Goal: Task Accomplishment & Management: Use online tool/utility

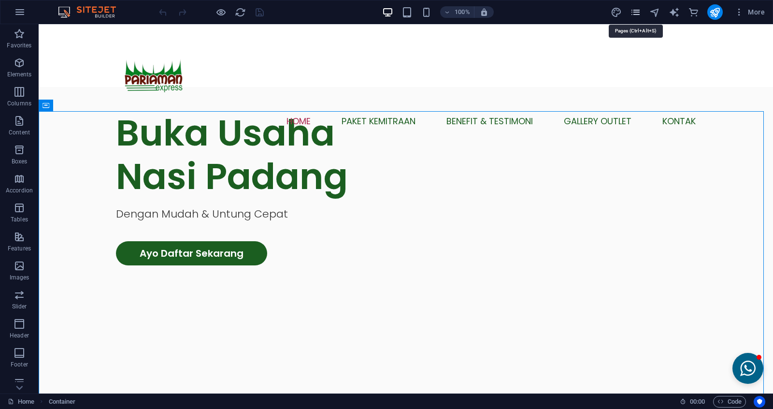
click at [638, 15] on icon "pages" at bounding box center [635, 12] width 11 height 11
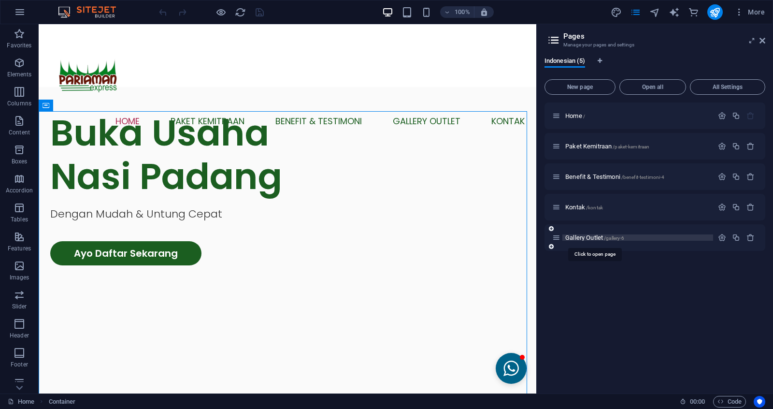
click at [581, 239] on span "Gallery Outlet /gallery-6" at bounding box center [594, 237] width 59 height 7
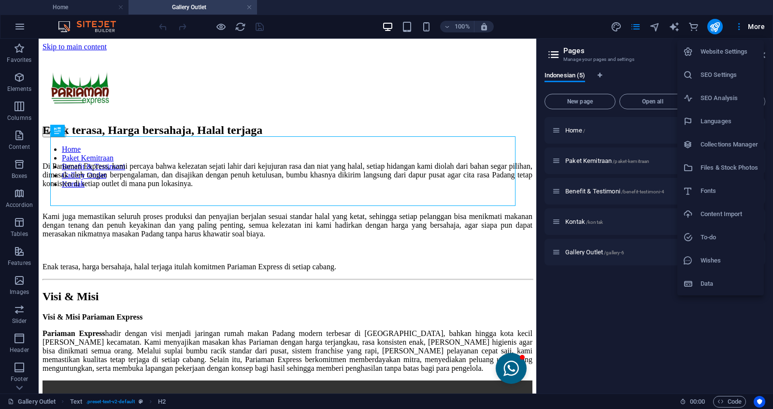
click at [560, 37] on div at bounding box center [386, 204] width 773 height 409
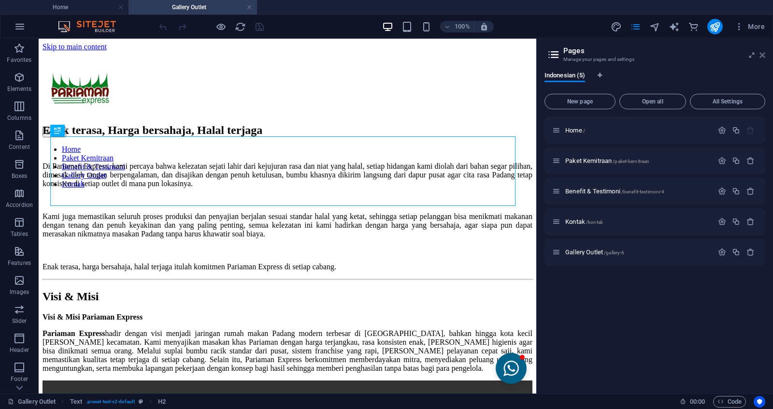
click at [765, 56] on icon at bounding box center [762, 55] width 6 height 8
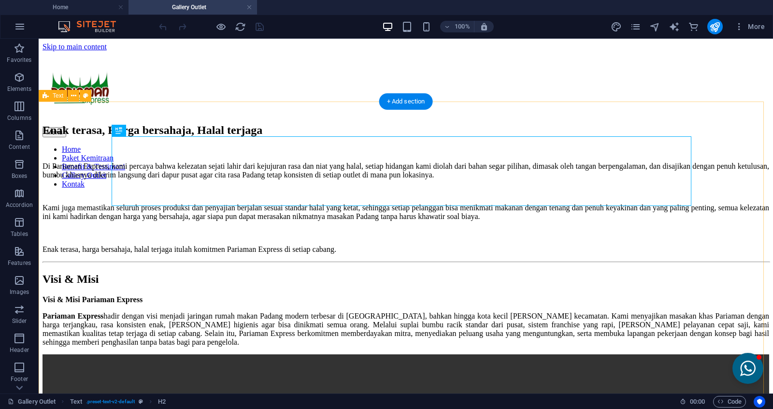
click at [578, 124] on div "Enak terasa, Harga bersahaja, Halal terjaga Di Pariaman Express, kami percaya b…" at bounding box center [406, 189] width 727 height 130
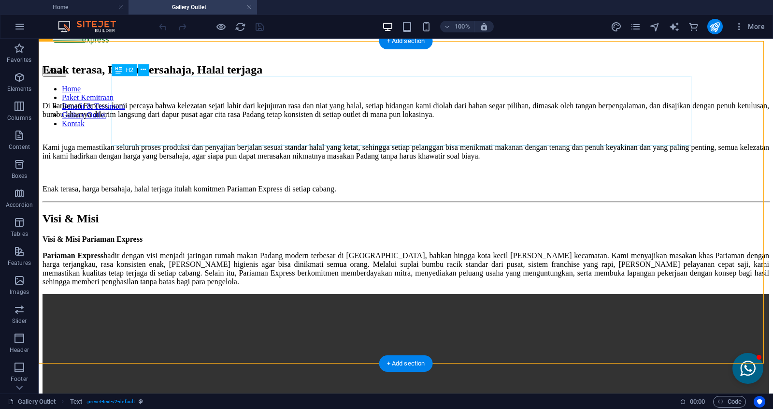
click at [566, 76] on div "Enak terasa, Harga bersahaja, Halal terjaga" at bounding box center [406, 69] width 727 height 13
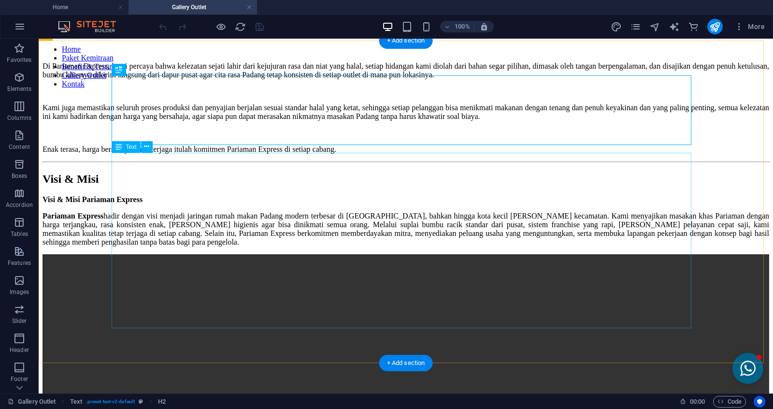
scroll to position [121, 0]
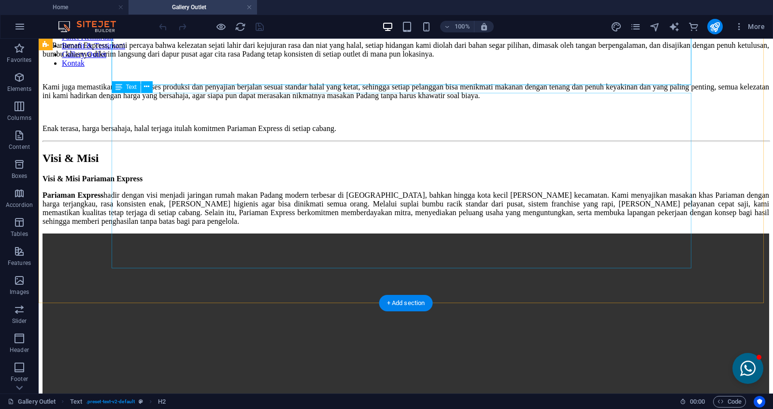
click at [185, 113] on div "Di Pariaman Express, kami percaya bahwa kelezatan sejati lahir dari kejujuran r…" at bounding box center [406, 87] width 727 height 92
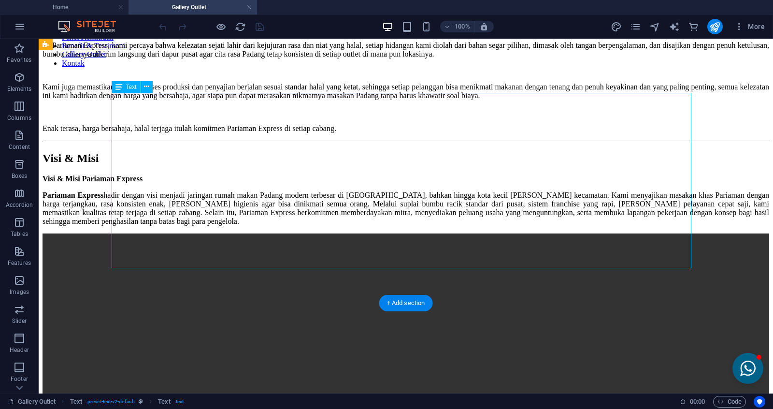
click at [147, 95] on div "Di Pariaman Express, kami percaya bahwa kelezatan sejati lahir dari kejujuran r…" at bounding box center [406, 87] width 727 height 92
click at [129, 98] on div "Di Pariaman Express, kami percaya bahwa kelezatan sejati lahir dari kejujuran r…" at bounding box center [406, 87] width 727 height 92
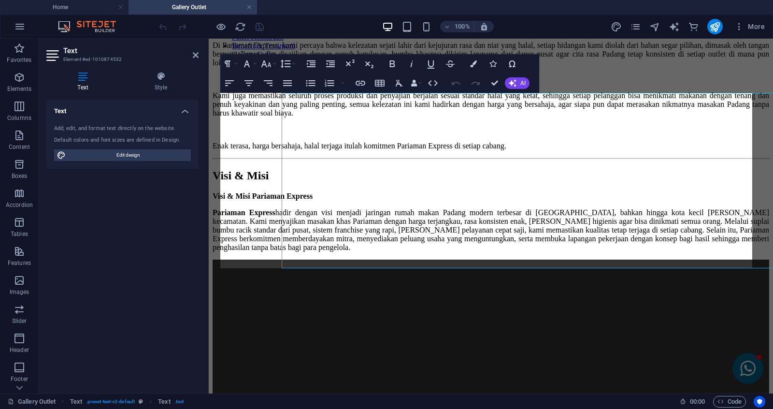
click at [320, 67] on p "Di Pariaman Express, kami percaya bahwa kelezatan sejati lahir dari kejujuran r…" at bounding box center [491, 54] width 557 height 26
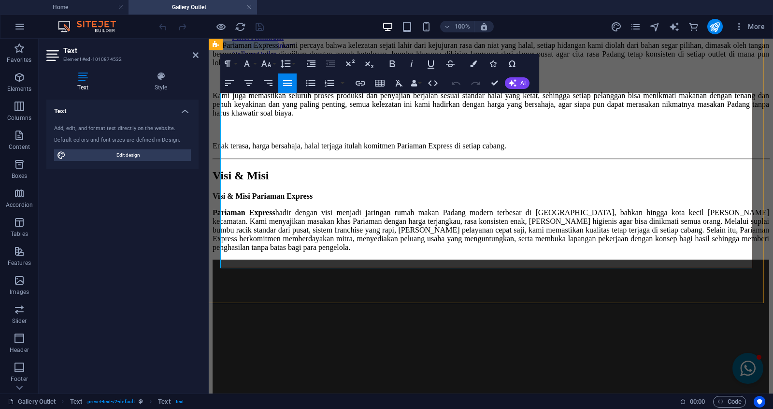
drag, startPoint x: 329, startPoint y: 101, endPoint x: 461, endPoint y: 123, distance: 134.1
click at [237, 67] on p "Di Pariaman Express, kami percaya bahwa kelezatan sejati lahir dari kejujuran r…" at bounding box center [491, 54] width 557 height 26
click at [389, 58] on icon "button" at bounding box center [392, 64] width 12 height 12
click at [381, 67] on p "Di Pariaman Express , kami percaya bahwa kelezatan sejati lahir dari kejujuran …" at bounding box center [491, 54] width 557 height 26
drag, startPoint x: 540, startPoint y: 260, endPoint x: 629, endPoint y: 259, distance: 88.9
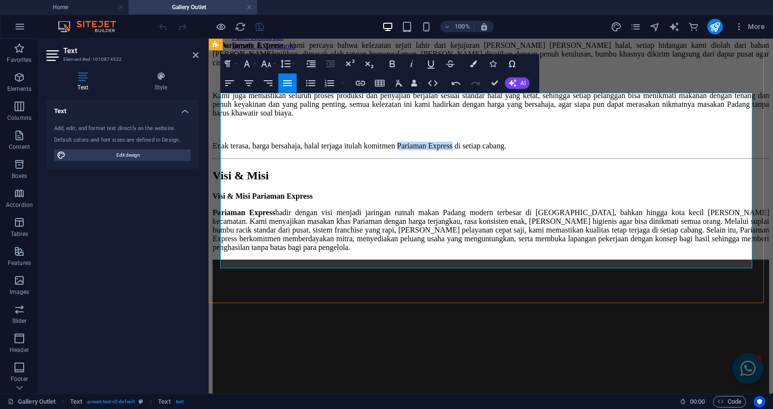
click at [629, 150] on p "Enak terasa, harga bersahaja, halal terjaga itulah komitmen Pariaman Express di…" at bounding box center [491, 146] width 557 height 9
click at [388, 64] on icon "button" at bounding box center [392, 64] width 12 height 12
click at [392, 117] on p "Kami juga memastikan seluruh proses produksi dan penyajian berjalan sesuai stan…" at bounding box center [491, 104] width 557 height 26
click at [192, 48] on h2 "Text" at bounding box center [130, 50] width 135 height 9
click at [195, 49] on h2 "Text" at bounding box center [130, 50] width 135 height 9
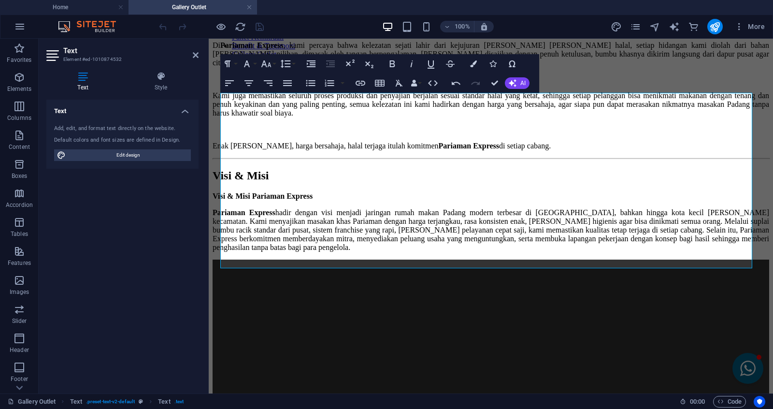
click at [193, 50] on h2 "Text" at bounding box center [130, 50] width 135 height 9
click at [191, 57] on header "Text Element #ed-1010874532" at bounding box center [122, 51] width 152 height 25
click at [194, 54] on icon at bounding box center [196, 55] width 6 height 8
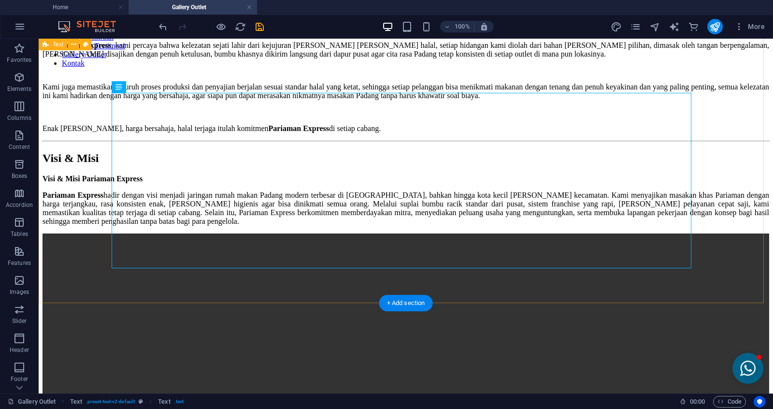
click at [303, 133] on div "Enak terasa, Harga bersahaja, Halal terjaga Di Pariaman Express , kami percaya …" at bounding box center [406, 68] width 727 height 130
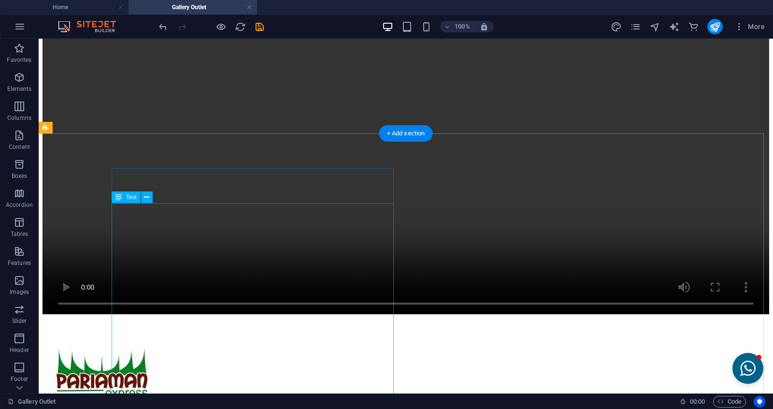
scroll to position [423, 0]
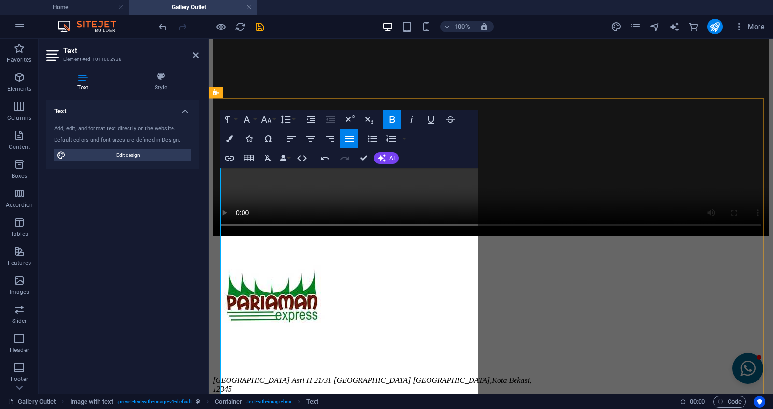
scroll to position [406, 0]
click at [570, 238] on div at bounding box center [491, 97] width 557 height 280
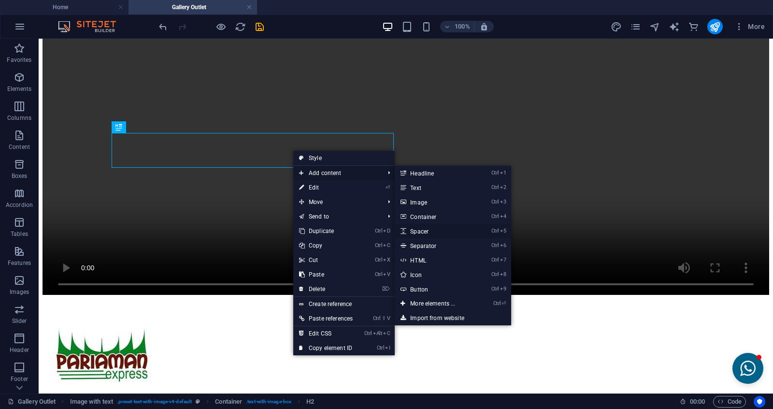
click at [428, 231] on link "Ctrl 5 Spacer" at bounding box center [435, 231] width 80 height 14
select select "px"
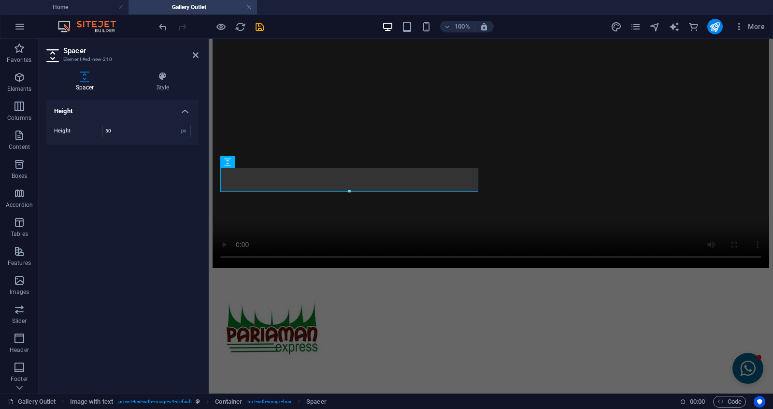
click at [193, 49] on h2 "Spacer" at bounding box center [130, 50] width 135 height 9
click at [192, 60] on header "Spacer Element #ed-new-210" at bounding box center [122, 51] width 152 height 25
click at [194, 52] on icon at bounding box center [196, 55] width 6 height 8
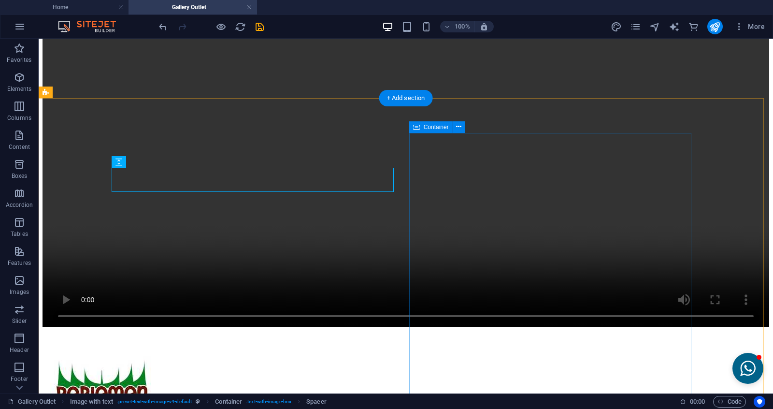
click at [428, 310] on div at bounding box center [406, 145] width 727 height 365
select select "px"
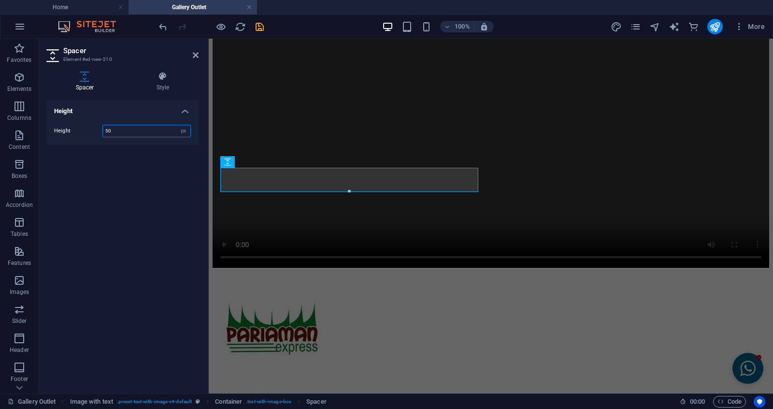
click at [143, 135] on input "50" at bounding box center [146, 131] width 87 height 12
type input "25"
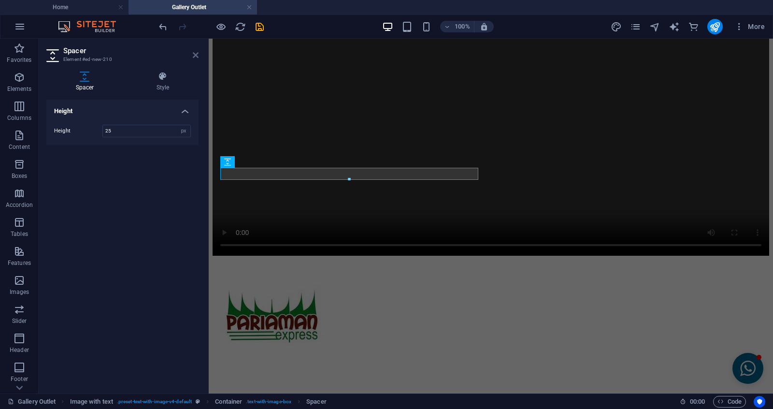
click at [193, 56] on icon at bounding box center [196, 55] width 6 height 8
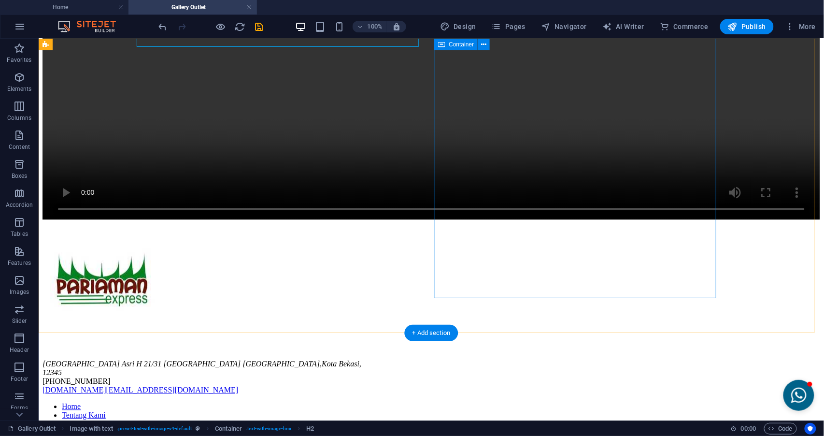
scroll to position [462, 0]
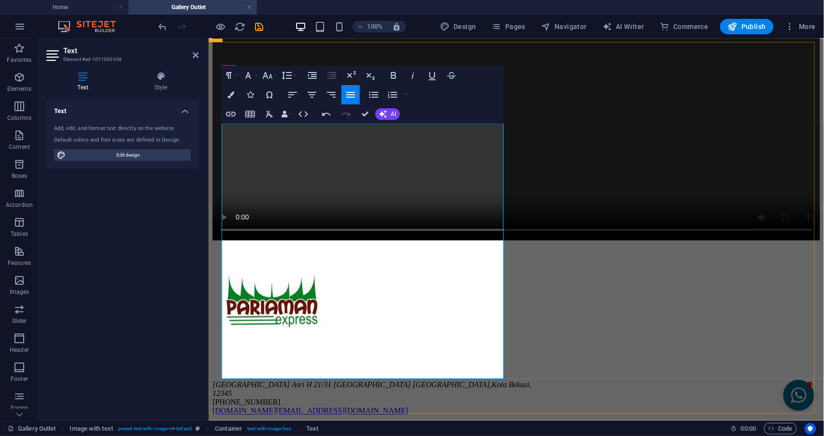
click at [584, 242] on div at bounding box center [516, 89] width 608 height 306
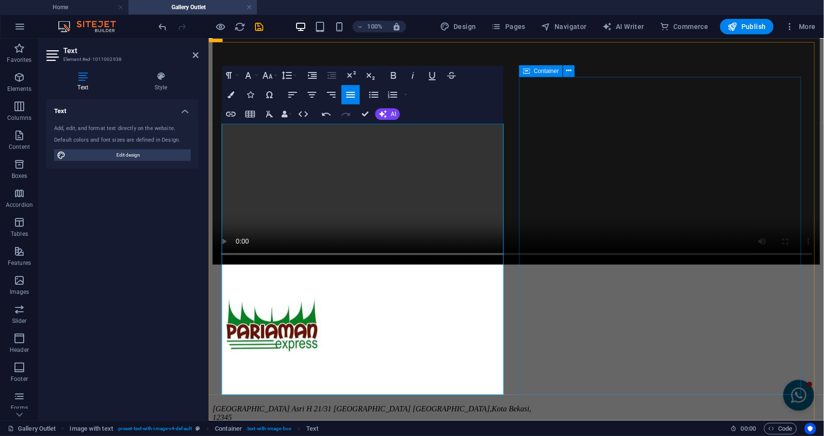
click at [575, 266] on div at bounding box center [516, 113] width 608 height 306
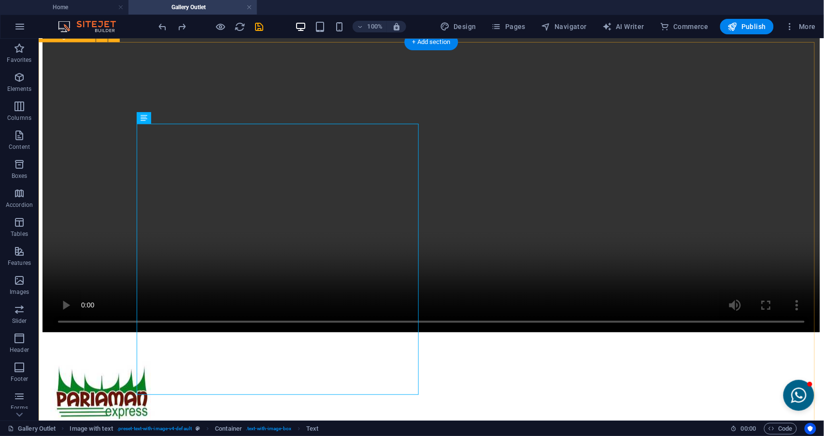
click at [772, 253] on div "Visi & Misi Pariaman Express hadir dengan visi menjadi jaringan rumah makan Pad…" at bounding box center [431, 72] width 778 height 524
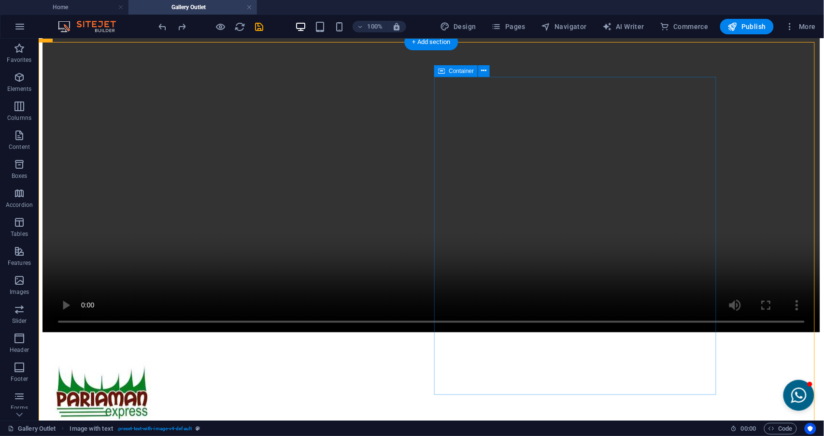
click at [671, 307] on div at bounding box center [431, 138] width 778 height 391
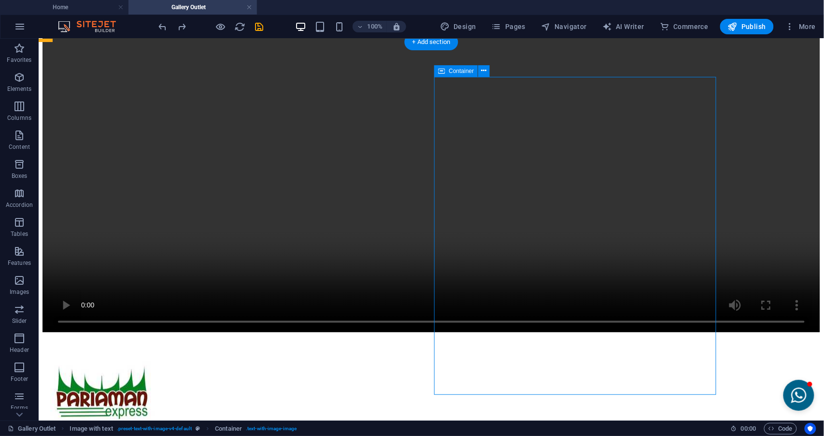
click at [618, 310] on div at bounding box center [431, 138] width 778 height 391
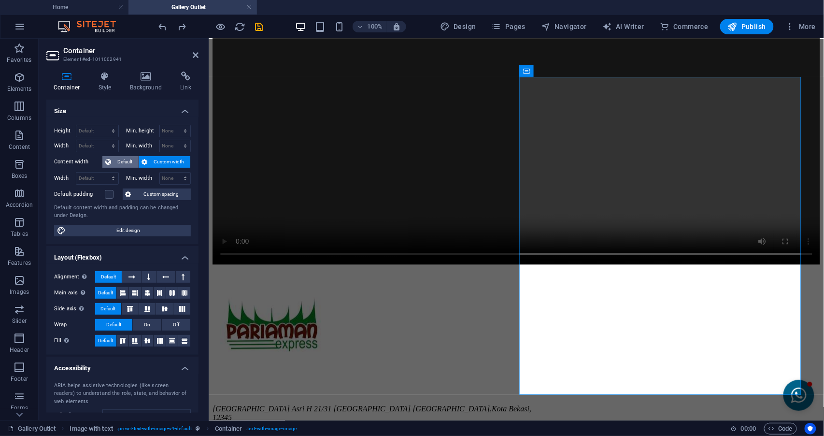
click at [129, 159] on span "Default" at bounding box center [125, 162] width 22 height 12
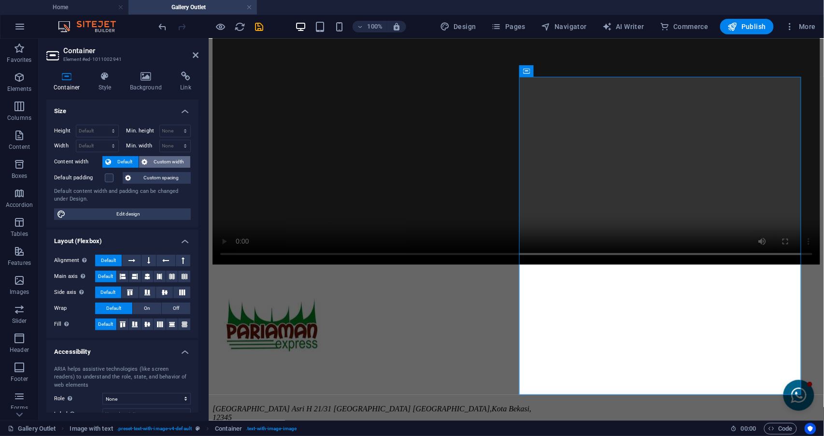
click at [151, 159] on span "Custom width" at bounding box center [169, 162] width 37 height 12
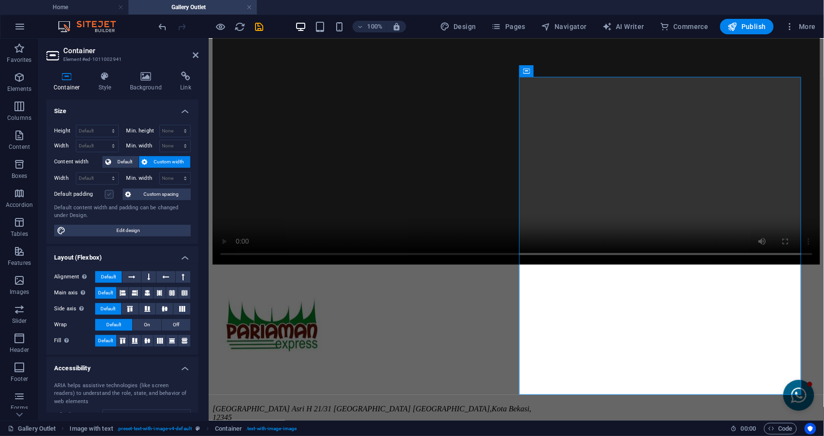
click at [108, 197] on label at bounding box center [109, 194] width 9 height 9
click at [0, 0] on input "Default padding" at bounding box center [0, 0] width 0 height 0
click at [108, 197] on label at bounding box center [109, 194] width 9 height 9
click at [0, 0] on input "Default padding" at bounding box center [0, 0] width 0 height 0
click at [108, 197] on label at bounding box center [109, 194] width 9 height 9
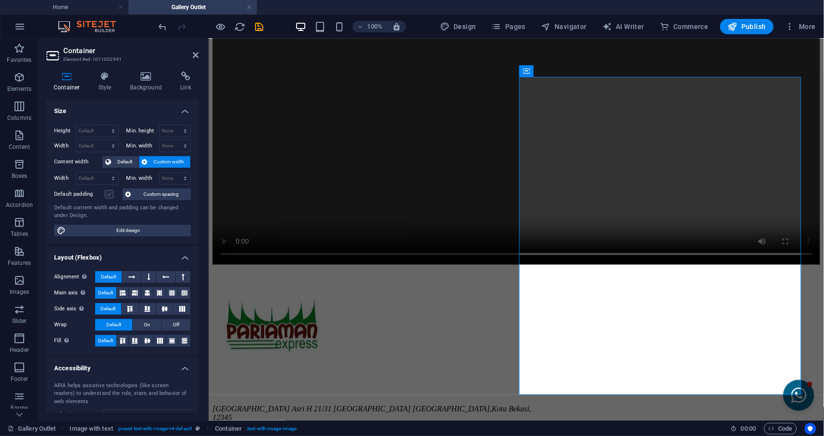
click at [0, 0] on input "Default padding" at bounding box center [0, 0] width 0 height 0
click at [577, 266] on div at bounding box center [516, 113] width 608 height 306
click at [580, 266] on div at bounding box center [516, 113] width 608 height 306
click at [578, 266] on div at bounding box center [516, 113] width 608 height 306
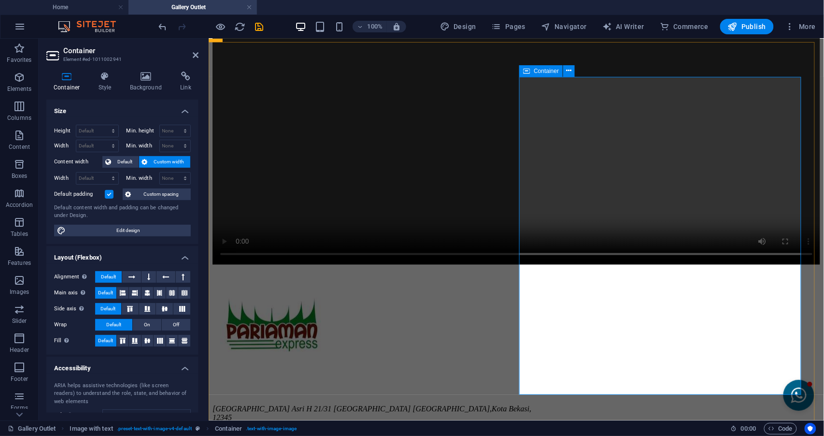
click at [578, 266] on div at bounding box center [516, 113] width 608 height 306
click at [194, 54] on icon at bounding box center [196, 55] width 6 height 8
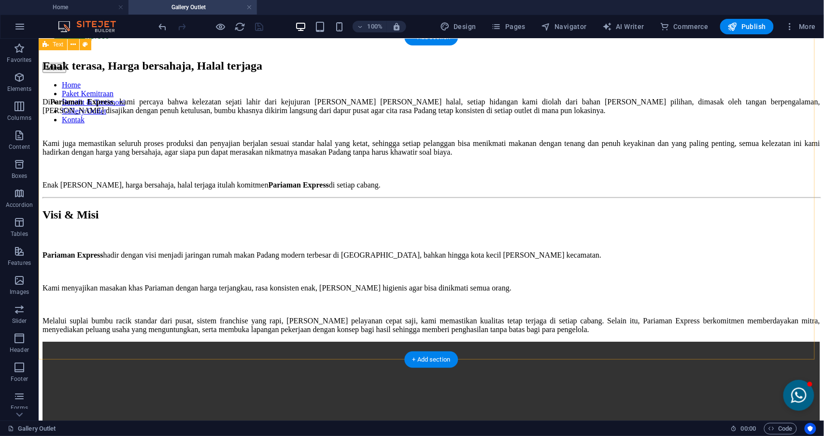
scroll to position [0, 0]
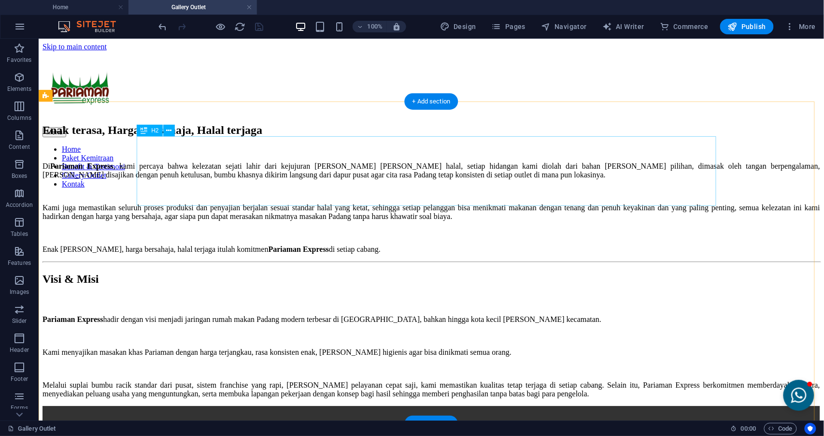
click at [637, 136] on div "Enak terasa, Harga bersahaja, Halal terjaga" at bounding box center [431, 129] width 778 height 13
click at [314, 136] on div "Enak terasa, Harga bersahaja, Halal terjaga" at bounding box center [431, 129] width 778 height 13
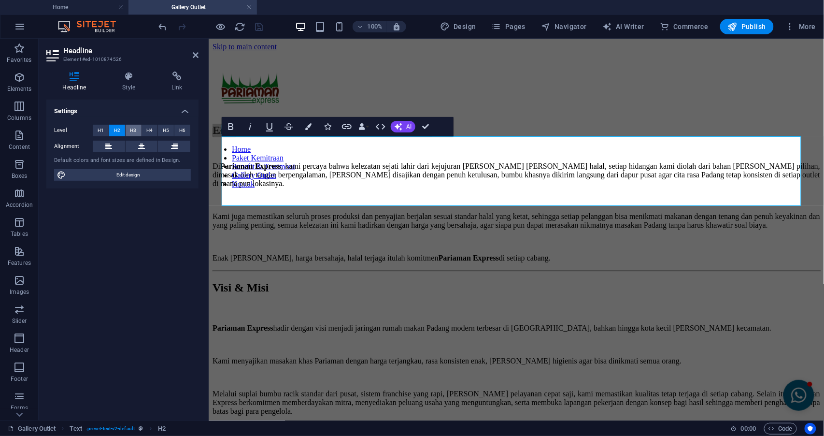
click at [129, 132] on button "H3" at bounding box center [134, 131] width 16 height 12
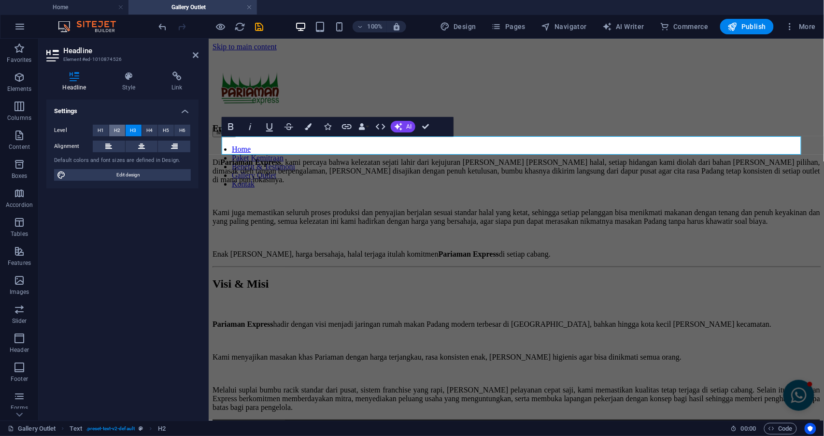
click at [118, 130] on span "H2" at bounding box center [117, 131] width 6 height 12
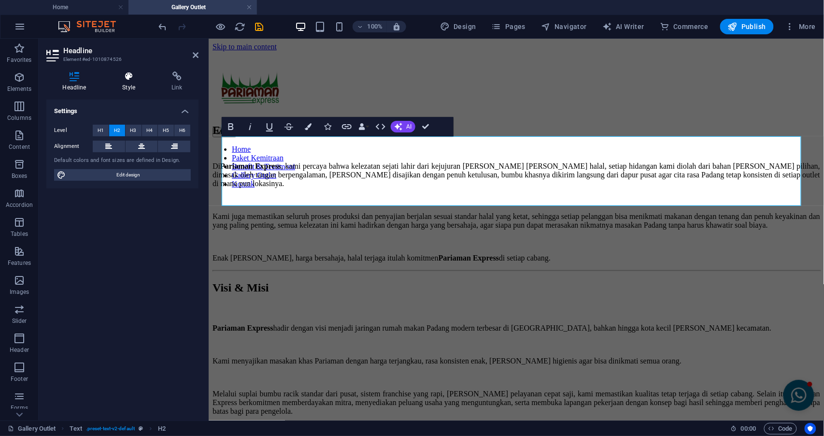
click at [121, 82] on h4 "Style" at bounding box center [130, 81] width 49 height 20
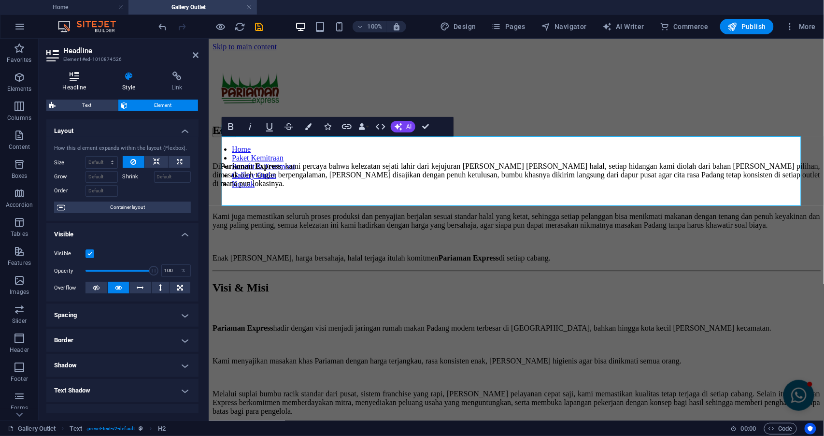
click at [89, 79] on icon at bounding box center [74, 76] width 56 height 10
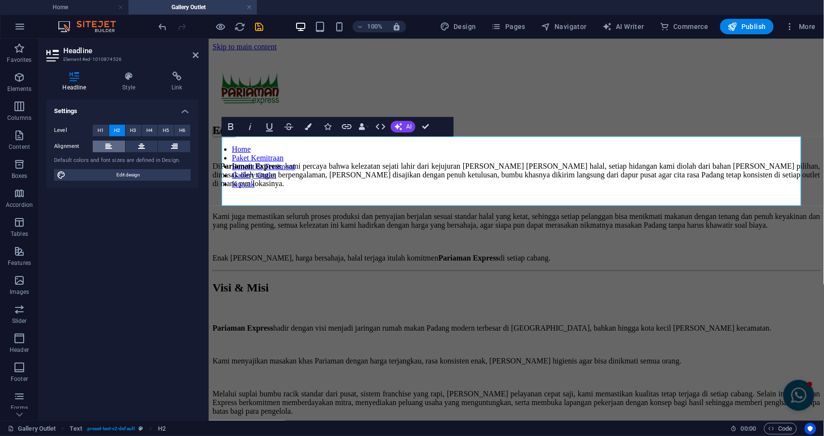
click at [120, 147] on button at bounding box center [109, 147] width 32 height 12
click at [137, 143] on button at bounding box center [142, 147] width 32 height 12
click at [165, 143] on button at bounding box center [174, 147] width 32 height 12
click at [116, 144] on button at bounding box center [109, 147] width 32 height 12
click at [196, 61] on header "Headline Element #ed-1010874526" at bounding box center [122, 51] width 152 height 25
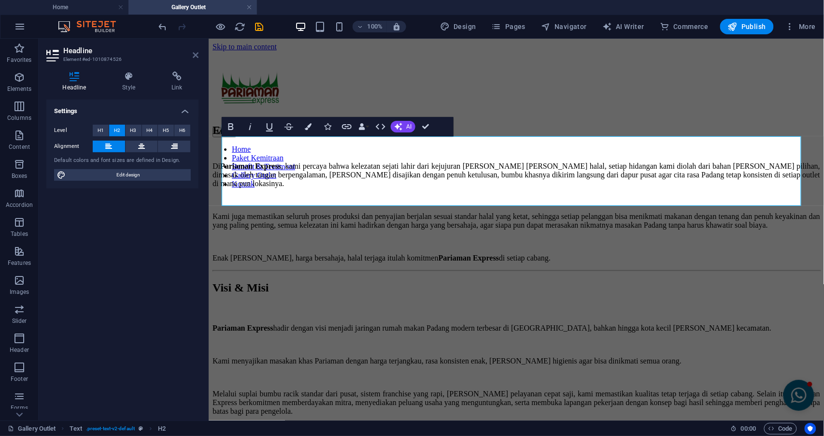
click at [196, 54] on icon at bounding box center [196, 55] width 6 height 8
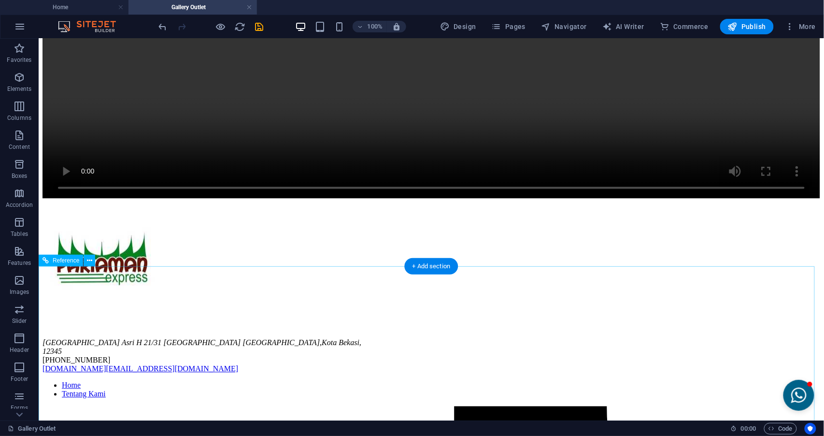
scroll to position [580, 0]
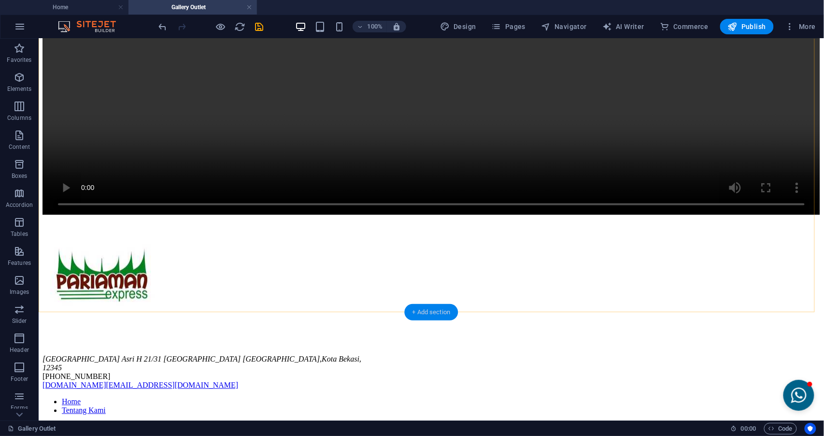
drag, startPoint x: 428, startPoint y: 317, endPoint x: 227, endPoint y: 259, distance: 209.0
click at [428, 317] on div "+ Add section" at bounding box center [432, 312] width 54 height 16
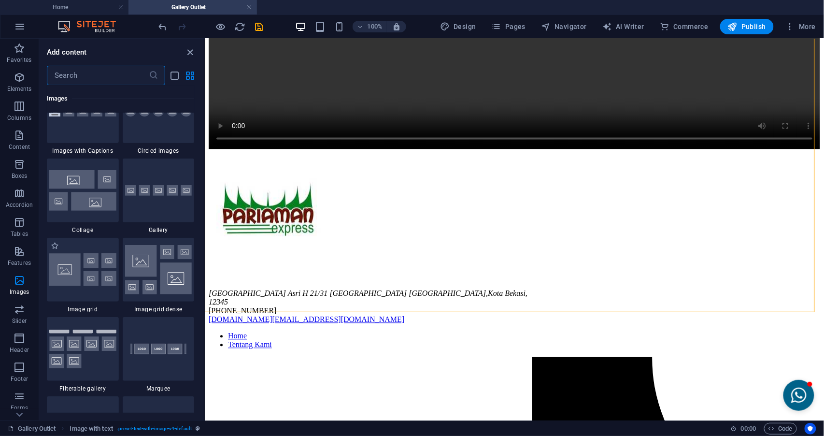
scroll to position [4911, 0]
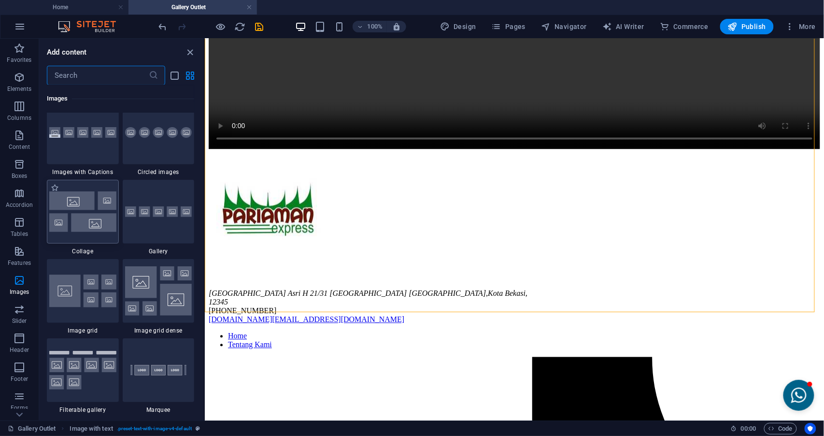
click at [77, 229] on img at bounding box center [82, 211] width 67 height 40
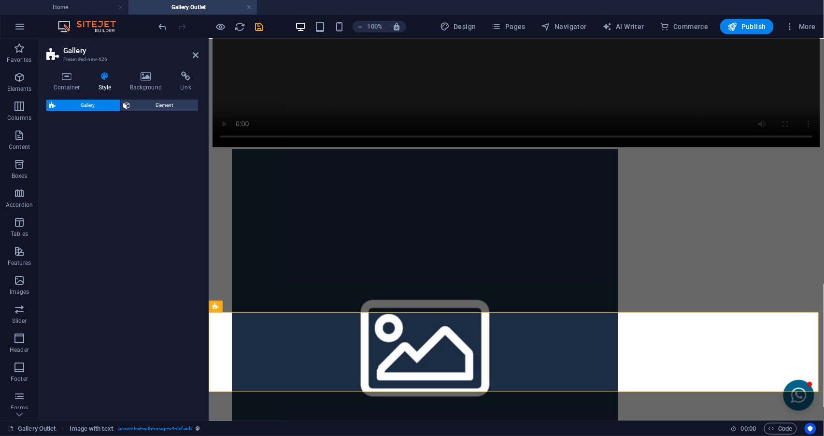
select select "rem"
select select "preset-gallery-v3-collage"
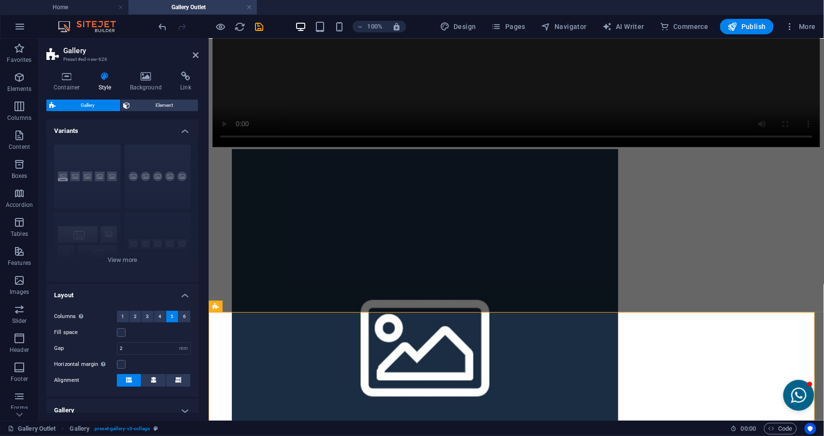
click at [186, 57] on header "Gallery Preset #ed-new-626" at bounding box center [122, 51] width 152 height 25
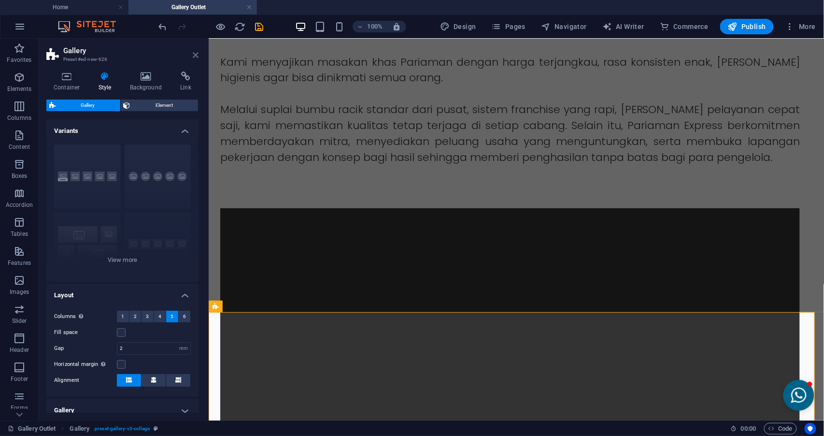
click at [192, 57] on header "Gallery Preset #ed-new-626" at bounding box center [122, 51] width 152 height 25
click at [193, 57] on icon at bounding box center [196, 55] width 6 height 8
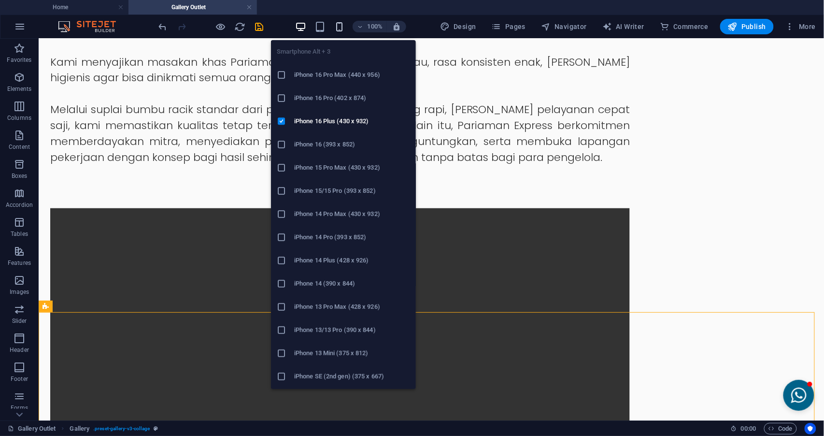
click at [337, 23] on icon "button" at bounding box center [339, 26] width 11 height 11
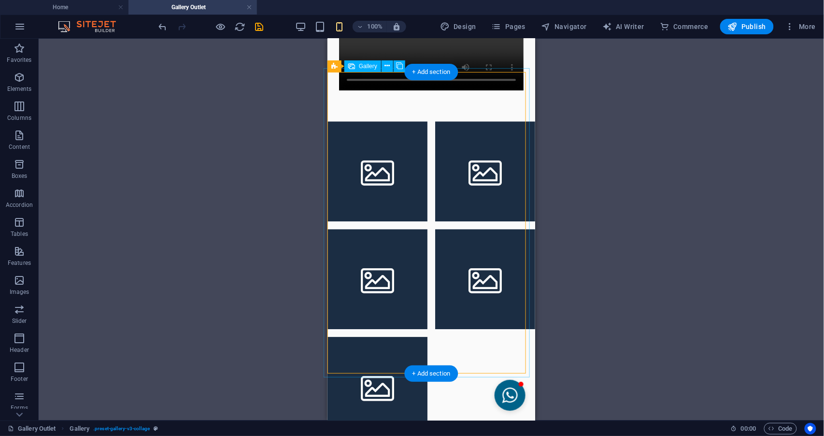
scroll to position [708, 0]
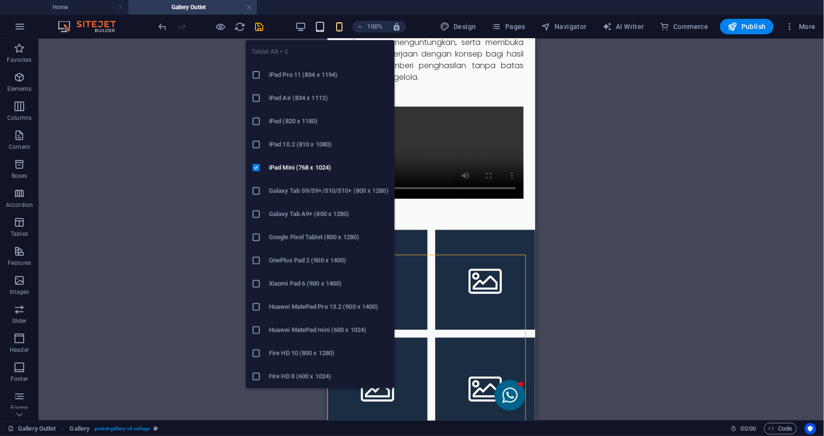
click at [321, 26] on icon "button" at bounding box center [319, 26] width 11 height 11
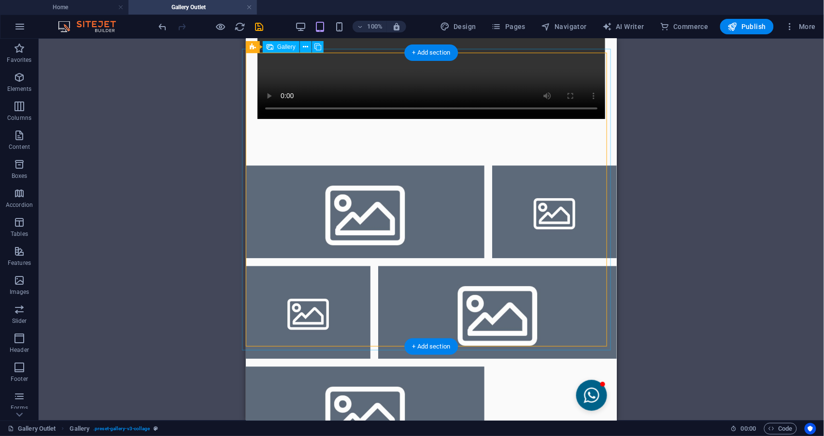
click at [443, 366] on li at bounding box center [364, 412] width 239 height 93
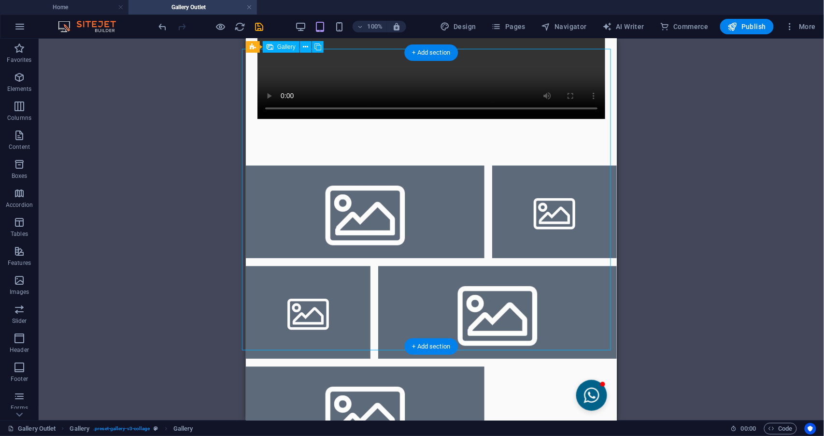
click at [445, 366] on li at bounding box center [364, 412] width 239 height 93
select select "4"
select select "px"
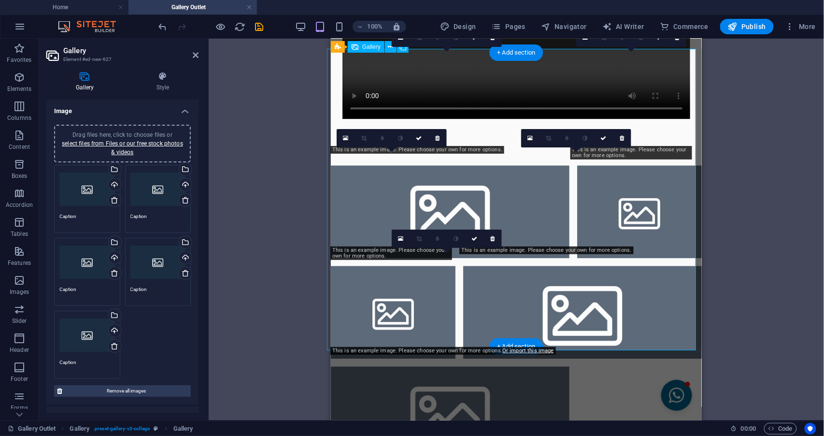
click at [512, 366] on li at bounding box center [449, 412] width 239 height 93
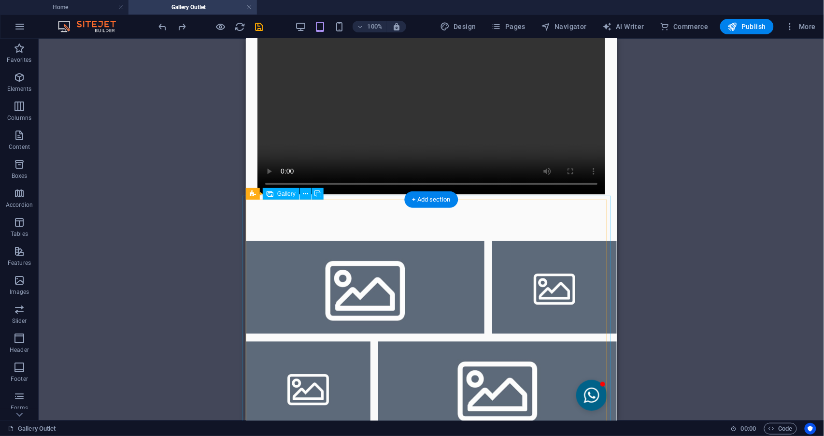
scroll to position [686, 0]
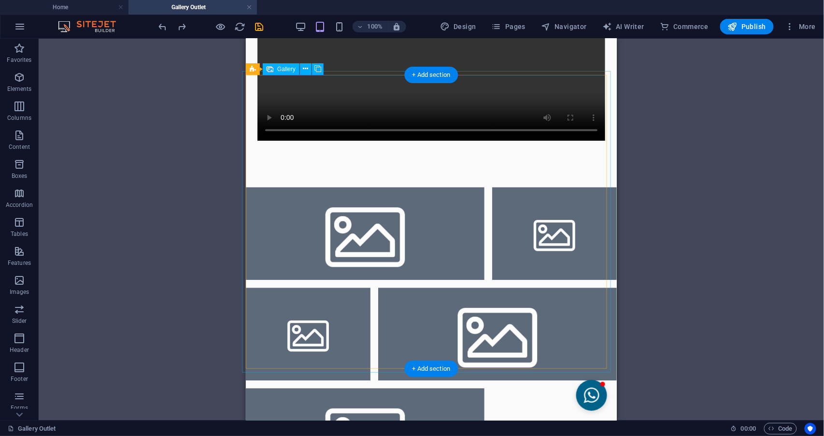
click at [445, 387] on li at bounding box center [364, 433] width 239 height 93
select select "4"
select select "px"
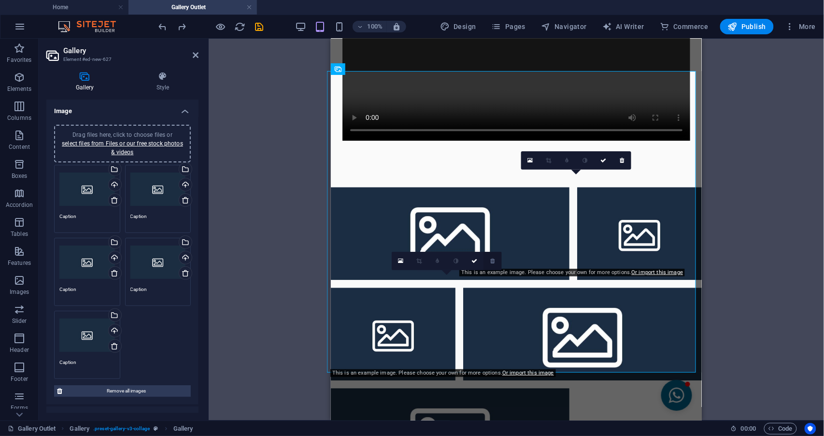
click at [491, 264] on link at bounding box center [493, 261] width 18 height 18
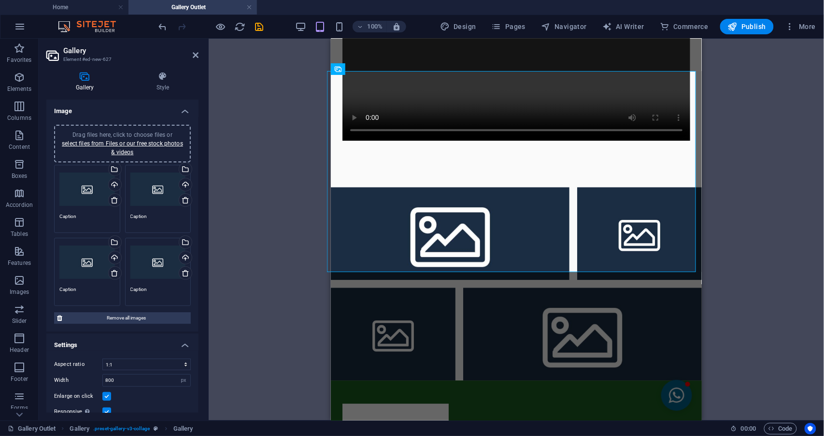
click at [738, 270] on div "Drag and drop a file to add it H2 Text Reference Spacer Text Container Separato…" at bounding box center [516, 230] width 615 height 382
click at [195, 55] on icon at bounding box center [196, 55] width 6 height 8
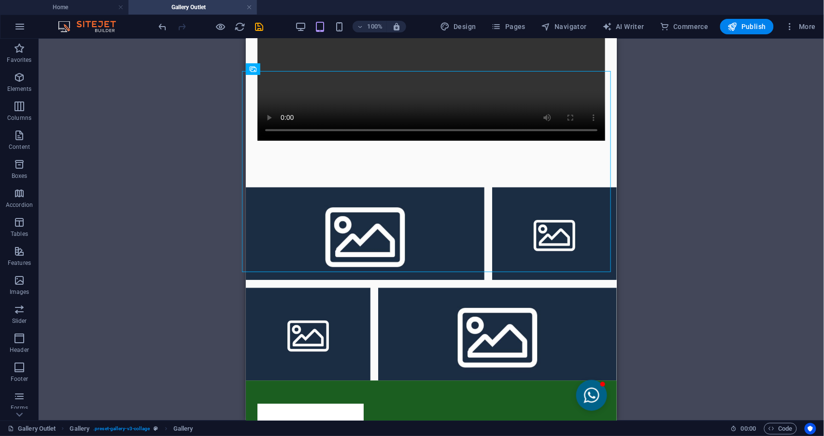
click at [671, 180] on div "Drag and drop a file to add it H2 Text Reference Spacer Text Container Separato…" at bounding box center [432, 230] width 786 height 382
click at [439, 79] on div "+ Add section" at bounding box center [432, 75] width 54 height 16
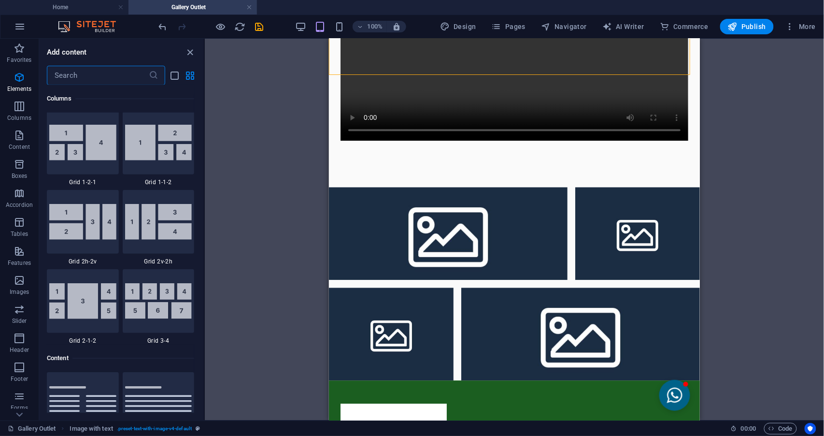
scroll to position [1690, 0]
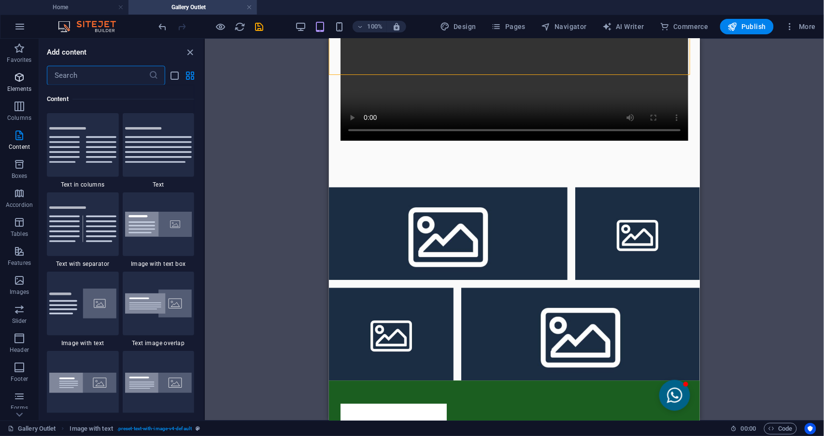
click at [29, 82] on span "Elements" at bounding box center [19, 82] width 39 height 23
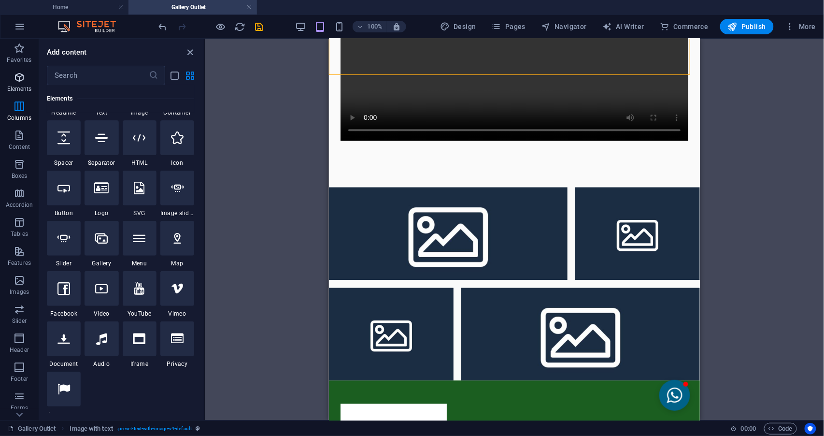
scroll to position [103, 0]
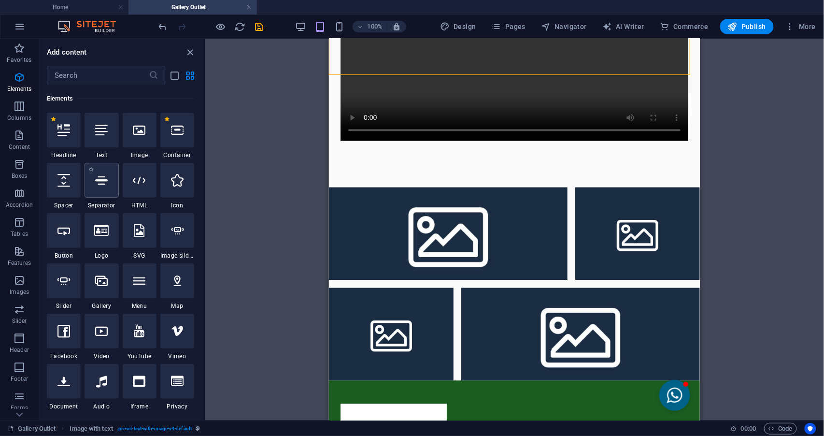
drag, startPoint x: 112, startPoint y: 175, endPoint x: 4, endPoint y: 157, distance: 109.7
click at [112, 175] on div at bounding box center [102, 180] width 34 height 35
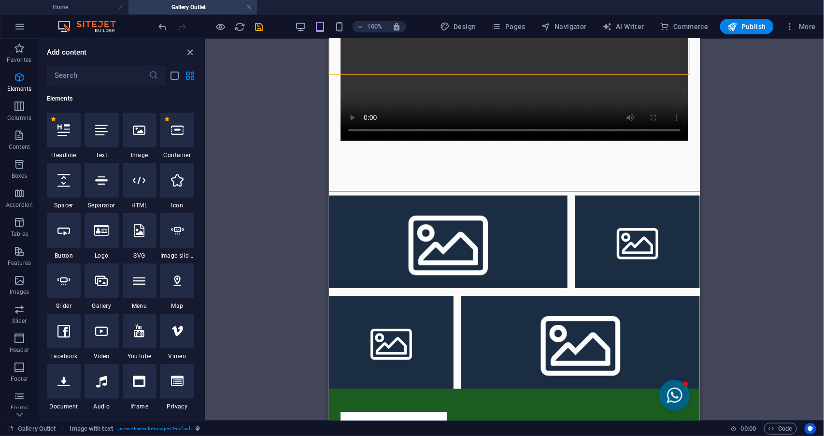
select select "%"
select select "px"
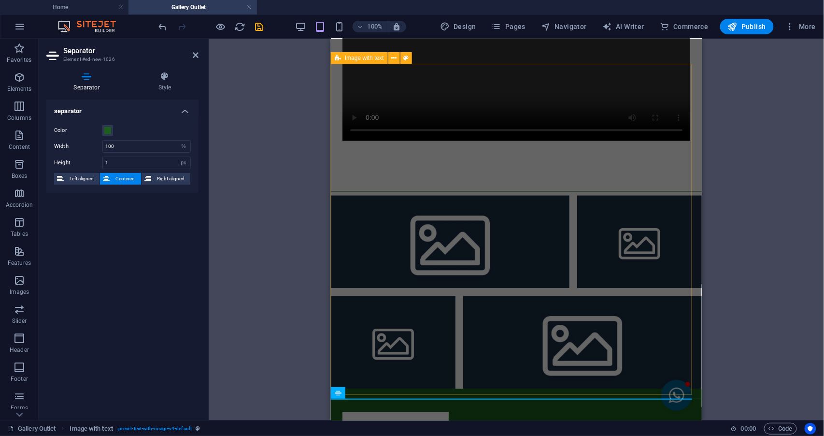
scroll to position [366, 0]
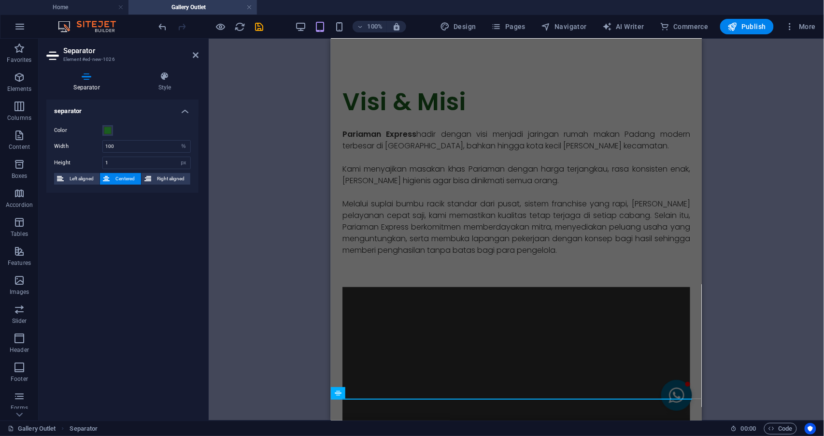
click at [188, 58] on header "Separator Element #ed-new-1026" at bounding box center [122, 51] width 152 height 25
click at [192, 58] on header "Separator Element #ed-new-1026" at bounding box center [122, 51] width 152 height 25
click at [195, 57] on icon at bounding box center [196, 55] width 6 height 8
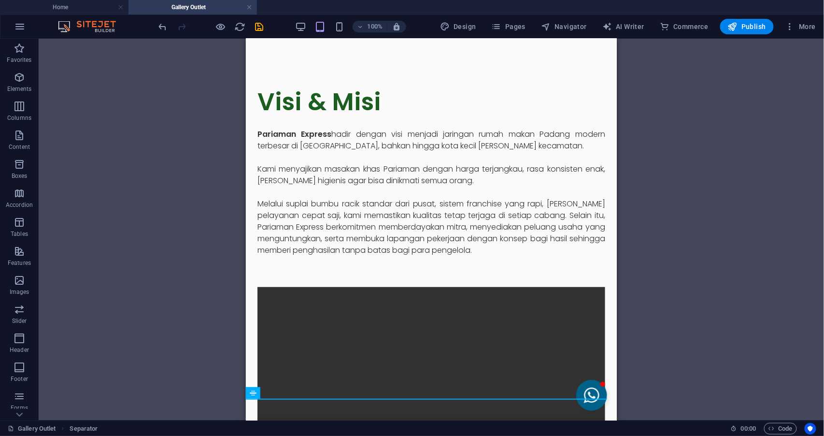
click at [159, 290] on div "H2 Text Reference Spacer Text Container Separator Image with text Container H2 …" at bounding box center [432, 230] width 786 height 382
click at [369, 247] on div "Pariaman Express hadir dengan visi menjadi jaringan rumah makan Padang modern t…" at bounding box center [431, 192] width 348 height 128
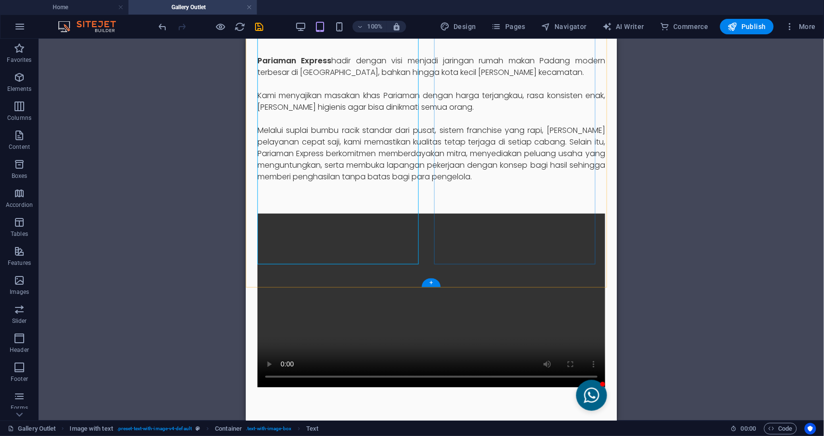
scroll to position [495, 0]
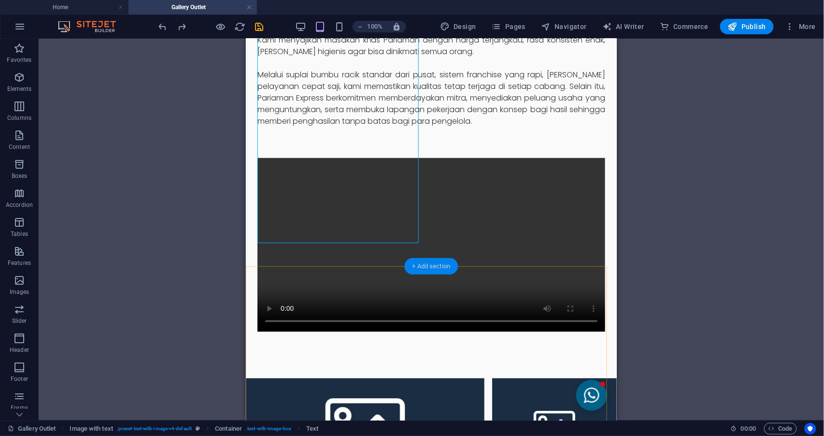
click at [423, 258] on div "+ Add section" at bounding box center [432, 266] width 54 height 16
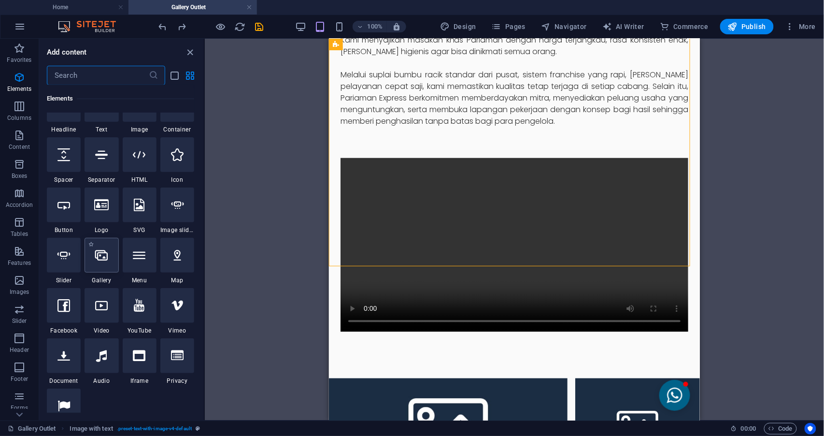
scroll to position [257, 0]
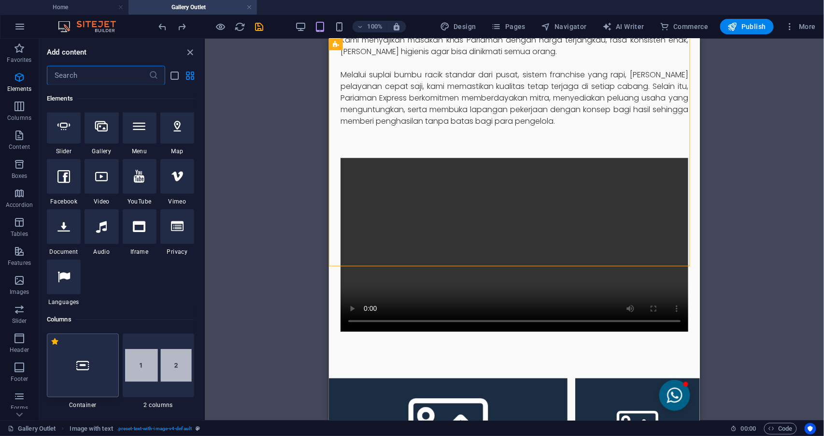
click at [91, 338] on div at bounding box center [83, 365] width 72 height 64
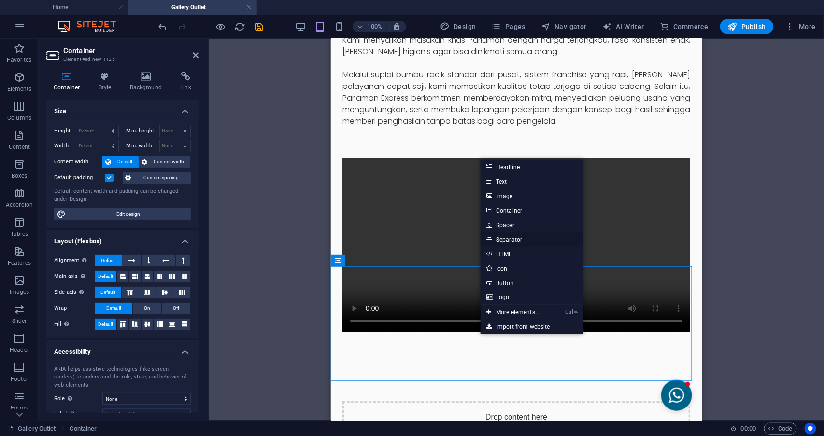
drag, startPoint x: 516, startPoint y: 237, endPoint x: 246, endPoint y: 205, distance: 271.4
click at [516, 237] on link "Separator" at bounding box center [532, 239] width 102 height 14
select select "%"
select select "px"
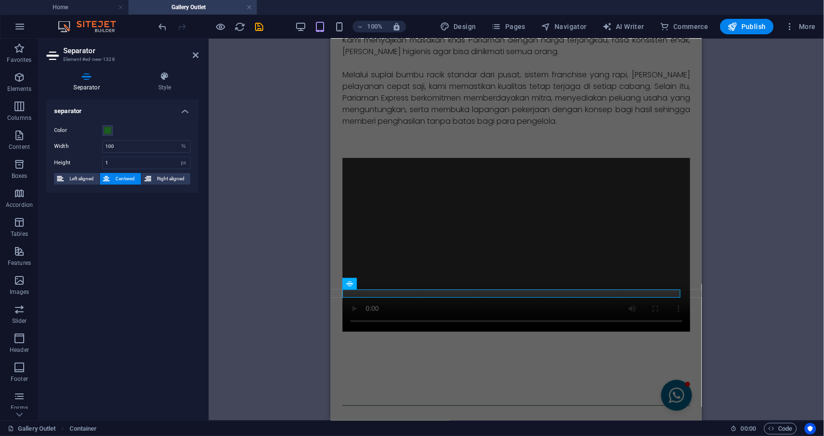
click at [768, 273] on div "H2 Text Reference Spacer Text Container Separator Image with text Container H2 …" at bounding box center [516, 230] width 615 height 382
click at [188, 54] on h2 "Separator" at bounding box center [130, 50] width 135 height 9
click at [189, 54] on h2 "Separator" at bounding box center [130, 50] width 135 height 9
click at [190, 54] on h2 "Separator" at bounding box center [130, 50] width 135 height 9
click at [196, 60] on header "Separator Element #ed-new-1328" at bounding box center [122, 51] width 152 height 25
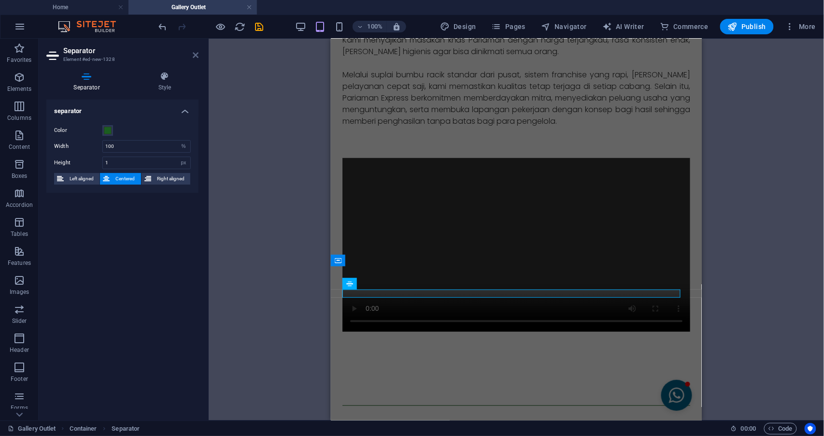
click at [197, 55] on icon at bounding box center [196, 55] width 6 height 8
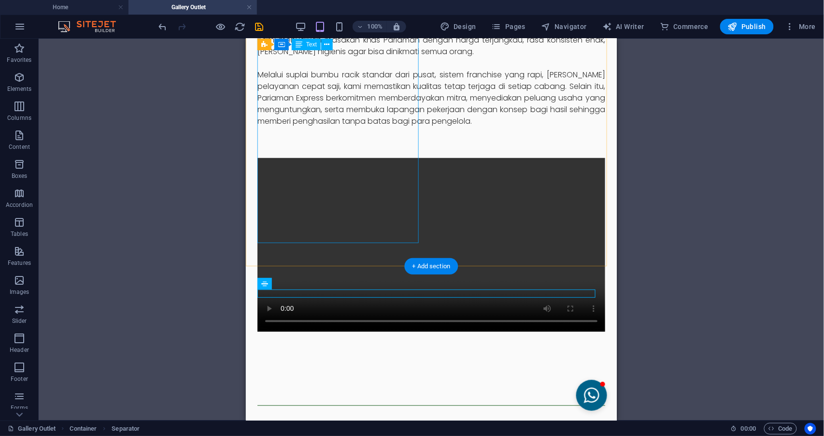
click at [772, 190] on div "H2 Text Reference Spacer Text Container Separator Image with text Container H2 …" at bounding box center [432, 230] width 786 height 382
click at [676, 215] on div "H2 Text Reference Spacer Text Container Separator Image with text Container H2 …" at bounding box center [432, 230] width 786 height 382
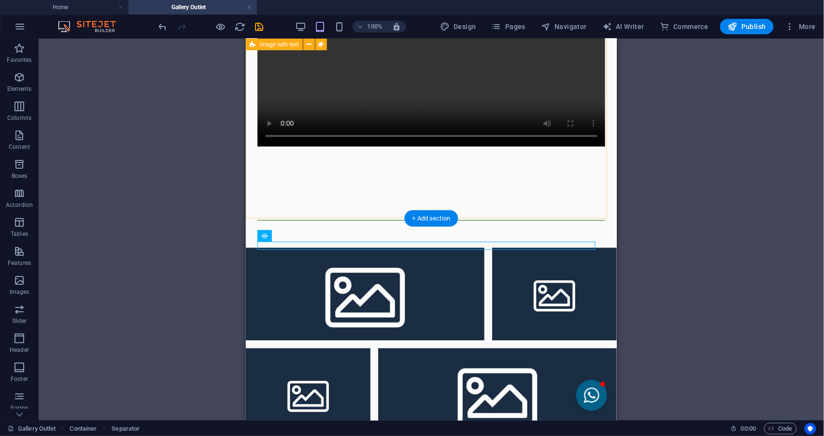
scroll to position [753, 0]
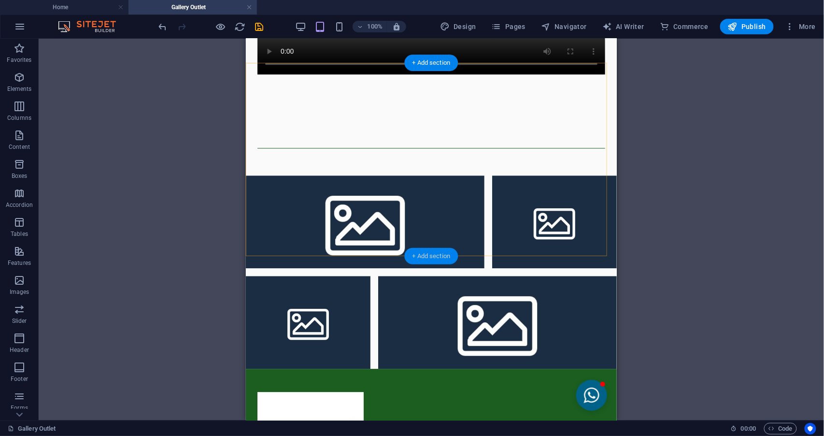
drag, startPoint x: 431, startPoint y: 258, endPoint x: 80, endPoint y: 187, distance: 358.2
click at [431, 258] on div "+ Add section" at bounding box center [432, 256] width 54 height 16
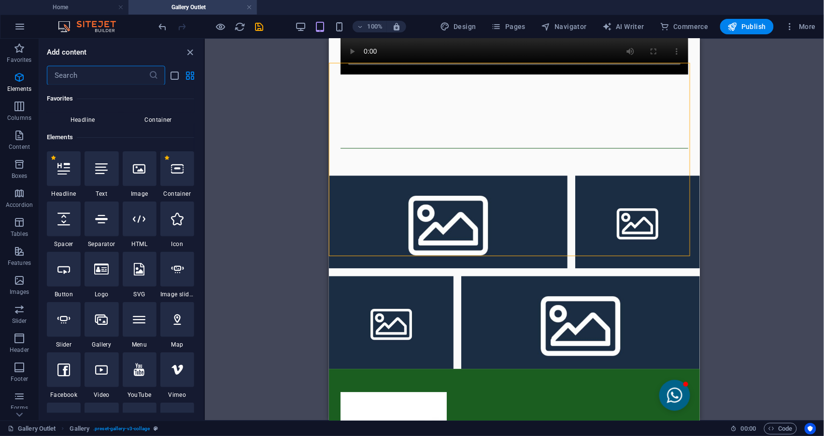
scroll to position [0, 0]
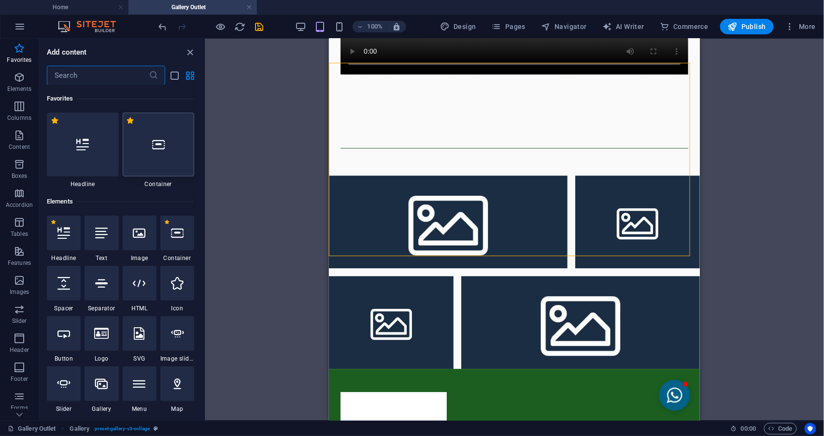
click at [138, 156] on div at bounding box center [159, 145] width 72 height 64
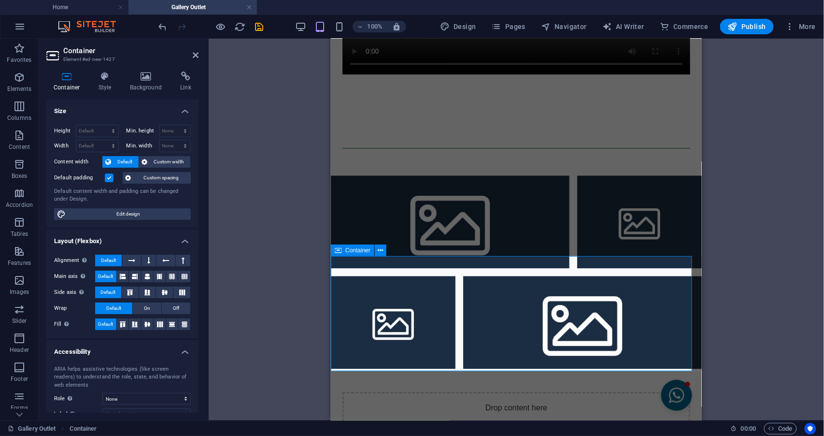
click at [464, 408] on span "Add elements" at bounding box center [488, 440] width 48 height 14
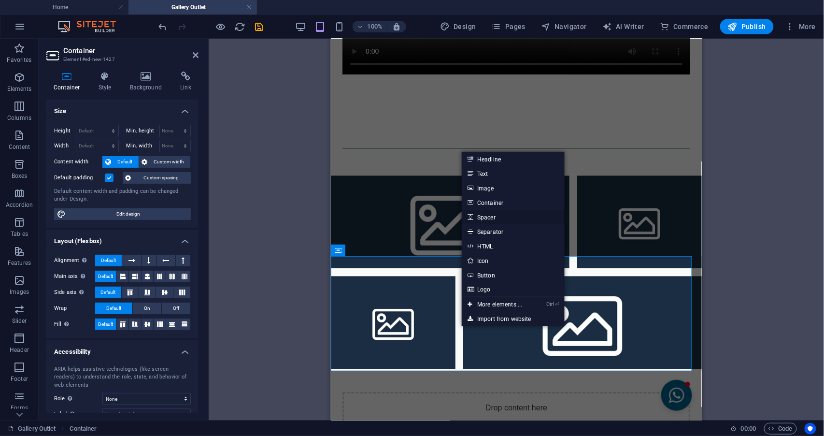
click at [489, 215] on link "Spacer" at bounding box center [513, 217] width 102 height 14
select select "px"
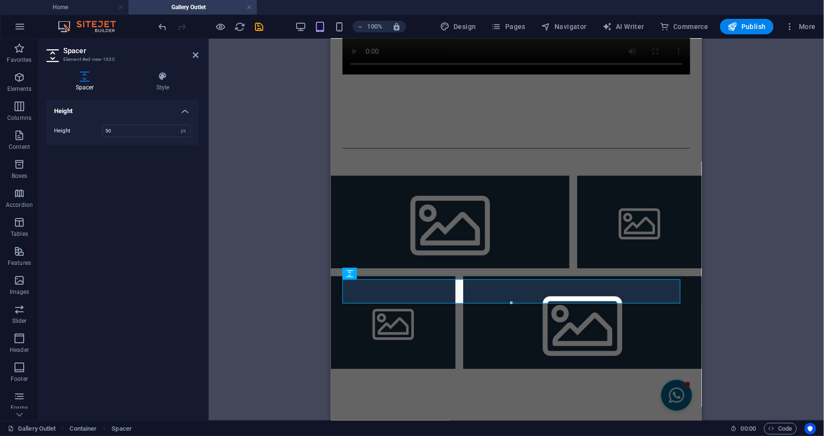
click at [193, 54] on icon at bounding box center [196, 55] width 6 height 8
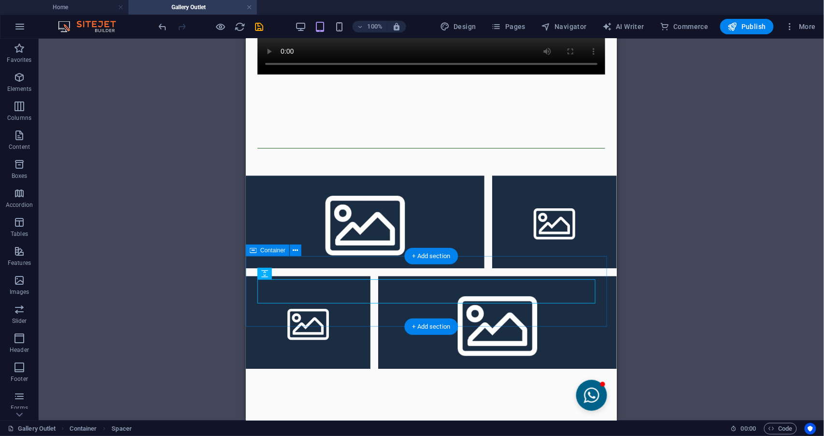
click at [412, 368] on div at bounding box center [430, 403] width 371 height 71
click at [327, 368] on div at bounding box center [430, 403] width 371 height 71
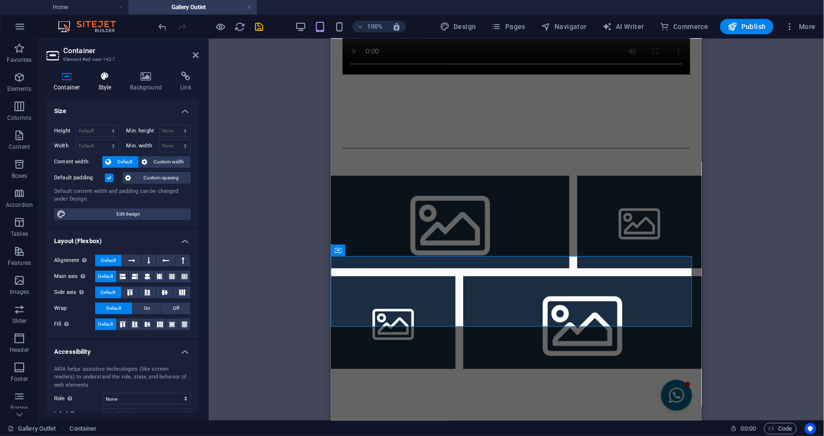
click at [111, 80] on icon at bounding box center [105, 76] width 28 height 10
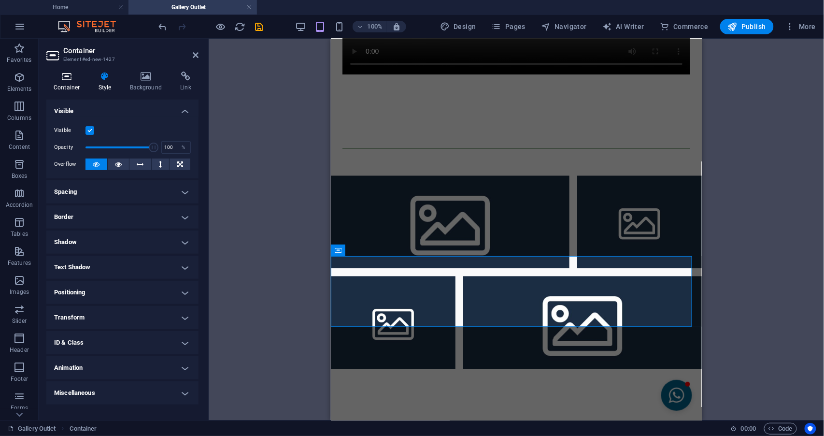
click at [66, 84] on h4 "Container" at bounding box center [68, 81] width 45 height 20
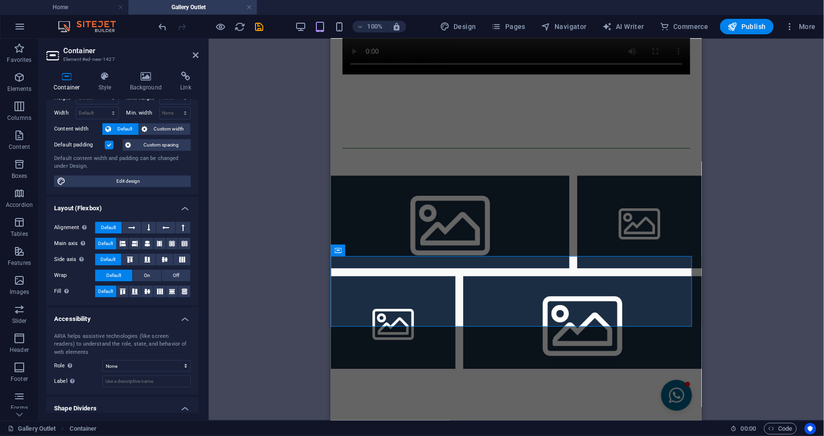
scroll to position [62, 0]
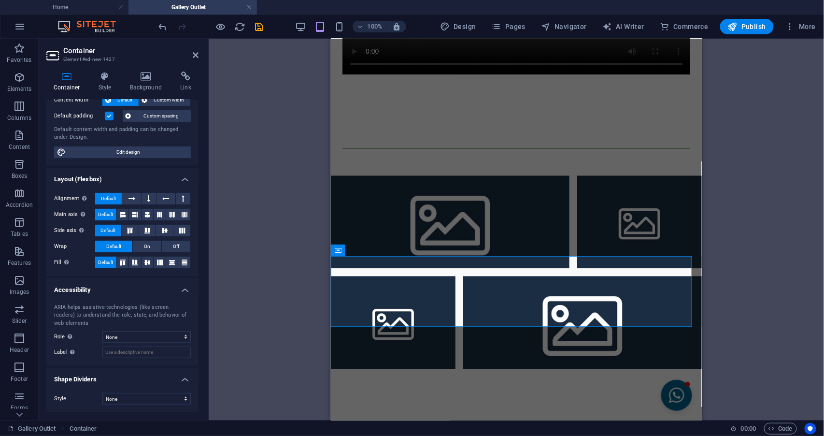
click at [164, 392] on div "Style None Triangle Square Diagonal Polygon 1 Polygon 2 Zigzag Multiple Zigzags…" at bounding box center [122, 398] width 152 height 27
click at [155, 397] on select "None Triangle Square Diagonal Polygon 1 Polygon 2 Zigzag Multiple Zigzags Waves…" at bounding box center [146, 399] width 88 height 12
select select "multiple-waves"
click at [102, 393] on select "None Triangle Square Diagonal Polygon 1 Polygon 2 Zigzag Multiple Zigzags Waves…" at bounding box center [146, 399] width 88 height 12
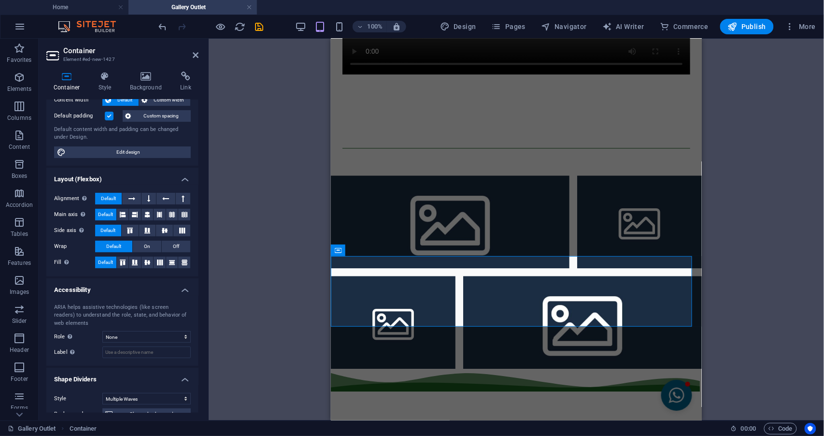
click at [190, 58] on header "Container Element #ed-new-1427" at bounding box center [122, 51] width 152 height 25
click at [190, 56] on header "Container Element #ed-new-1427" at bounding box center [122, 51] width 152 height 25
click at [195, 56] on icon at bounding box center [196, 55] width 6 height 8
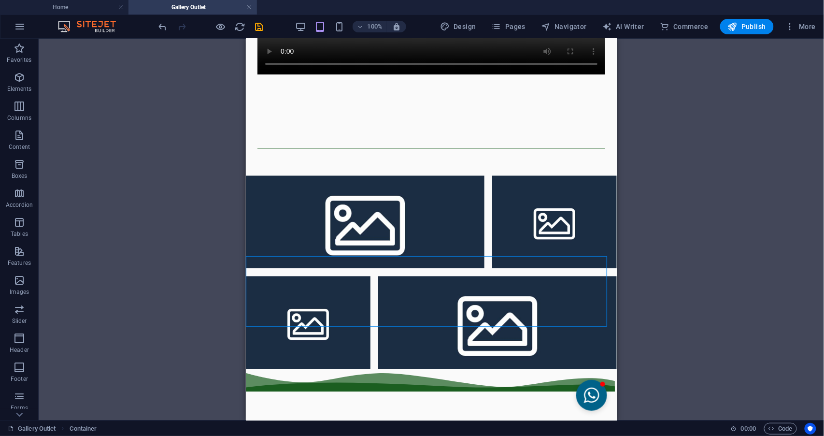
click at [772, 222] on div "H2 Text Reference Spacer Text Container Separator Image with text Container H2 …" at bounding box center [432, 230] width 786 height 382
click at [742, 239] on div "H2 Text Reference Spacer Text Container Separator Image with text Container H2 …" at bounding box center [432, 230] width 786 height 382
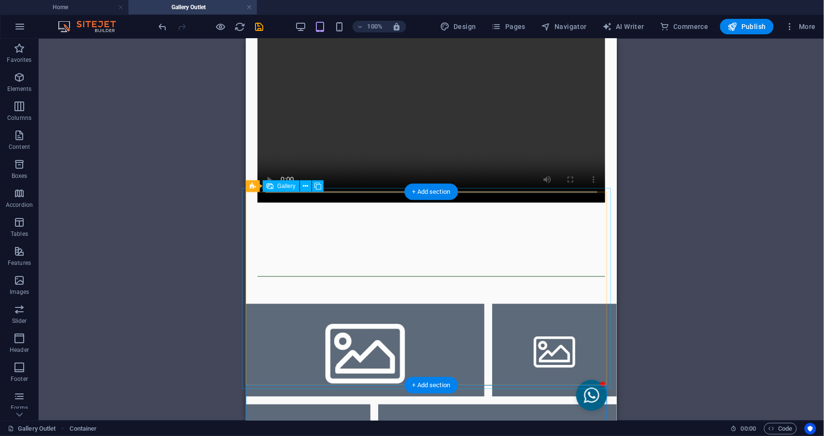
scroll to position [753, 0]
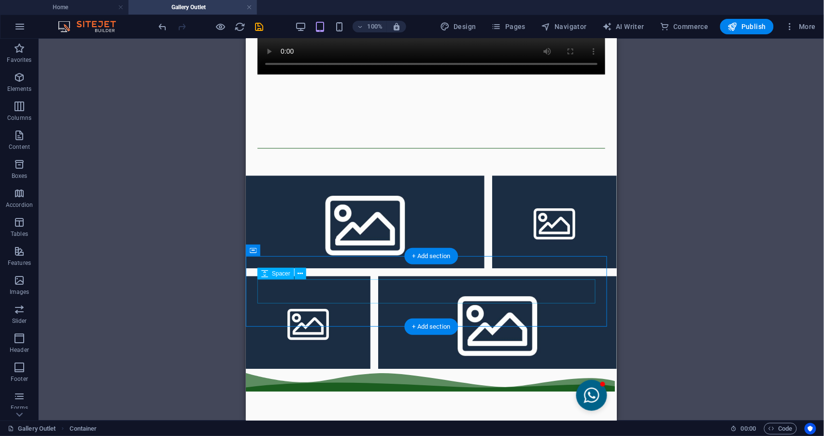
click at [465, 408] on div at bounding box center [431, 429] width 348 height 24
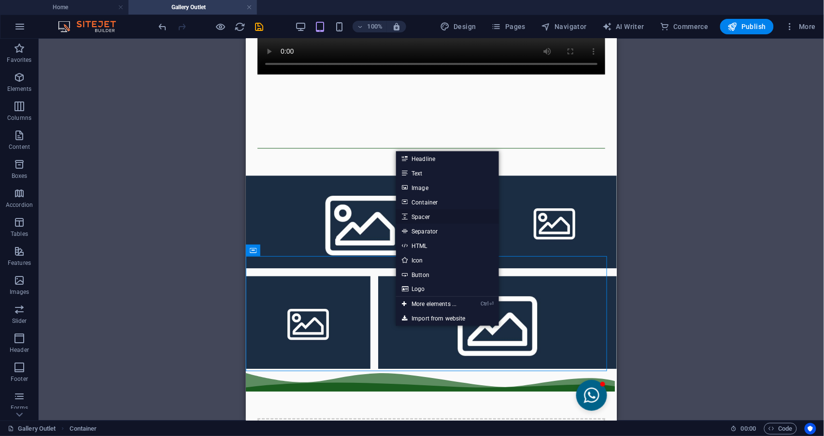
click at [422, 214] on link "Spacer" at bounding box center [447, 216] width 102 height 14
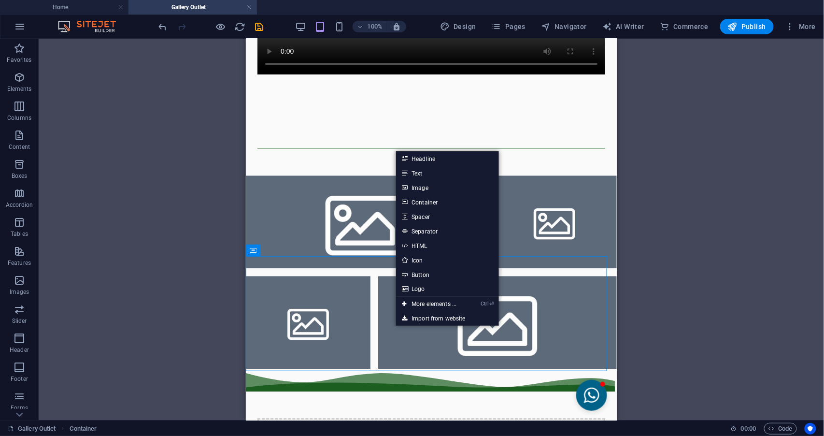
select select "px"
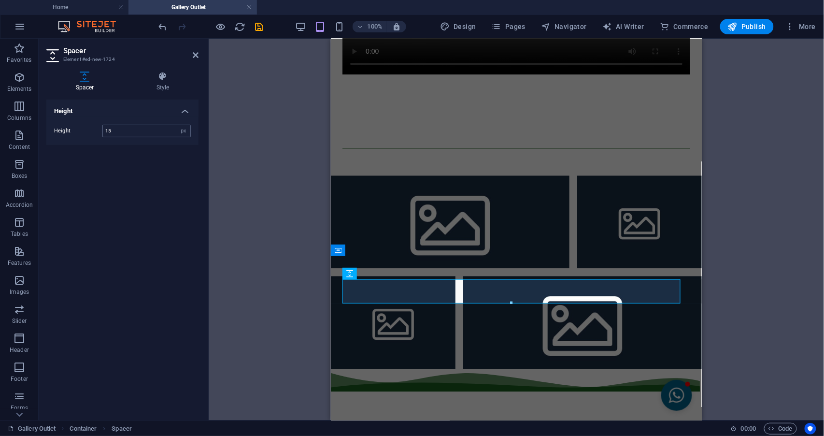
type input "15"
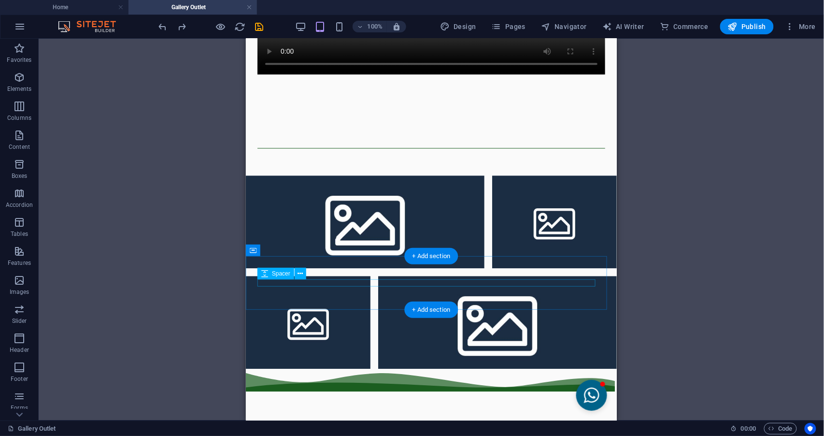
click at [389, 408] on div at bounding box center [431, 420] width 348 height 7
select select "px"
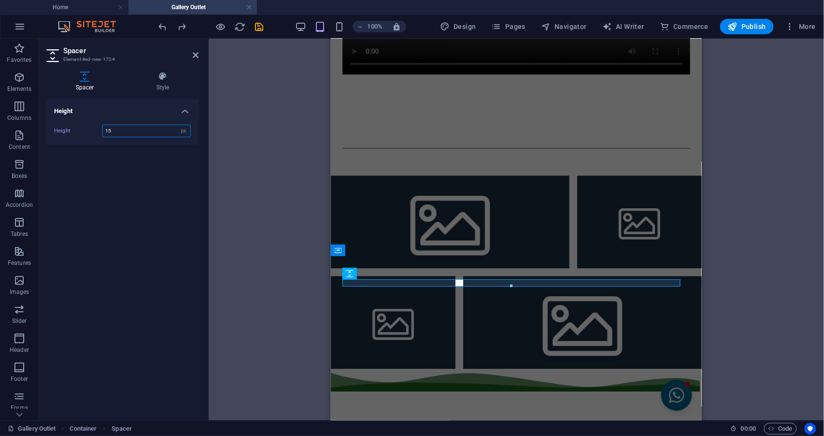
click at [124, 132] on input "15" at bounding box center [146, 131] width 87 height 12
type input "1"
type input "10"
click at [188, 53] on h2 "Spacer" at bounding box center [130, 50] width 135 height 9
click at [193, 54] on icon at bounding box center [196, 55] width 6 height 8
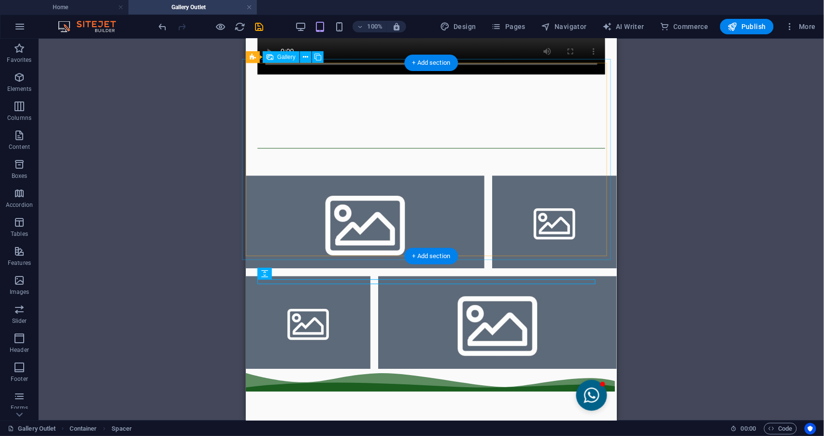
click at [553, 175] on li at bounding box center [554, 221] width 125 height 93
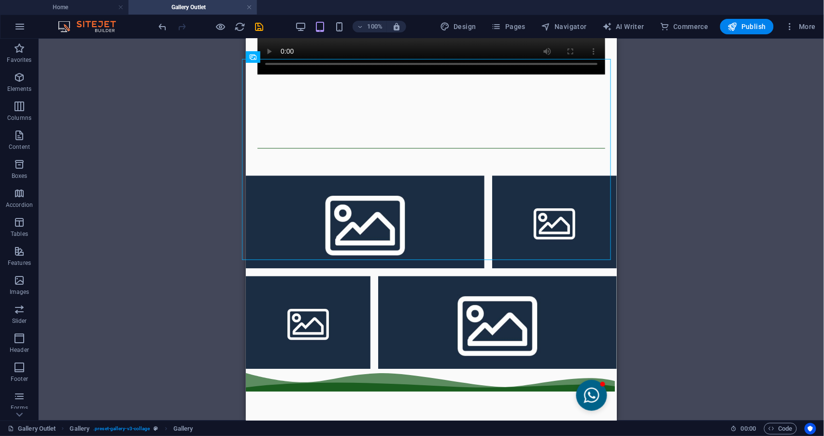
click at [686, 194] on div "H2 Text Reference Spacer Text Container Separator Image with text Container H2 …" at bounding box center [432, 230] width 786 height 382
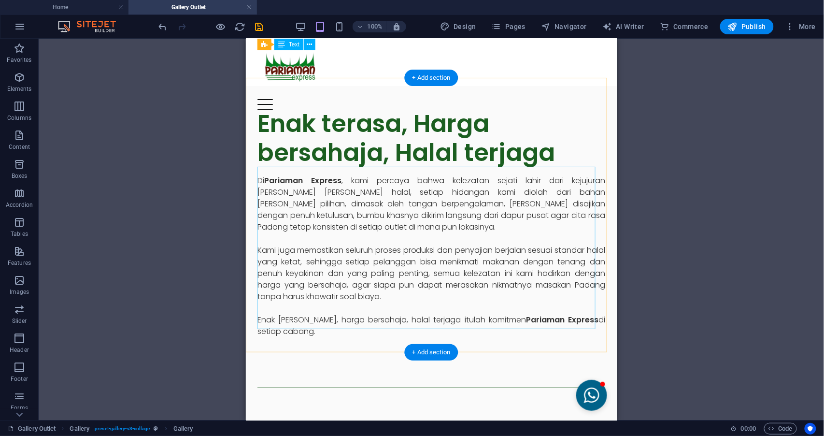
scroll to position [0, 0]
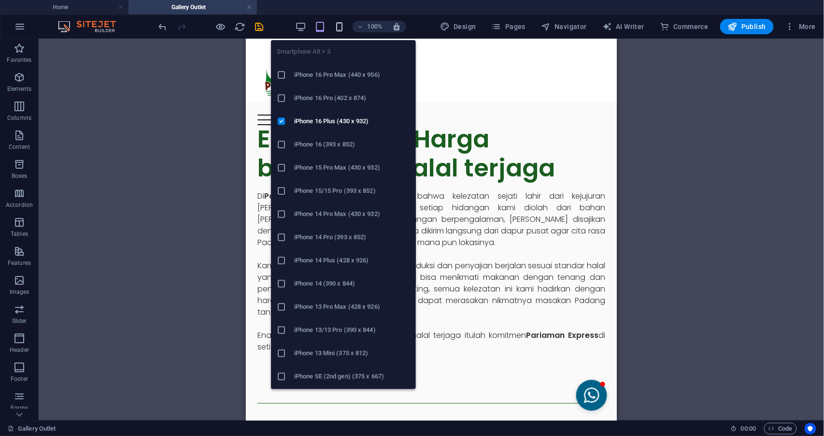
click at [344, 22] on icon "button" at bounding box center [339, 26] width 11 height 11
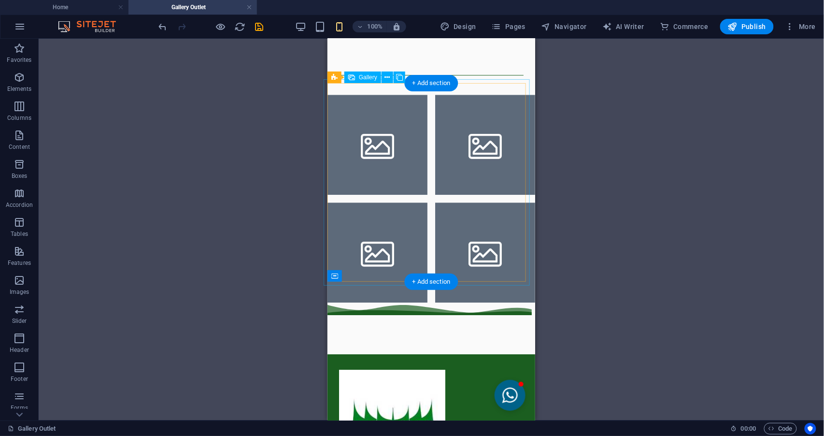
scroll to position [837, 0]
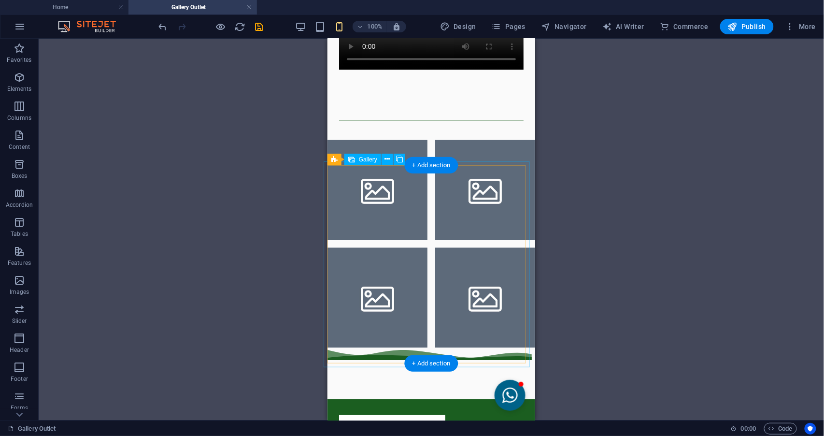
click at [400, 229] on li at bounding box center [377, 189] width 100 height 100
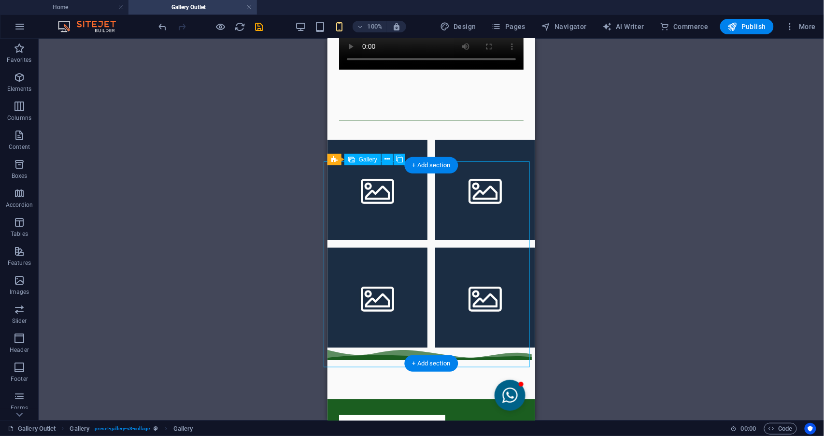
select select "4"
select select "px"
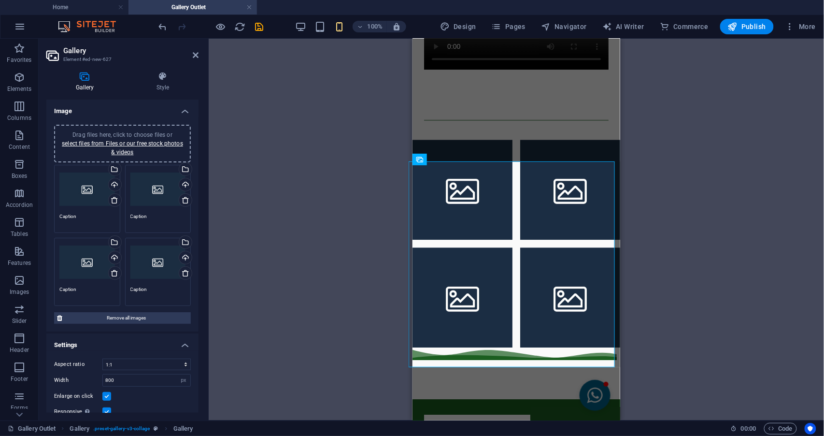
click at [89, 183] on div "Drag files here, click to choose files or select files from Files or our free s…" at bounding box center [87, 189] width 56 height 39
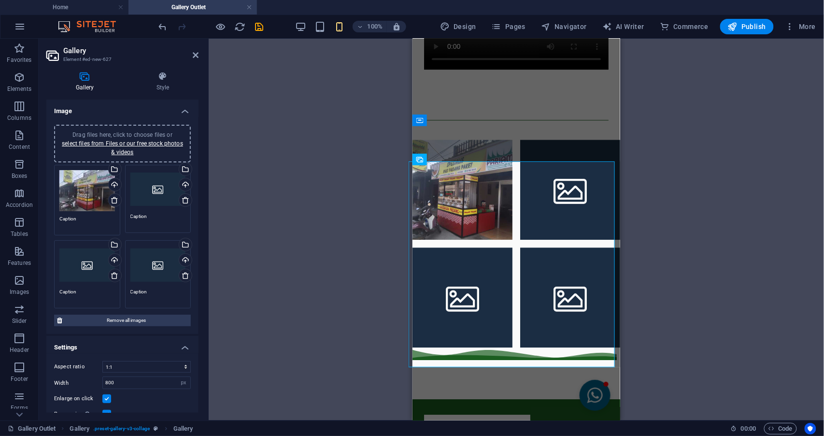
click at [713, 118] on div "Drag and drop a file to add it H2 Text Reference Spacer Text Container Separato…" at bounding box center [516, 230] width 615 height 382
click at [196, 60] on header "Gallery Element #ed-new-627" at bounding box center [122, 51] width 152 height 25
click at [192, 50] on header "Gallery Element #ed-new-627" at bounding box center [122, 51] width 152 height 25
click at [198, 55] on icon at bounding box center [196, 55] width 6 height 8
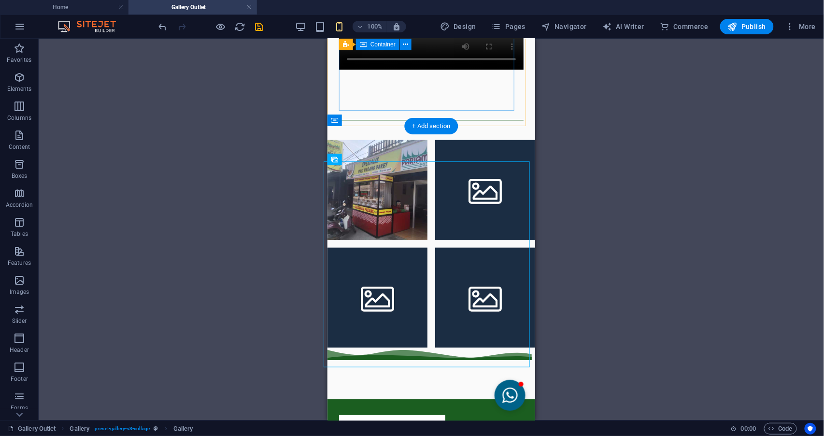
click at [505, 85] on div at bounding box center [431, 22] width 185 height 123
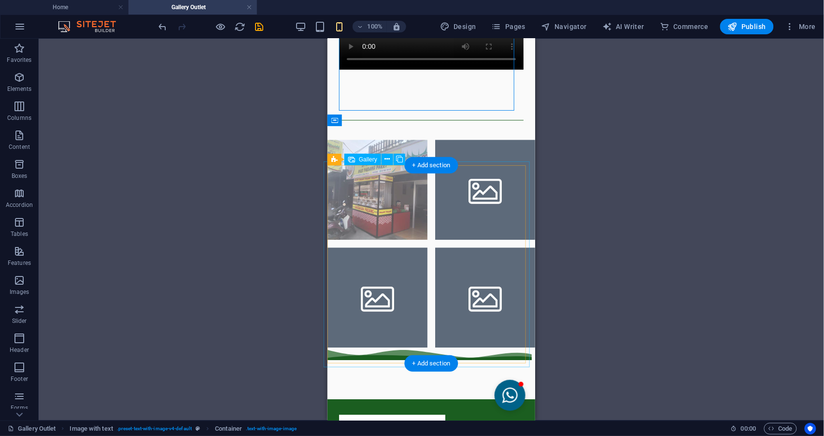
click at [468, 216] on li at bounding box center [485, 189] width 100 height 100
select select "4"
select select "px"
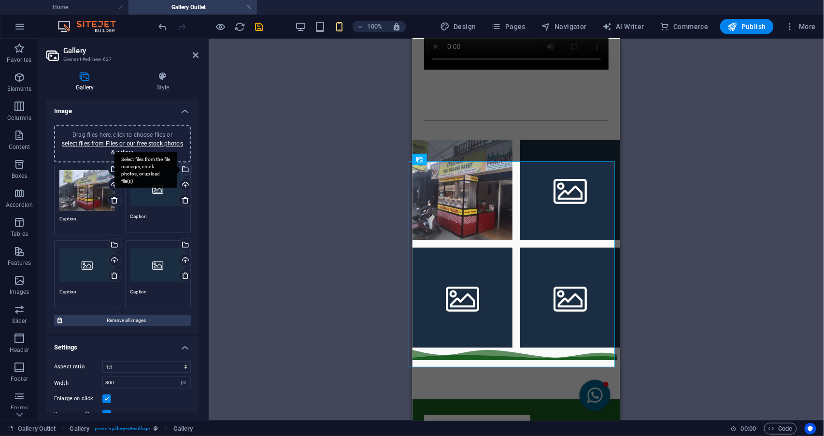
click at [177, 168] on div "Select files from the file manager, stock photos, or upload file(s)" at bounding box center [145, 170] width 63 height 36
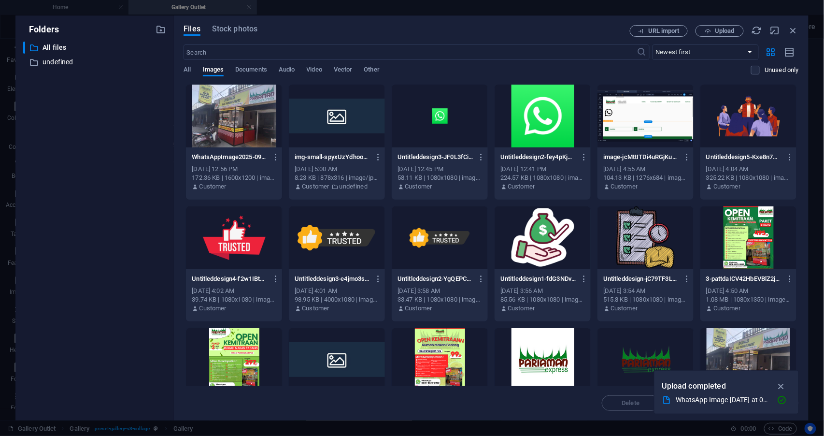
click at [86, 227] on div "​ All files All files ​ undefined undefined" at bounding box center [94, 227] width 143 height 371
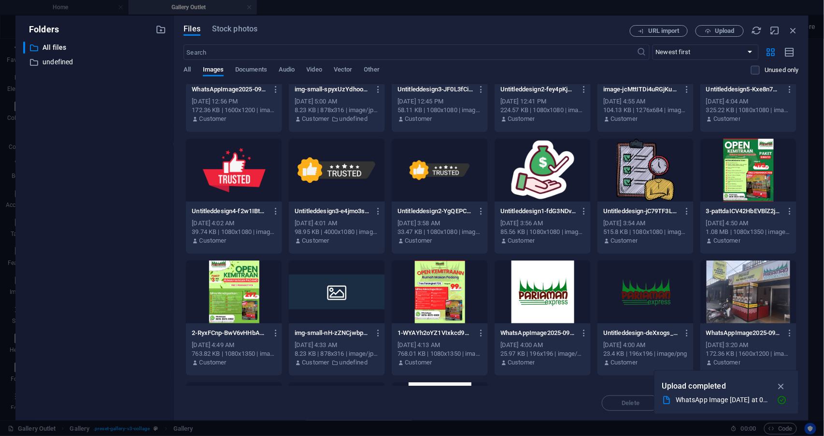
scroll to position [0, 0]
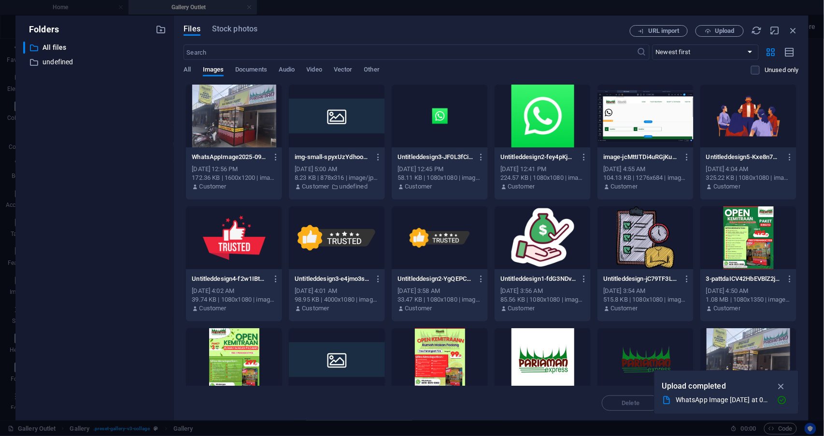
click at [106, 229] on div "​ All files All files ​ undefined undefined" at bounding box center [94, 227] width 143 height 371
click at [61, 216] on div "​ All files All files ​ undefined undefined" at bounding box center [94, 227] width 143 height 371
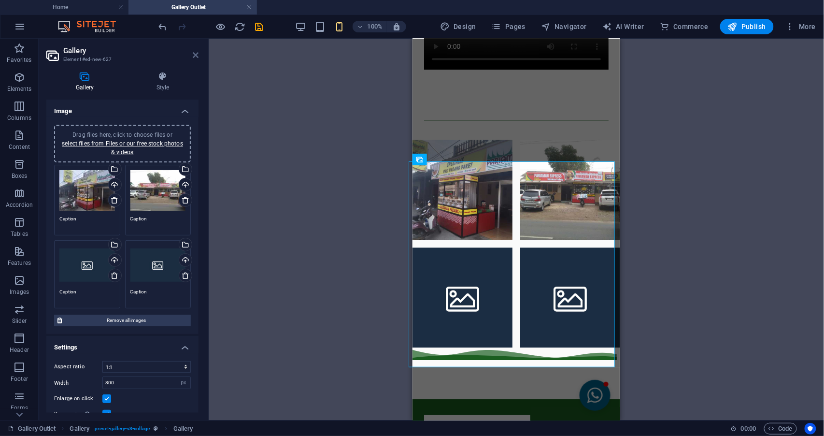
click at [194, 54] on icon at bounding box center [196, 55] width 6 height 8
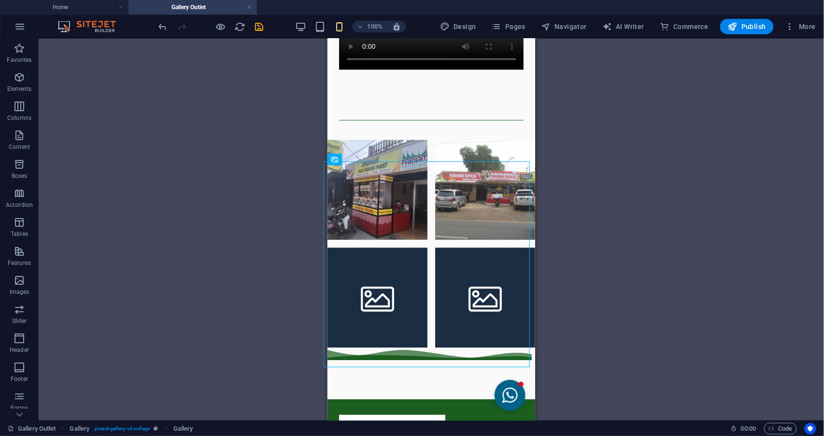
click at [630, 138] on div "Drag and drop a file to add it H2 Text Reference Spacer Text Container Separato…" at bounding box center [432, 230] width 786 height 382
click at [338, 162] on div "Gallery" at bounding box center [346, 160] width 36 height 12
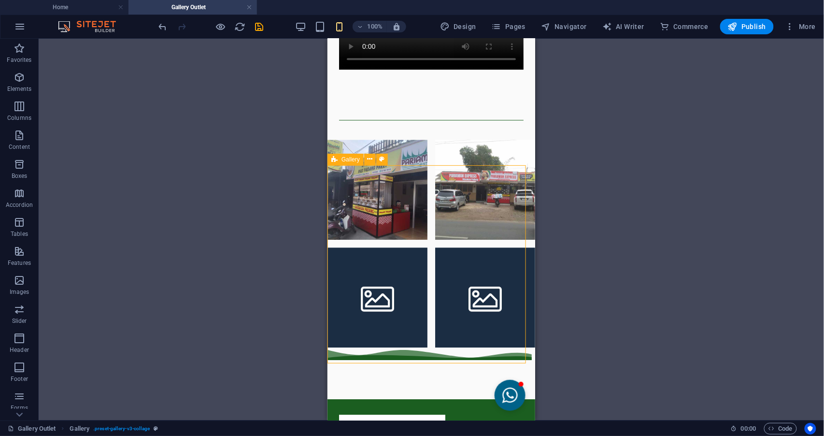
click at [338, 162] on div "Gallery" at bounding box center [346, 160] width 36 height 12
click at [338, 162] on div "Drag and drop a file to add it H2 Text Reference Spacer Text Container Separato…" at bounding box center [432, 230] width 786 height 382
select select "rem"
select select "preset-gallery-v3-collage"
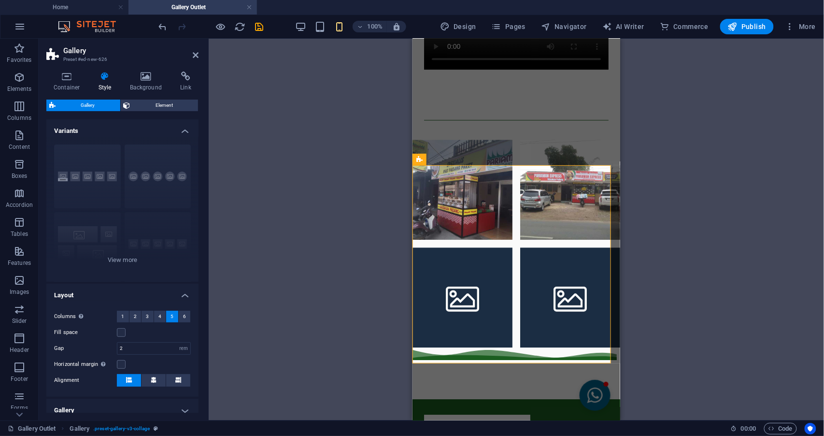
type input "1"
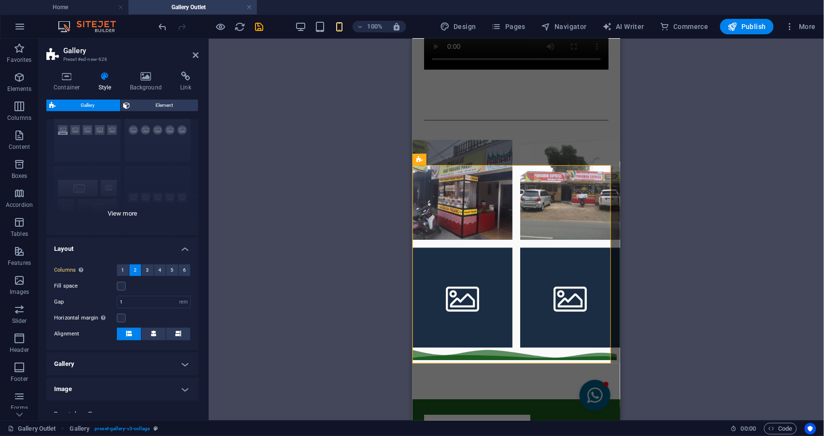
scroll to position [64, 0]
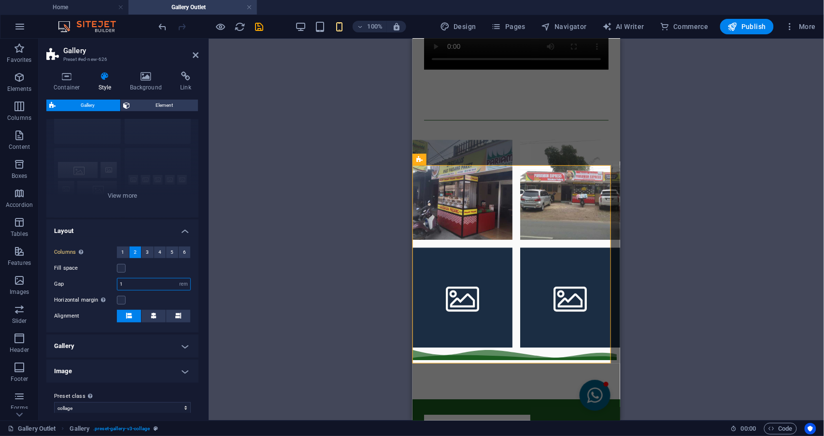
click at [145, 286] on input "1" at bounding box center [153, 284] width 73 height 12
click at [145, 286] on input "0.6" at bounding box center [153, 284] width 73 height 12
type input "1"
click at [180, 285] on select "px rem % vh vw" at bounding box center [184, 284] width 14 height 12
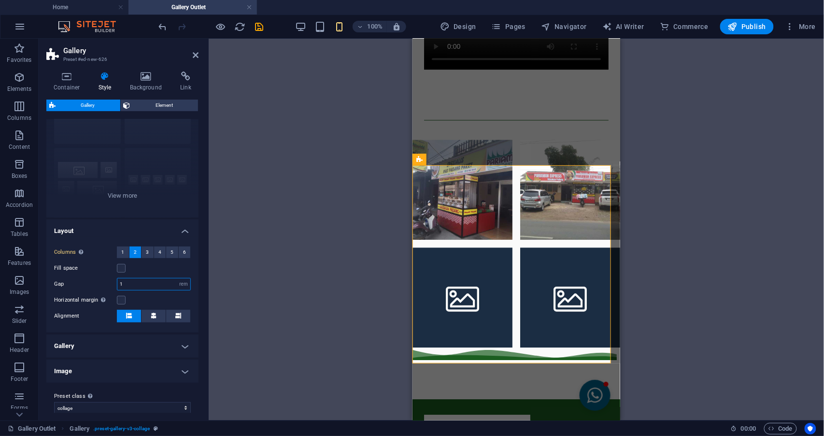
select select "px"
click at [177, 278] on select "px rem % vh vw" at bounding box center [184, 284] width 14 height 12
click at [163, 282] on input "16" at bounding box center [153, 284] width 73 height 12
type input "1"
type input "10"
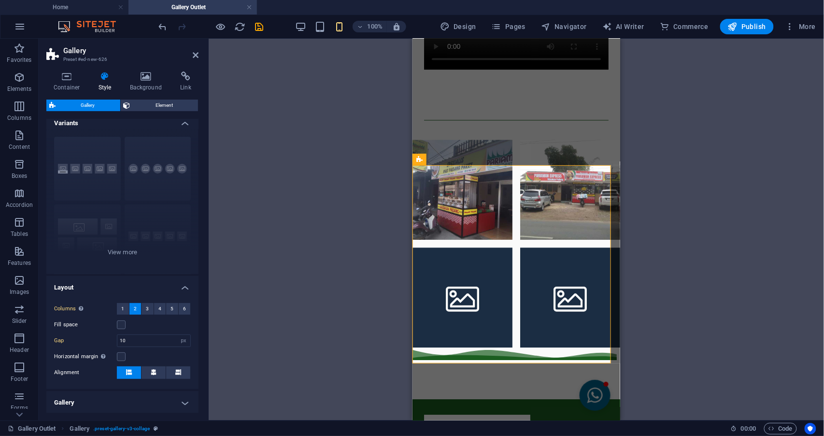
scroll to position [0, 0]
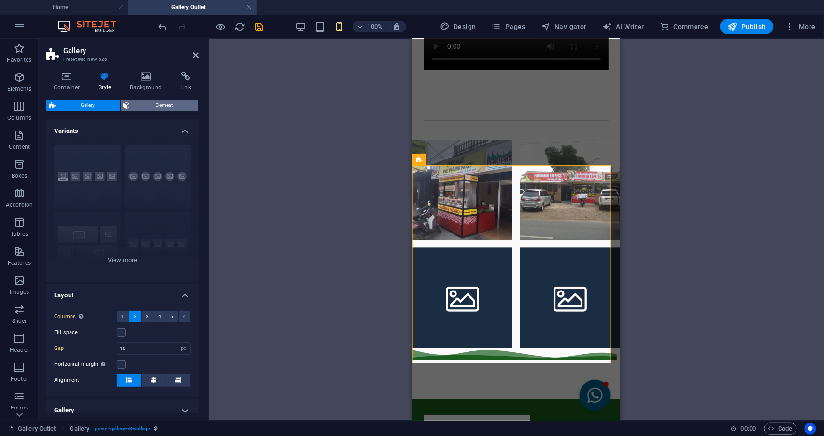
click at [144, 103] on span "Element" at bounding box center [164, 106] width 62 height 12
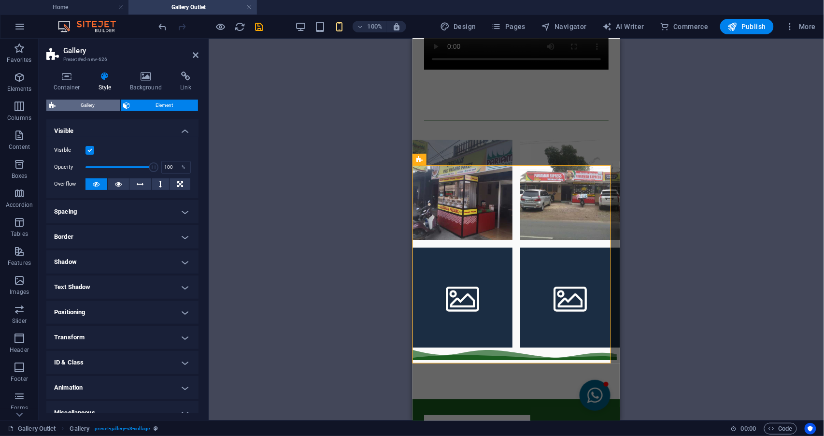
click at [92, 108] on span "Gallery" at bounding box center [87, 106] width 59 height 12
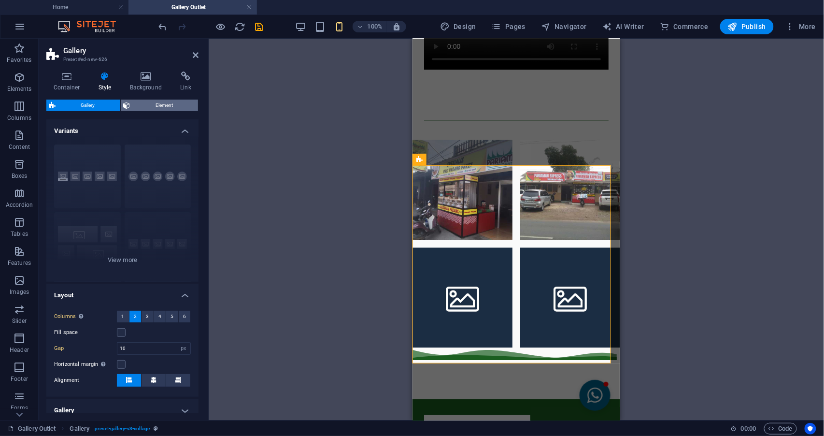
click at [141, 103] on span "Element" at bounding box center [164, 106] width 62 height 12
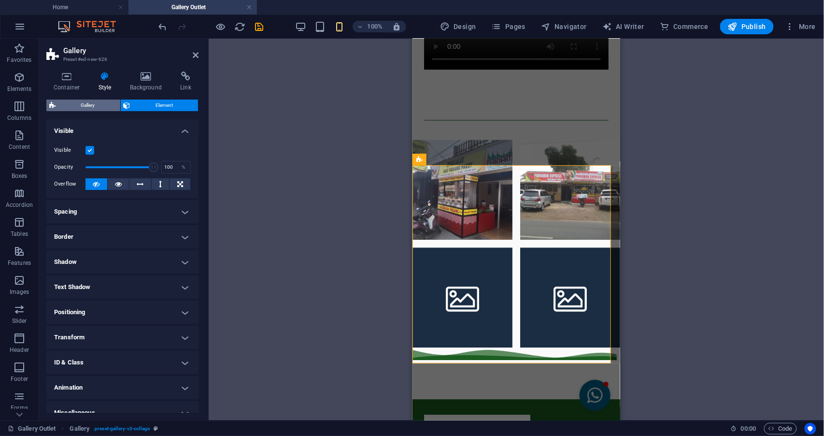
click at [105, 109] on span "Gallery" at bounding box center [87, 106] width 59 height 12
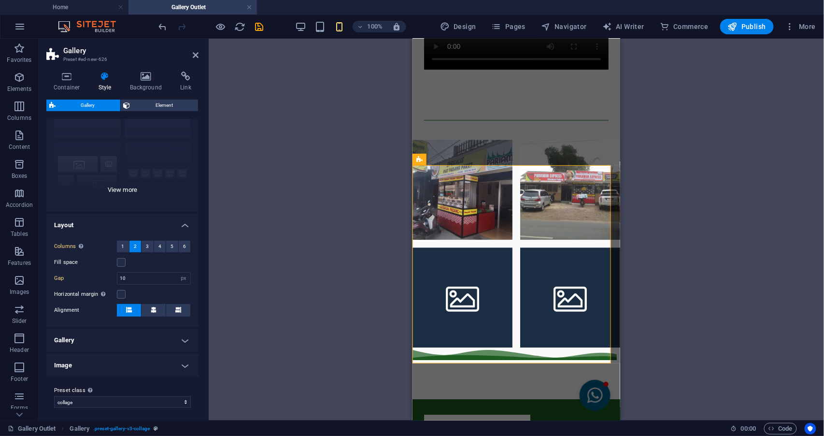
scroll to position [72, 0]
click at [151, 300] on div "Columns Only if "Style" is set to "Default". 1 2 3 4 5 6 Fill space Gap 10 px r…" at bounding box center [122, 277] width 156 height 96
click at [122, 332] on h4 "Gallery" at bounding box center [122, 338] width 152 height 23
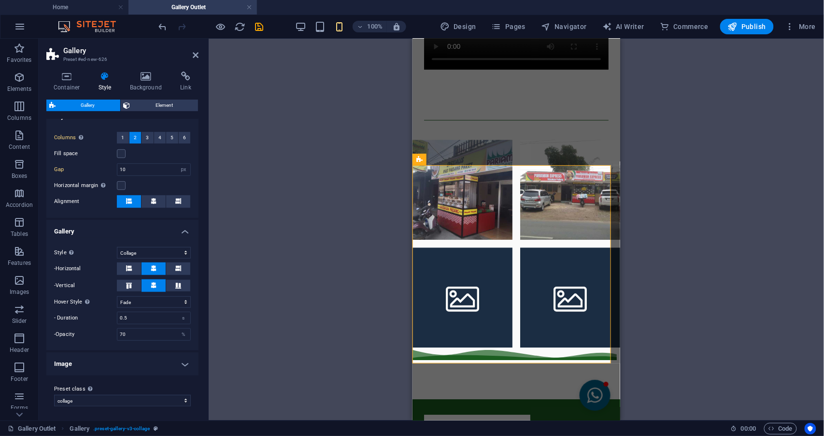
scroll to position [180, 0]
click at [101, 234] on h4 "Gallery" at bounding box center [122, 227] width 152 height 17
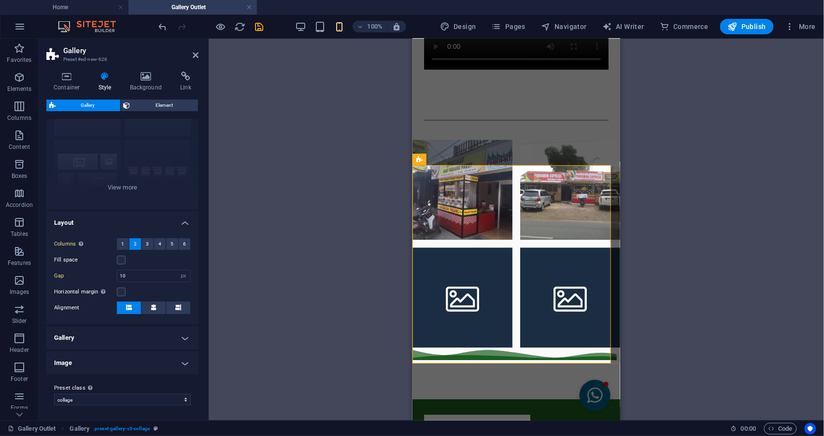
click at [87, 354] on h4 "Image" at bounding box center [122, 362] width 152 height 23
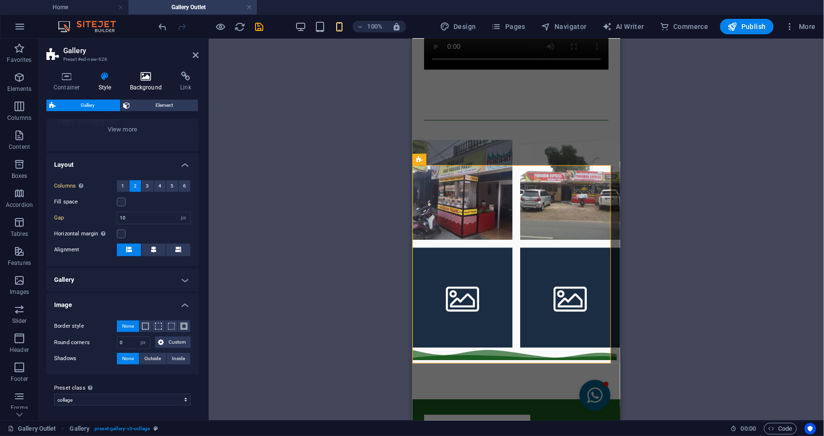
click at [146, 80] on icon at bounding box center [146, 76] width 47 height 10
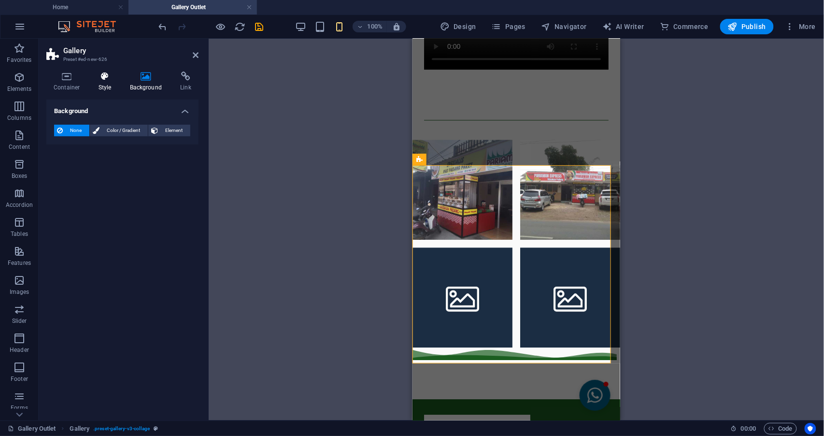
click at [100, 87] on h4 "Style" at bounding box center [106, 81] width 31 height 20
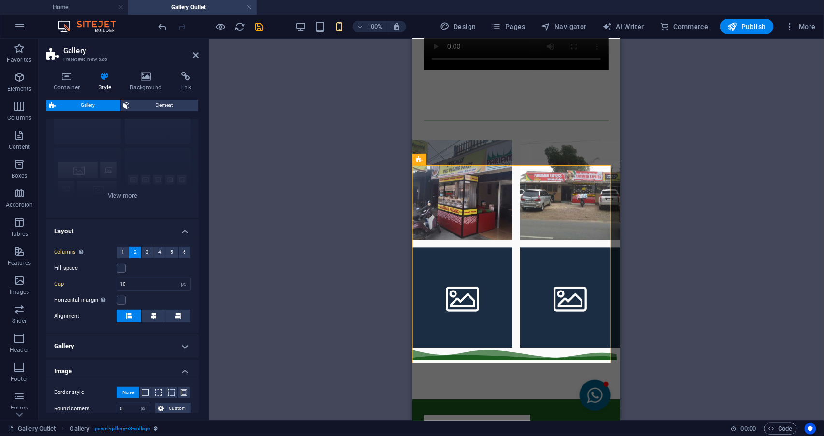
scroll to position [0, 0]
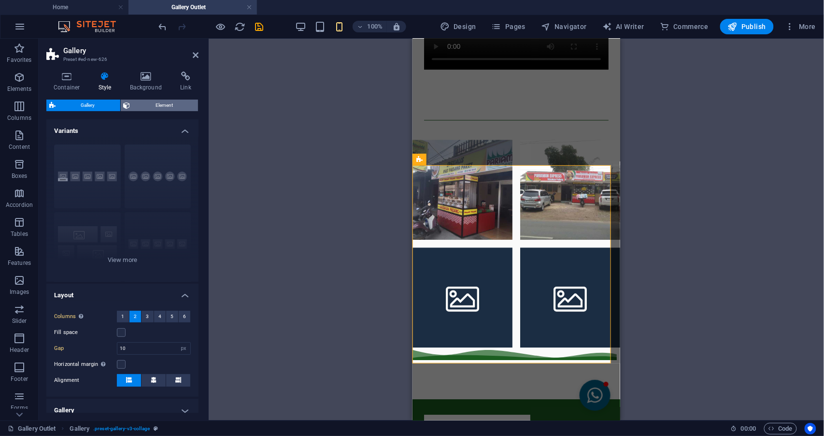
click at [153, 102] on span "Element" at bounding box center [164, 106] width 62 height 12
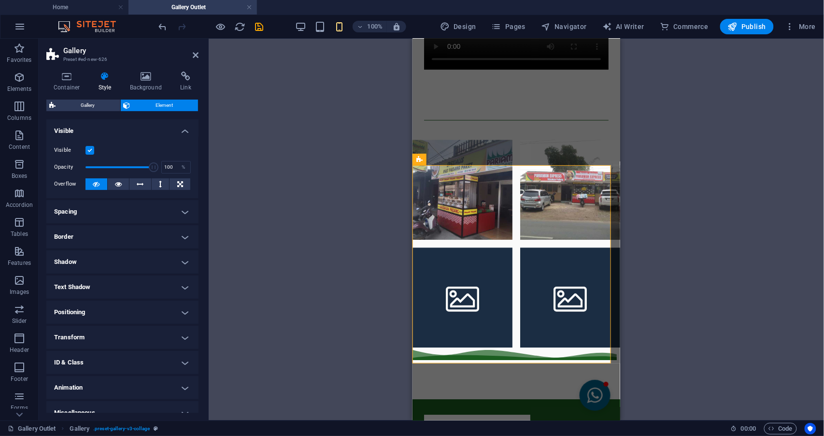
click at [91, 235] on h4 "Border" at bounding box center [122, 236] width 152 height 23
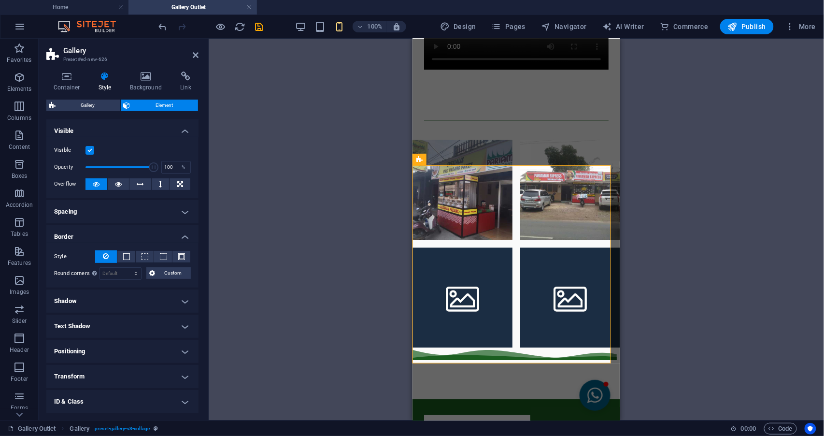
click at [97, 234] on h4 "Border" at bounding box center [122, 233] width 152 height 17
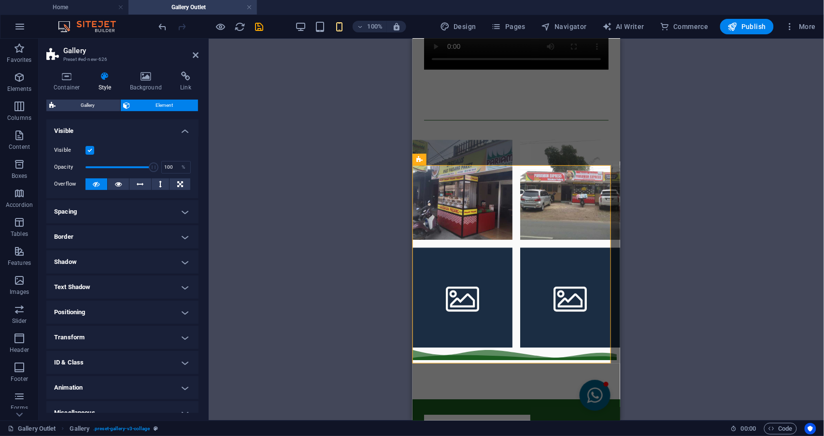
click at [107, 211] on h4 "Spacing" at bounding box center [122, 211] width 152 height 23
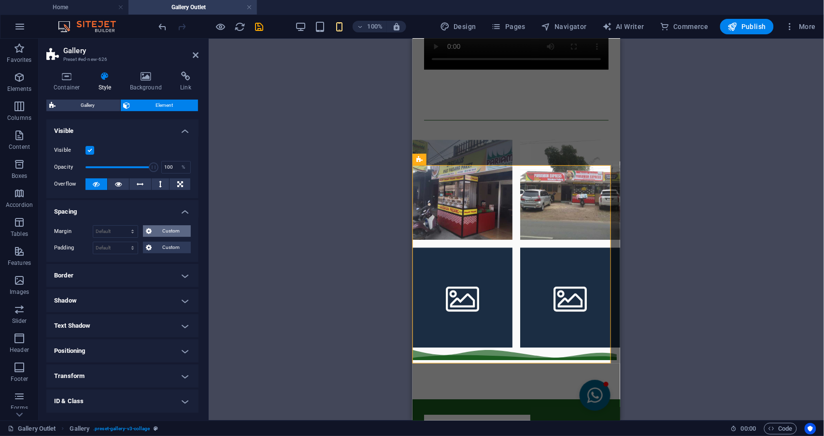
click at [146, 229] on icon at bounding box center [149, 231] width 6 height 12
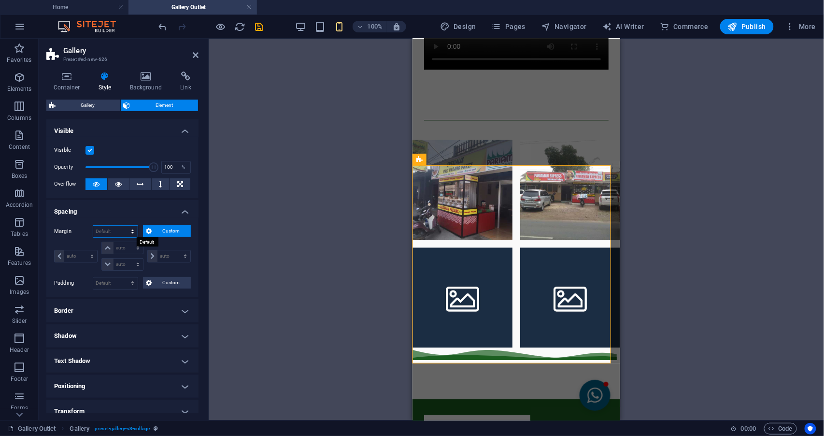
click at [129, 231] on select "Default auto px % rem vw vh Custom" at bounding box center [115, 232] width 44 height 12
select select "px"
click at [123, 226] on select "Default auto px % rem vw vh Custom" at bounding box center [115, 232] width 44 height 12
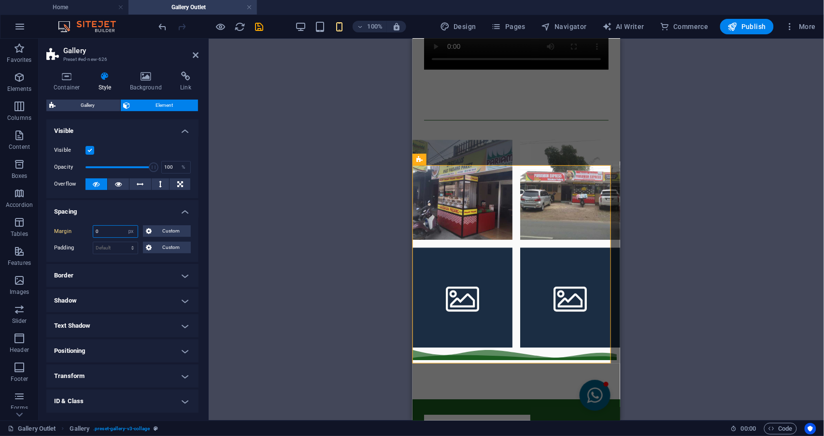
click at [116, 232] on input "0" at bounding box center [115, 232] width 44 height 12
type input "10"
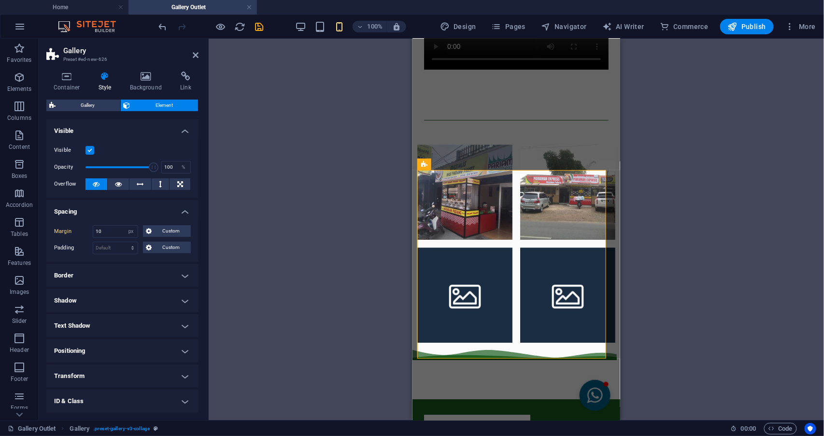
click at [198, 52] on aside "Gallery Preset #ed-new-626 Container Style Background Link Size Height Default …" at bounding box center [124, 230] width 170 height 382
click at [196, 53] on icon at bounding box center [196, 55] width 6 height 8
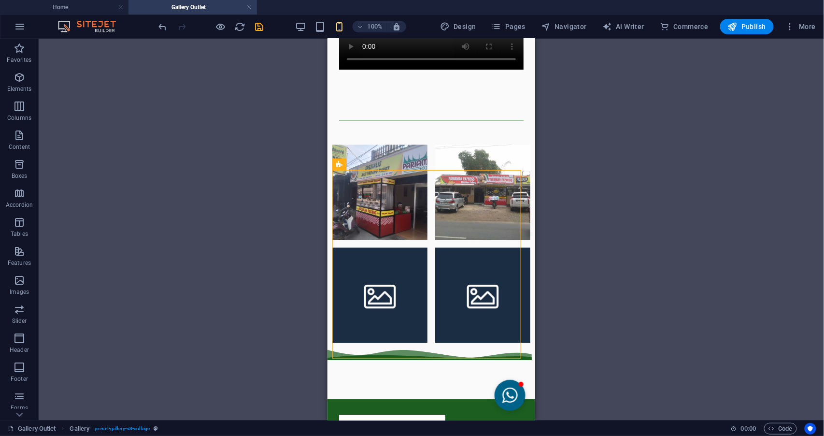
click at [182, 93] on div "Drag here to replace the existing content. Press “Ctrl” if you want to create a…" at bounding box center [432, 230] width 786 height 382
click at [704, 140] on div "Drag here to replace the existing content. Press “Ctrl” if you want to create a…" at bounding box center [432, 230] width 786 height 382
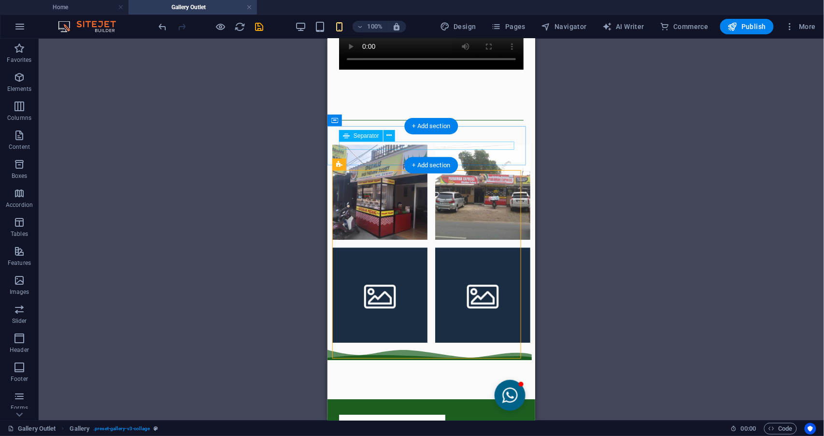
click at [486, 120] on div at bounding box center [431, 119] width 185 height 0
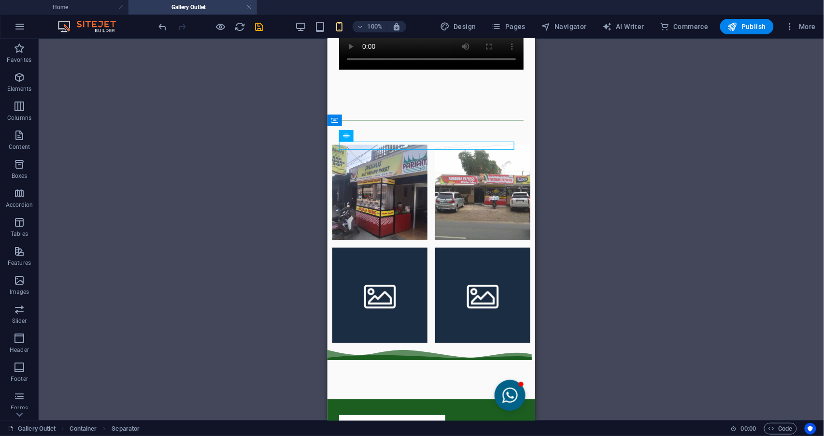
click at [590, 141] on div "Drag here to replace the existing content. Press “Ctrl” if you want to create a…" at bounding box center [432, 230] width 786 height 382
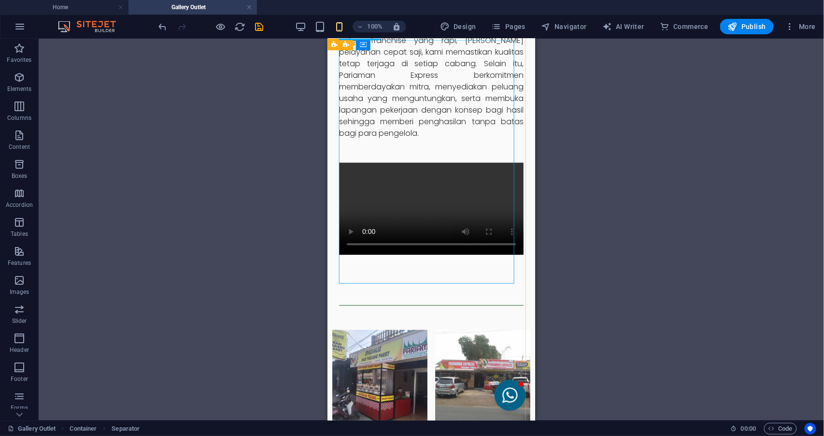
scroll to position [837, 0]
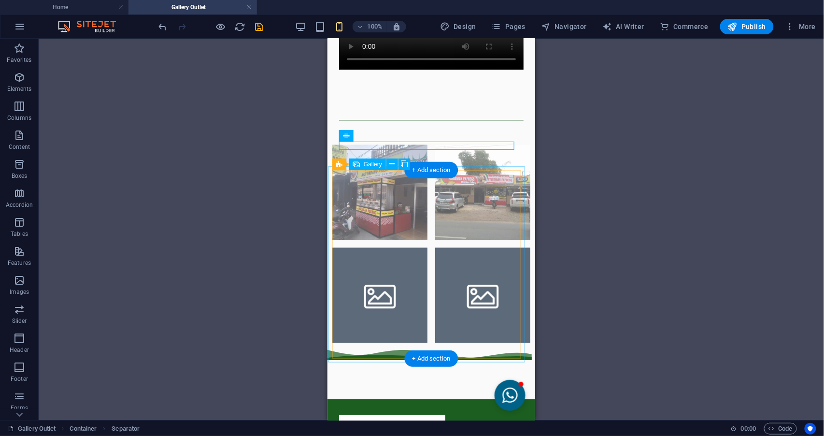
click at [391, 296] on li at bounding box center [379, 294] width 95 height 95
select select "4"
select select "px"
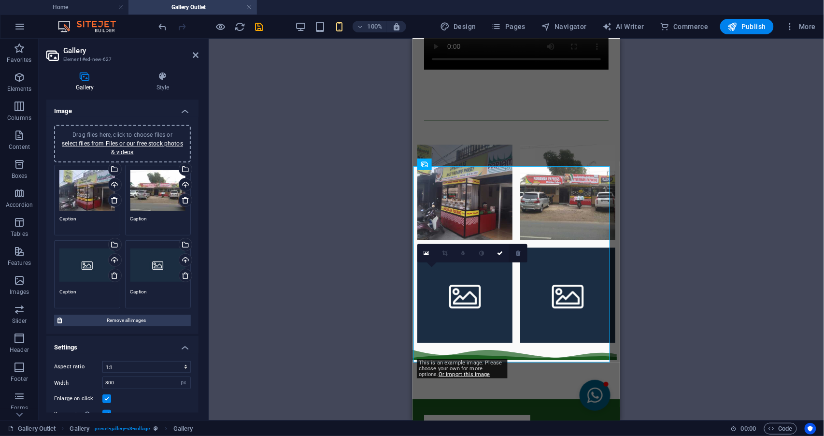
click at [517, 252] on icon at bounding box center [518, 253] width 4 height 6
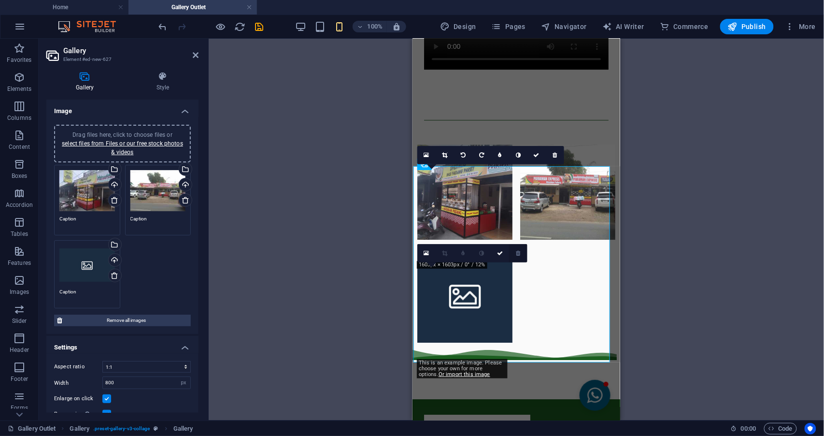
click at [518, 254] on icon at bounding box center [518, 253] width 4 height 6
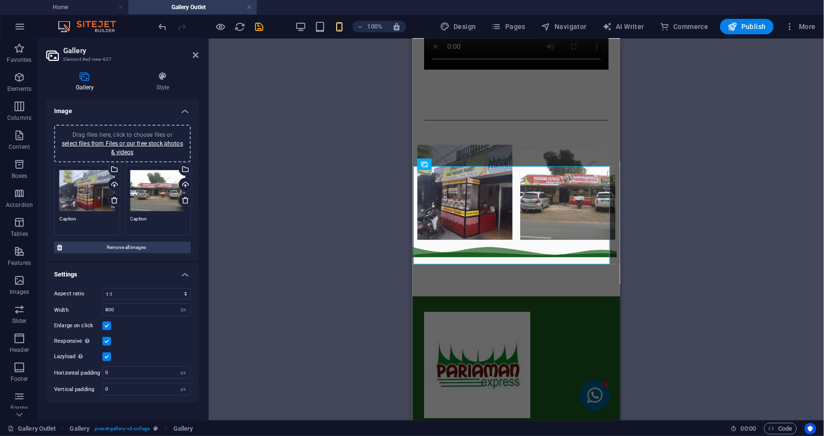
click at [762, 255] on div "Drag and drop a file to add it H2 Text Reference Spacer Text Container Separato…" at bounding box center [516, 230] width 615 height 382
click at [198, 60] on aside "Gallery Element #ed-new-627 Gallery Style Image Drag files here, click to choos…" at bounding box center [124, 230] width 170 height 382
click at [189, 57] on header "Gallery Element #ed-new-627" at bounding box center [122, 51] width 152 height 25
click at [195, 49] on h2 "Gallery" at bounding box center [130, 50] width 135 height 9
click at [196, 49] on h2 "Gallery" at bounding box center [130, 50] width 135 height 9
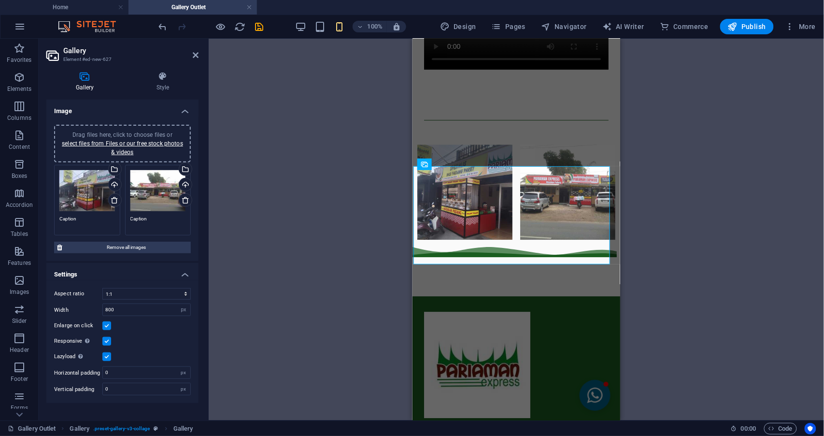
click at [193, 60] on header "Gallery Element #ed-new-627" at bounding box center [122, 51] width 152 height 25
click at [195, 56] on icon at bounding box center [196, 55] width 6 height 8
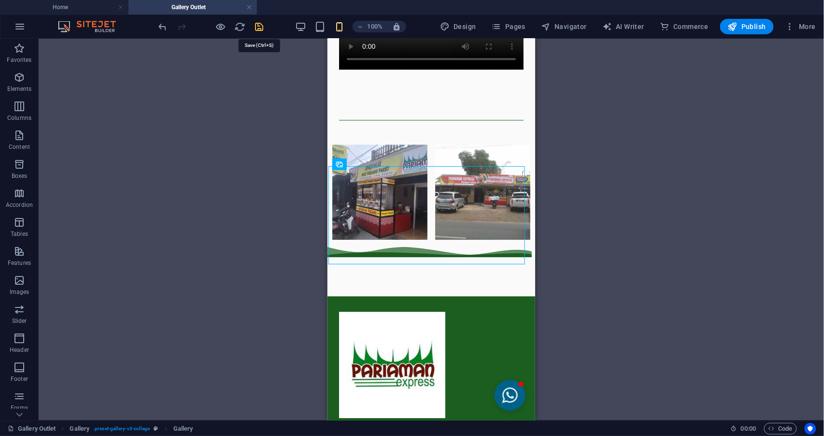
click at [263, 21] on icon "save" at bounding box center [259, 26] width 11 height 11
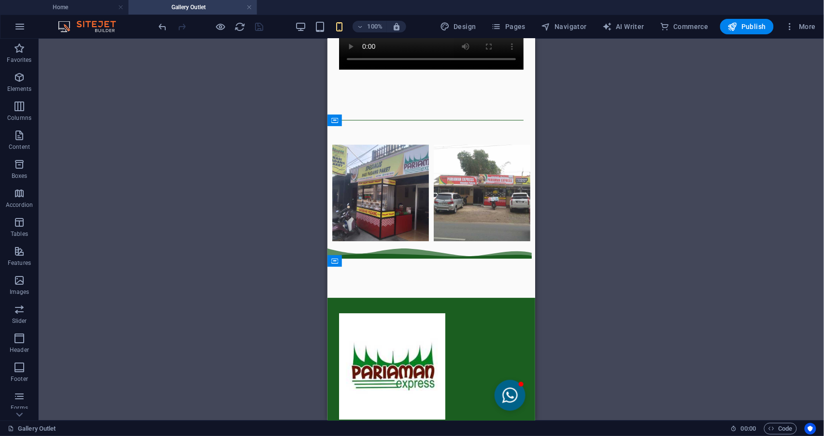
click at [644, 208] on div "Drag and drop a file to add it H2 Text Reference Spacer Text Container Separato…" at bounding box center [432, 230] width 786 height 382
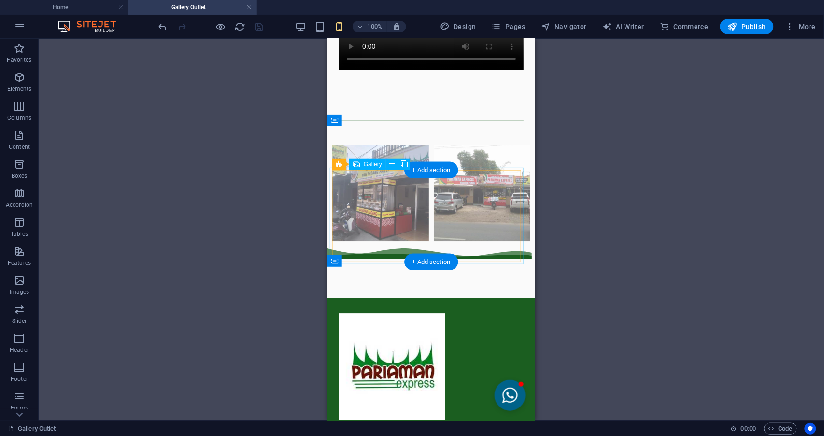
click at [384, 201] on li at bounding box center [380, 192] width 97 height 97
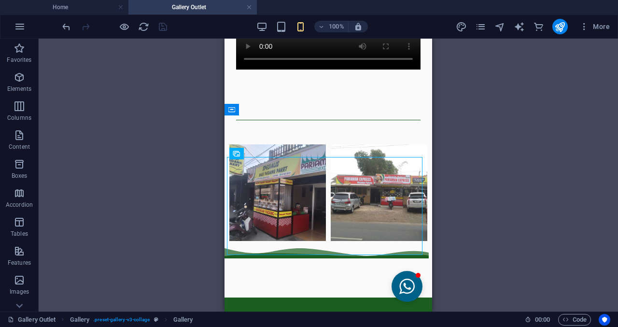
click at [479, 119] on div "Drag and drop a file to add it H2 Text Reference Spacer Text Container Separato…" at bounding box center [329, 175] width 580 height 273
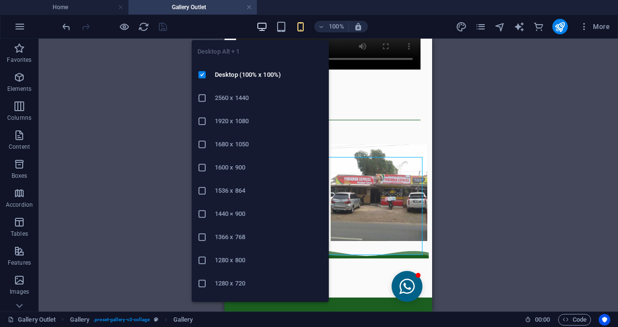
click at [266, 26] on icon "button" at bounding box center [262, 26] width 11 height 11
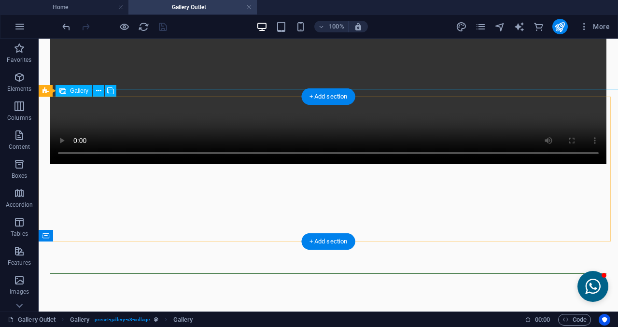
scroll to position [886, 0]
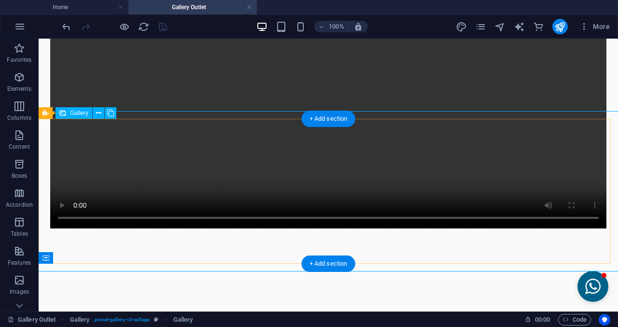
select select "4"
select select "px"
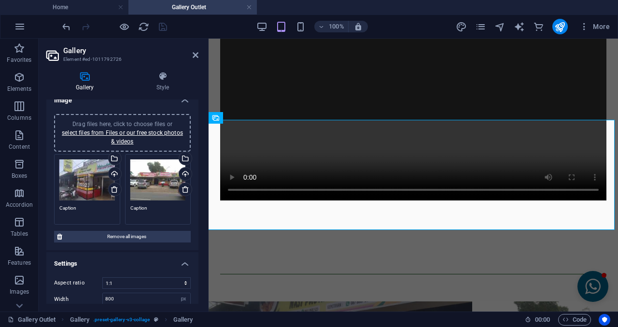
scroll to position [0, 0]
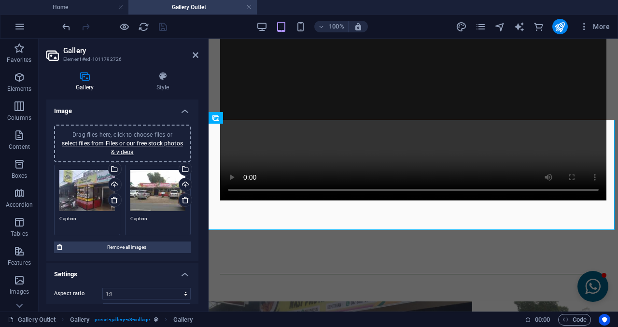
click at [72, 189] on div "Drag files here, click to choose files or select files from Files or our free s…" at bounding box center [87, 191] width 56 height 42
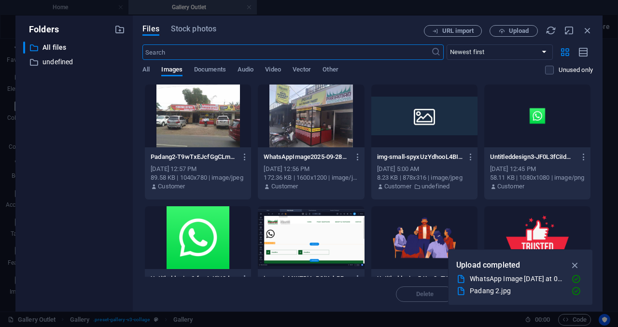
scroll to position [933, 0]
click at [586, 38] on div "Files Stock photos URL import Upload ​ Newest first Oldest first Name (A-Z) Nam…" at bounding box center [368, 163] width 451 height 277
click at [580, 34] on div "URL import Upload" at bounding box center [508, 31] width 169 height 12
click at [586, 28] on icon "button" at bounding box center [588, 30] width 11 height 11
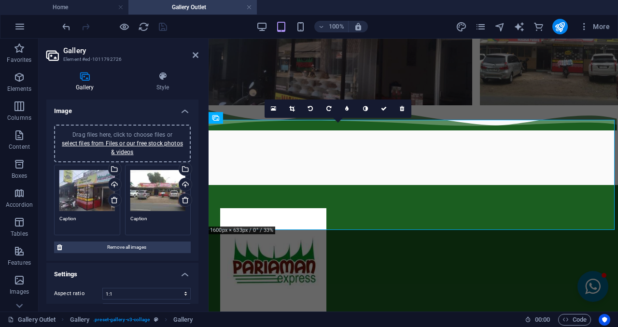
scroll to position [634, 0]
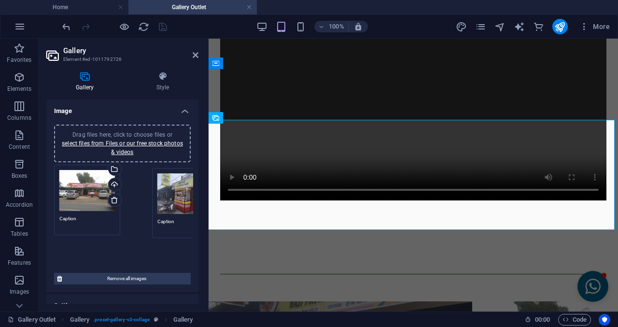
drag, startPoint x: 76, startPoint y: 203, endPoint x: 153, endPoint y: 201, distance: 77.3
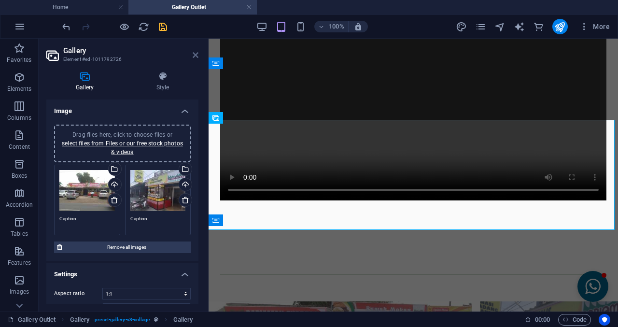
drag, startPoint x: 197, startPoint y: 52, endPoint x: 158, endPoint y: 13, distance: 55.0
click at [197, 52] on icon at bounding box center [196, 55] width 6 height 8
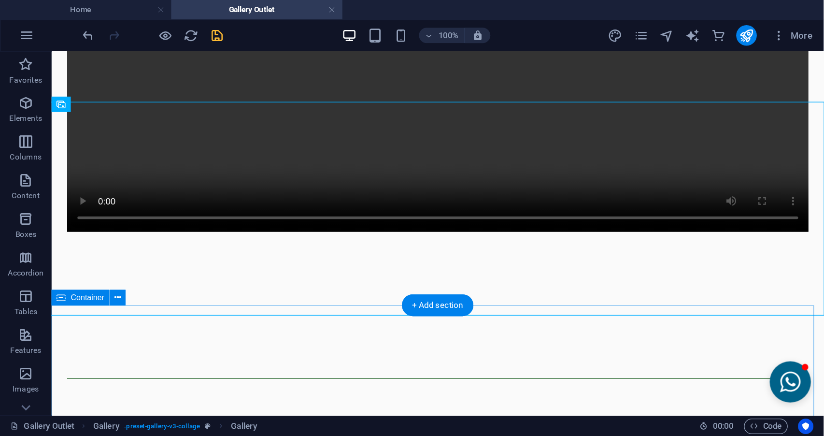
scroll to position [950, 0]
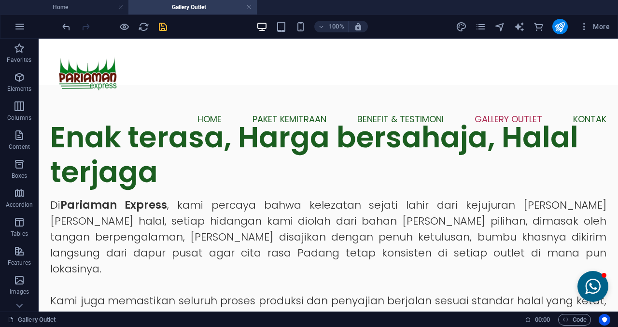
scroll to position [0, 0]
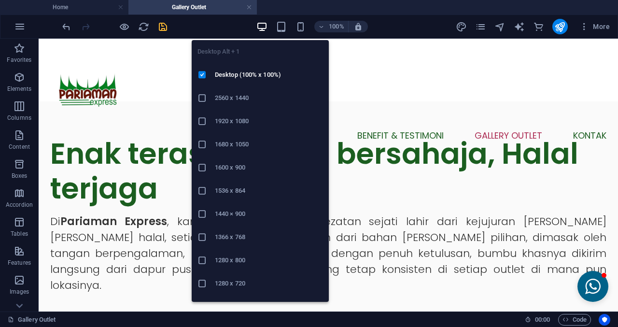
click at [250, 91] on li "2560 x 1440" at bounding box center [260, 97] width 137 height 23
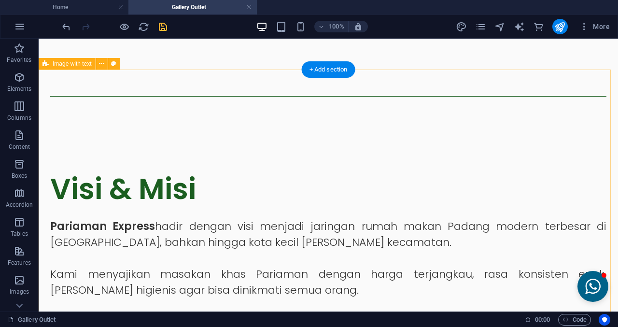
scroll to position [435, 0]
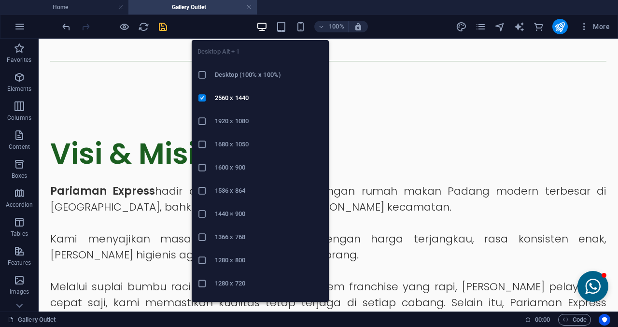
click at [242, 75] on h6 "Desktop (100% x 100%)" at bounding box center [269, 75] width 108 height 12
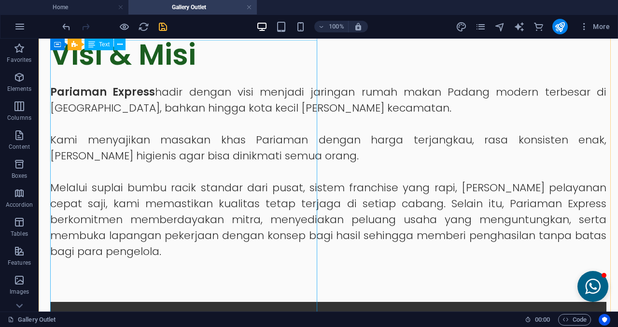
scroll to position [531, 0]
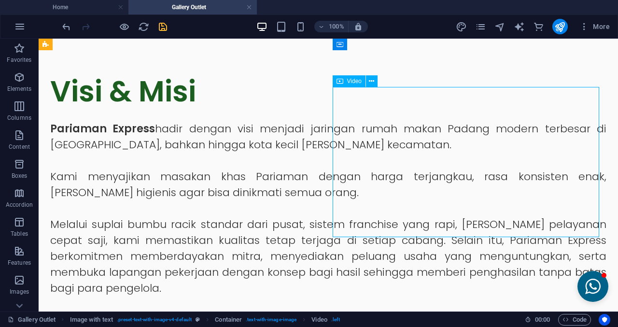
scroll to position [483, 0]
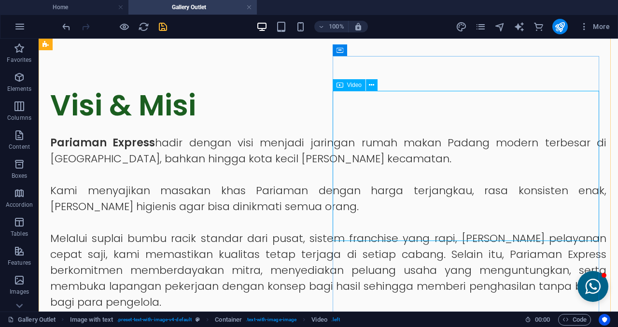
select select "%"
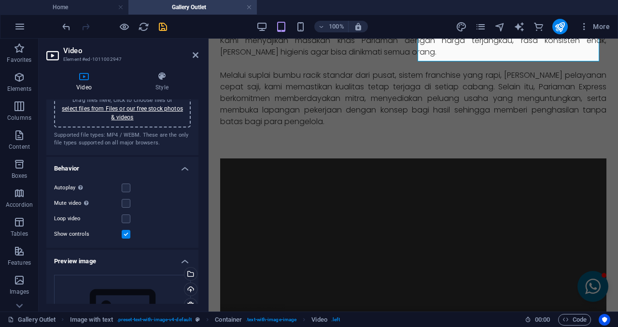
scroll to position [48, 0]
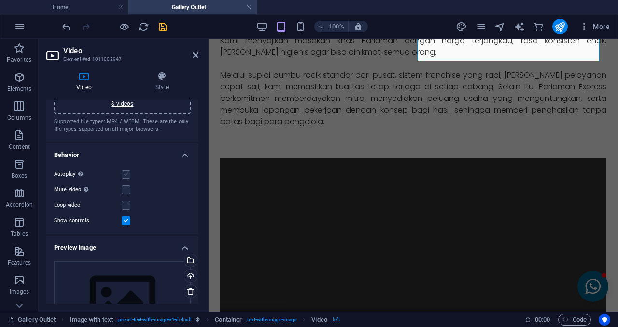
click at [126, 170] on label at bounding box center [126, 174] width 9 height 9
click at [0, 0] on input "Autoplay Autoplay is only available if muted is checked" at bounding box center [0, 0] width 0 height 0
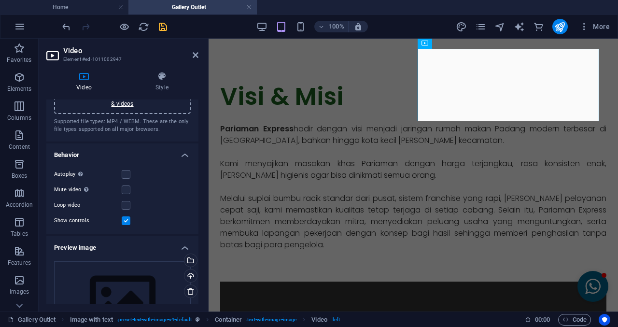
scroll to position [318, 0]
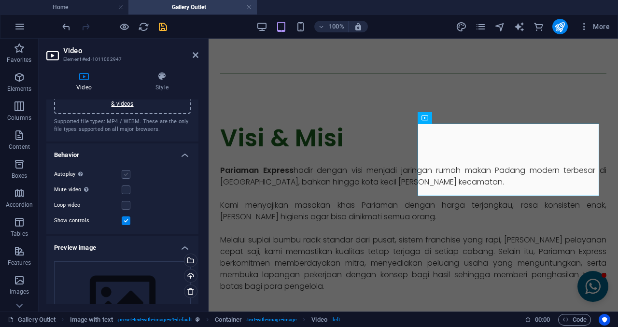
click at [129, 175] on label at bounding box center [126, 174] width 9 height 9
click at [0, 0] on input "Autoplay Autoplay is only available if muted is checked" at bounding box center [0, 0] width 0 height 0
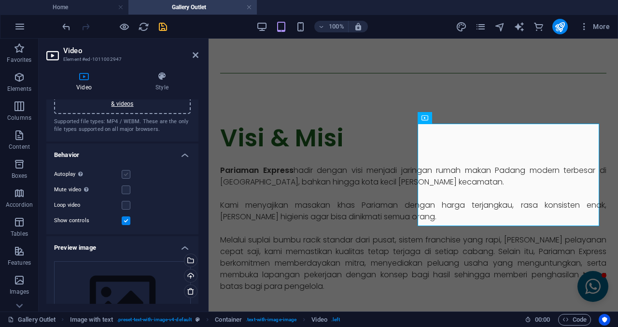
click at [129, 175] on label at bounding box center [126, 174] width 9 height 9
click at [0, 0] on input "Autoplay Autoplay is only available if muted is checked" at bounding box center [0, 0] width 0 height 0
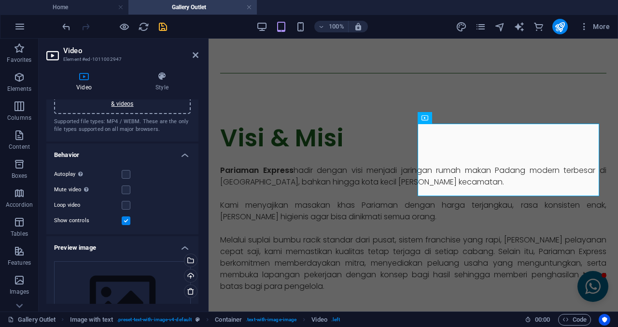
click at [158, 32] on div at bounding box center [114, 26] width 108 height 15
drag, startPoint x: 161, startPoint y: 31, endPoint x: 139, endPoint y: 6, distance: 33.9
click at [161, 31] on icon "save" at bounding box center [162, 26] width 11 height 11
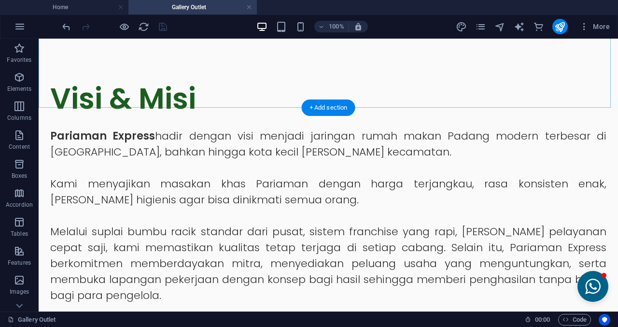
scroll to position [512, 0]
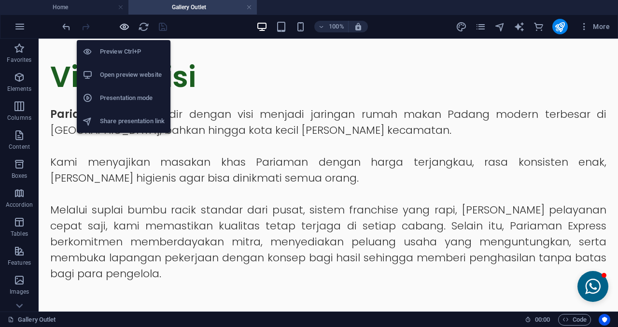
click at [124, 25] on icon "button" at bounding box center [124, 26] width 11 height 11
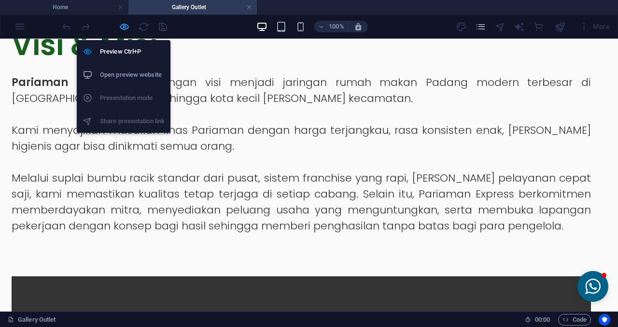
click at [126, 24] on icon "button" at bounding box center [124, 26] width 11 height 11
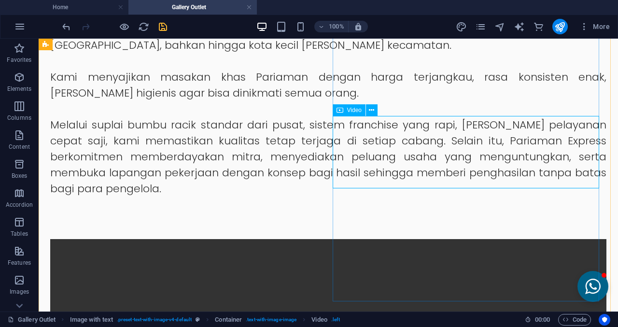
scroll to position [608, 0]
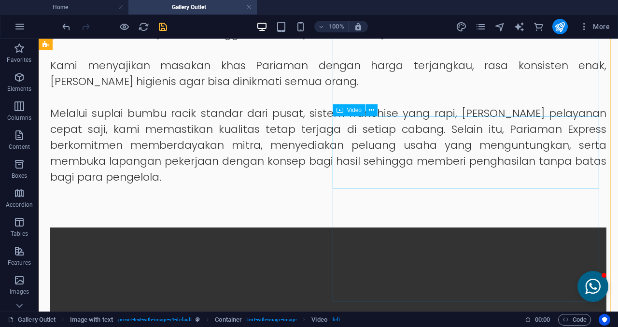
select select "%"
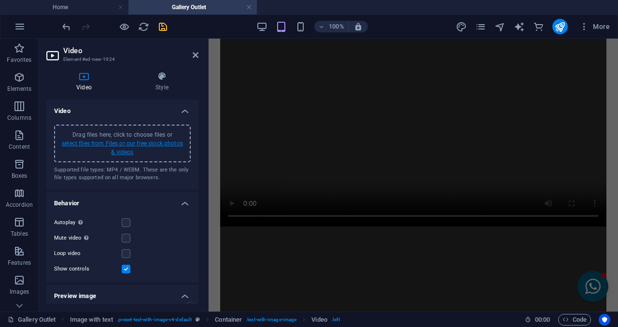
click at [130, 150] on link "select files from Files or our free stock photos & videos" at bounding box center [122, 147] width 121 height 15
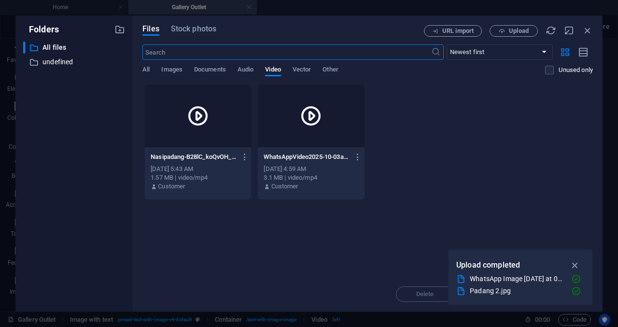
scroll to position [860, 0]
click at [618, 153] on div "Folders ​ All files All files ​ undefined undefined Files Stock photos URL impo…" at bounding box center [309, 163] width 618 height 327
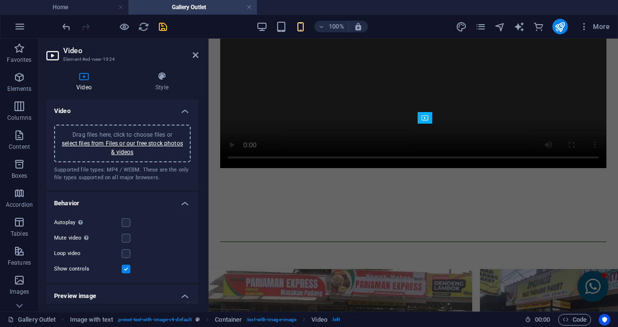
scroll to position [421, 0]
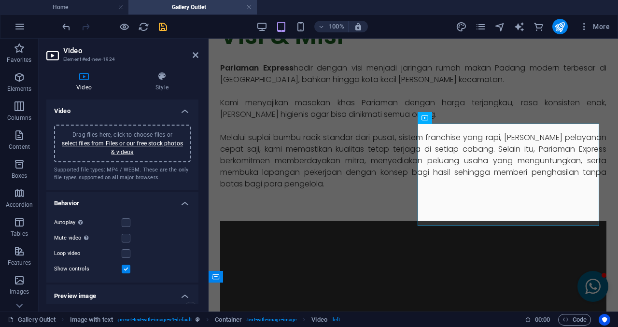
click at [103, 147] on div "Drag files here, click to choose files or select files from Files or our free s…" at bounding box center [122, 143] width 125 height 26
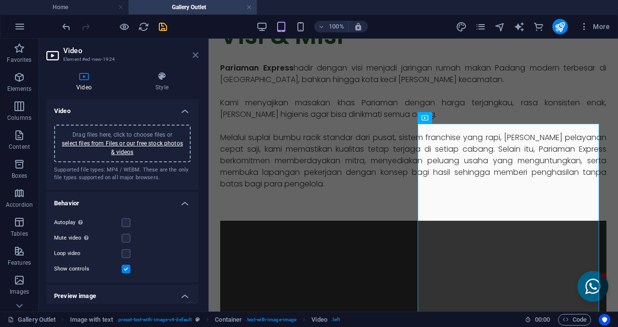
click at [193, 57] on icon at bounding box center [196, 55] width 6 height 8
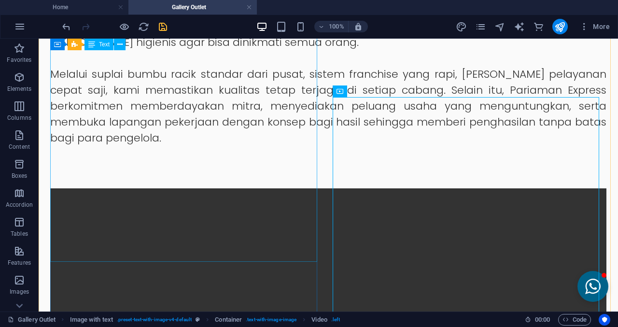
scroll to position [711, 0]
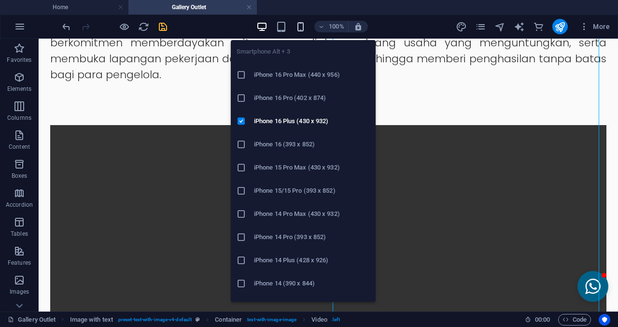
click at [299, 29] on icon "button" at bounding box center [300, 26] width 11 height 11
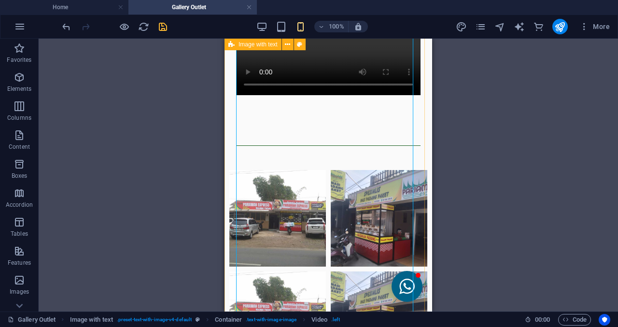
scroll to position [952, 0]
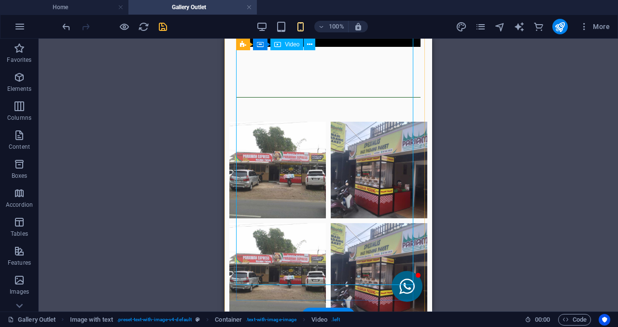
click at [353, 47] on figure at bounding box center [328, 1] width 185 height 92
select select "%"
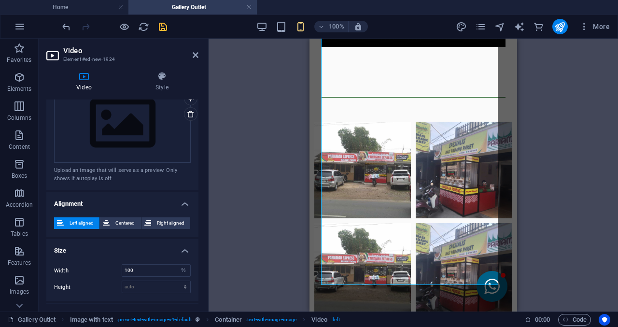
scroll to position [242, 0]
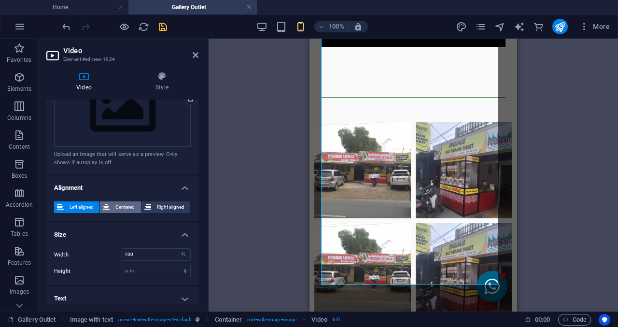
click at [127, 208] on span "Centered" at bounding box center [125, 207] width 25 height 12
click at [81, 208] on span "Left aligned" at bounding box center [82, 207] width 30 height 12
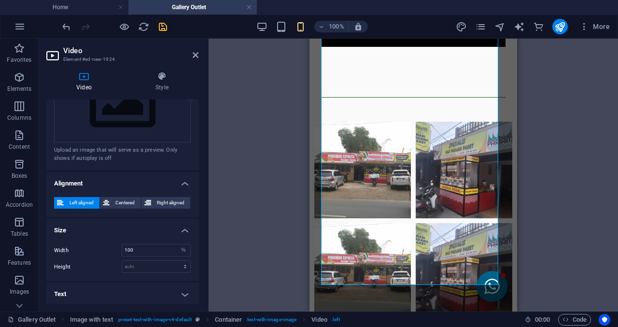
scroll to position [247, 0]
click at [160, 249] on input "100" at bounding box center [156, 249] width 68 height 12
type input "1"
type input "50"
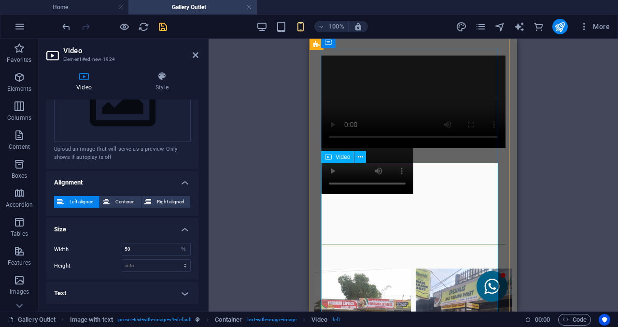
scroll to position [807, 0]
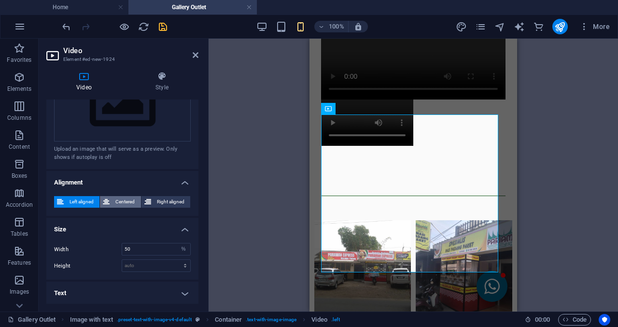
click at [114, 200] on span "Centered" at bounding box center [125, 202] width 25 height 12
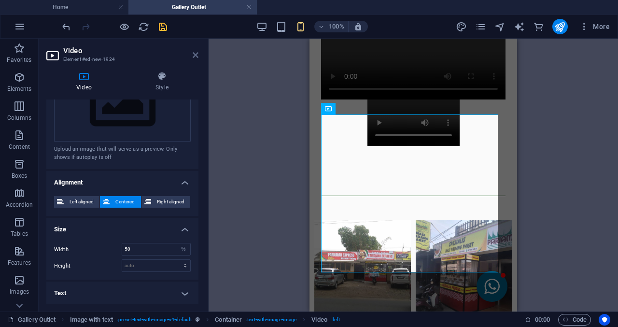
click at [193, 55] on icon at bounding box center [196, 55] width 6 height 8
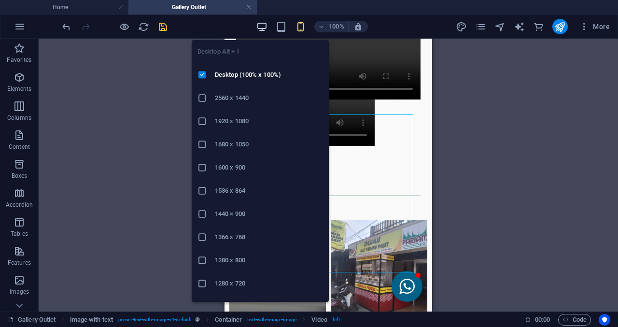
click at [263, 29] on icon "button" at bounding box center [262, 26] width 11 height 11
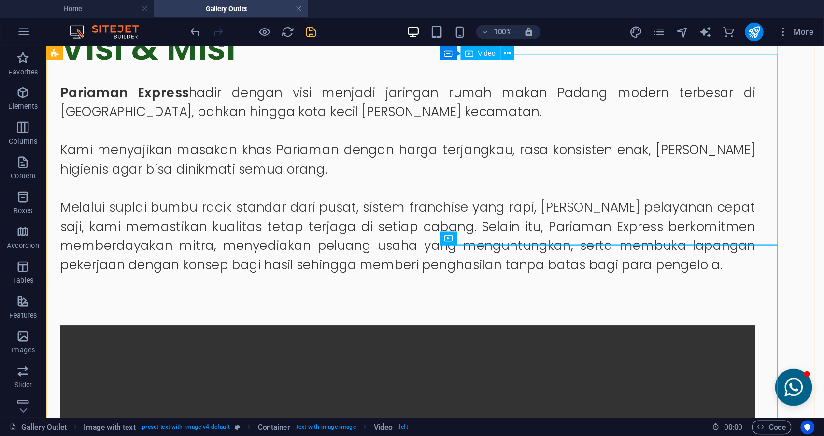
scroll to position [506, 0]
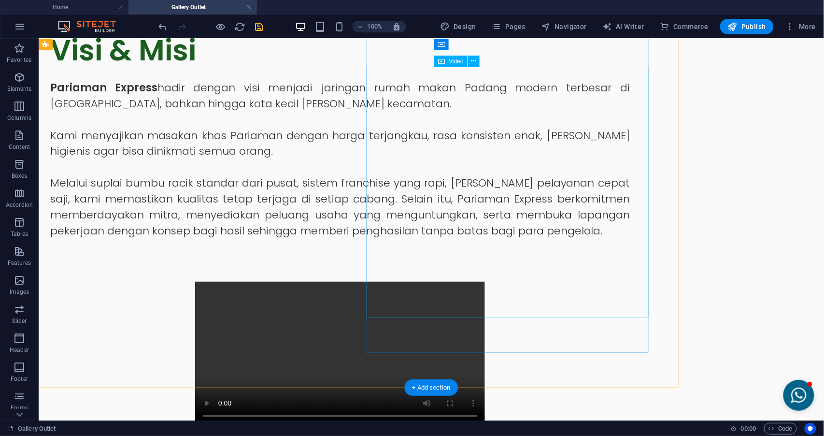
scroll to position [507, 0]
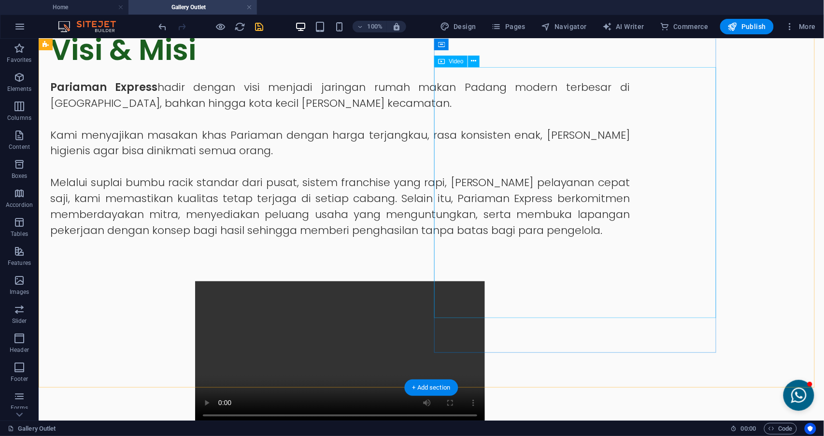
click at [570, 281] on figure at bounding box center [340, 353] width 580 height 145
select select "%"
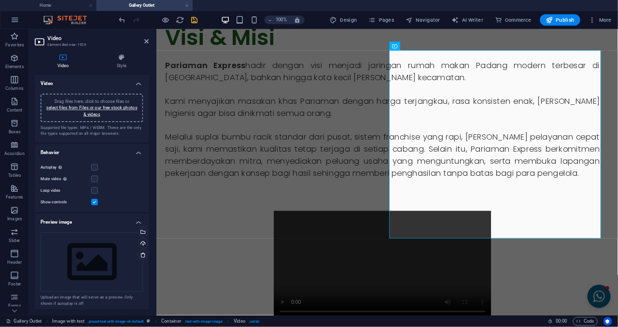
scroll to position [138, 0]
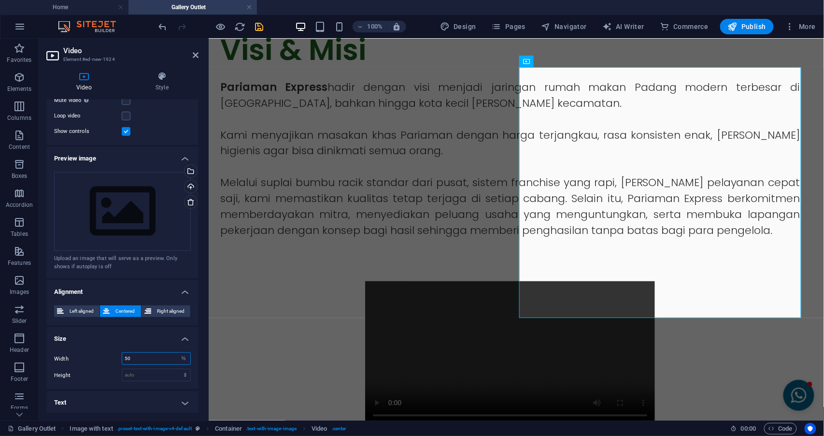
click at [145, 353] on input "50" at bounding box center [156, 359] width 68 height 12
type input "5"
type input "100"
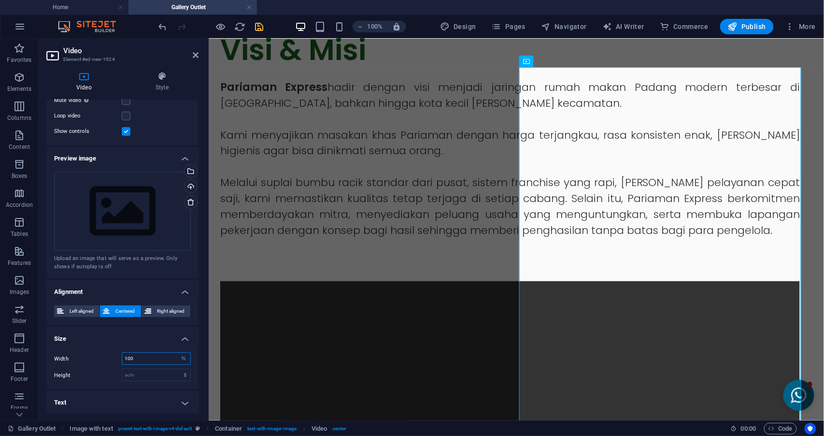
click at [142, 359] on input "100" at bounding box center [156, 359] width 68 height 12
click at [145, 374] on select "auto px" at bounding box center [156, 375] width 68 height 12
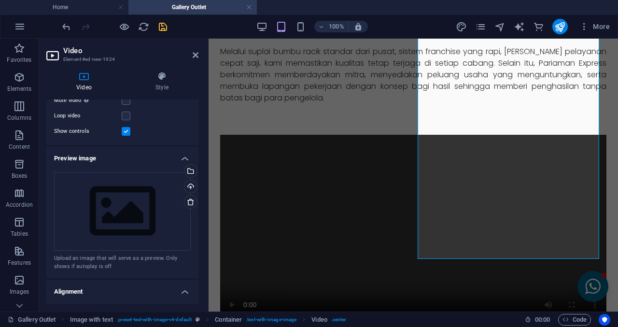
scroll to position [234, 0]
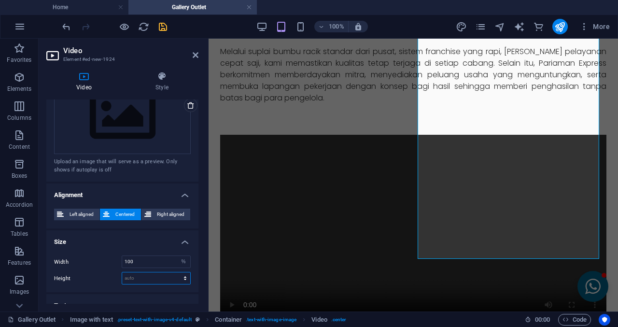
click at [151, 276] on select "auto px" at bounding box center [156, 278] width 68 height 12
select select "px"
click at [175, 272] on select "auto px" at bounding box center [156, 278] width 68 height 12
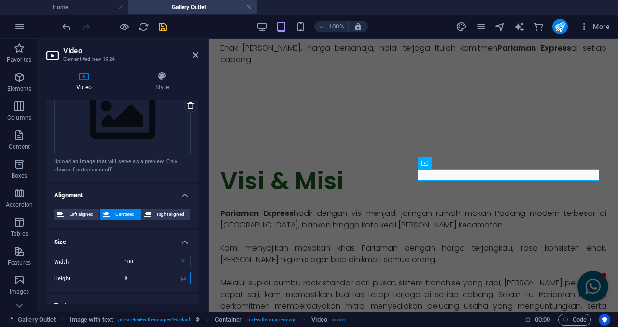
scroll to position [273, 0]
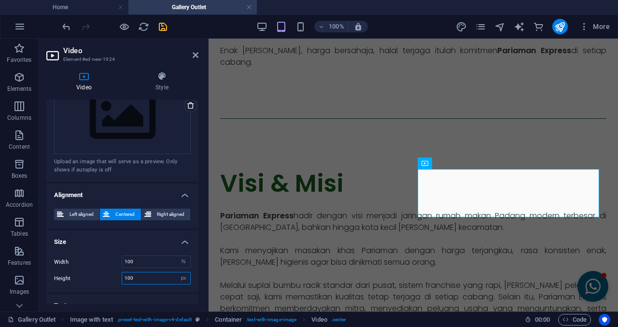
click at [149, 276] on input "100" at bounding box center [156, 278] width 68 height 12
type input "1"
type input "500"
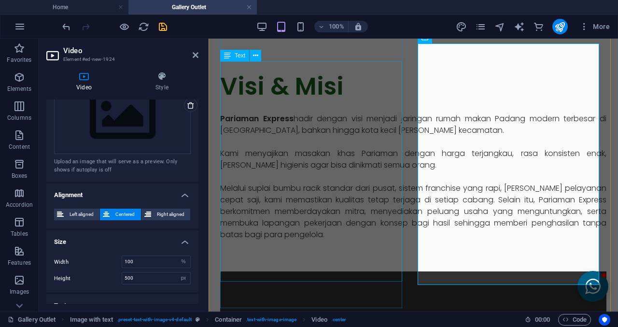
scroll to position [514, 0]
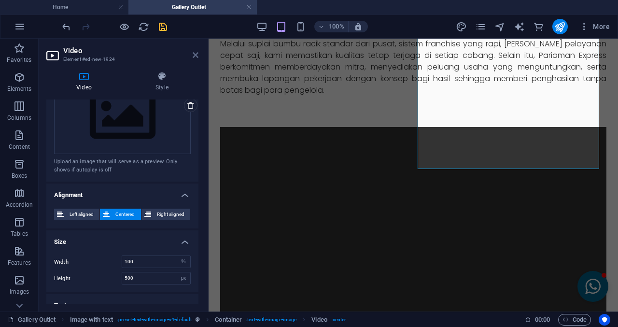
click at [193, 54] on icon at bounding box center [196, 55] width 6 height 8
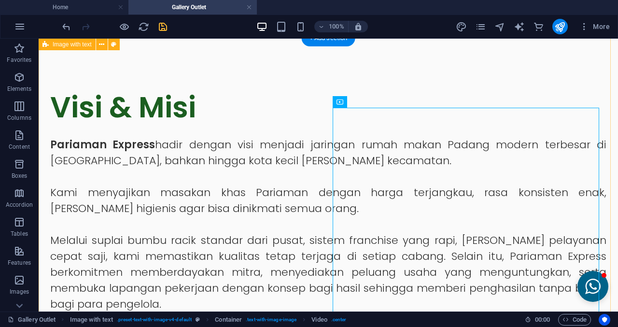
scroll to position [466, 0]
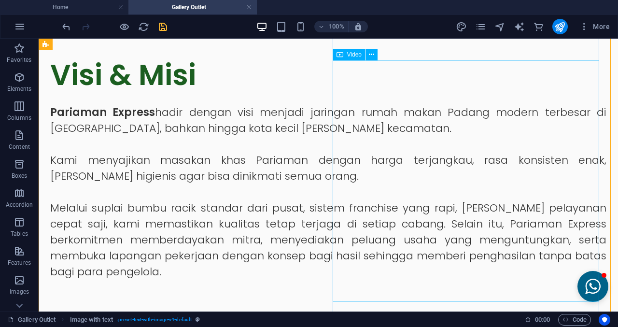
scroll to position [514, 0]
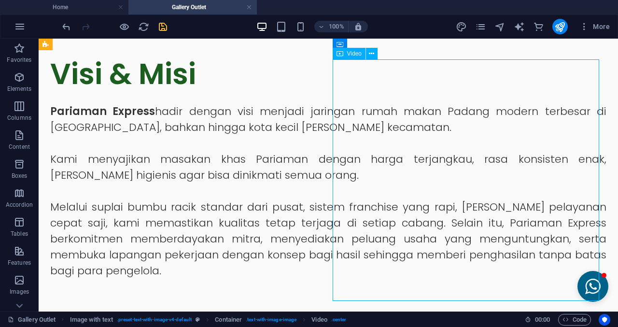
click at [324, 206] on div "Visi & Misi Pariaman Express hadir dengan visi menjadi jaringan rumah makan Pad…" at bounding box center [329, 327] width 580 height 611
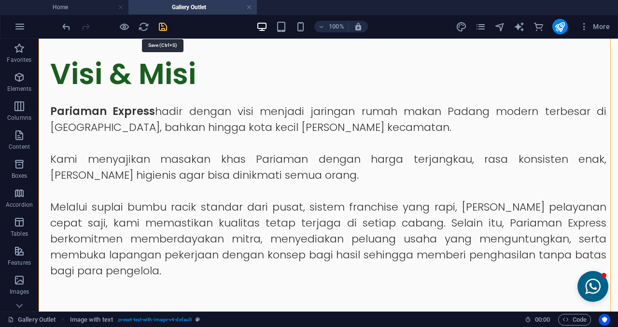
click at [159, 26] on icon "save" at bounding box center [162, 26] width 11 height 11
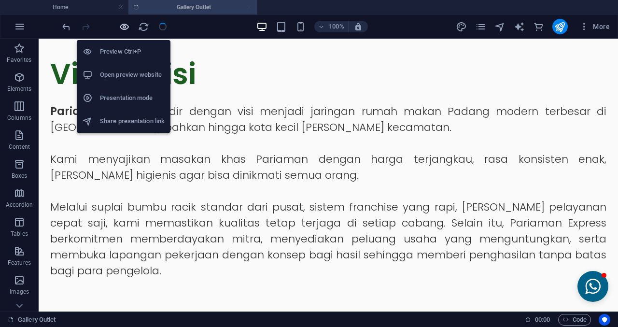
click at [121, 29] on icon "button" at bounding box center [124, 26] width 11 height 11
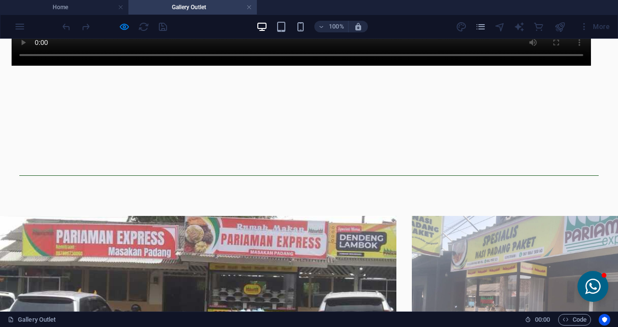
scroll to position [949, 0]
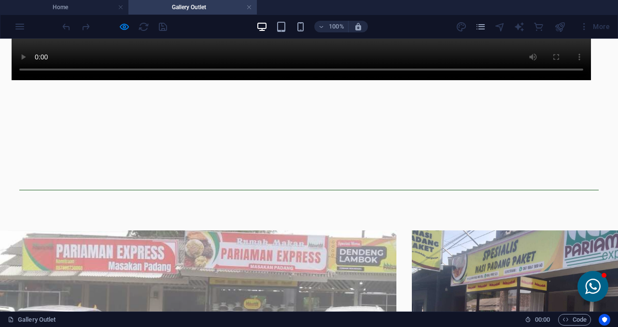
click at [487, 230] on img at bounding box center [515, 307] width 206 height 155
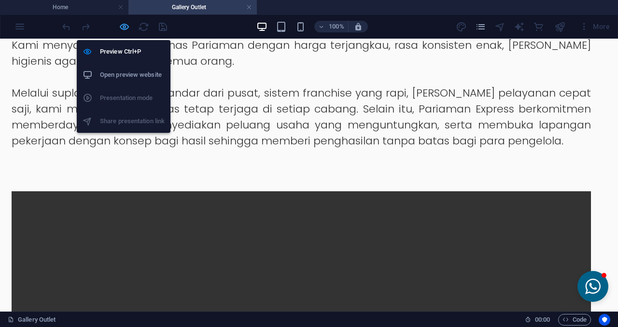
click at [125, 27] on icon "button" at bounding box center [124, 26] width 11 height 11
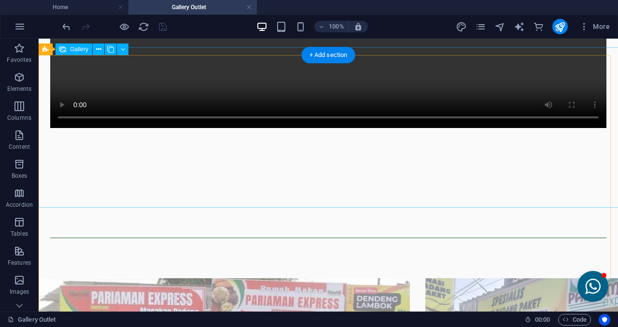
select select "4"
select select "px"
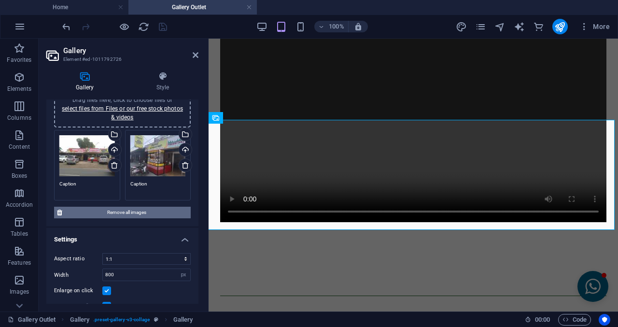
scroll to position [48, 0]
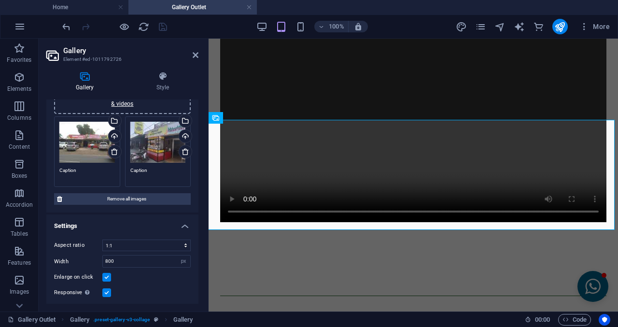
click at [90, 175] on textarea "Caption" at bounding box center [87, 174] width 56 height 14
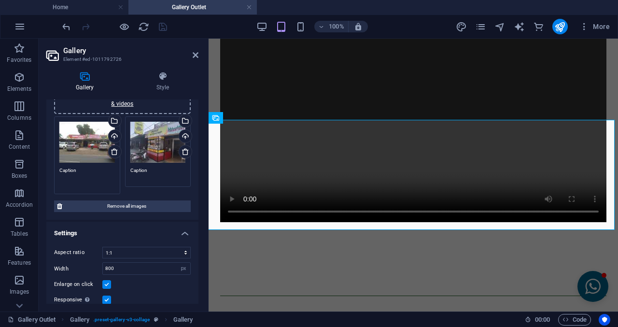
click at [90, 175] on textarea "Caption" at bounding box center [87, 178] width 56 height 22
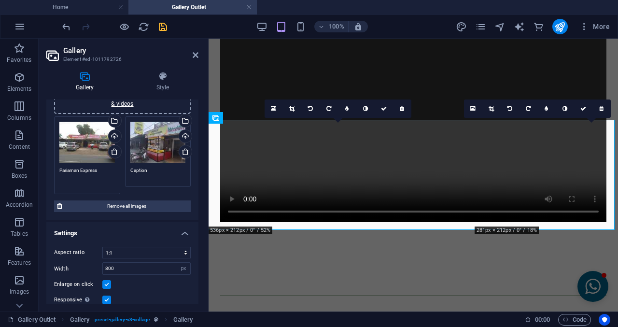
type textarea "Pariaman Express"
click at [148, 173] on textarea "Caption" at bounding box center [158, 174] width 56 height 14
click at [148, 173] on textarea "Caption" at bounding box center [158, 178] width 56 height 22
type textarea "Pariaman Express"
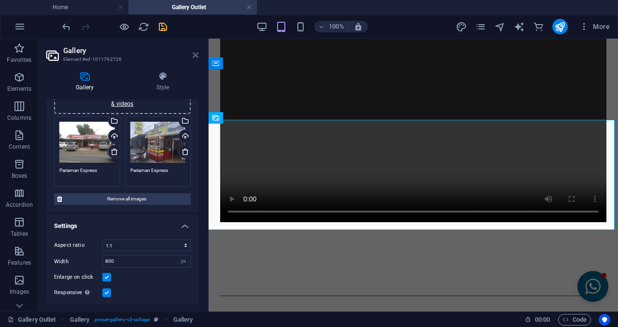
click at [195, 56] on icon at bounding box center [196, 55] width 6 height 8
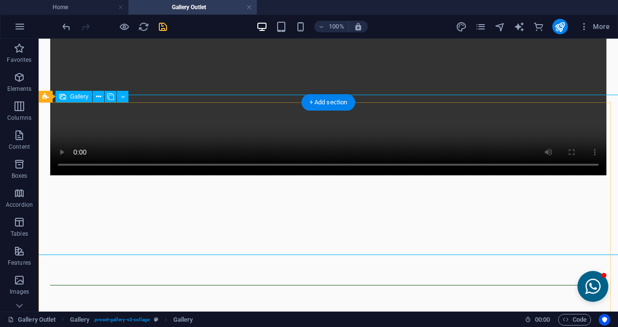
select select "4"
select select "px"
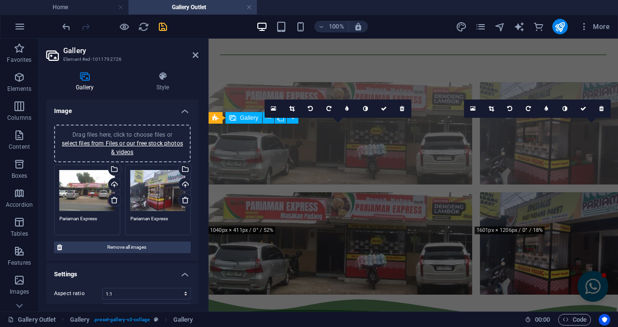
scroll to position [661, 0]
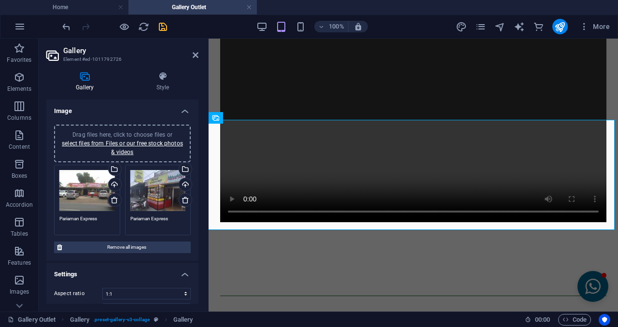
click at [196, 50] on h2 "Gallery" at bounding box center [130, 50] width 135 height 9
click at [196, 56] on icon at bounding box center [196, 55] width 6 height 8
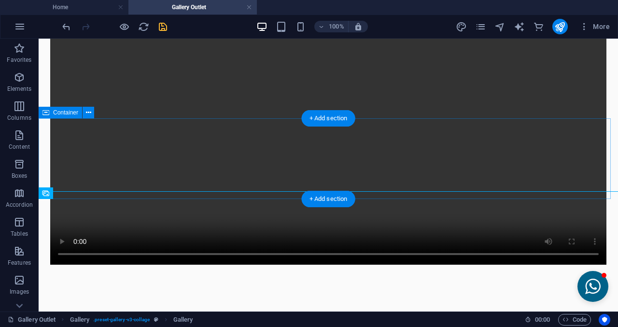
scroll to position [805, 0]
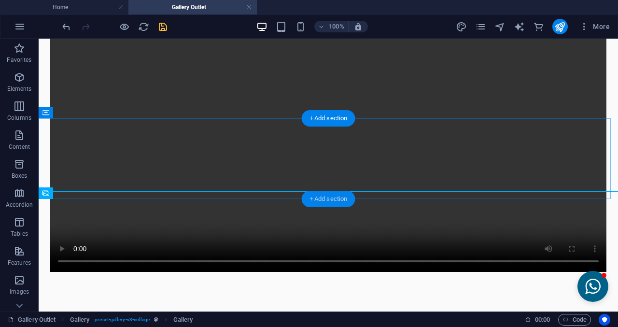
click at [323, 194] on div "+ Add section" at bounding box center [329, 199] width 54 height 16
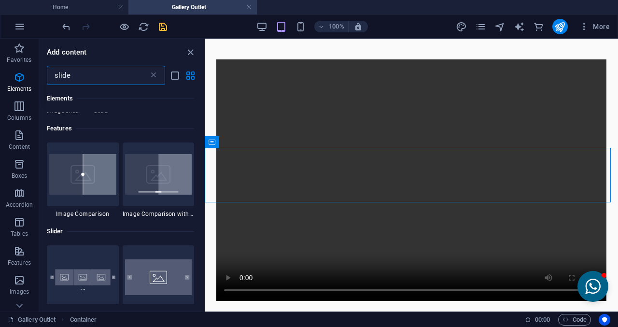
scroll to position [97, 0]
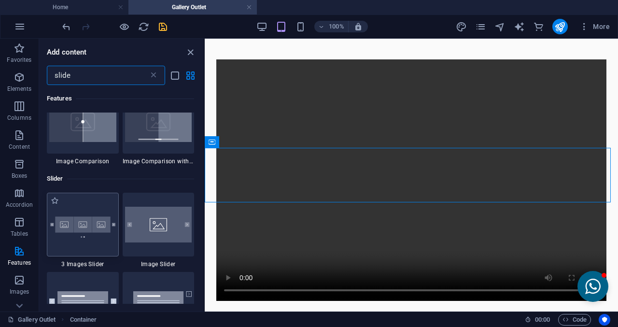
type input "slide"
click at [97, 227] on img at bounding box center [82, 224] width 67 height 44
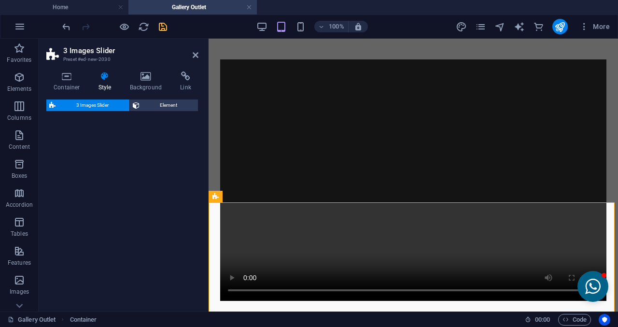
select select "rem"
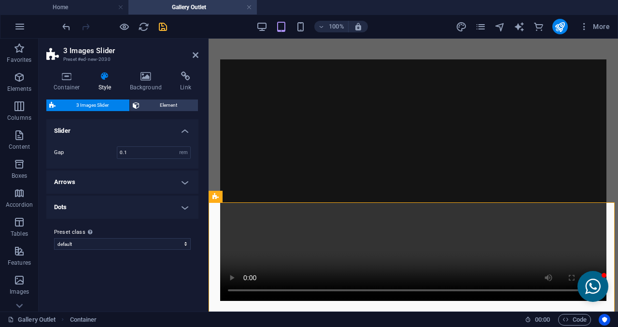
click at [192, 54] on h2 "3 Images Slider" at bounding box center [130, 50] width 135 height 9
drag, startPoint x: 194, startPoint y: 54, endPoint x: 171, endPoint y: 47, distance: 23.2
click at [194, 54] on icon at bounding box center [196, 55] width 6 height 8
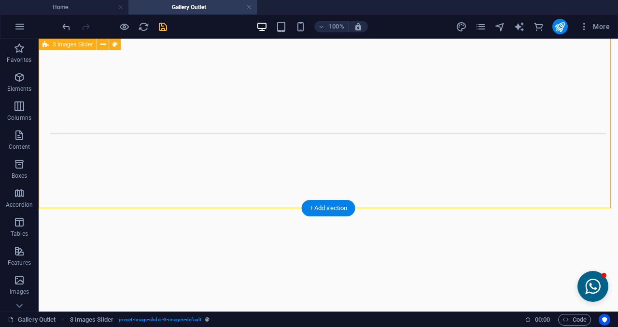
scroll to position [991, 0]
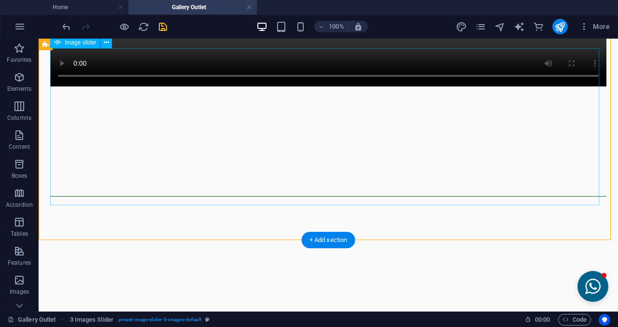
select select "px"
select select "ms"
select select "s"
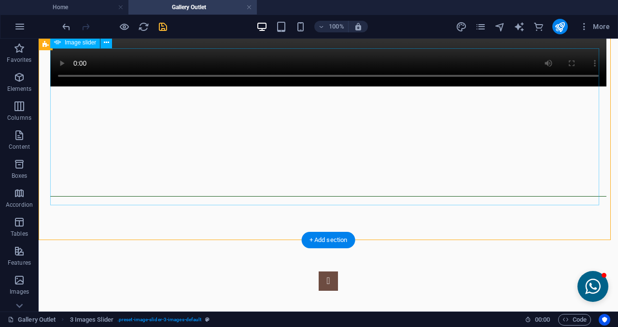
select select "progressive"
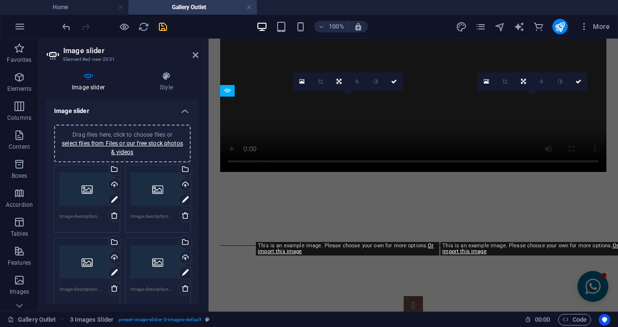
click at [70, 195] on div "Drag files here, click to choose files or select files from Files or our free s…" at bounding box center [87, 189] width 56 height 39
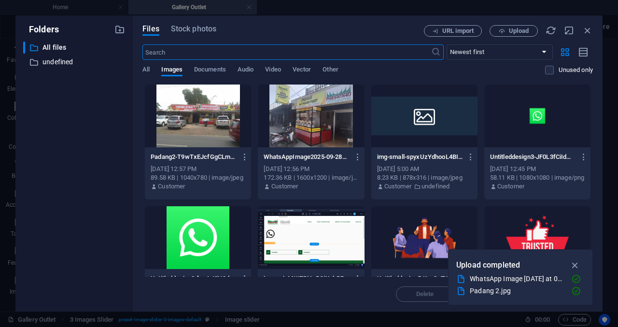
scroll to position [1139, 0]
click at [203, 125] on div at bounding box center [198, 116] width 106 height 63
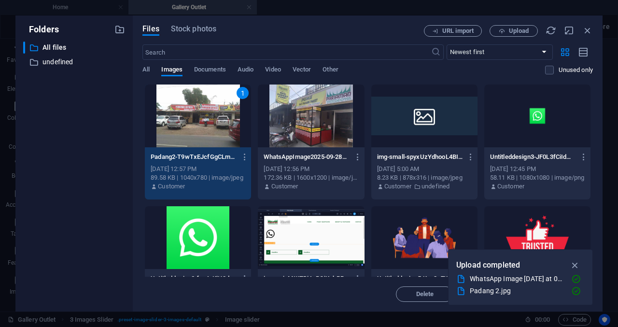
click at [203, 125] on div "1" at bounding box center [198, 116] width 106 height 63
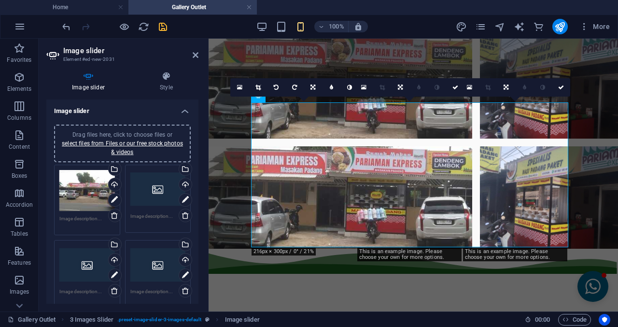
scroll to position [705, 0]
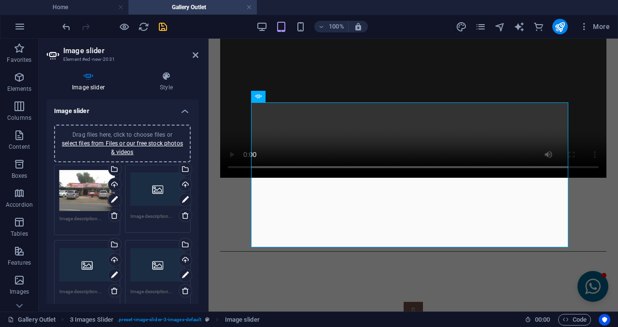
click at [146, 204] on div "Drag files here, click to choose files or select files from Files or our free s…" at bounding box center [158, 189] width 56 height 39
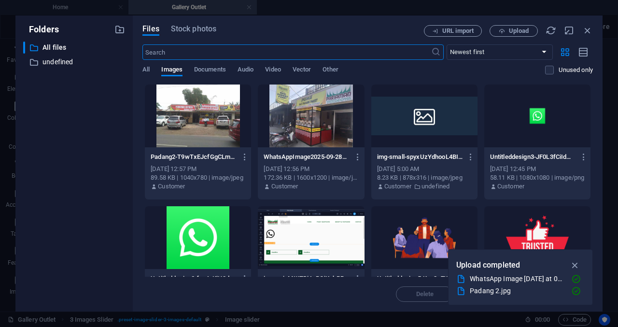
scroll to position [1139, 0]
click at [276, 143] on div at bounding box center [311, 116] width 106 height 63
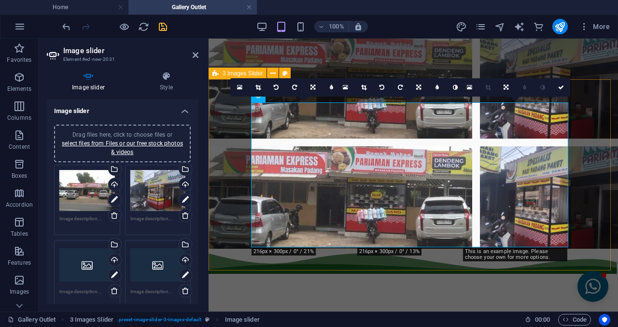
scroll to position [705, 0]
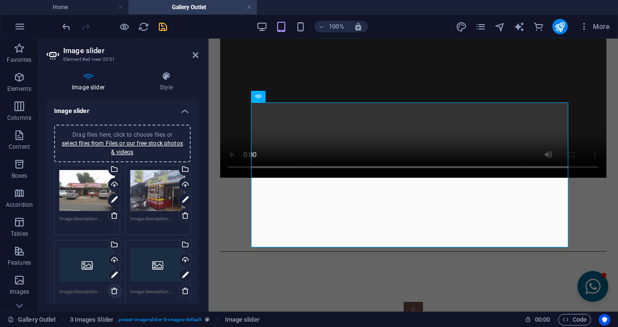
click at [111, 287] on icon at bounding box center [115, 291] width 8 height 8
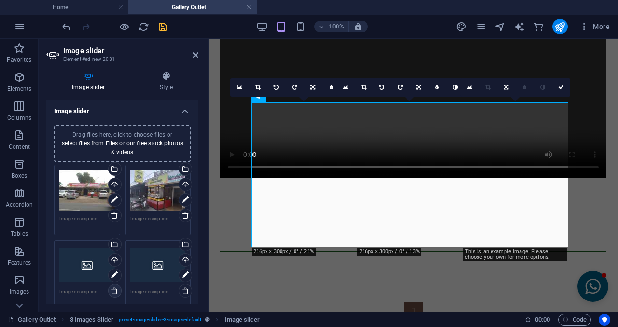
click at [112, 287] on icon at bounding box center [115, 291] width 8 height 8
click at [201, 49] on aside "Image slider Element #ed-new-2031 Image slider Style Image slider Drag files he…" at bounding box center [124, 175] width 170 height 273
click at [195, 51] on header "Image slider Element #ed-new-2031" at bounding box center [122, 51] width 152 height 25
click at [193, 52] on icon at bounding box center [196, 55] width 6 height 8
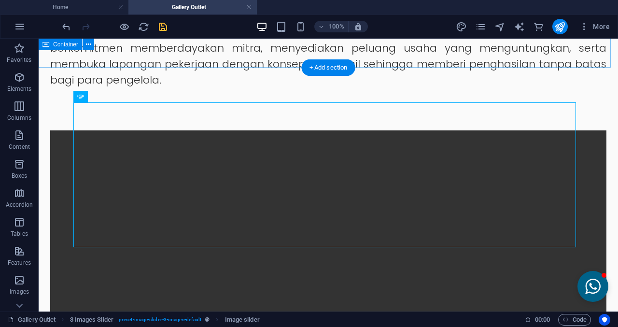
scroll to position [937, 0]
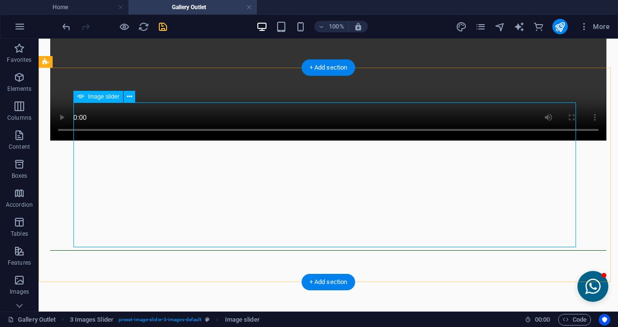
select select "px"
select select "ms"
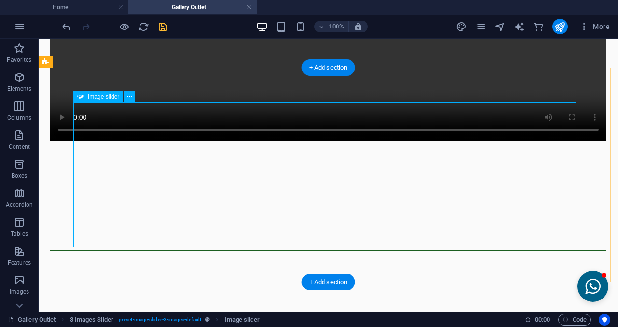
select select "s"
select select "progressive"
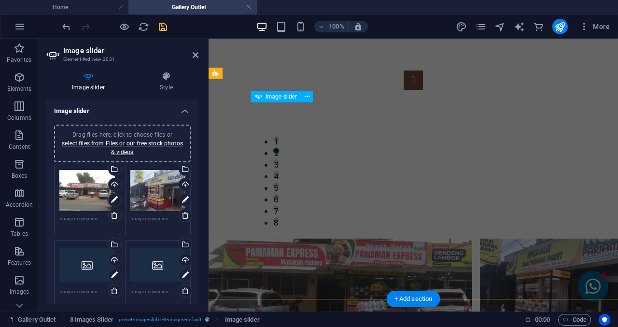
scroll to position [705, 0]
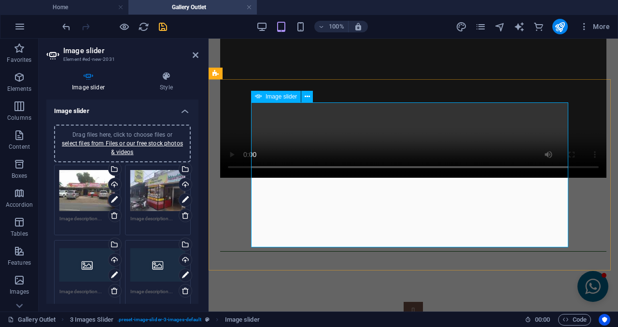
click at [404, 302] on button "Image Slider" at bounding box center [413, 311] width 19 height 19
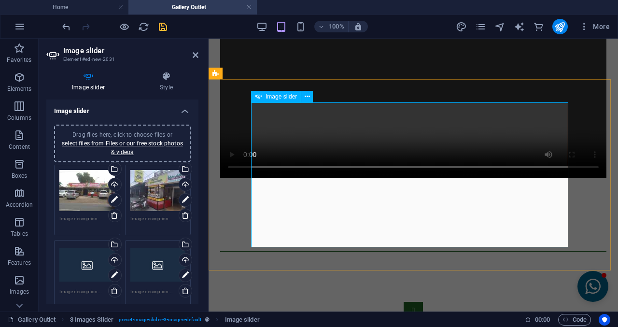
click at [404, 302] on button "Image Slider" at bounding box center [413, 311] width 19 height 19
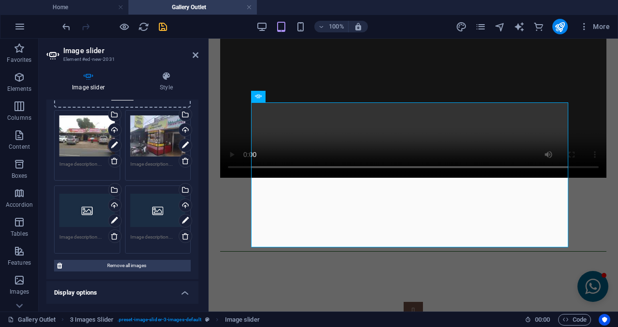
scroll to position [97, 0]
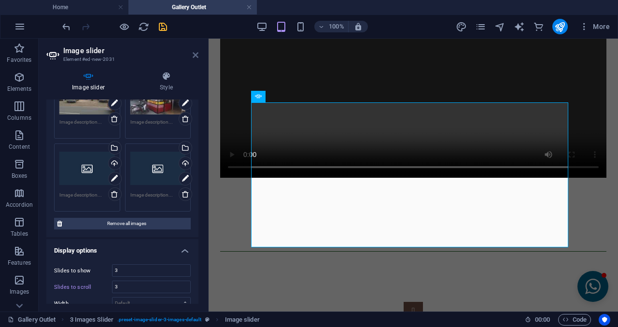
click at [195, 57] on icon at bounding box center [196, 55] width 6 height 8
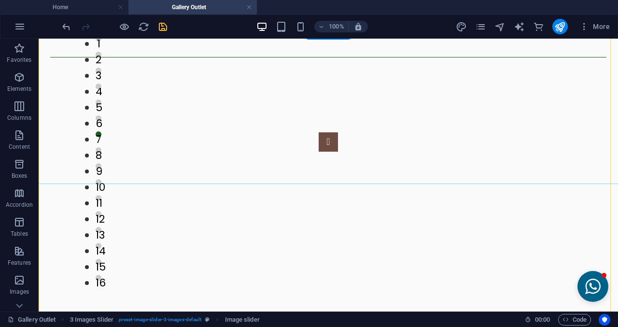
scroll to position [1227, 0]
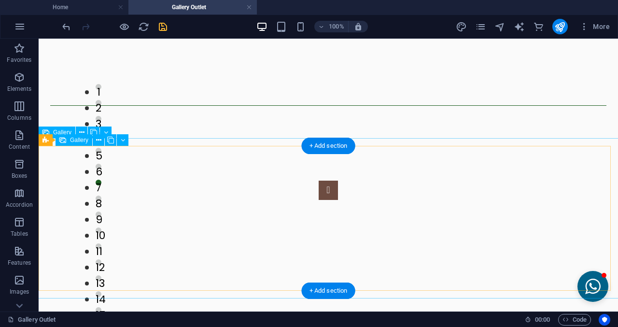
scroll to position [888, 0]
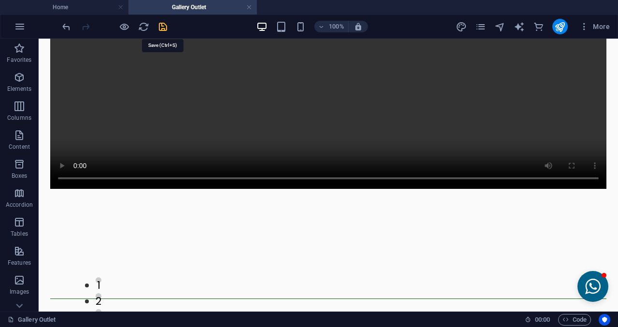
click at [167, 23] on icon "save" at bounding box center [162, 26] width 11 height 11
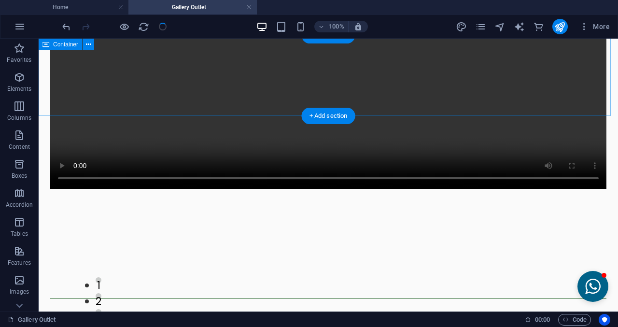
click at [157, 258] on div at bounding box center [329, 298] width 580 height 81
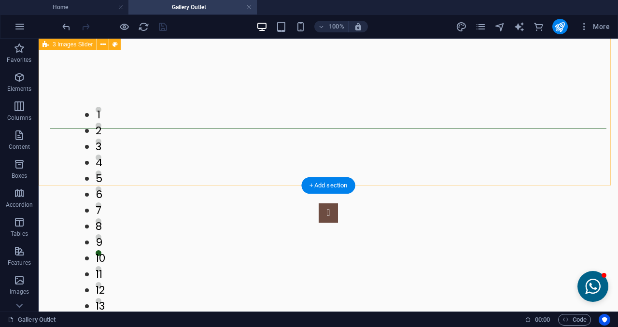
scroll to position [1033, 0]
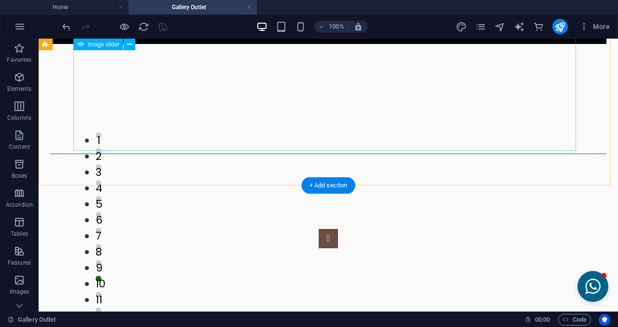
click at [101, 212] on button "6" at bounding box center [99, 215] width 6 height 6
select select "px"
select select "ms"
select select "s"
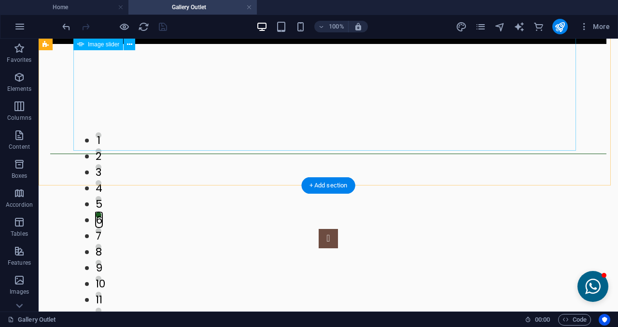
select select "progressive"
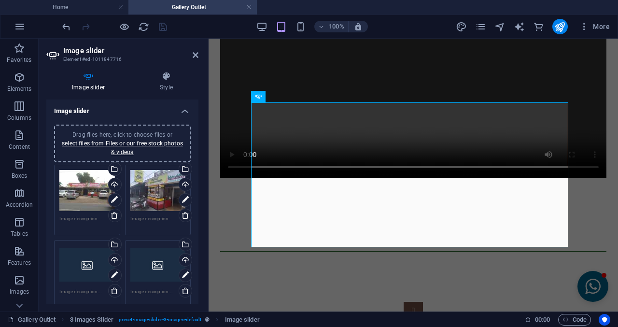
scroll to position [48, 0]
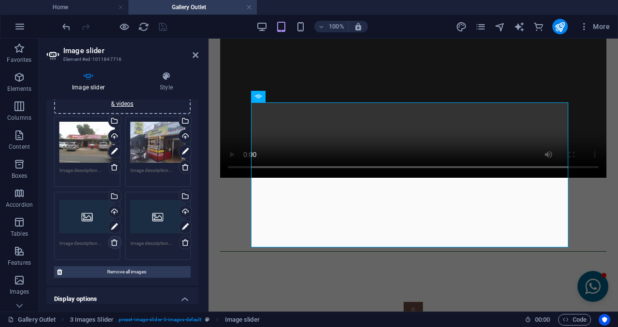
click at [113, 243] on icon at bounding box center [115, 243] width 8 height 8
click at [114, 242] on icon at bounding box center [115, 243] width 8 height 8
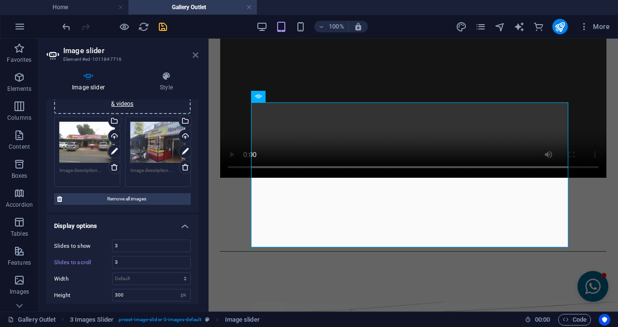
click at [197, 54] on icon at bounding box center [196, 55] width 6 height 8
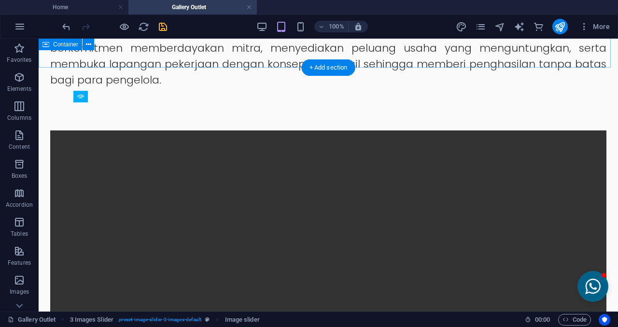
scroll to position [937, 0]
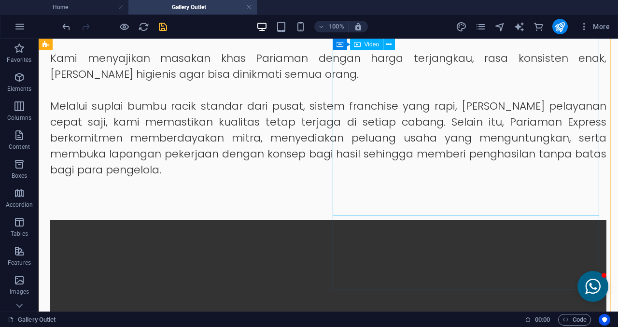
scroll to position [599, 0]
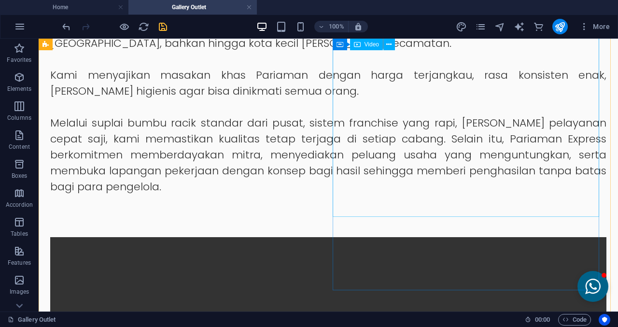
select select "%"
select select "px"
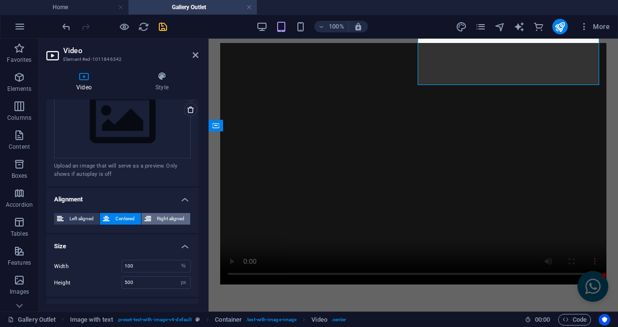
scroll to position [247, 0]
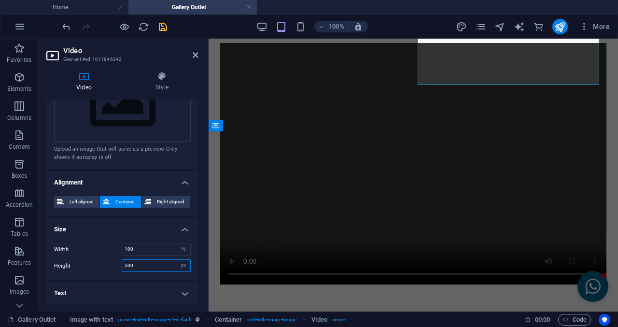
click at [149, 268] on input "500" at bounding box center [156, 266] width 68 height 12
type input "5"
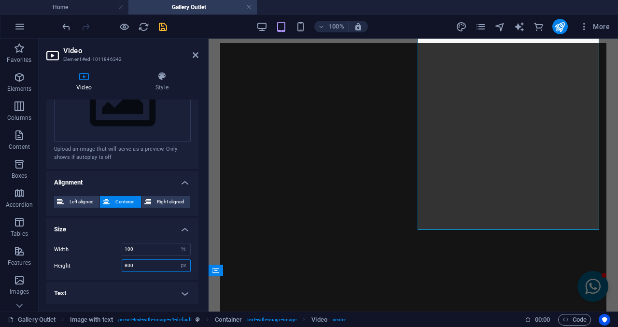
click at [149, 268] on input "800" at bounding box center [156, 266] width 68 height 12
type input "8"
type input "550"
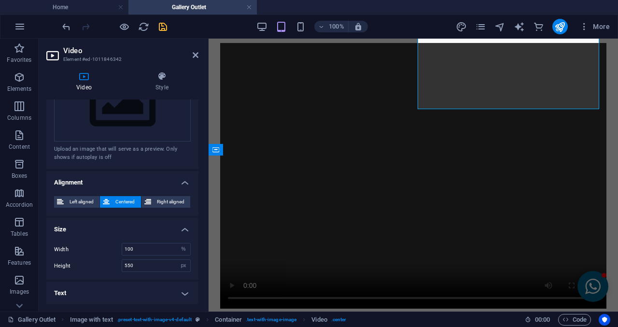
click at [200, 60] on aside "Video Element #ed-1011846342 Video Style Video Drag files here, click to choose…" at bounding box center [124, 175] width 170 height 273
click at [189, 58] on header "Video Element #ed-1011846342" at bounding box center [122, 51] width 152 height 25
click at [193, 57] on icon at bounding box center [196, 55] width 6 height 8
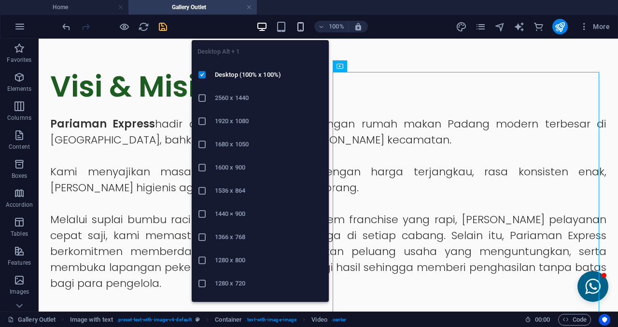
click at [304, 29] on icon "button" at bounding box center [300, 26] width 11 height 11
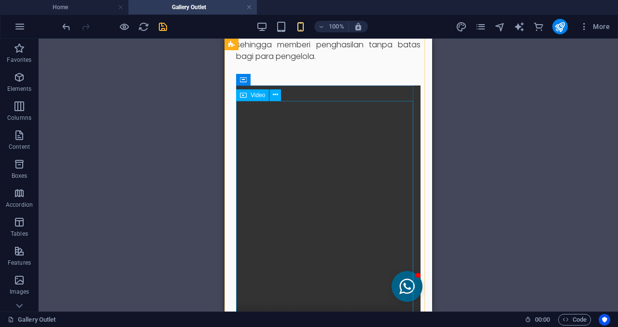
scroll to position [731, 0]
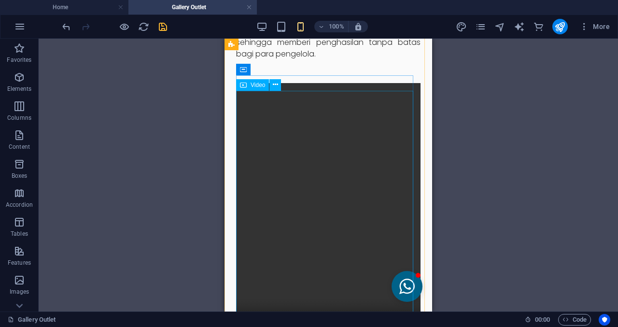
click at [364, 171] on figure at bounding box center [328, 216] width 185 height 266
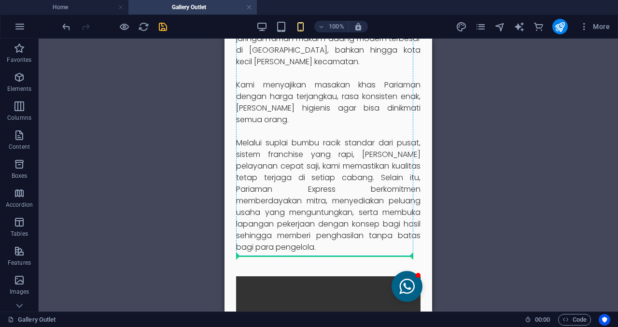
scroll to position [442, 0]
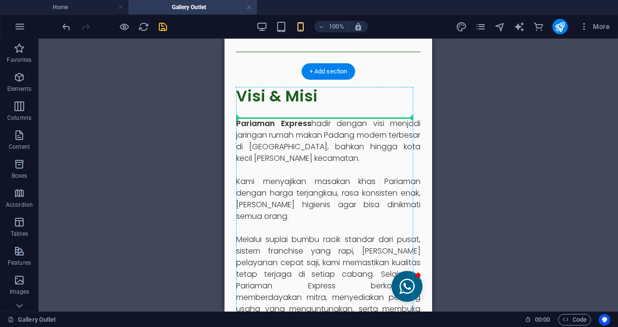
drag, startPoint x: 325, startPoint y: 192, endPoint x: 326, endPoint y: 133, distance: 58.5
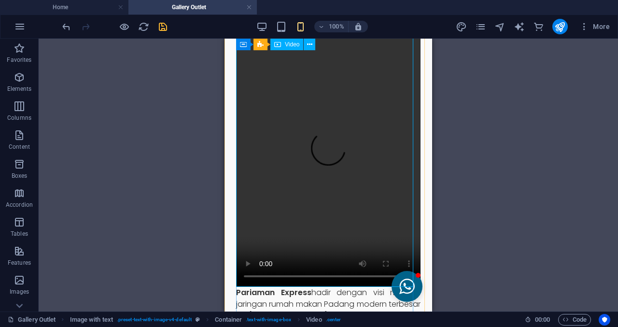
scroll to position [490, 0]
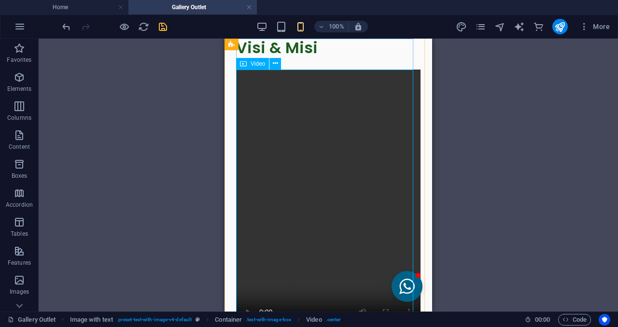
click at [310, 182] on figure at bounding box center [328, 203] width 185 height 266
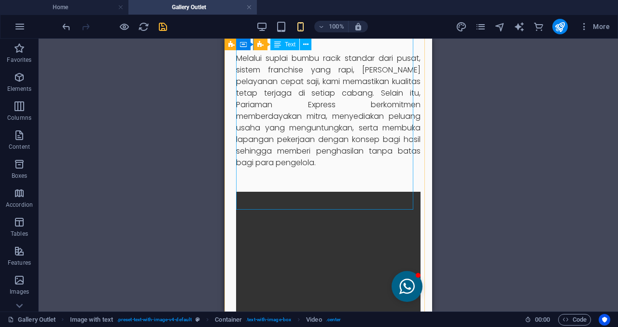
scroll to position [925, 0]
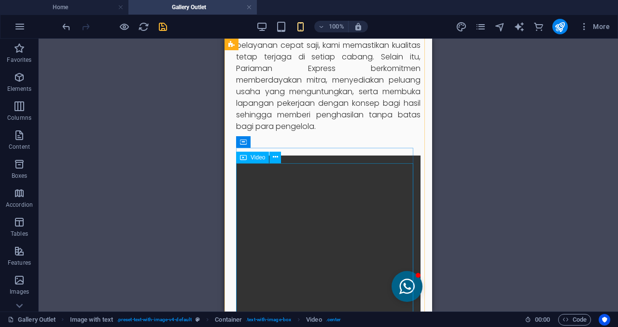
click at [306, 174] on figure at bounding box center [328, 289] width 185 height 266
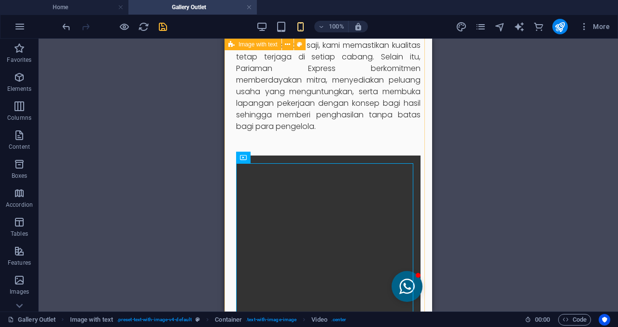
click at [265, 147] on div "Visi & Misi Pariaman Express hadir dengan visi menjadi jaringan rumah makan Pad…" at bounding box center [329, 19] width 208 height 863
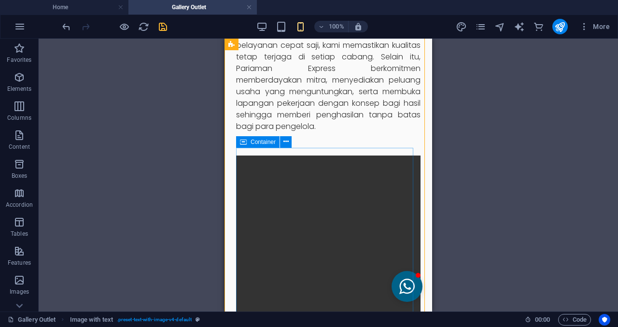
click at [275, 162] on div at bounding box center [328, 288] width 185 height 297
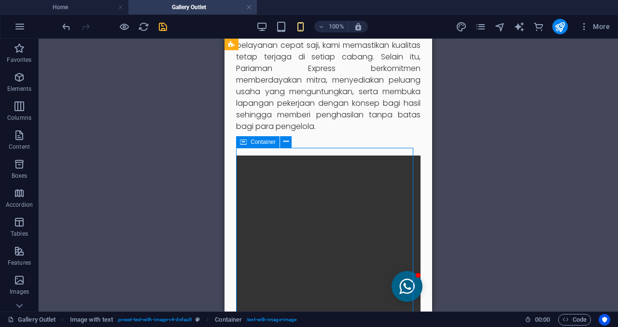
click at [275, 162] on div at bounding box center [328, 288] width 185 height 297
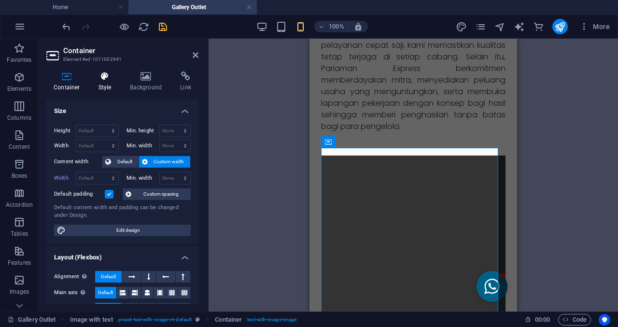
click at [98, 71] on icon at bounding box center [105, 76] width 28 height 10
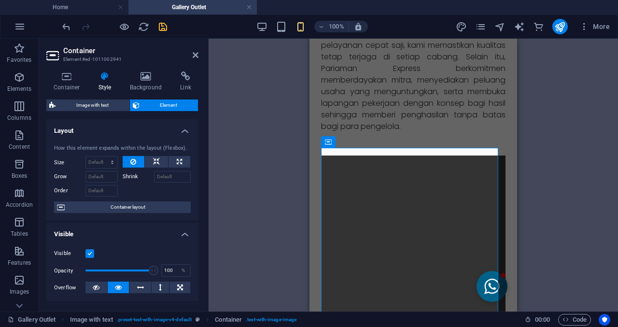
click at [89, 253] on label at bounding box center [90, 253] width 9 height 9
click at [0, 0] on input "Visible" at bounding box center [0, 0] width 0 height 0
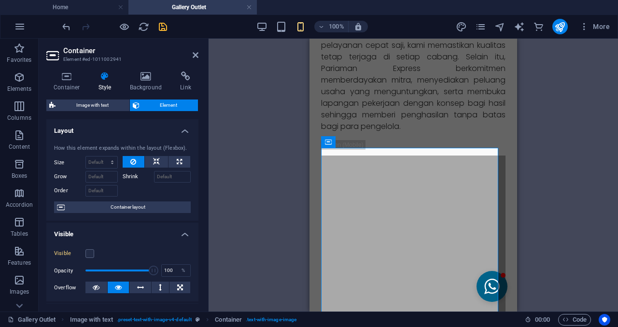
click at [199, 55] on aside "Container Element #ed-1011002941 Container Style Background Link Size Height De…" at bounding box center [124, 175] width 170 height 273
click at [194, 56] on icon at bounding box center [196, 55] width 6 height 8
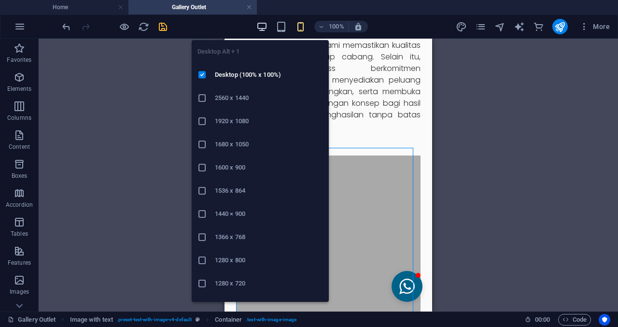
click at [264, 27] on icon "button" at bounding box center [262, 26] width 11 height 11
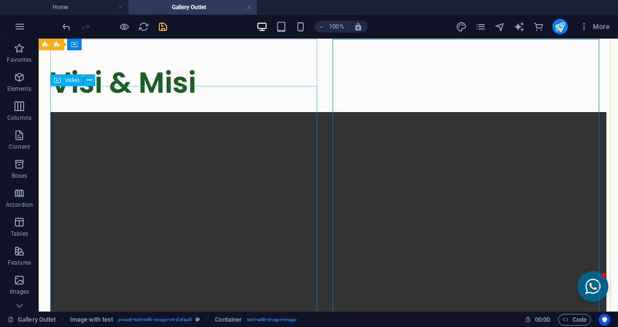
scroll to position [490, 0]
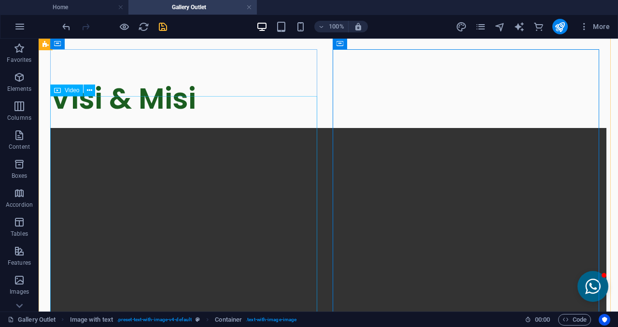
click at [200, 173] on figure at bounding box center [328, 261] width 557 height 266
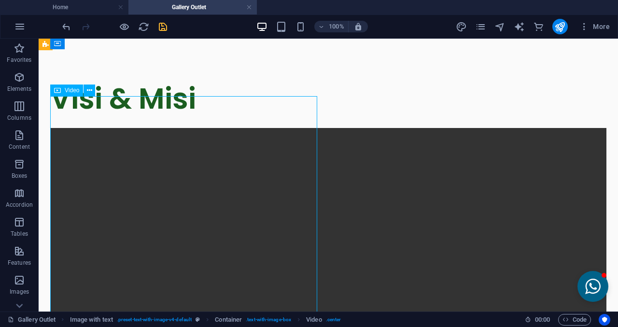
click at [200, 173] on figure at bounding box center [328, 261] width 557 height 266
select select "%"
select select "px"
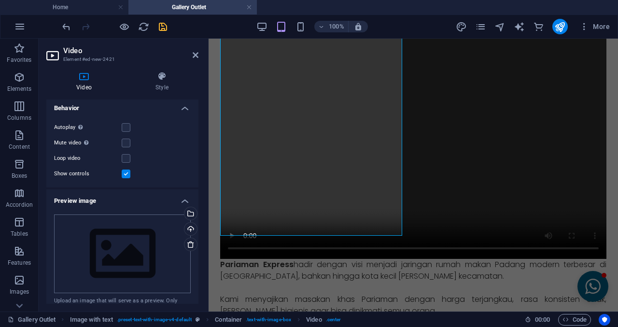
scroll to position [145, 0]
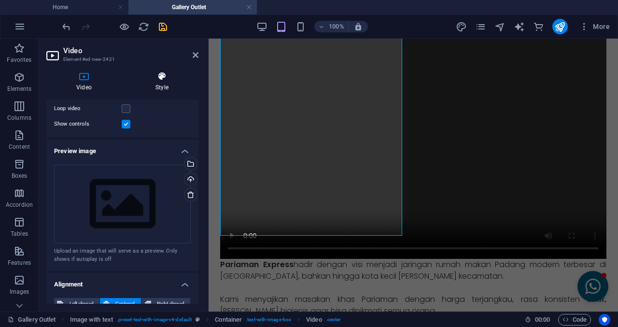
click at [162, 84] on h4 "Style" at bounding box center [162, 81] width 73 height 20
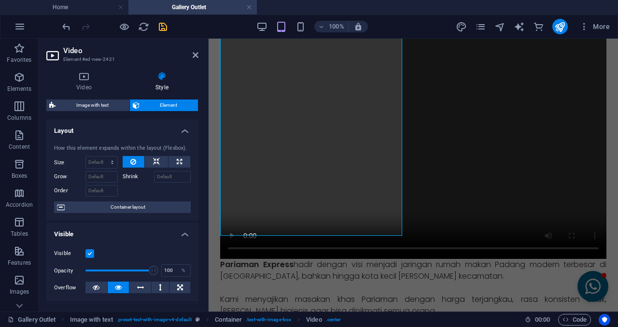
click at [89, 251] on label at bounding box center [90, 253] width 9 height 9
click at [0, 0] on input "Visible" at bounding box center [0, 0] width 0 height 0
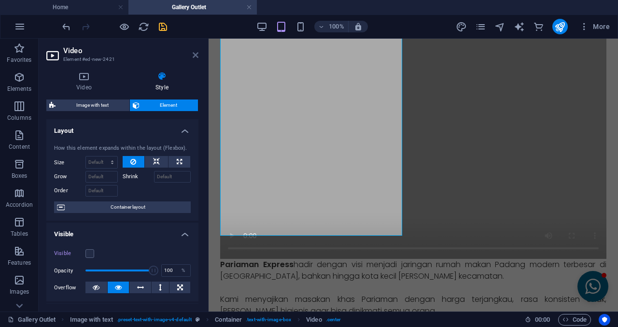
click at [196, 52] on icon at bounding box center [196, 55] width 6 height 8
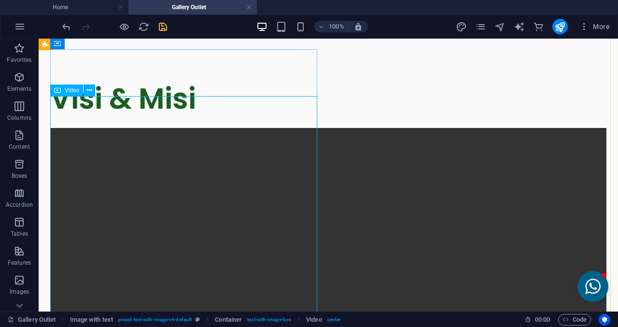
click at [182, 128] on figure at bounding box center [328, 261] width 557 height 266
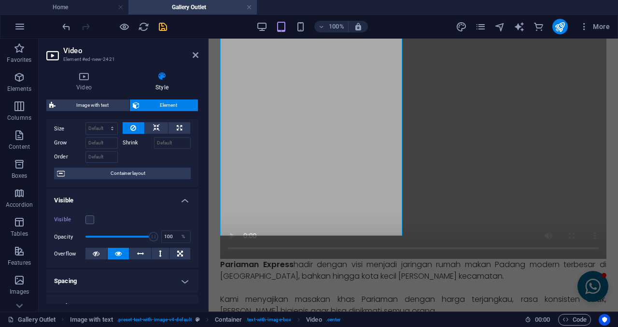
scroll to position [48, 0]
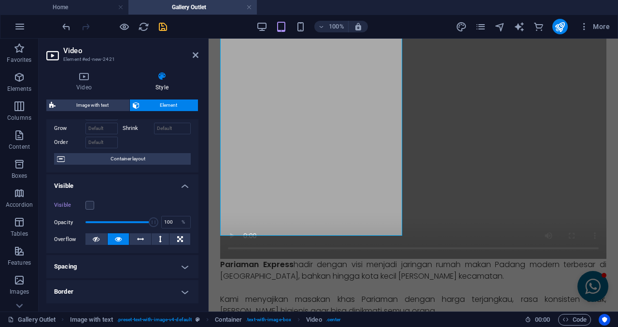
click at [194, 48] on h2 "Video" at bounding box center [130, 50] width 135 height 9
click at [194, 53] on icon at bounding box center [196, 55] width 6 height 8
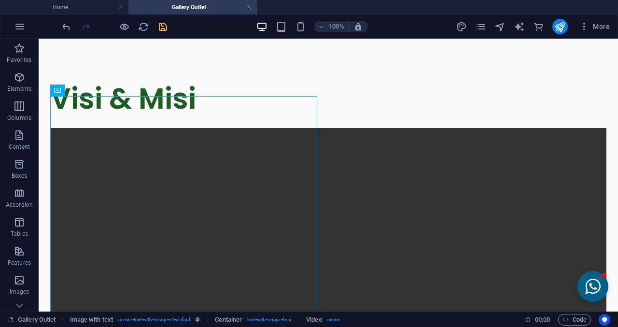
click at [130, 29] on div at bounding box center [114, 26] width 108 height 15
click at [127, 29] on icon "button" at bounding box center [124, 26] width 11 height 11
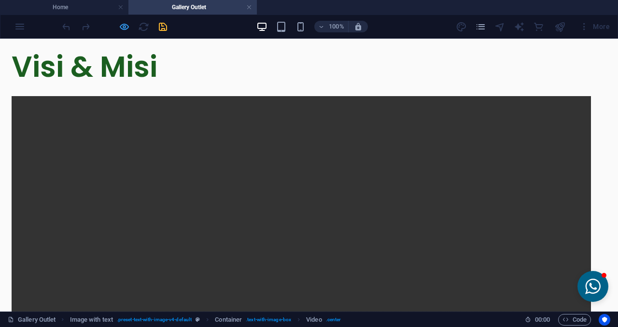
click at [127, 28] on icon "button" at bounding box center [124, 26] width 11 height 11
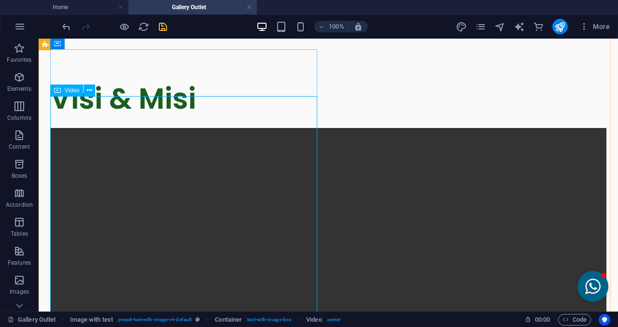
click at [276, 128] on figure at bounding box center [328, 261] width 557 height 266
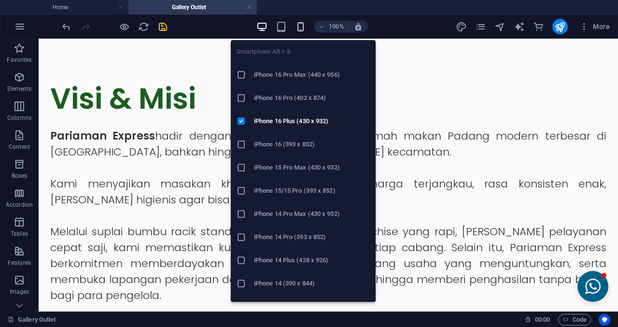
click at [300, 27] on icon "button" at bounding box center [300, 26] width 11 height 11
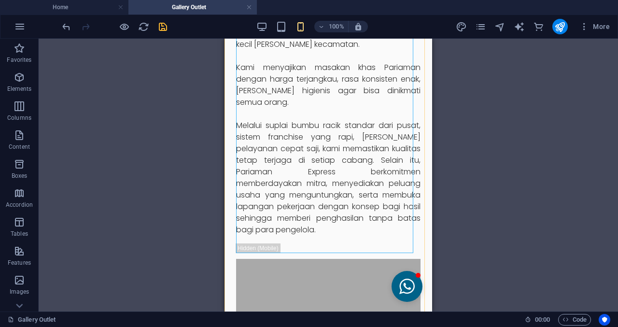
scroll to position [731, 0]
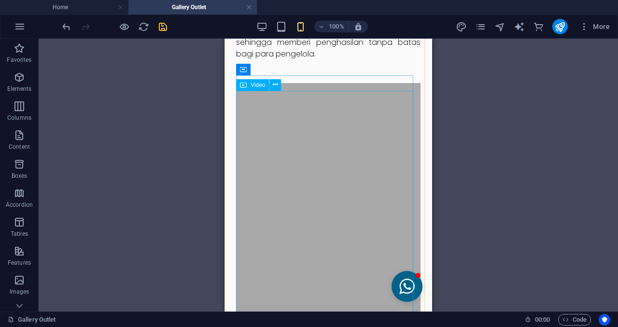
click at [372, 190] on figure at bounding box center [328, 216] width 185 height 266
select select "%"
select select "px"
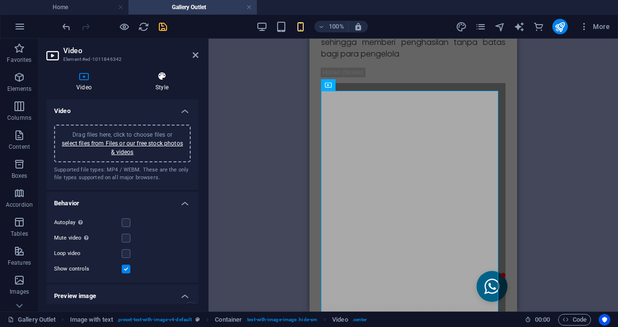
click at [151, 74] on icon at bounding box center [162, 76] width 73 height 10
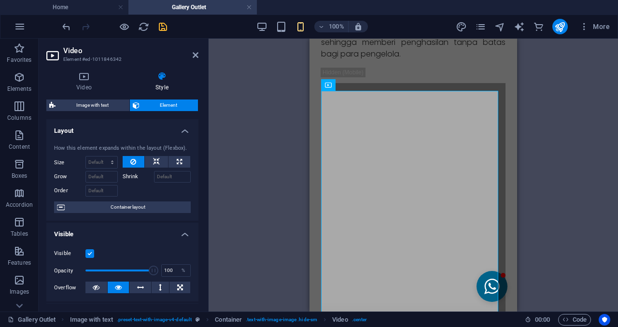
click at [87, 255] on label at bounding box center [90, 253] width 9 height 9
click at [0, 0] on input "Visible" at bounding box center [0, 0] width 0 height 0
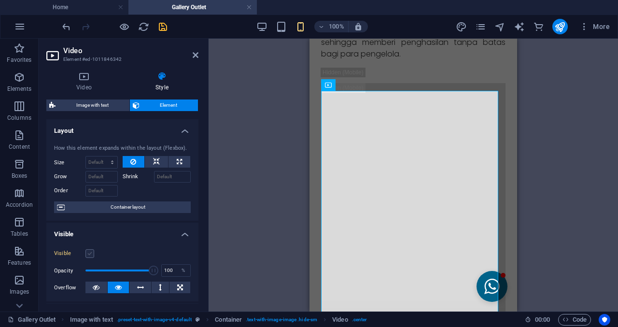
click at [91, 255] on label at bounding box center [90, 253] width 9 height 9
click at [0, 0] on input "Visible" at bounding box center [0, 0] width 0 height 0
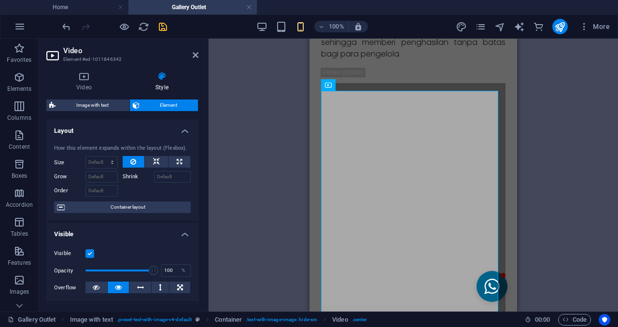
click at [190, 53] on h2 "Video" at bounding box center [130, 50] width 135 height 9
click at [193, 53] on header "Video Element #ed-1011846342" at bounding box center [122, 51] width 152 height 25
click at [196, 53] on icon at bounding box center [196, 55] width 6 height 8
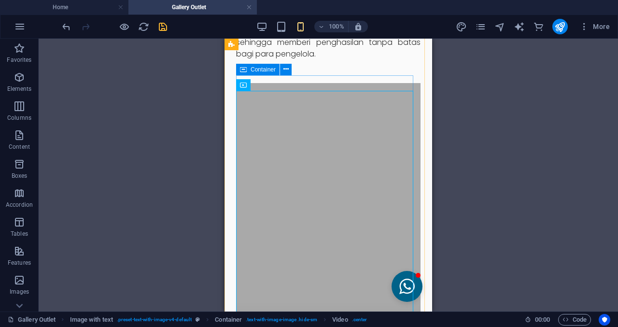
click at [286, 86] on div at bounding box center [328, 216] width 185 height 297
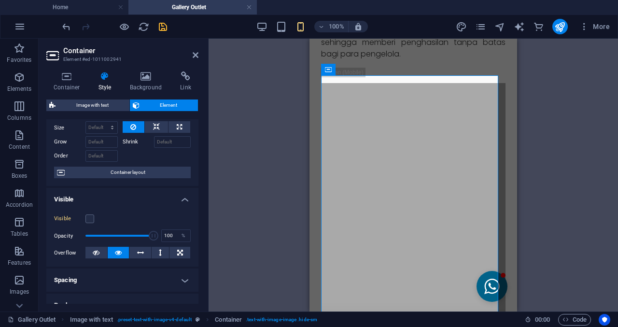
scroll to position [48, 0]
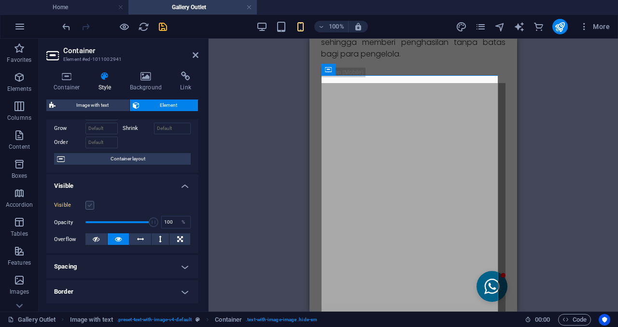
click at [91, 201] on label at bounding box center [90, 205] width 9 height 9
click at [0, 0] on input "Visible" at bounding box center [0, 0] width 0 height 0
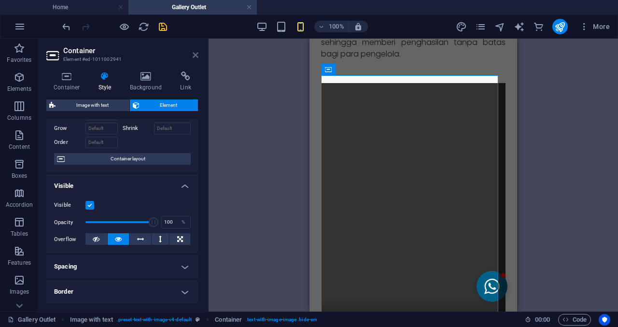
click at [197, 58] on icon at bounding box center [196, 55] width 6 height 8
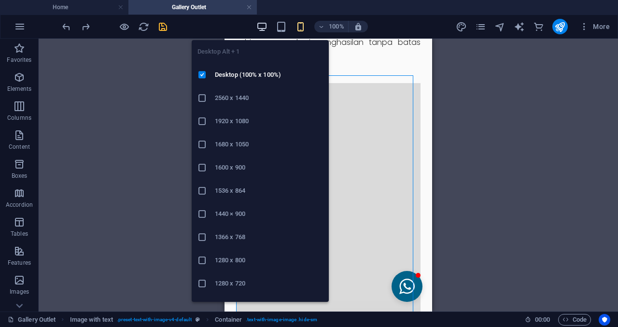
drag, startPoint x: 257, startPoint y: 28, endPoint x: 347, endPoint y: 112, distance: 123.4
click at [257, 28] on icon "button" at bounding box center [262, 26] width 11 height 11
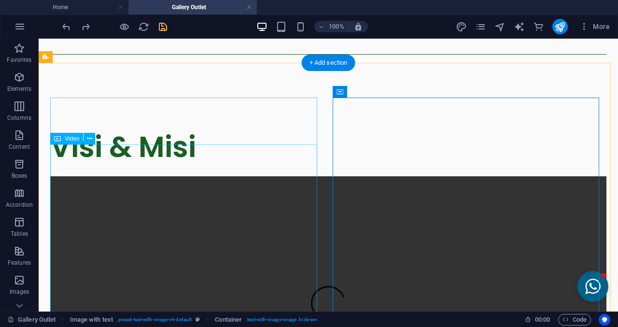
scroll to position [490, 0]
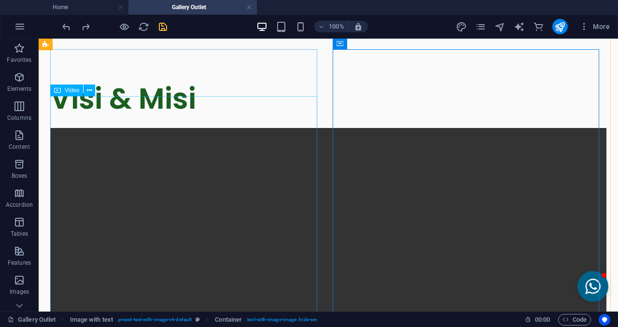
click at [105, 128] on figure at bounding box center [328, 261] width 557 height 266
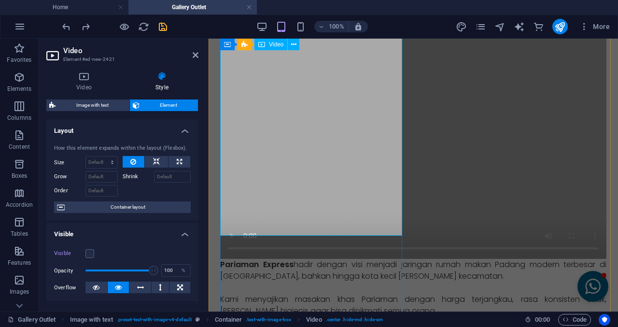
click at [236, 183] on figure at bounding box center [413, 126] width 386 height 266
click at [192, 55] on h2 "Video" at bounding box center [130, 50] width 135 height 9
click at [195, 55] on icon at bounding box center [196, 55] width 6 height 8
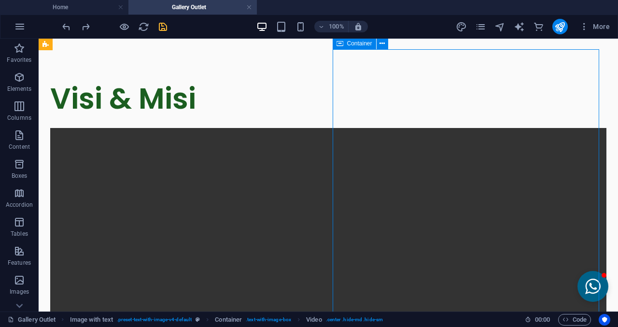
drag, startPoint x: 375, startPoint y: 63, endPoint x: 171, endPoint y: 239, distance: 268.9
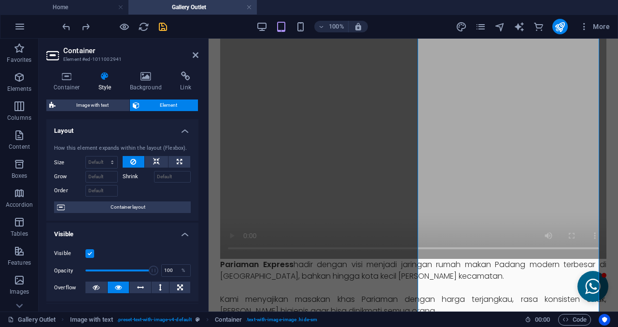
click at [92, 255] on label at bounding box center [90, 253] width 9 height 9
click at [0, 0] on input "Visible" at bounding box center [0, 0] width 0 height 0
click at [92, 255] on label at bounding box center [90, 253] width 9 height 9
click at [0, 0] on input "Visible" at bounding box center [0, 0] width 0 height 0
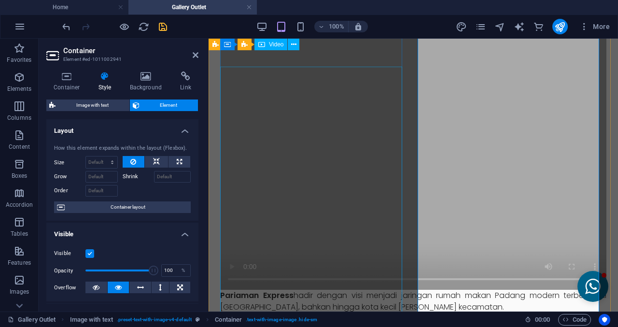
scroll to position [393, 0]
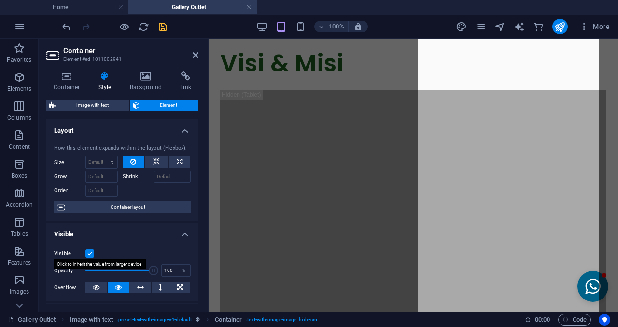
click at [87, 254] on label at bounding box center [90, 253] width 9 height 9
click at [0, 0] on input "Visible" at bounding box center [0, 0] width 0 height 0
click at [196, 48] on h2 "Container" at bounding box center [130, 50] width 135 height 9
click at [193, 49] on h2 "Container" at bounding box center [130, 50] width 135 height 9
click at [193, 50] on h2 "Container" at bounding box center [130, 50] width 135 height 9
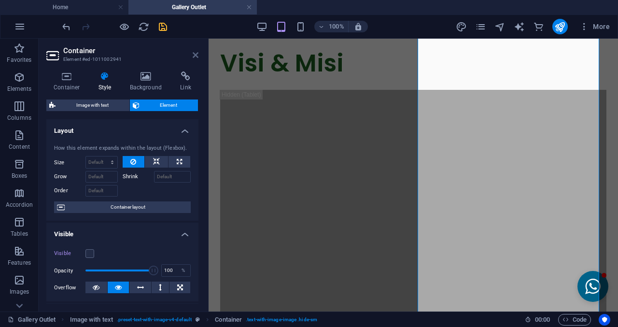
click at [197, 53] on icon at bounding box center [196, 55] width 6 height 8
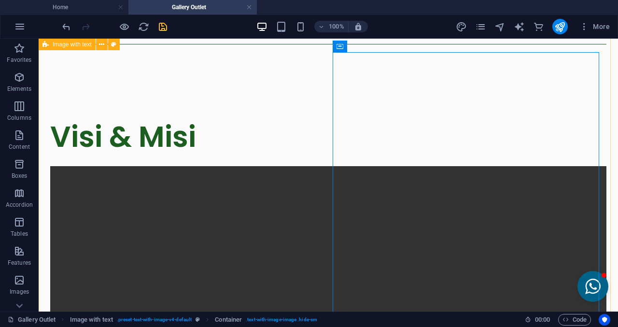
scroll to position [442, 0]
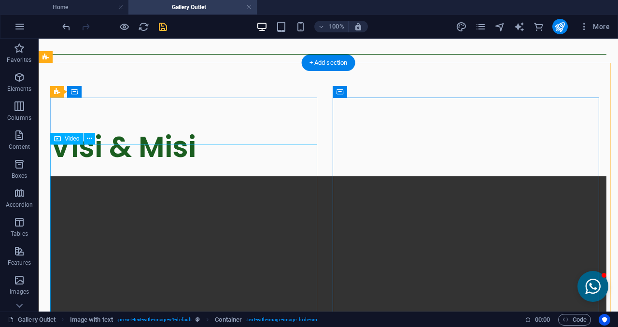
click at [232, 193] on figure at bounding box center [328, 309] width 557 height 266
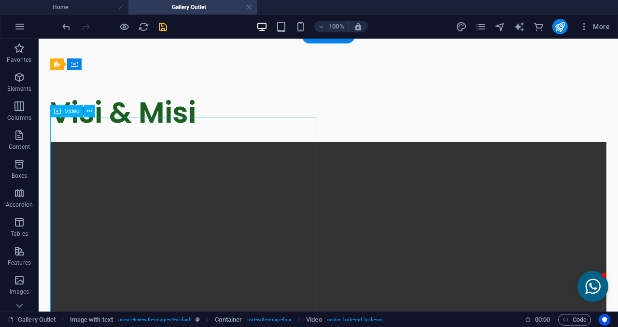
scroll to position [490, 0]
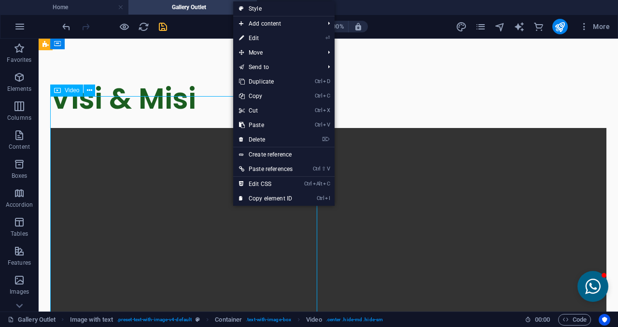
click at [204, 186] on figure at bounding box center [328, 261] width 557 height 266
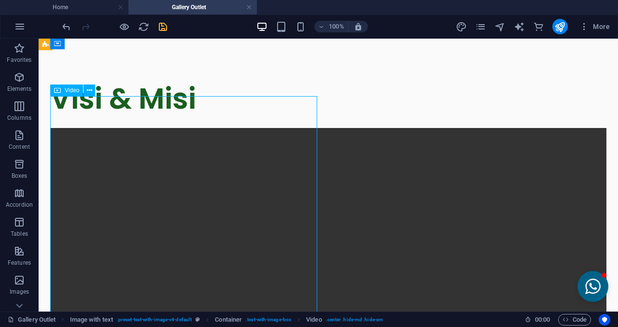
click at [204, 186] on figure at bounding box center [328, 261] width 557 height 266
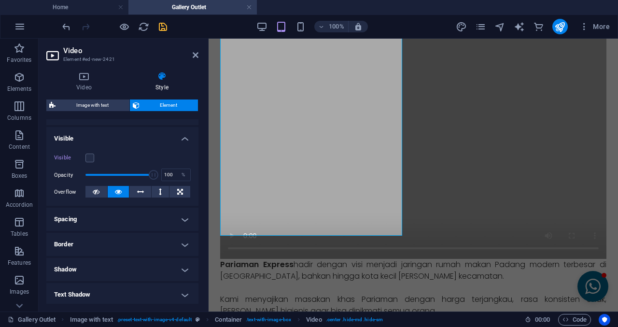
scroll to position [97, 0]
click at [103, 192] on button at bounding box center [97, 191] width 22 height 12
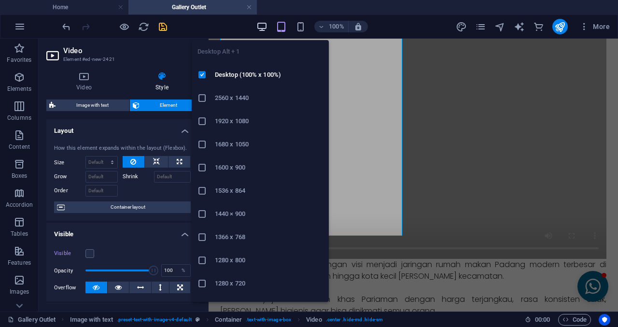
click at [261, 29] on icon "button" at bounding box center [262, 26] width 11 height 11
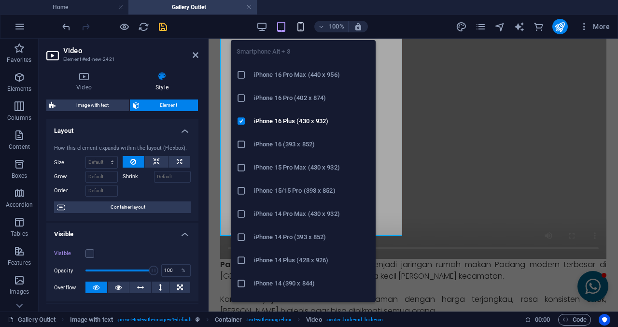
click at [300, 29] on icon "button" at bounding box center [300, 26] width 11 height 11
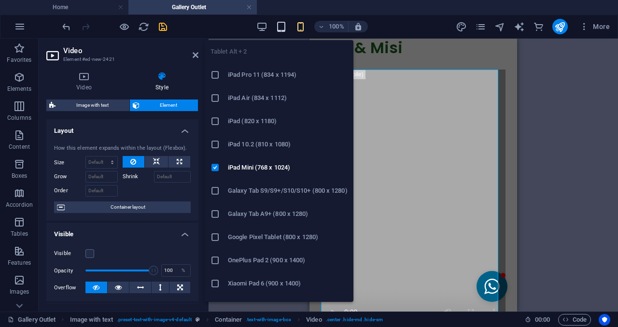
click at [283, 31] on icon "button" at bounding box center [281, 26] width 11 height 11
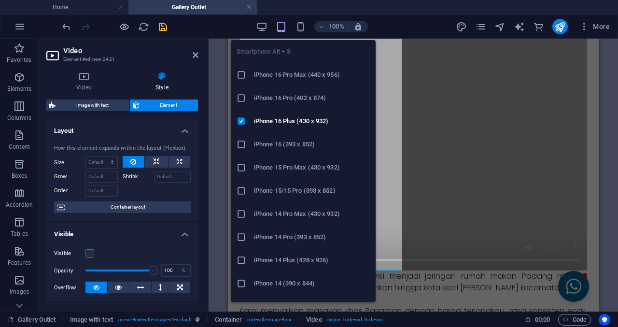
click at [310, 27] on div "100%" at bounding box center [313, 26] width 112 height 15
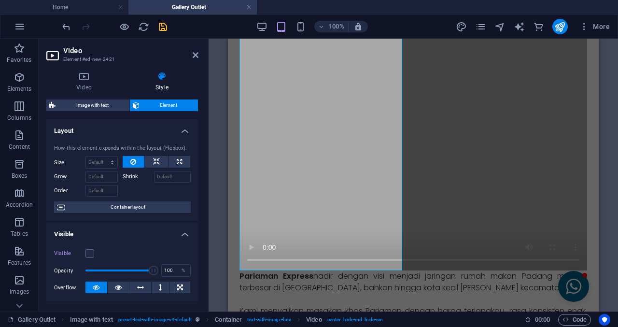
click at [314, 25] on div "100%" at bounding box center [313, 26] width 112 height 15
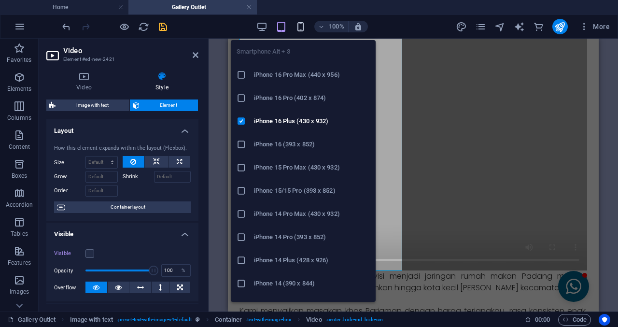
click at [298, 30] on icon "button" at bounding box center [300, 26] width 11 height 11
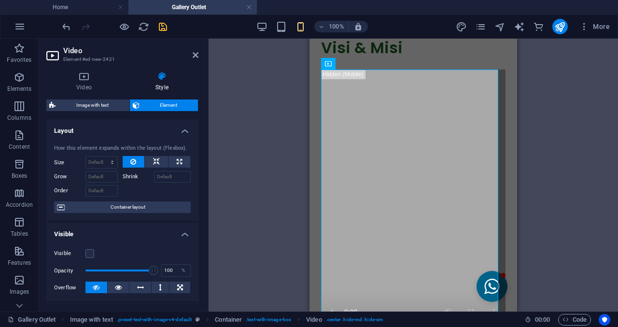
click at [94, 257] on div "Visible" at bounding box center [122, 254] width 137 height 12
click at [86, 253] on label at bounding box center [90, 253] width 9 height 9
click at [0, 0] on input "Visible" at bounding box center [0, 0] width 0 height 0
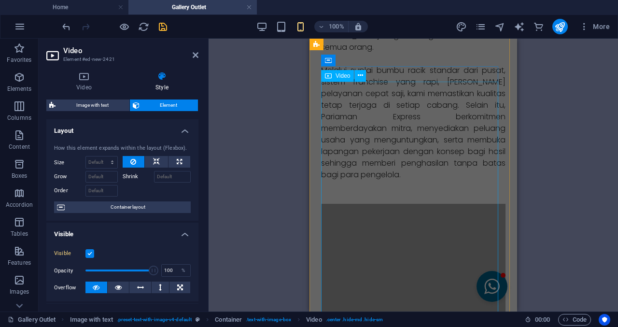
scroll to position [1021, 0]
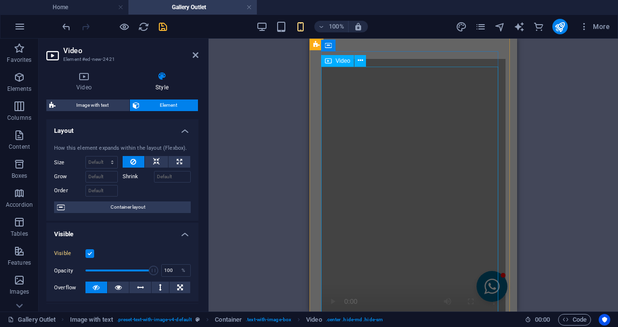
click at [343, 210] on figure at bounding box center [413, 192] width 185 height 266
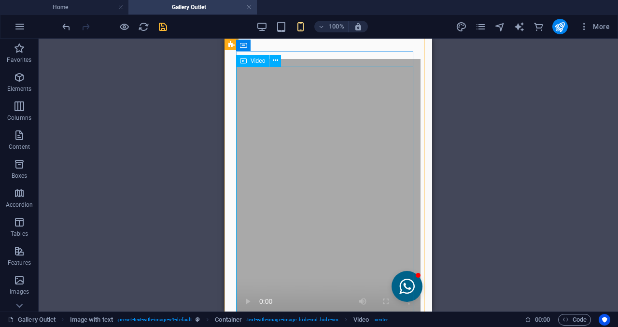
click at [283, 106] on figure at bounding box center [328, 192] width 185 height 266
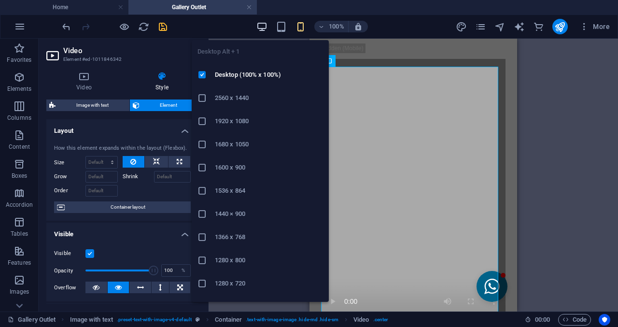
click at [262, 30] on icon "button" at bounding box center [262, 26] width 11 height 11
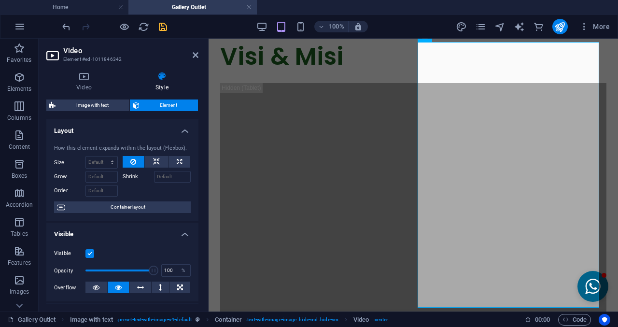
click at [89, 253] on label at bounding box center [90, 253] width 9 height 9
click at [0, 0] on input "Visible" at bounding box center [0, 0] width 0 height 0
click at [89, 253] on label at bounding box center [90, 253] width 9 height 9
click at [0, 0] on input "Visible" at bounding box center [0, 0] width 0 height 0
click at [197, 56] on icon at bounding box center [196, 55] width 6 height 8
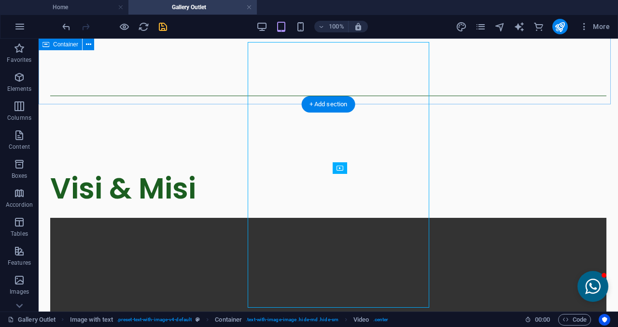
scroll to position [497, 0]
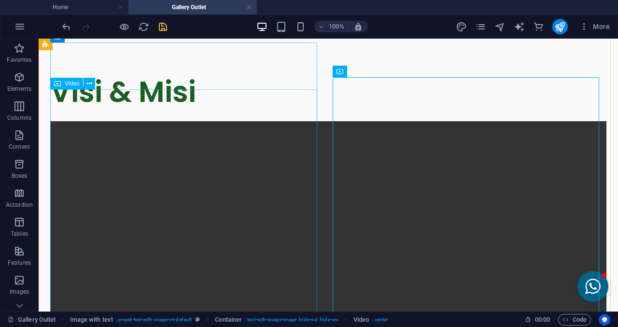
click at [71, 86] on span "Video" at bounding box center [72, 84] width 14 height 6
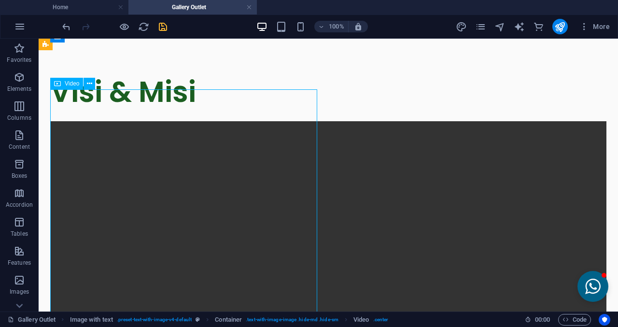
drag, startPoint x: 71, startPoint y: 86, endPoint x: 42, endPoint y: 23, distance: 69.8
click at [71, 86] on span "Video" at bounding box center [72, 84] width 14 height 6
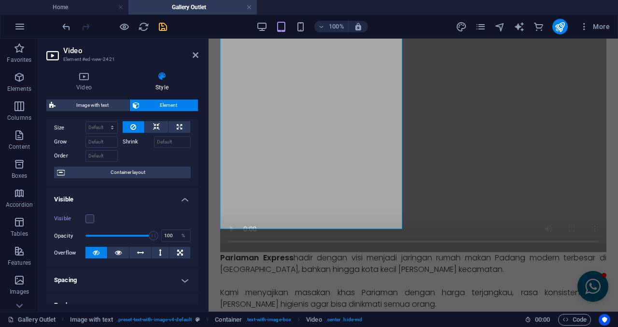
scroll to position [48, 0]
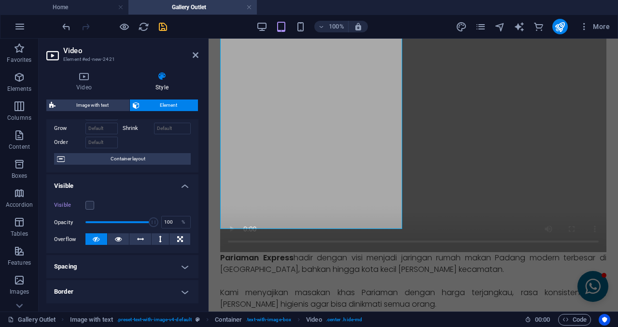
click at [160, 31] on icon "save" at bounding box center [162, 26] width 11 height 11
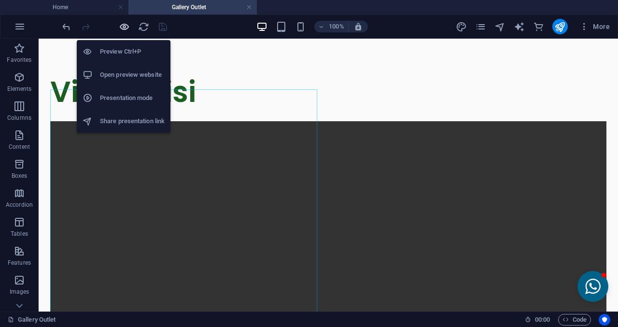
click at [127, 28] on icon "button" at bounding box center [124, 26] width 11 height 11
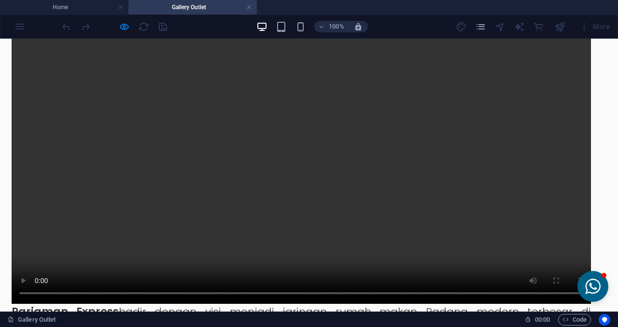
scroll to position [545, 0]
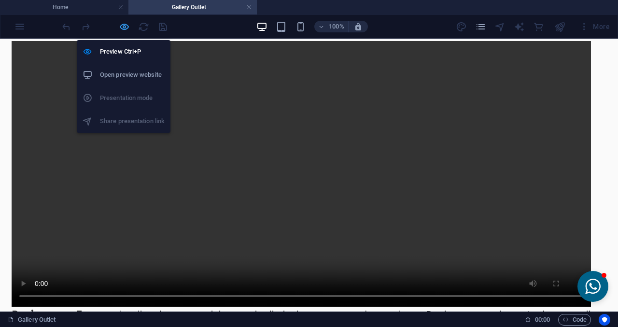
click at [122, 26] on icon "button" at bounding box center [124, 26] width 11 height 11
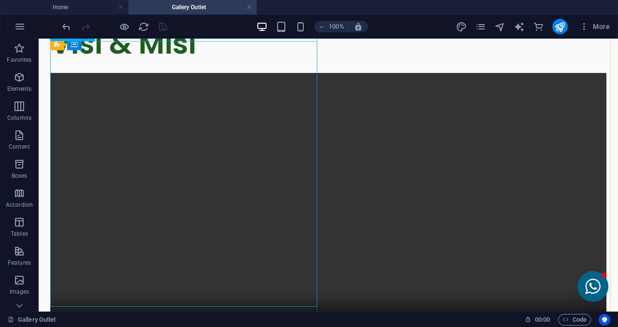
click at [233, 190] on figure at bounding box center [328, 206] width 557 height 266
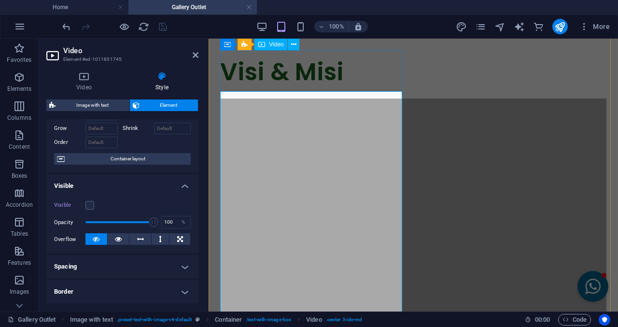
scroll to position [352, 0]
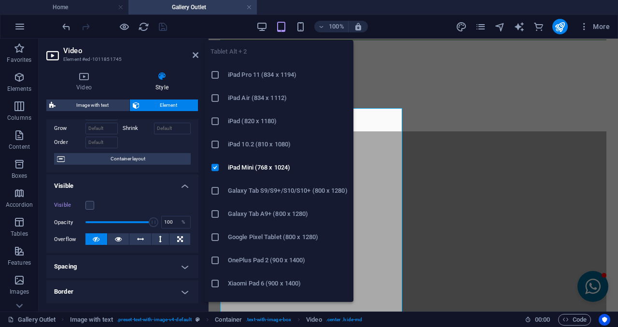
click at [282, 31] on icon "button" at bounding box center [281, 26] width 11 height 11
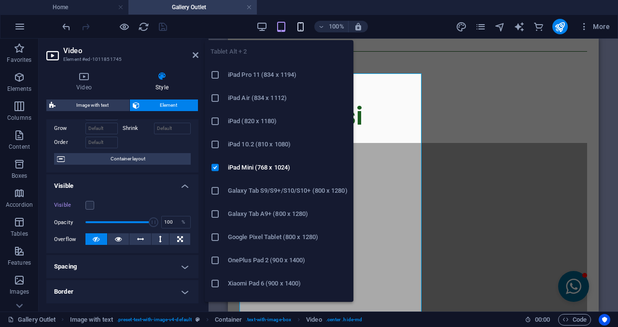
scroll to position [386, 0]
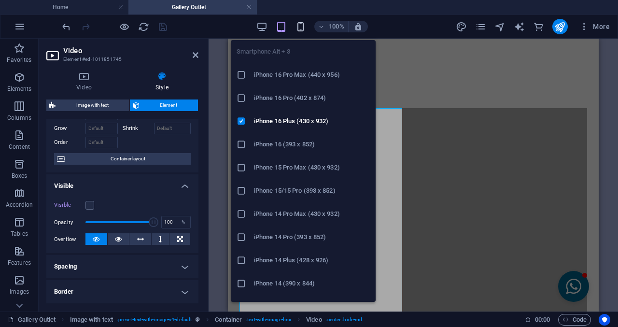
click at [298, 24] on icon "button" at bounding box center [300, 26] width 11 height 11
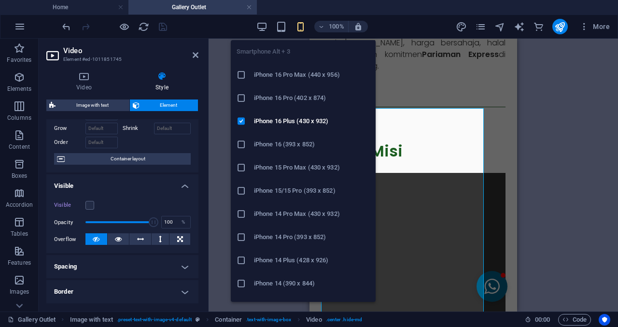
click at [270, 22] on div "100%" at bounding box center [313, 26] width 112 height 15
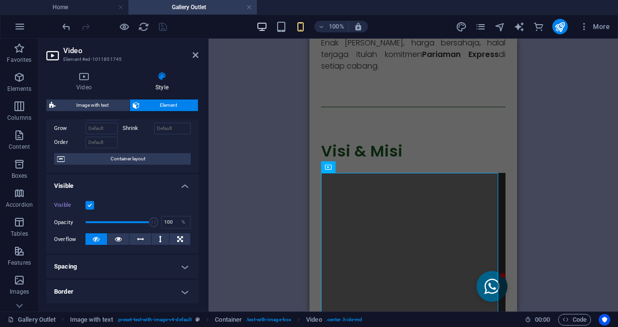
click at [267, 24] on icon "button" at bounding box center [262, 26] width 11 height 11
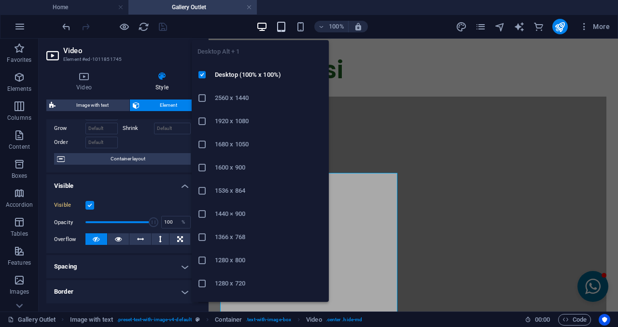
click at [286, 24] on icon "button" at bounding box center [281, 26] width 11 height 11
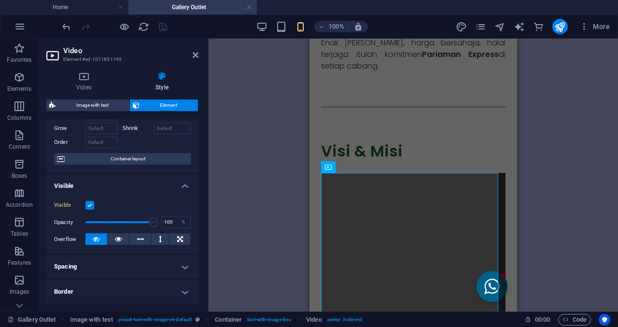
click at [199, 46] on aside "Video Element #ed-1011851745 Video Style Video Drag files here, click to choose…" at bounding box center [124, 175] width 170 height 273
click at [197, 52] on header "Video Element #ed-1011851745" at bounding box center [122, 51] width 152 height 25
click at [197, 53] on icon at bounding box center [196, 55] width 6 height 8
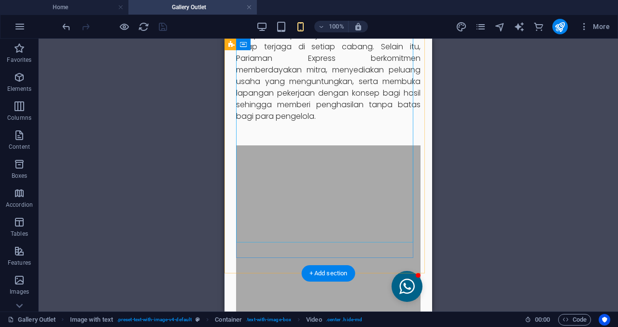
scroll to position [1111, 0]
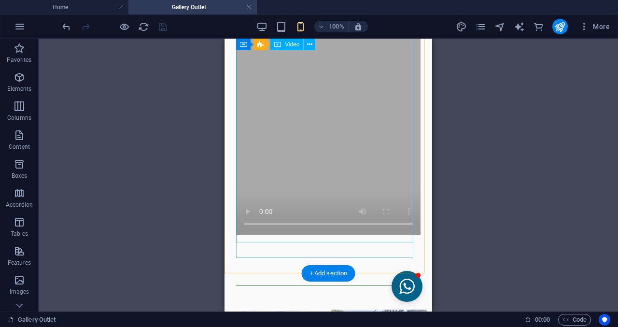
click at [317, 152] on figure at bounding box center [328, 102] width 185 height 266
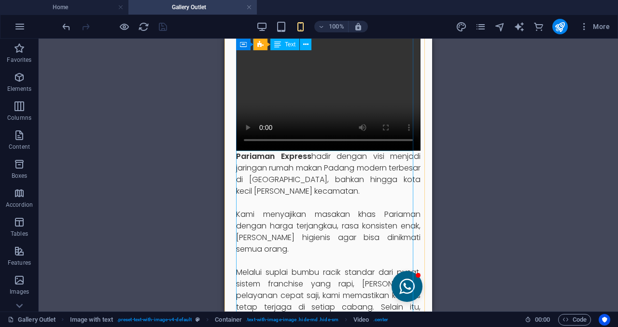
scroll to position [628, 0]
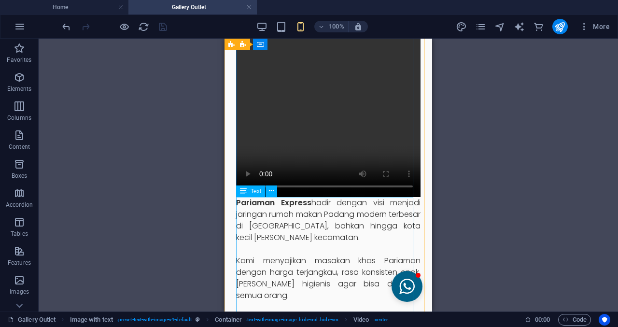
click at [325, 92] on figure at bounding box center [328, 64] width 185 height 266
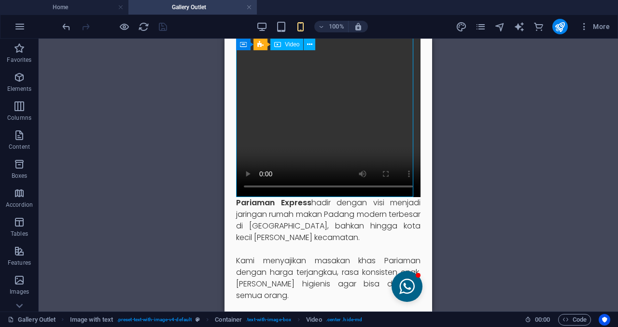
click at [325, 92] on figure at bounding box center [328, 64] width 185 height 266
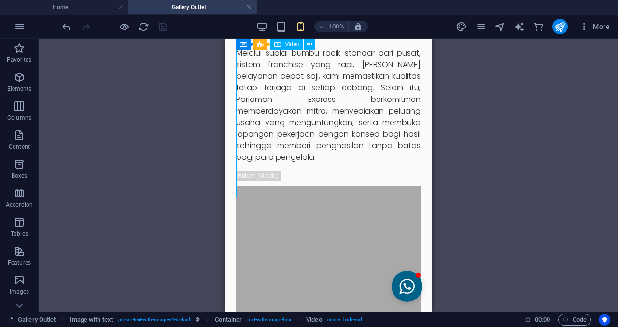
scroll to position [362, 0]
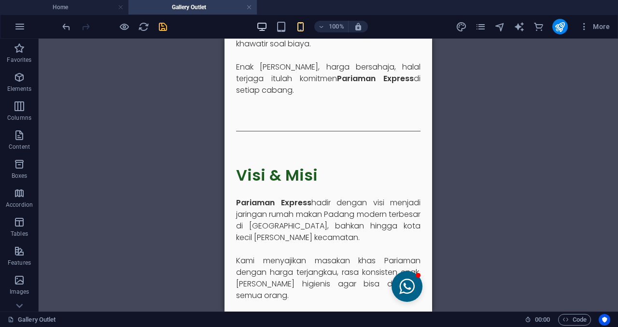
click at [260, 24] on icon "button" at bounding box center [262, 26] width 11 height 11
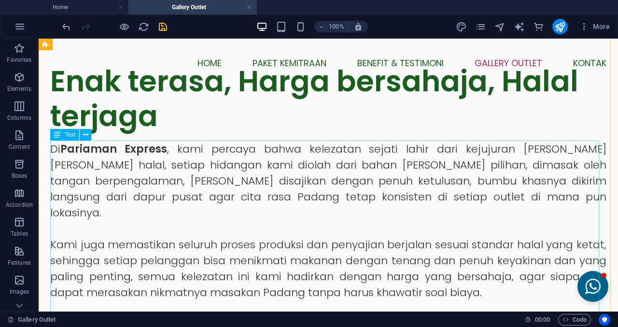
scroll to position [217, 0]
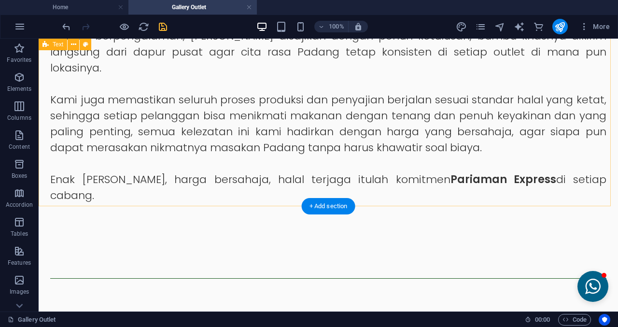
click at [373, 179] on div "Enak terasa, Harga bersahaja, Halal terjaga Di Pariaman Express , kami percaya …" at bounding box center [329, 61] width 580 height 354
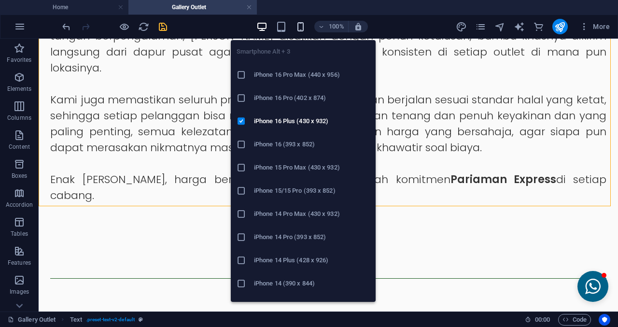
click at [304, 25] on icon "button" at bounding box center [300, 26] width 11 height 11
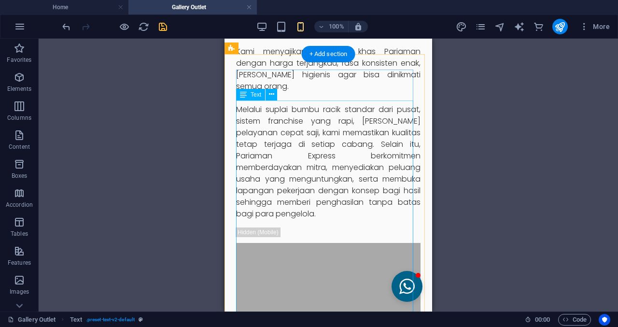
scroll to position [580, 0]
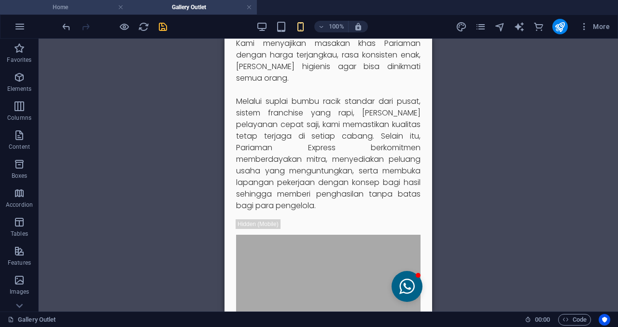
click at [71, 12] on h4 "Home" at bounding box center [64, 7] width 129 height 11
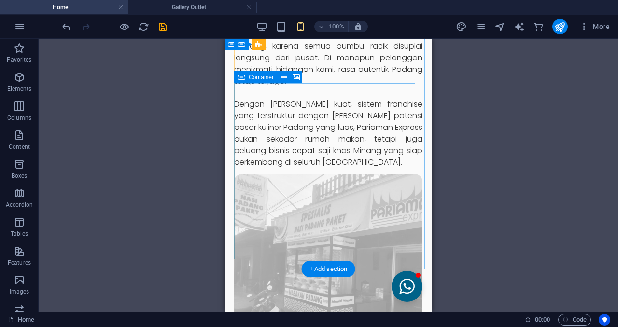
scroll to position [676, 0]
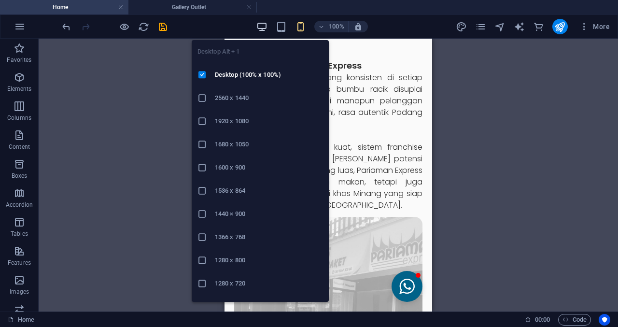
click at [258, 28] on icon "button" at bounding box center [262, 26] width 11 height 11
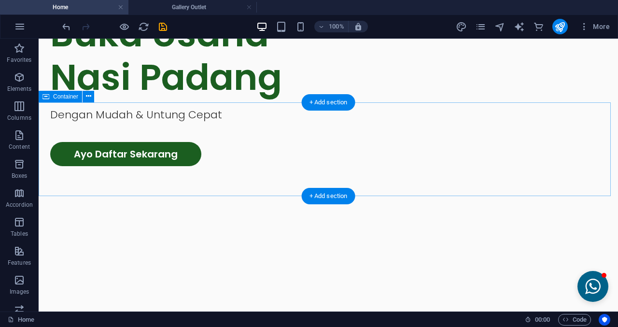
scroll to position [105, 0]
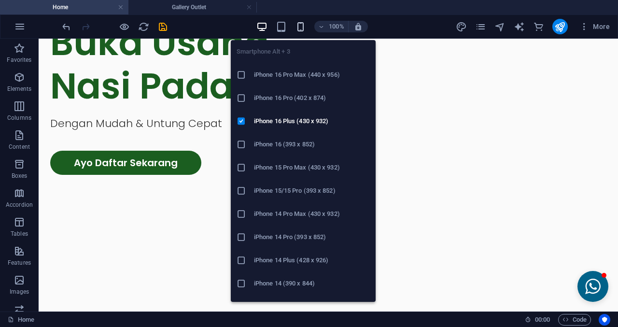
click at [302, 27] on icon "button" at bounding box center [300, 26] width 11 height 11
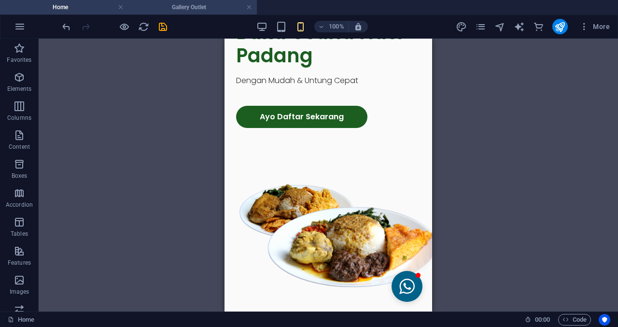
click at [220, 9] on h4 "Gallery Outlet" at bounding box center [193, 7] width 129 height 11
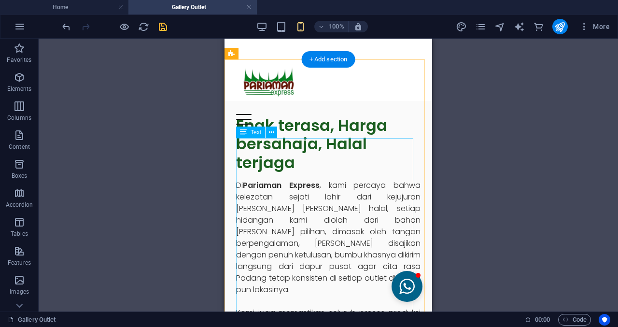
scroll to position [0, 0]
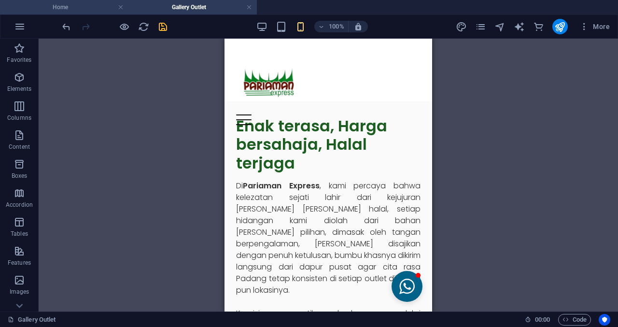
click at [41, 6] on h4 "Home" at bounding box center [64, 7] width 129 height 11
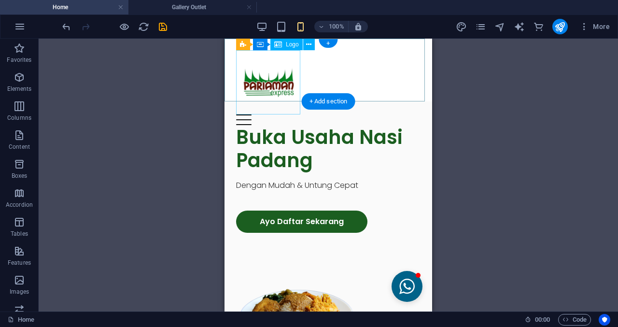
click at [275, 89] on div at bounding box center [328, 82] width 185 height 64
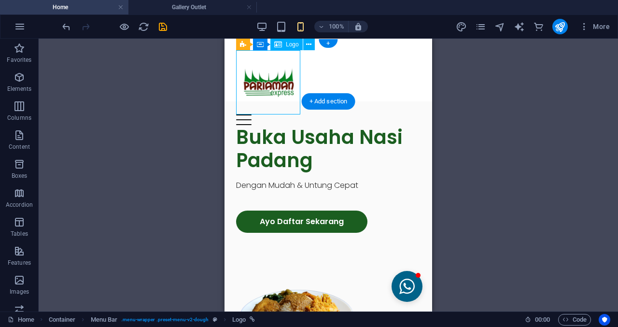
click at [275, 89] on div at bounding box center [328, 82] width 185 height 64
select select "px"
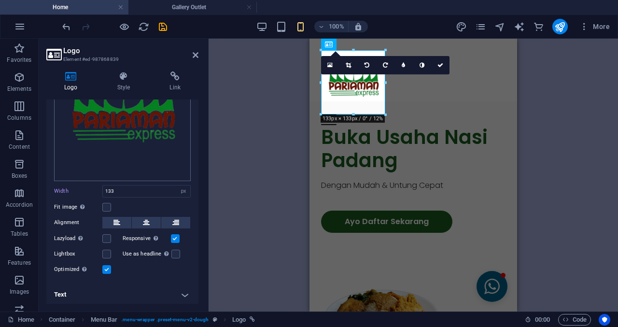
scroll to position [97, 0]
click at [144, 188] on input "133" at bounding box center [146, 191] width 87 height 12
type input "1"
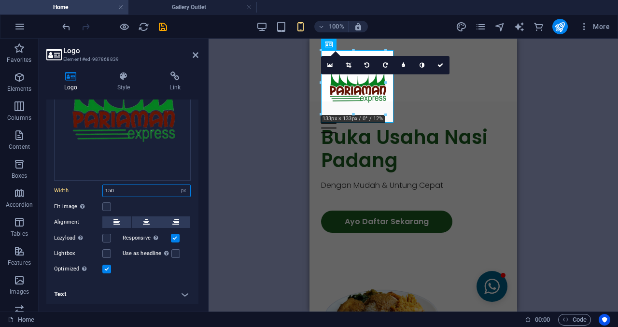
click at [144, 188] on input "150" at bounding box center [146, 191] width 87 height 12
type input "1"
type input "160"
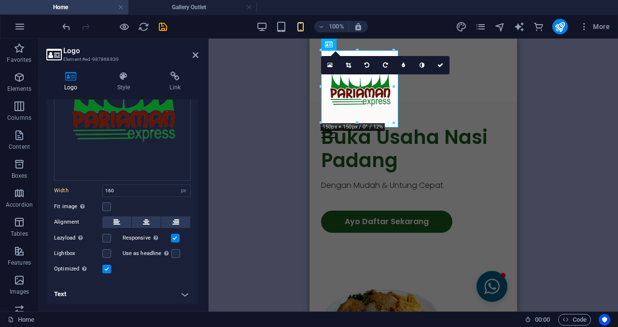
click at [203, 56] on aside "Logo Element #ed-987868839 Logo Style Link Logo Image Text Drag files here, cli…" at bounding box center [124, 175] width 170 height 273
click at [193, 53] on icon at bounding box center [196, 55] width 6 height 8
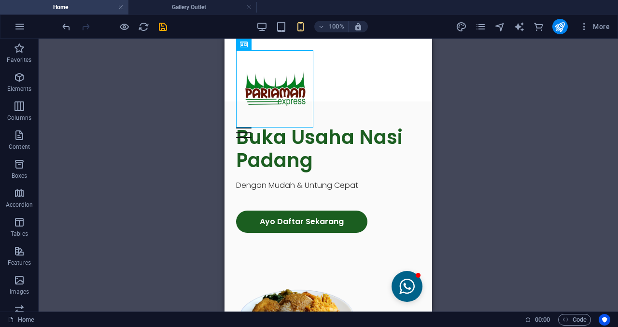
click at [618, 159] on div "Container H1 Container Container 2 columns Container 2 columns Container Contai…" at bounding box center [329, 175] width 580 height 273
click at [500, 142] on div "Container H1 Container Container 2 columns Container 2 columns Container Contai…" at bounding box center [329, 175] width 580 height 273
click at [169, 30] on div "100% More" at bounding box center [337, 26] width 554 height 15
click at [164, 29] on icon "save" at bounding box center [162, 26] width 11 height 11
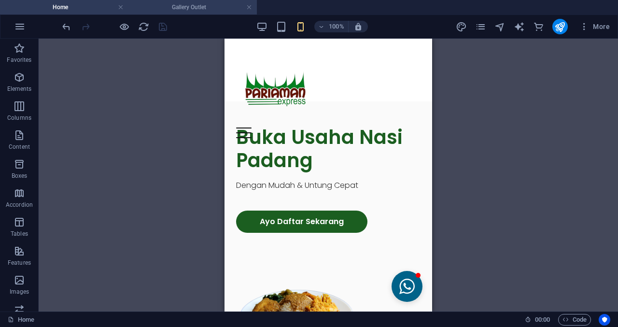
click at [210, 5] on h4 "Gallery Outlet" at bounding box center [193, 7] width 129 height 11
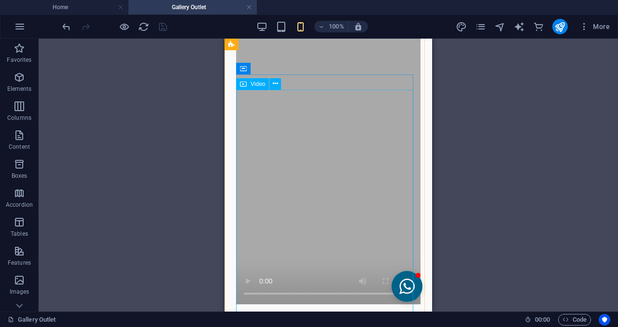
scroll to position [821, 0]
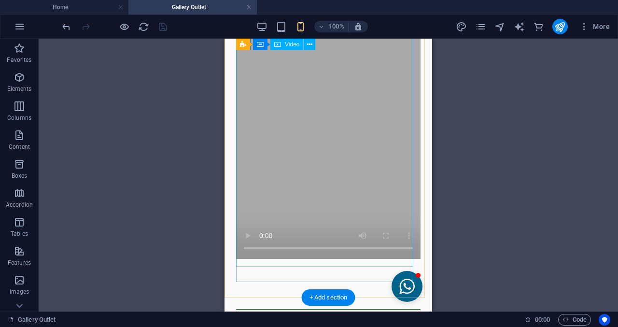
click at [358, 153] on figure at bounding box center [328, 126] width 185 height 266
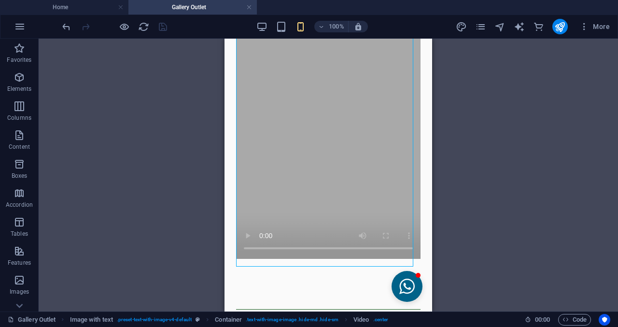
click at [504, 102] on div "Drag here to replace the existing content. Press “Ctrl” if you want to create a…" at bounding box center [329, 175] width 580 height 273
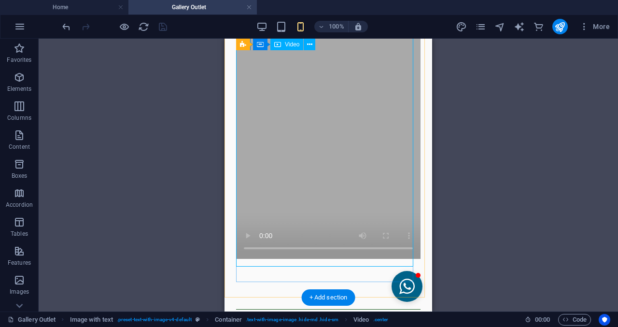
click at [365, 175] on figure at bounding box center [328, 126] width 185 height 266
click at [363, 175] on figure at bounding box center [328, 126] width 185 height 266
click at [362, 175] on figure at bounding box center [328, 126] width 185 height 266
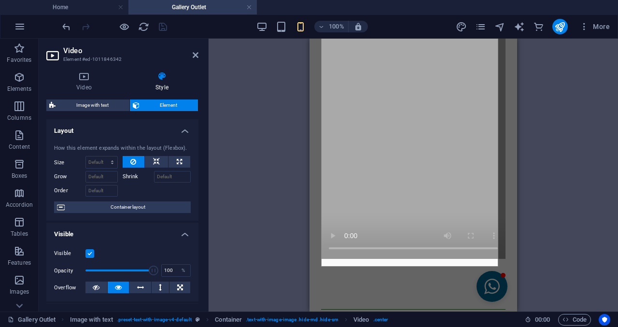
click at [191, 46] on h2 "Video" at bounding box center [130, 50] width 135 height 9
click at [192, 49] on h2 "Video" at bounding box center [130, 50] width 135 height 9
click at [195, 53] on icon at bounding box center [196, 55] width 6 height 8
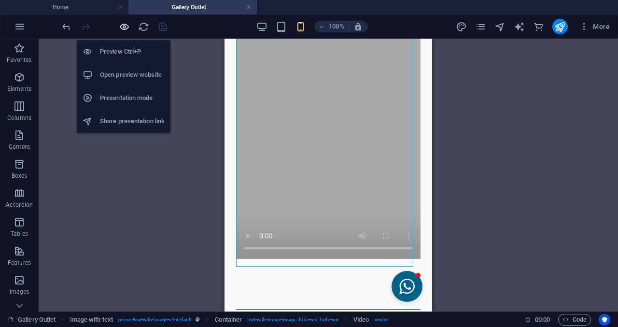
click at [119, 25] on icon "button" at bounding box center [124, 26] width 11 height 11
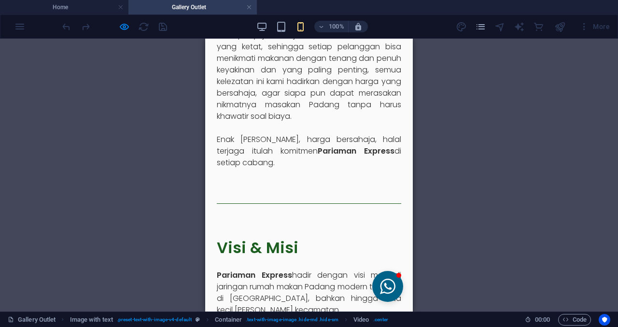
scroll to position [483, 0]
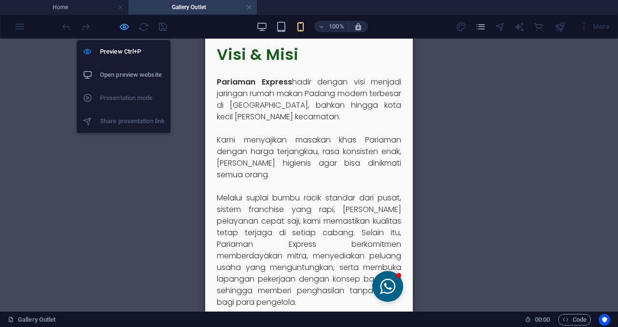
click at [125, 30] on icon "button" at bounding box center [124, 26] width 11 height 11
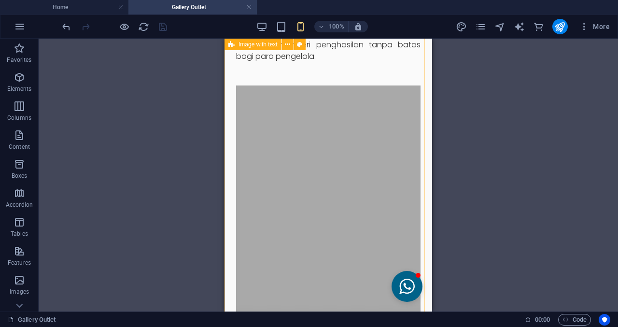
scroll to position [725, 0]
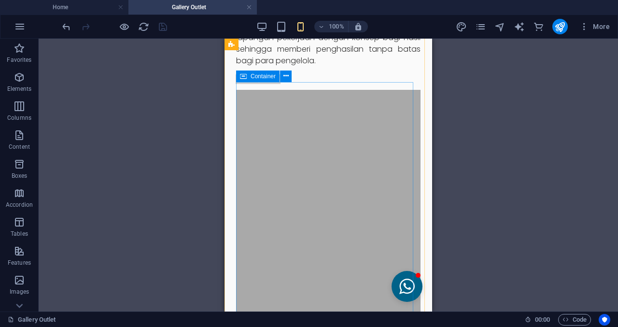
click at [277, 80] on div "Container" at bounding box center [257, 77] width 43 height 12
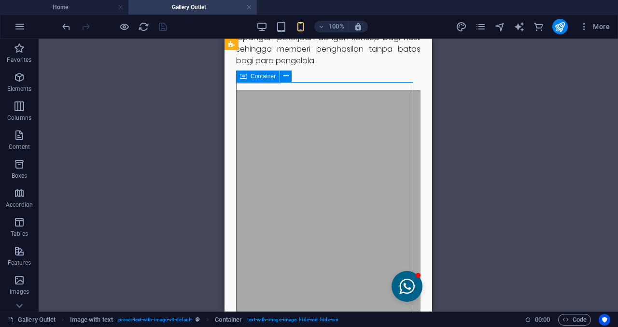
click at [272, 80] on div "Container" at bounding box center [257, 77] width 43 height 12
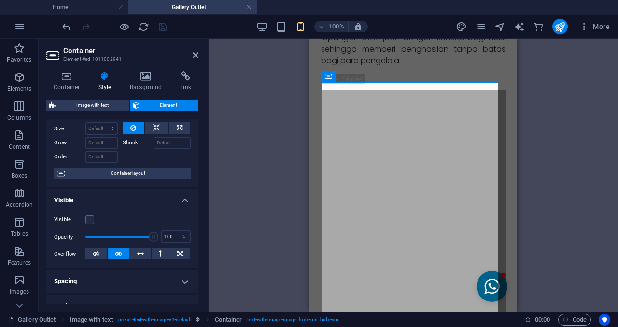
scroll to position [48, 0]
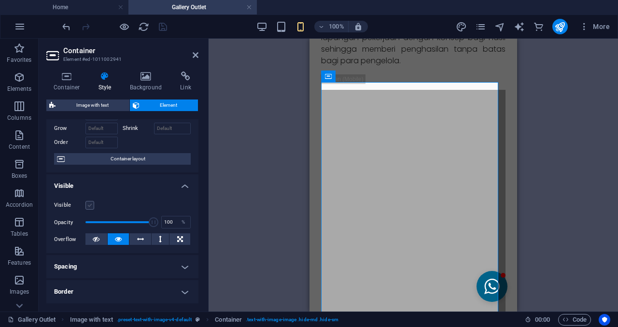
click at [89, 204] on label at bounding box center [90, 205] width 9 height 9
click at [0, 0] on input "Visible" at bounding box center [0, 0] width 0 height 0
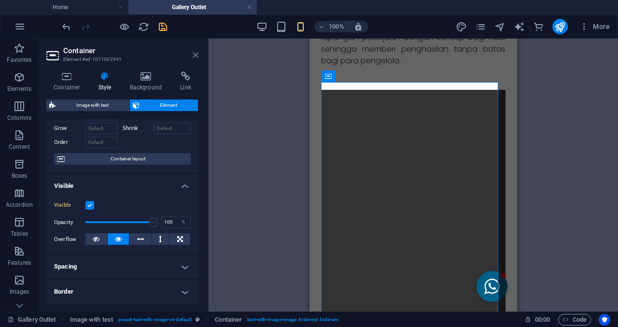
click at [196, 54] on icon at bounding box center [196, 55] width 6 height 8
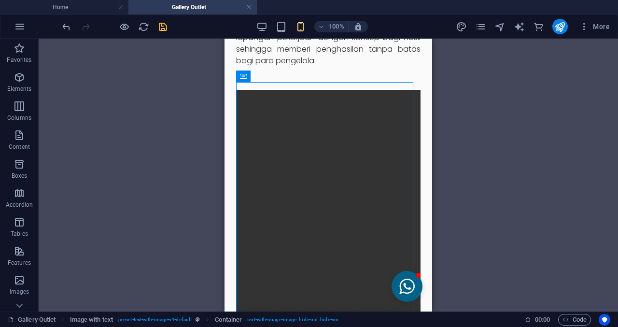
click at [492, 91] on div "Drag here to replace the existing content. Press “Ctrl” if you want to create a…" at bounding box center [329, 175] width 580 height 273
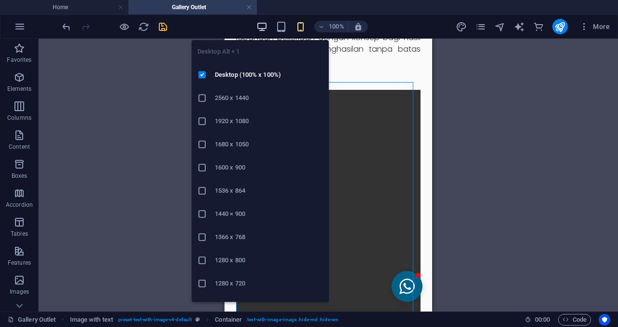
click at [261, 21] on icon "button" at bounding box center [262, 26] width 11 height 11
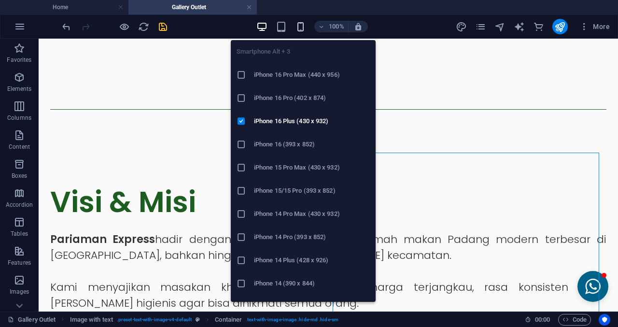
click at [301, 24] on icon "button" at bounding box center [300, 26] width 11 height 11
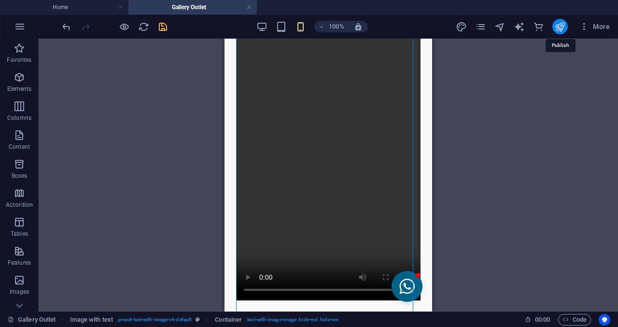
click at [561, 27] on icon "publish" at bounding box center [560, 26] width 11 height 11
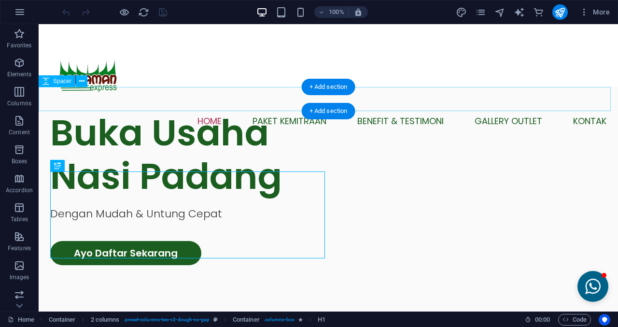
click at [506, 104] on div at bounding box center [329, 99] width 580 height 24
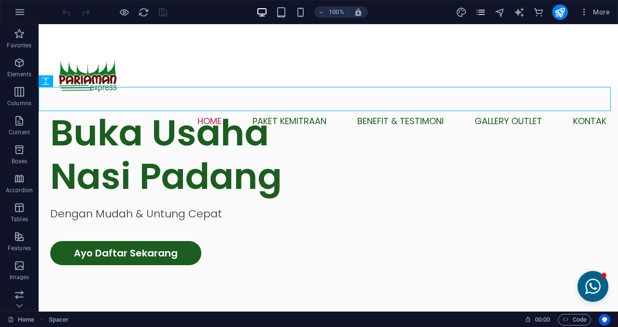
click at [481, 12] on icon "pages" at bounding box center [480, 12] width 11 height 11
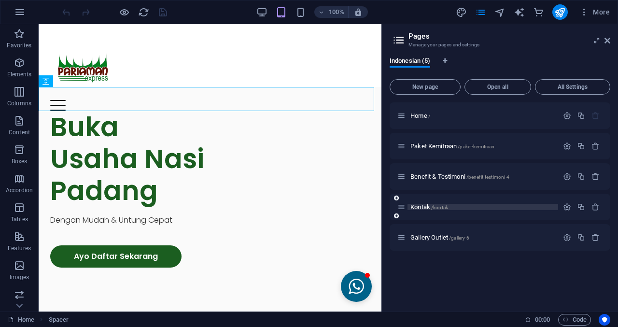
click at [418, 207] on span "Kontak /kontak" at bounding box center [430, 206] width 38 height 7
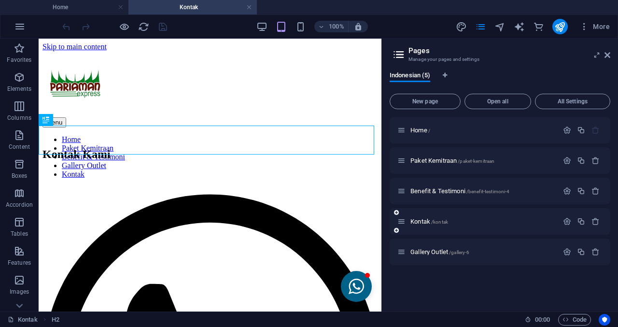
click at [397, 229] on icon at bounding box center [396, 231] width 5 height 6
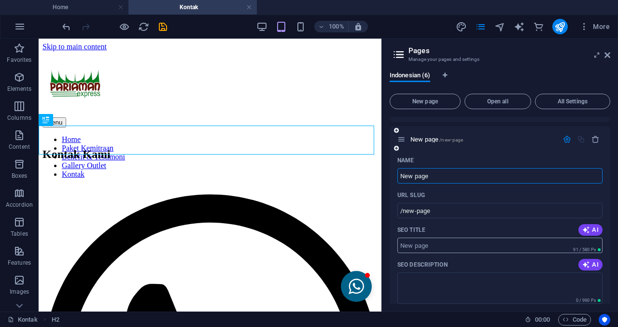
scroll to position [97, 0]
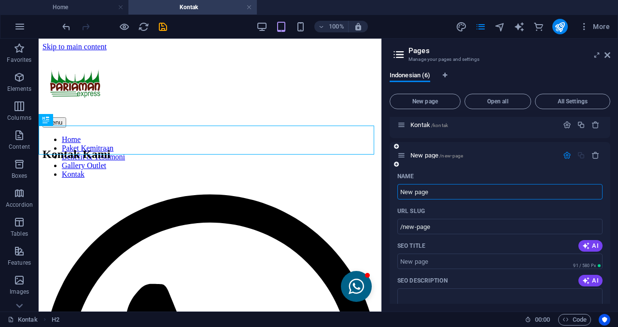
click at [405, 172] on div "Name" at bounding box center [500, 176] width 205 height 15
click at [599, 156] on button "button" at bounding box center [596, 155] width 14 height 8
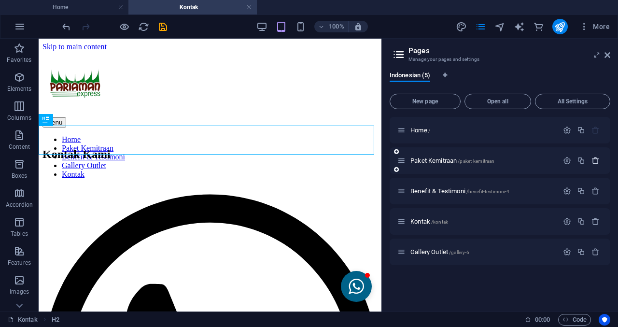
scroll to position [0, 0]
click at [595, 157] on icon "button" at bounding box center [596, 161] width 8 height 8
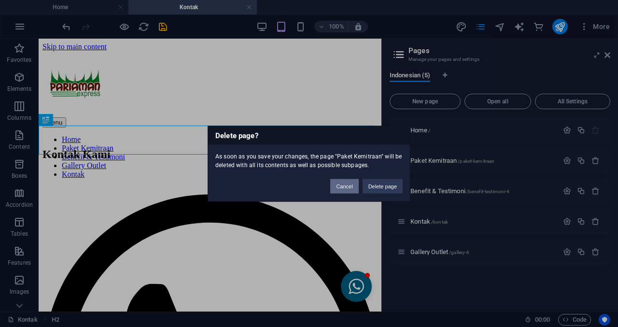
click at [341, 193] on button "Cancel" at bounding box center [344, 186] width 28 height 14
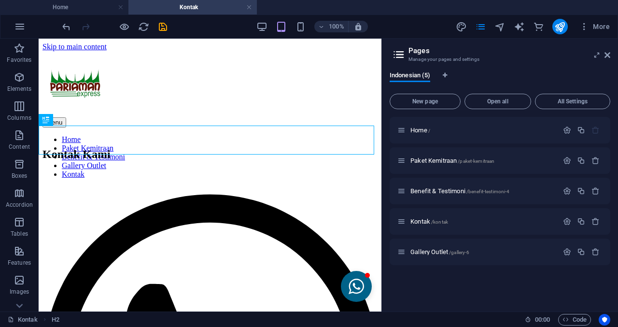
drag, startPoint x: 429, startPoint y: 221, endPoint x: 429, endPoint y: 267, distance: 45.9
click at [429, 267] on div "Home / Paket Kemitraan /paket-kemitraan Benefit & Testimoni /benefit-testimoni-…" at bounding box center [500, 210] width 221 height 187
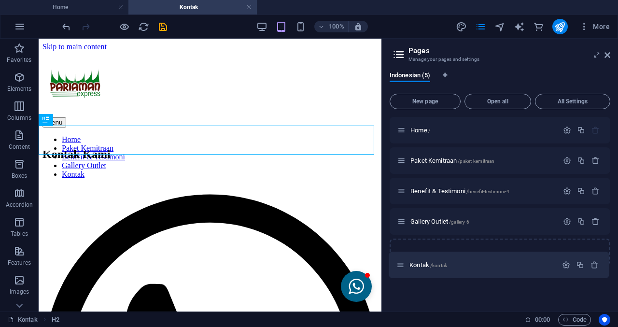
drag, startPoint x: 403, startPoint y: 220, endPoint x: 401, endPoint y: 266, distance: 46.0
click at [401, 266] on div "Home / Paket Kemitraan /paket-kemitraan Benefit & Testimoni /benefit-testimoni-…" at bounding box center [500, 210] width 221 height 187
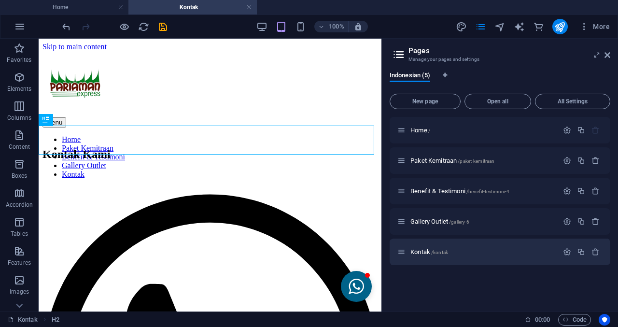
click at [286, 114] on div at bounding box center [210, 126] width 335 height 24
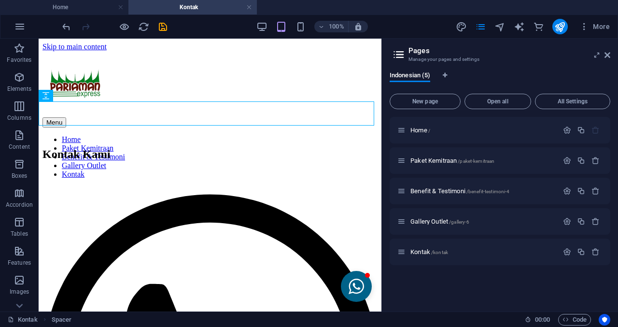
click at [613, 51] on aside "Pages Manage your pages and settings Indonesian (5) New page Open all All Setti…" at bounding box center [500, 175] width 237 height 273
click at [610, 55] on icon at bounding box center [608, 55] width 6 height 8
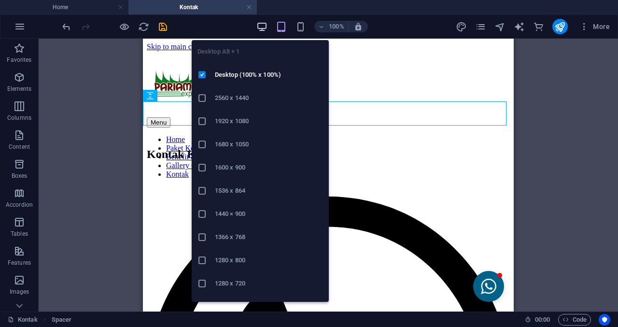
click at [263, 26] on icon "button" at bounding box center [262, 26] width 11 height 11
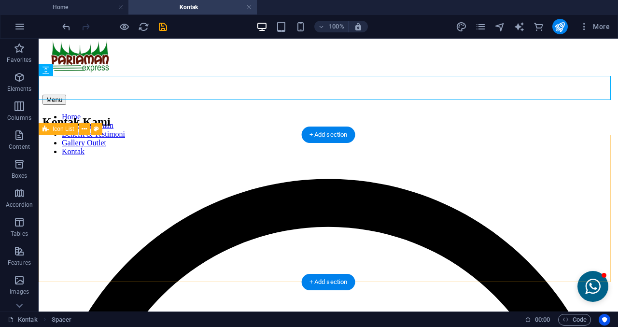
scroll to position [48, 0]
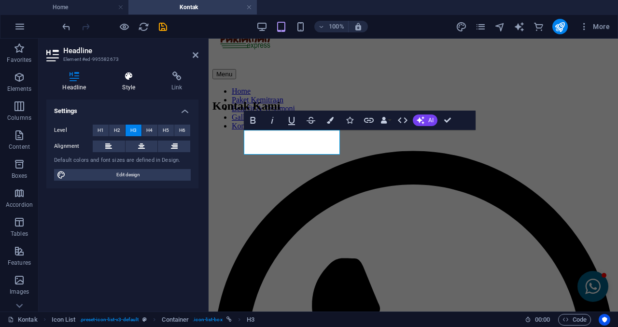
click at [132, 80] on icon at bounding box center [128, 76] width 45 height 10
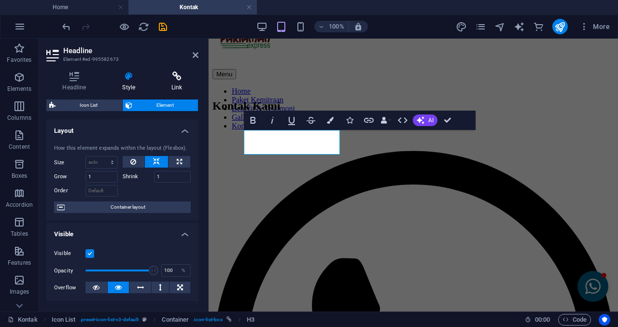
click at [174, 80] on icon at bounding box center [177, 76] width 43 height 10
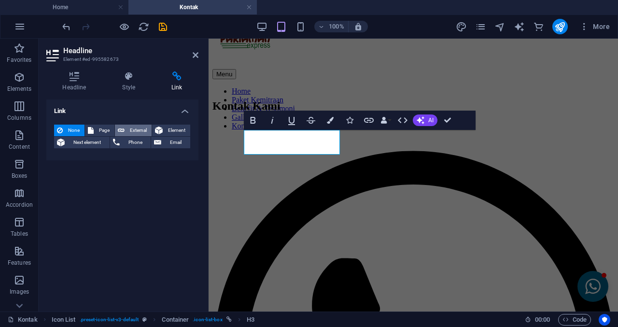
click at [136, 131] on span "External" at bounding box center [138, 131] width 21 height 12
select select "blank"
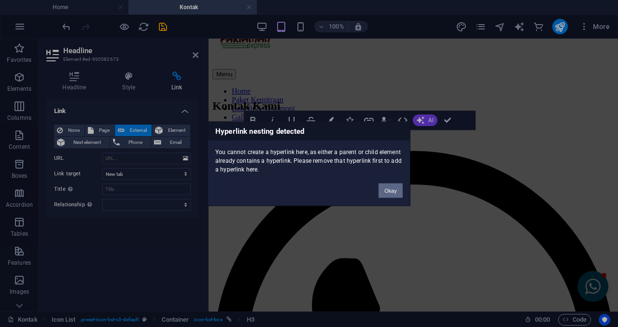
click at [395, 194] on button "Okay" at bounding box center [391, 190] width 24 height 14
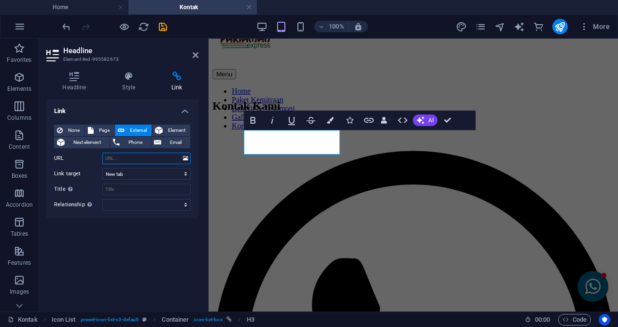
click at [156, 157] on input "URL" at bounding box center [146, 159] width 88 height 12
paste input "https://wa.me/6287886730060?text=Hallo,%20saya%20mau%20bertanya%20mengenai%20ke…"
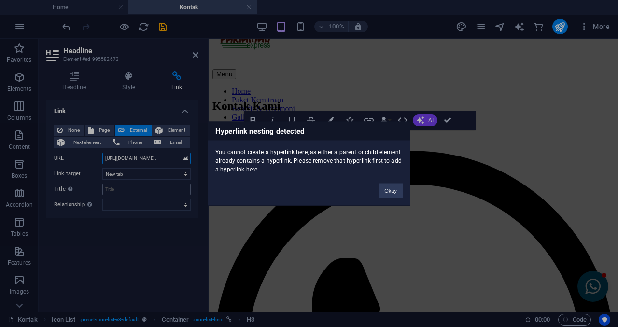
type input "https://wa.me/6287886730060?text=Hallo,%20saya%20mau%20bertanya%20mengenai%20ke…"
click at [387, 189] on button "Okay" at bounding box center [391, 190] width 24 height 14
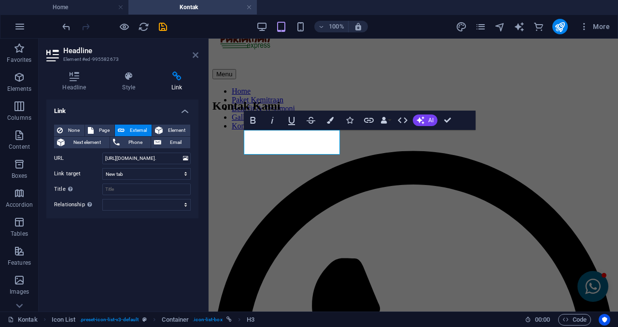
click at [196, 56] on icon at bounding box center [196, 55] width 6 height 8
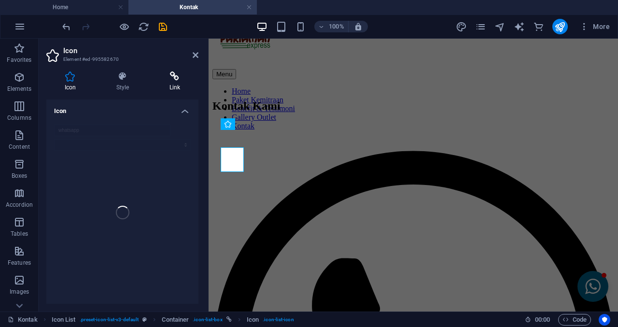
click at [166, 83] on h4 "Link" at bounding box center [174, 81] width 47 height 20
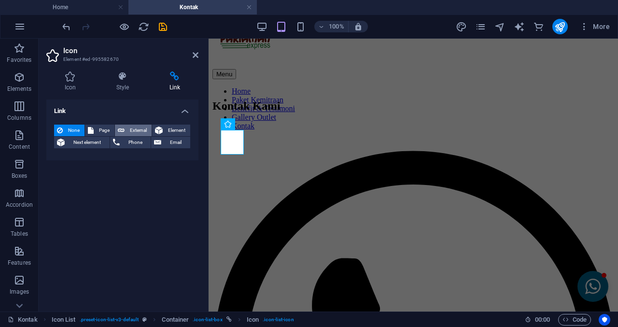
click at [120, 128] on icon at bounding box center [121, 131] width 7 height 12
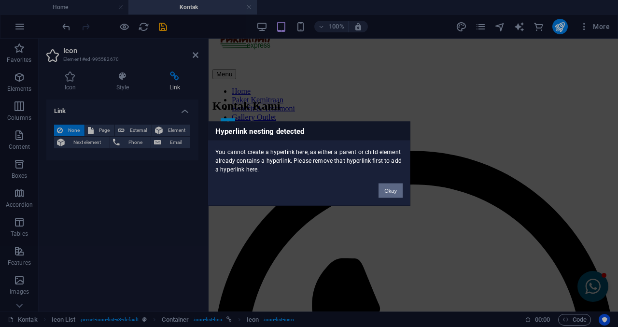
click at [399, 187] on button "Okay" at bounding box center [391, 190] width 24 height 14
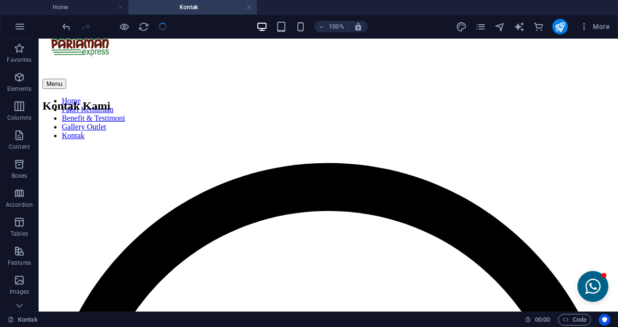
click at [164, 27] on div at bounding box center [114, 26] width 108 height 15
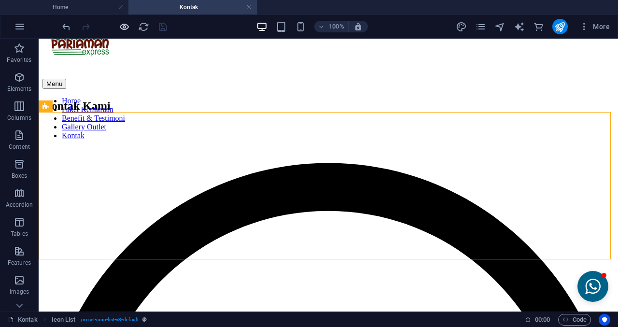
click at [125, 28] on icon "button" at bounding box center [124, 26] width 11 height 11
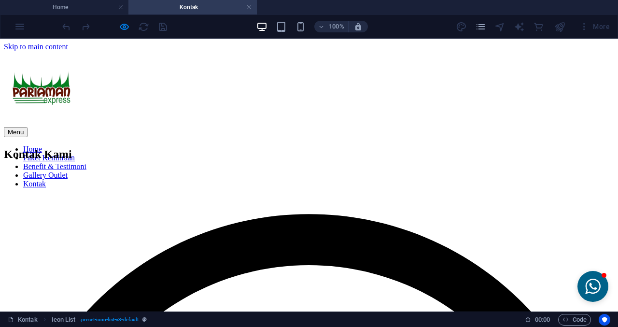
click at [188, 145] on li "Home" at bounding box center [318, 149] width 591 height 9
click at [75, 154] on link "Paket Kemitraan" at bounding box center [49, 158] width 52 height 8
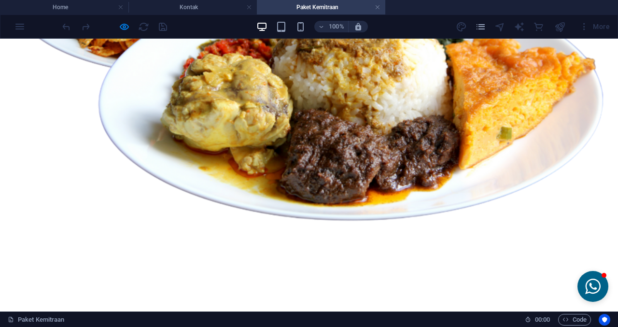
scroll to position [628, 0]
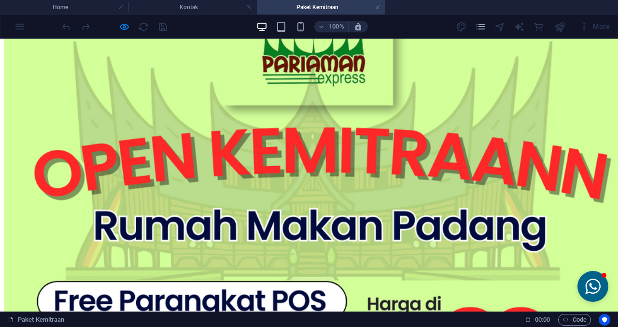
scroll to position [1111, 0]
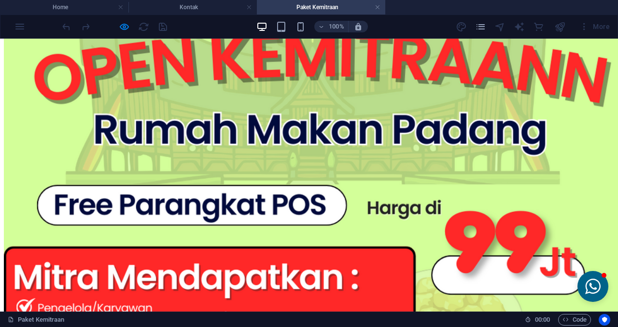
click at [116, 31] on div at bounding box center [114, 26] width 108 height 15
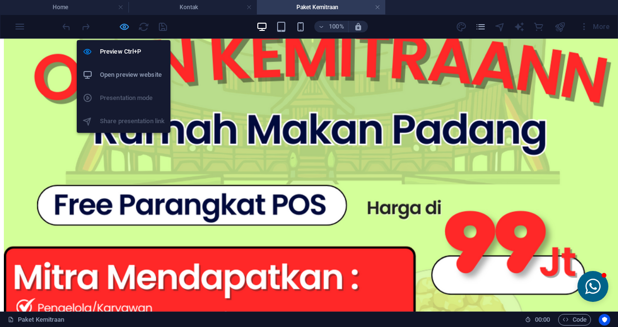
click at [123, 24] on icon "button" at bounding box center [124, 26] width 11 height 11
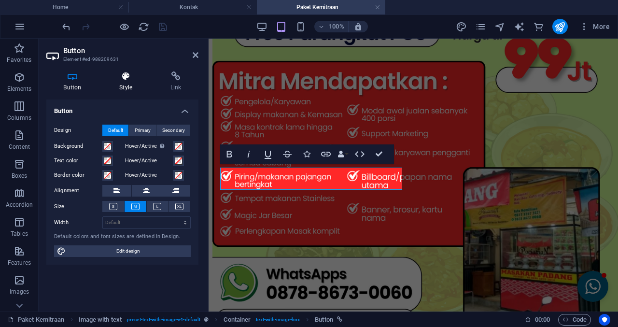
scroll to position [1492, 0]
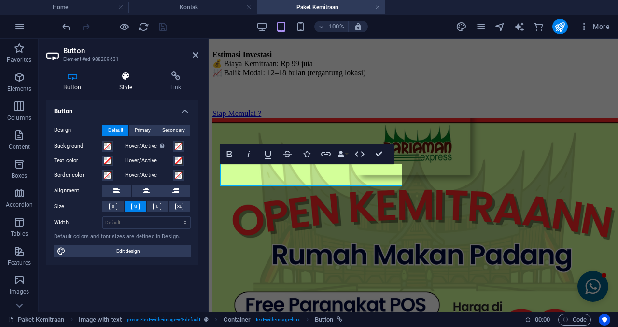
click at [113, 79] on icon at bounding box center [125, 76] width 47 height 10
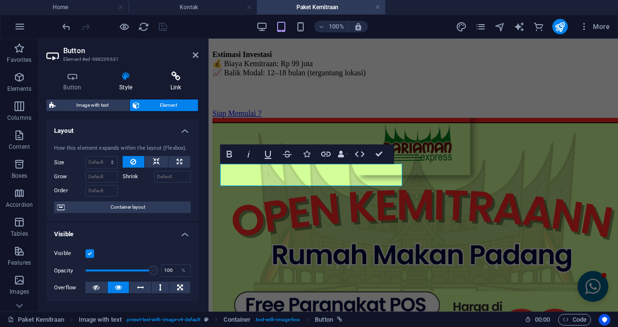
click at [171, 80] on icon at bounding box center [175, 76] width 45 height 10
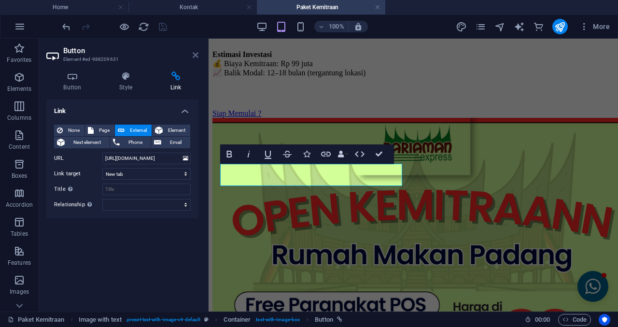
click at [193, 57] on icon at bounding box center [196, 55] width 6 height 8
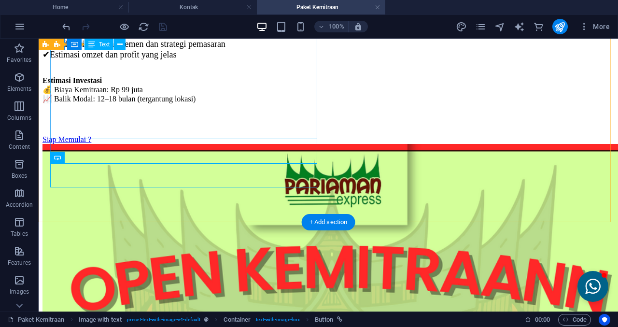
scroll to position [1860, 0]
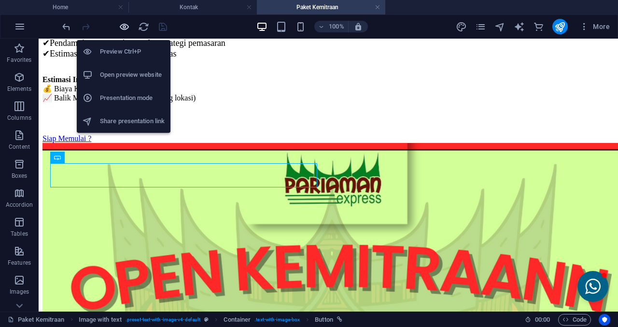
click at [126, 26] on icon "button" at bounding box center [124, 26] width 11 height 11
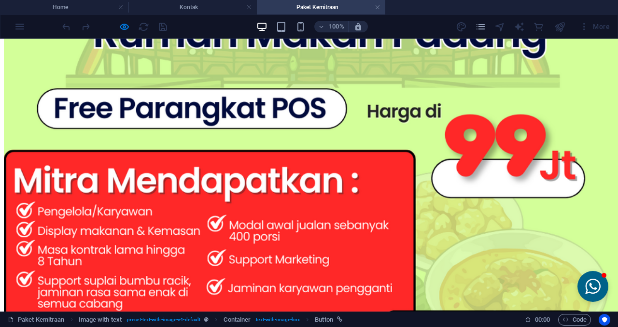
click at [130, 27] on div at bounding box center [114, 26] width 108 height 15
click at [128, 28] on icon "button" at bounding box center [124, 26] width 11 height 11
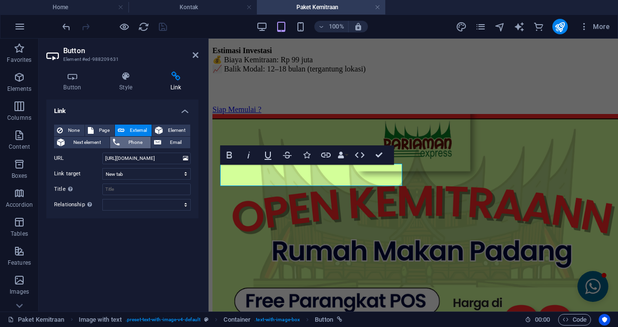
scroll to position [1492, 0]
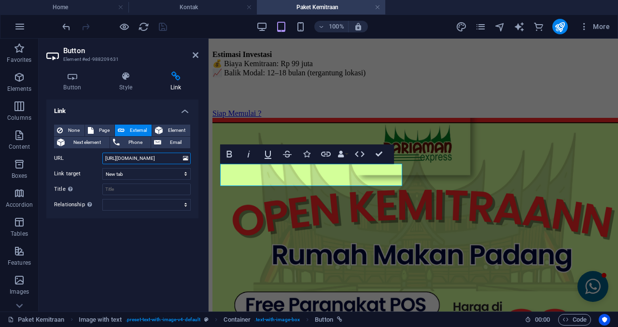
click at [140, 164] on input "https://wa.me/6287886730060?text=Hallo,%20saya%20ingin%20mendapatkan%20informas…" at bounding box center [146, 159] width 88 height 12
click at [140, 164] on div "None Page External Element Next element Phone Email Page Home Paket Kemitraan B…" at bounding box center [122, 168] width 137 height 86
click at [174, 159] on input "https://wa.me/6287886730060?text=Hallo,%20saya%20ingin%20mendapatkan%20informas…" at bounding box center [146, 159] width 88 height 12
click at [170, 159] on input "https://wa.me/6287886730060?text=Hallo,%20saya%20ingin%20mendapatkan%20informas…" at bounding box center [146, 159] width 88 height 12
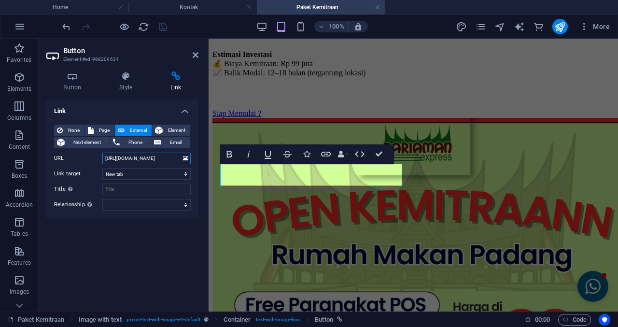
click at [170, 159] on input "https://wa.me/6287886730060?text=Hallo,%20saya%20ingin%20mendapatkan%20informas…" at bounding box center [146, 159] width 88 height 12
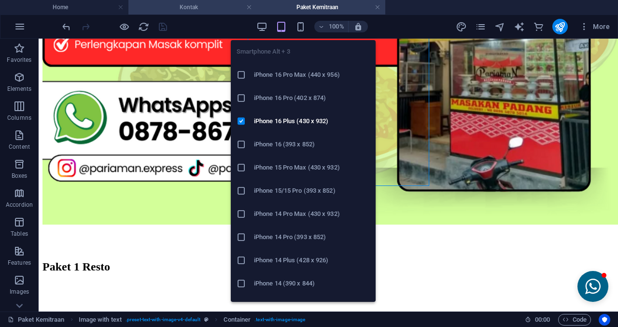
scroll to position [1494, 0]
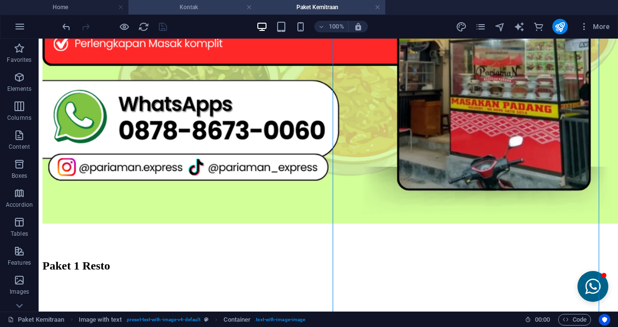
click at [215, 8] on h4 "Kontak" at bounding box center [193, 7] width 129 height 11
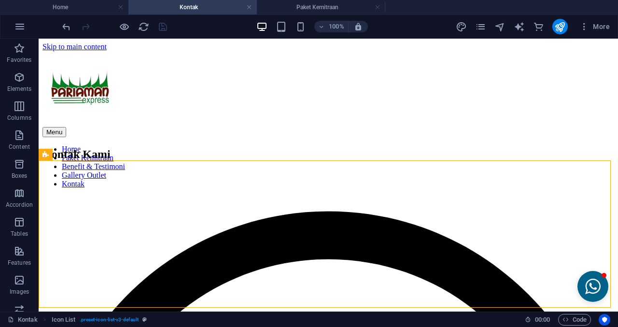
scroll to position [0, 0]
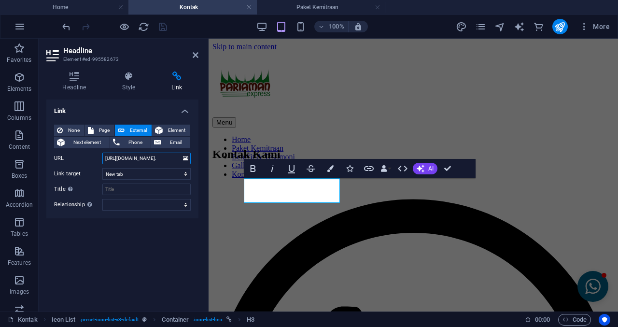
click at [149, 157] on input "https://wa.me/6287886730060?text=Hallo,%20saya%20mau%20bertanya%20mengenai%20ke…" at bounding box center [146, 159] width 88 height 12
type input "https://wa.me/6287886730060?text=Hallo,%20saya%20ingin%20mendapatkan%20informas…"
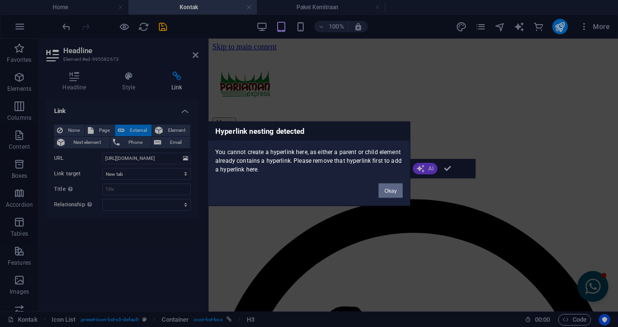
click at [383, 194] on button "Okay" at bounding box center [391, 190] width 24 height 14
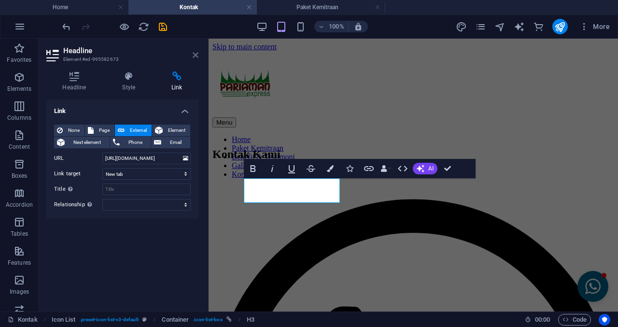
click at [193, 56] on icon at bounding box center [196, 55] width 6 height 8
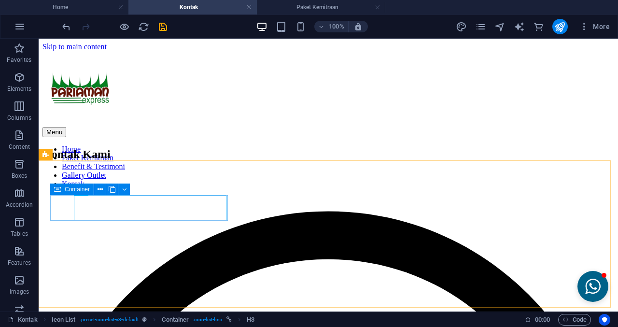
click at [72, 190] on span "Container" at bounding box center [77, 189] width 25 height 6
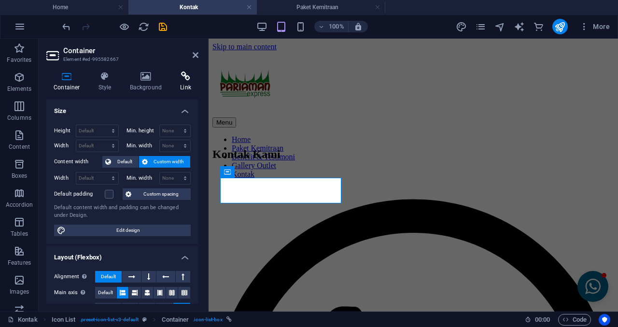
click at [175, 79] on icon at bounding box center [186, 76] width 26 height 10
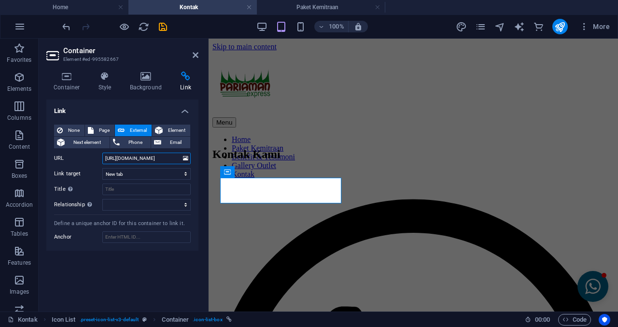
click at [137, 162] on input "https://wa.me/6281234567890?text=Hallo,%20saya%20mau%20bertanya%20mengenai%20ke…" at bounding box center [146, 159] width 88 height 12
paste input "7886730060?text=Hallo,%20saya%20ingin%20mendapatkan%20informasi%20lengkap%20men…"
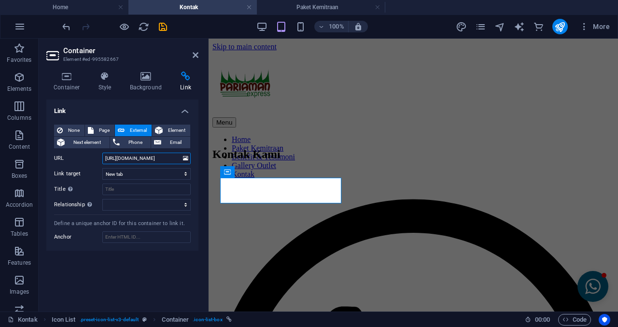
type input "https://wa.me/6287886730060?text=Hallo,%20saya%20ingin%20mendapatkan%20informas…"
click at [200, 55] on aside "Container Element #ed-995582667 Container Style Background Link Size Height Def…" at bounding box center [124, 175] width 170 height 273
click at [190, 56] on header "Container Element #ed-995582667" at bounding box center [122, 51] width 152 height 25
click at [193, 58] on header "Container Element #ed-995582667" at bounding box center [122, 51] width 152 height 25
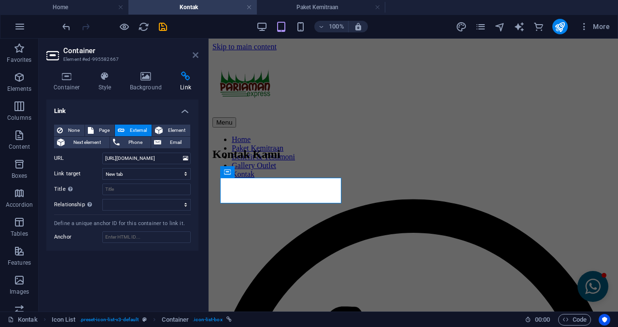
click at [193, 58] on icon at bounding box center [196, 55] width 6 height 8
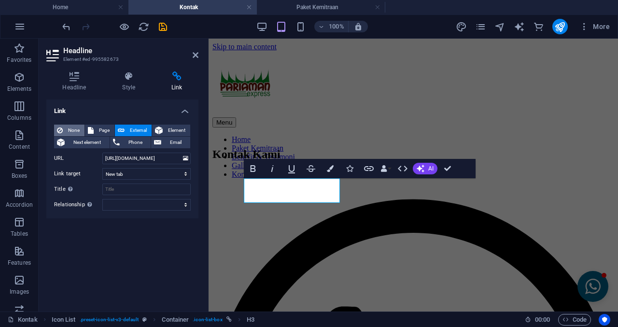
click at [73, 129] on span "None" at bounding box center [74, 131] width 16 height 12
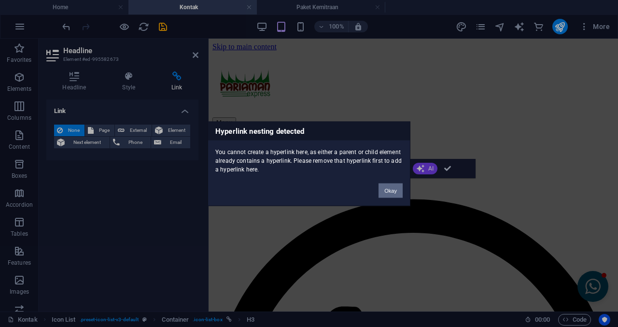
click at [388, 196] on button "Okay" at bounding box center [391, 190] width 24 height 14
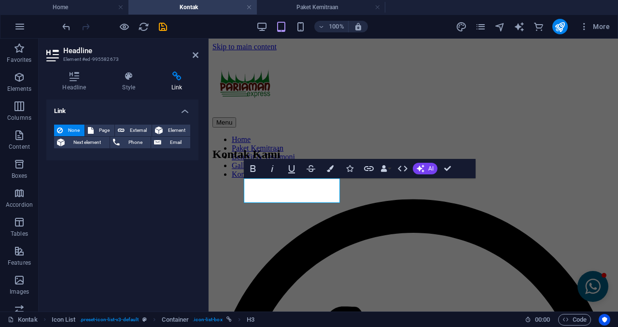
click at [191, 54] on h2 "Headline" at bounding box center [130, 50] width 135 height 9
click at [194, 54] on icon at bounding box center [196, 55] width 6 height 8
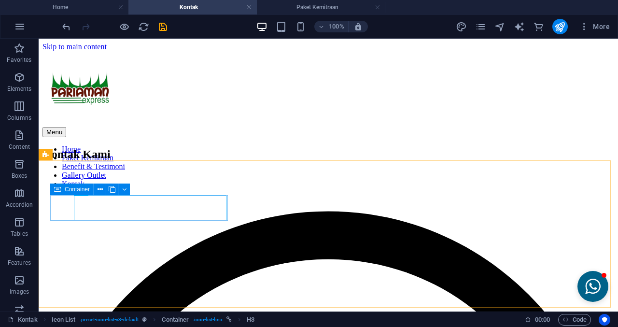
click at [60, 188] on icon at bounding box center [57, 190] width 7 height 12
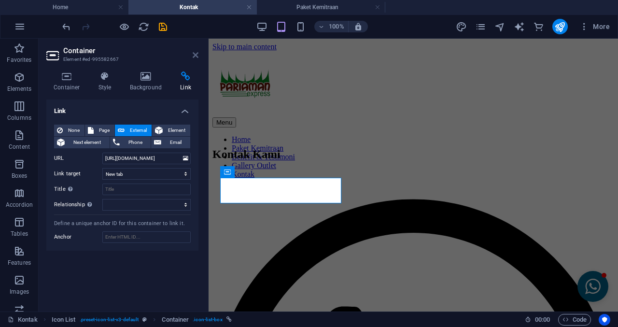
click at [194, 56] on icon at bounding box center [196, 55] width 6 height 8
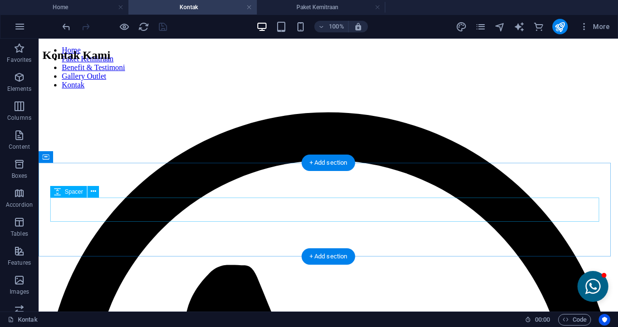
scroll to position [48, 0]
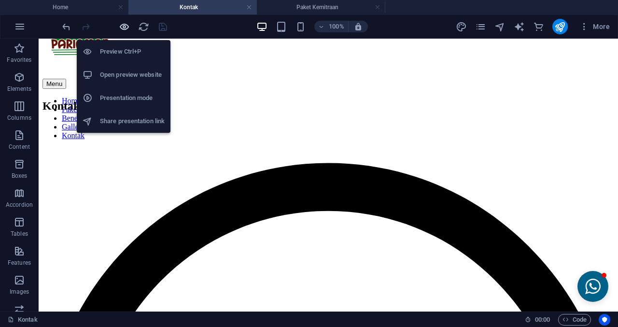
click at [122, 29] on icon "button" at bounding box center [124, 26] width 11 height 11
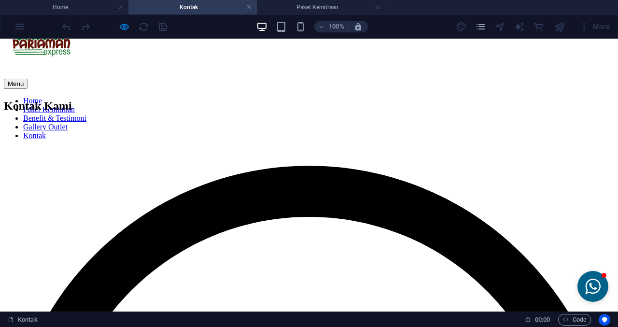
click at [303, 9] on h4 "Paket Kemitraan" at bounding box center [321, 7] width 129 height 11
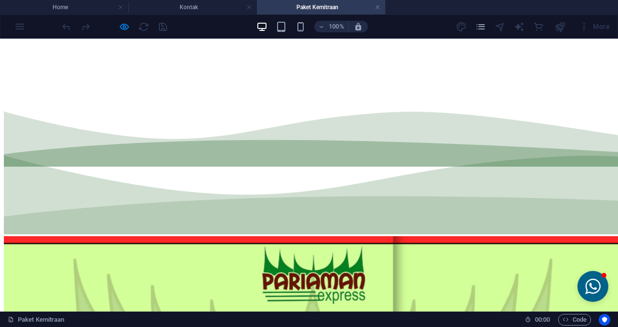
scroll to position [680, 0]
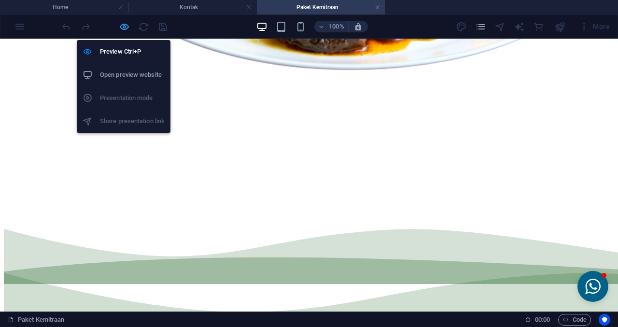
click at [121, 29] on icon "button" at bounding box center [124, 26] width 11 height 11
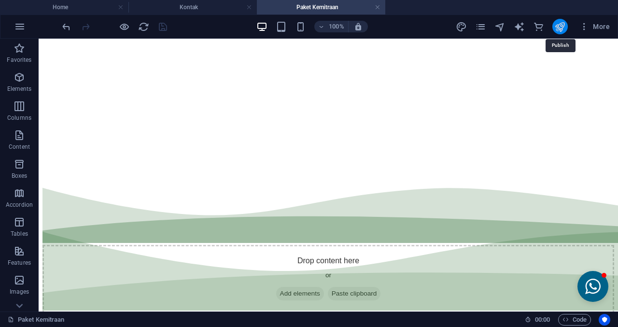
click at [556, 26] on icon "publish" at bounding box center [560, 26] width 11 height 11
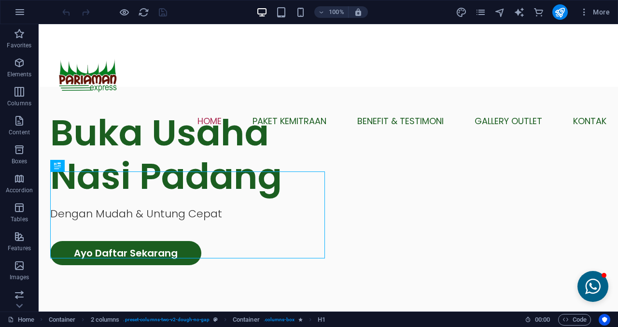
click at [597, 20] on div "100% More" at bounding box center [308, 11] width 617 height 23
click at [600, 14] on span "More" at bounding box center [595, 12] width 30 height 10
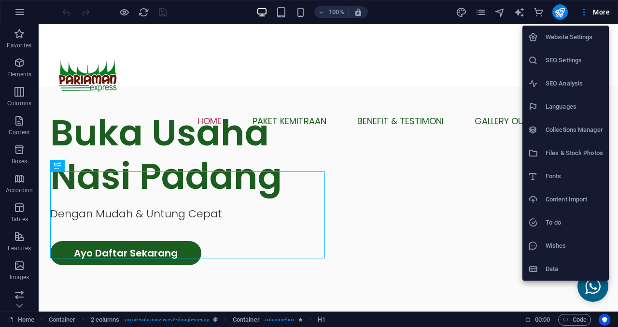
click at [571, 39] on h6 "Website Settings" at bounding box center [574, 37] width 57 height 12
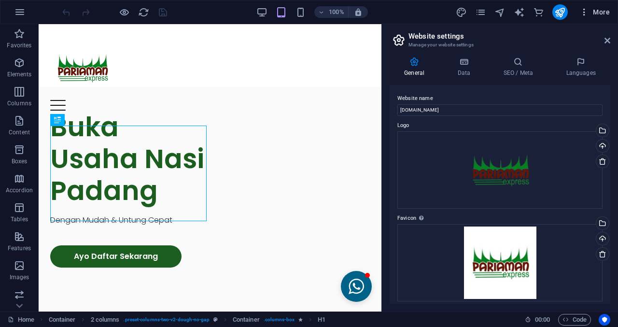
click at [595, 16] on span "More" at bounding box center [595, 12] width 30 height 10
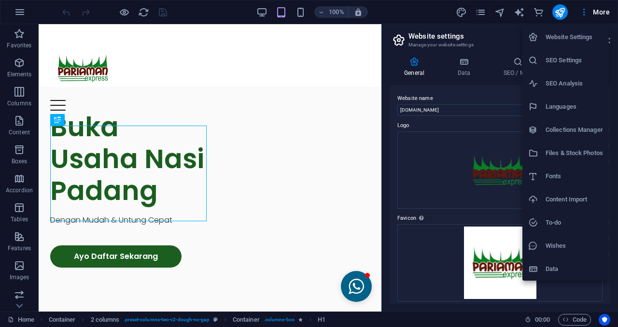
click at [577, 73] on li "SEO Analysis" at bounding box center [566, 83] width 86 height 23
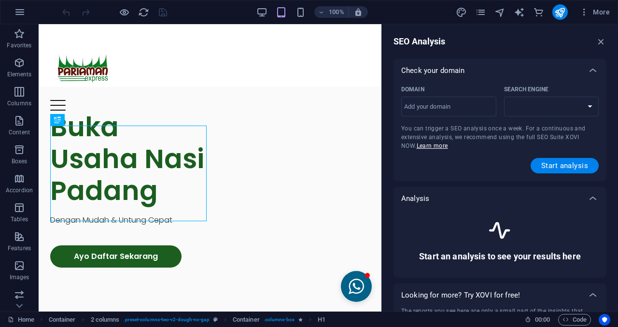
select select "google.com"
click at [475, 116] on div "​" at bounding box center [448, 107] width 95 height 20
click at [475, 114] on input "Domain ​" at bounding box center [448, 106] width 95 height 15
type input "w"
type input "pariamanexpress.co"
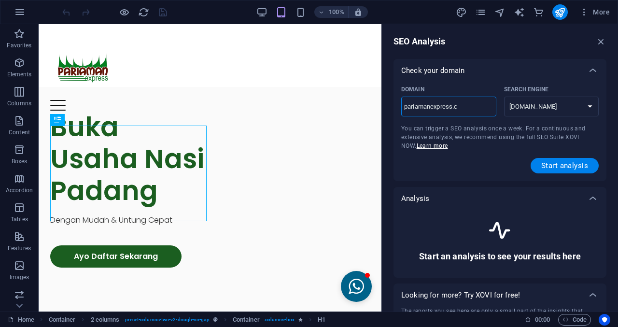
select select "google.co.uk"
type input "[DOMAIN_NAME]"
select select "google.com"
type input "[DOMAIN_NAME]"
click at [555, 162] on span "Start analysis" at bounding box center [565, 166] width 47 height 8
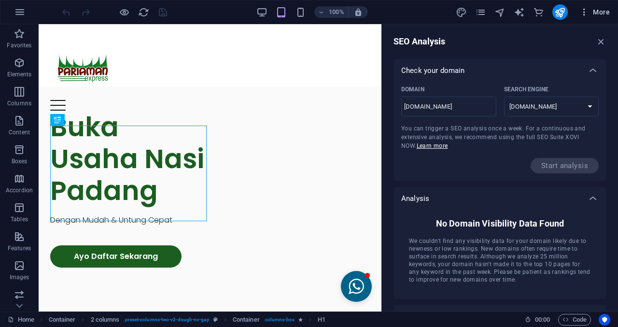
click at [588, 16] on icon "button" at bounding box center [585, 12] width 10 height 10
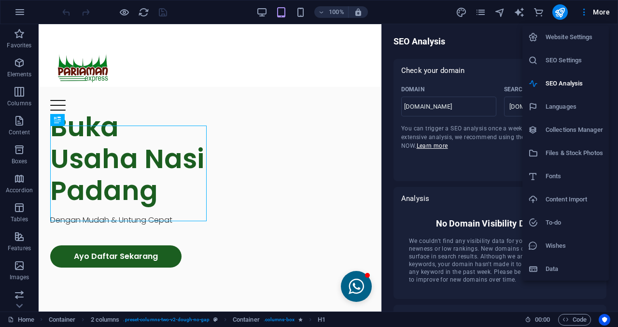
click at [560, 40] on h6 "Website Settings" at bounding box center [574, 37] width 57 height 12
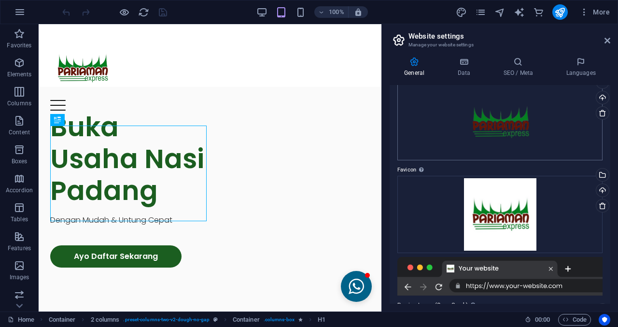
scroll to position [97, 0]
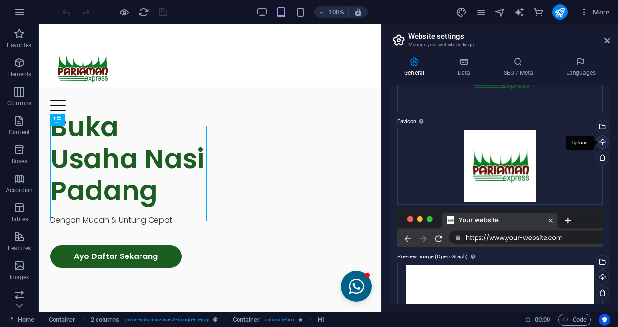
click at [600, 140] on div "Upload" at bounding box center [602, 143] width 14 height 14
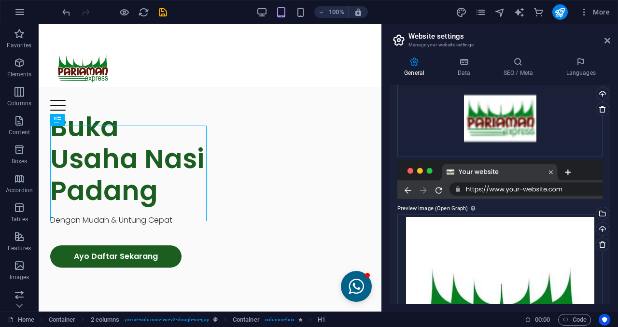
scroll to position [97, 0]
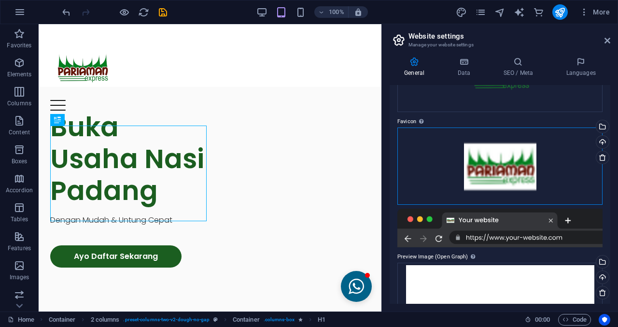
click at [498, 173] on div "Drag files here, click to choose files or select files from Files or our free s…" at bounding box center [500, 166] width 205 height 77
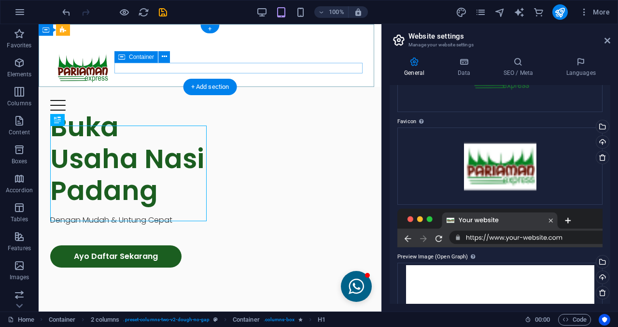
click at [265, 100] on div "Menu" at bounding box center [210, 105] width 320 height 11
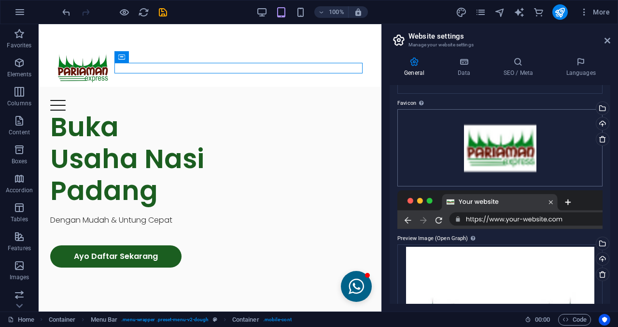
scroll to position [112, 0]
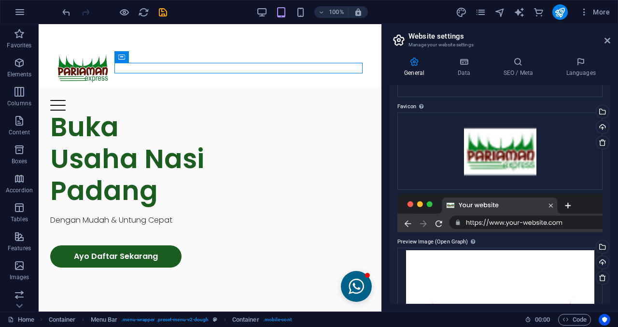
click at [164, 18] on div at bounding box center [114, 11] width 108 height 15
click at [166, 16] on icon "save" at bounding box center [162, 12] width 11 height 11
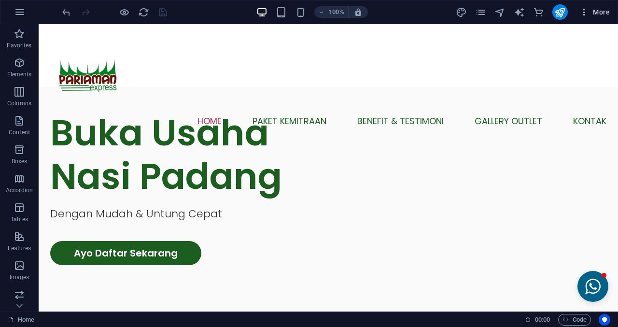
click at [593, 11] on span "More" at bounding box center [595, 12] width 30 height 10
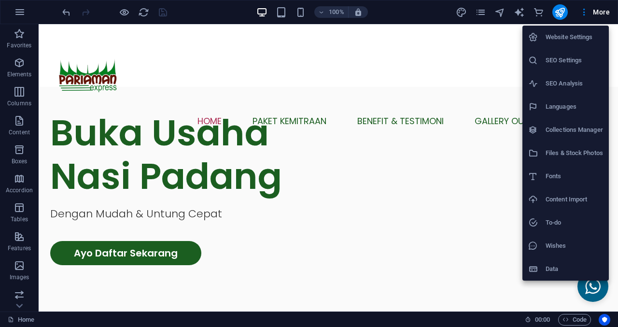
click at [546, 40] on h6 "Website Settings" at bounding box center [574, 37] width 57 height 12
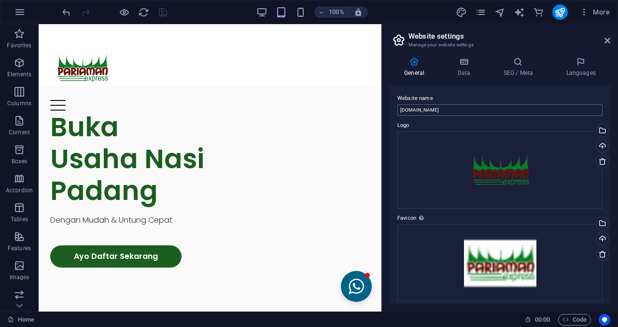
scroll to position [48, 0]
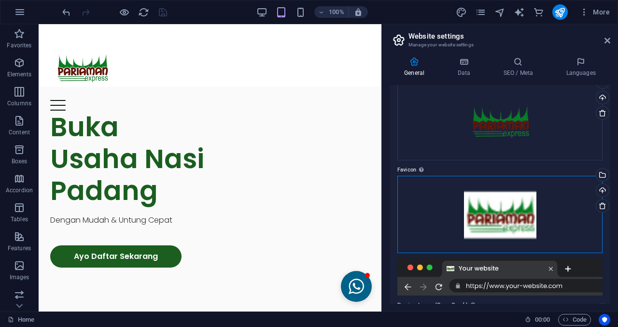
click at [454, 188] on div "Drag files here, click to choose files or select files from Files or our free s…" at bounding box center [500, 214] width 205 height 77
click at [454, 188] on body "pariamanexpress.com Home Favorites Elements Columns Content Boxes Accordion Tab…" at bounding box center [309, 163] width 618 height 327
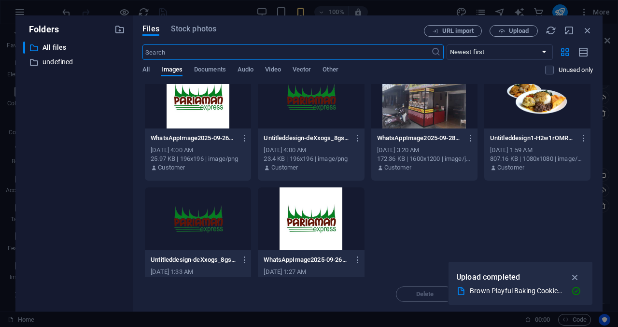
scroll to position [628, 0]
click at [309, 104] on div at bounding box center [311, 96] width 106 height 63
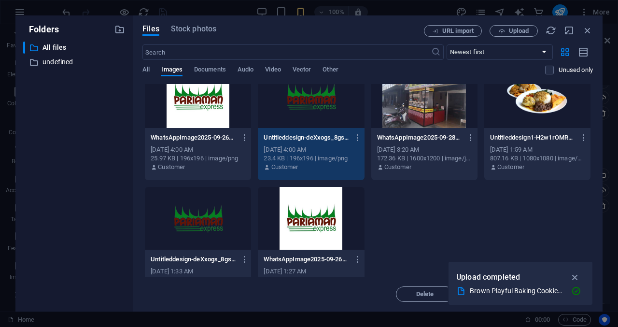
click at [309, 104] on div "1" at bounding box center [311, 96] width 106 height 63
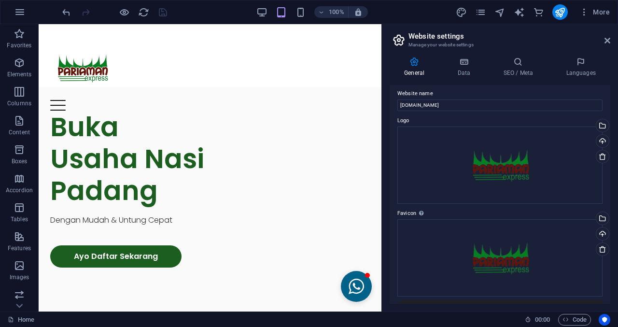
scroll to position [0, 0]
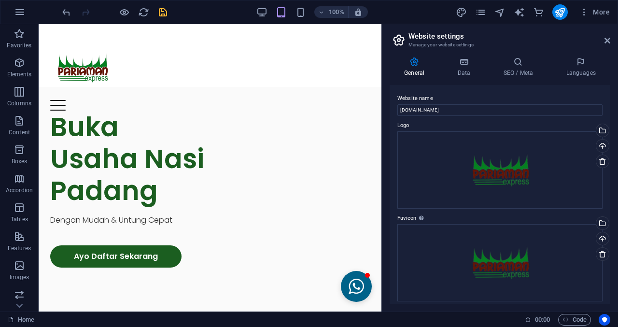
click at [163, 11] on icon "save" at bounding box center [162, 12] width 11 height 11
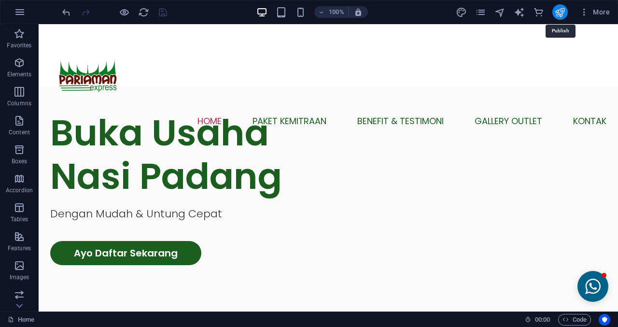
click at [558, 16] on icon "publish" at bounding box center [560, 12] width 11 height 11
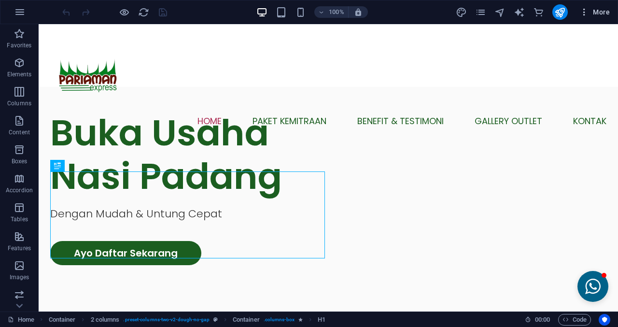
click at [579, 12] on button "More" at bounding box center [595, 11] width 38 height 15
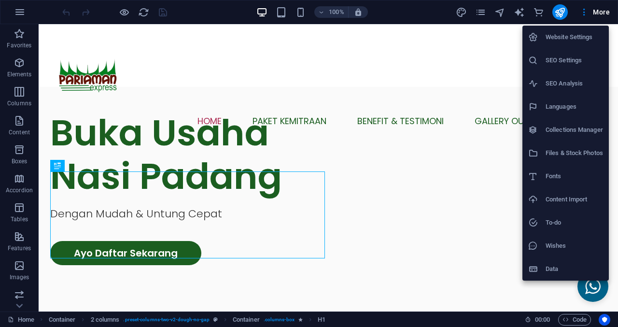
click at [551, 36] on h6 "Website Settings" at bounding box center [574, 37] width 57 height 12
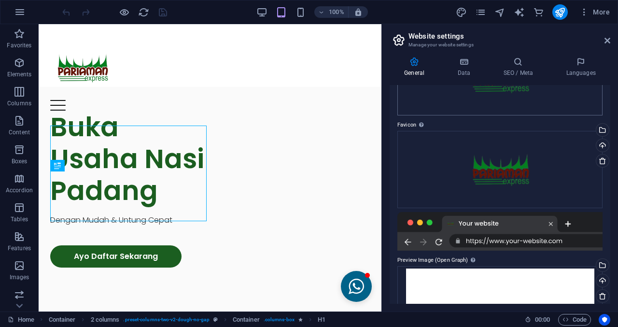
scroll to position [97, 0]
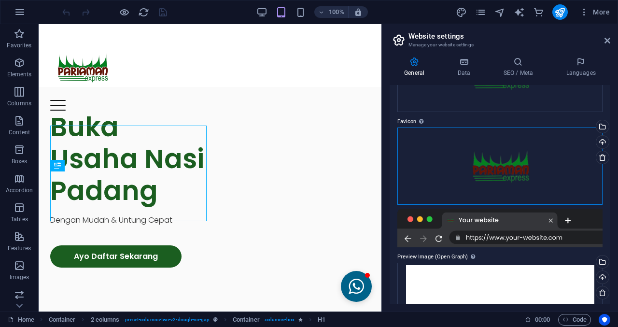
click at [522, 149] on div "Drag files here, click to choose files or select files from Files or our free s…" at bounding box center [500, 166] width 205 height 77
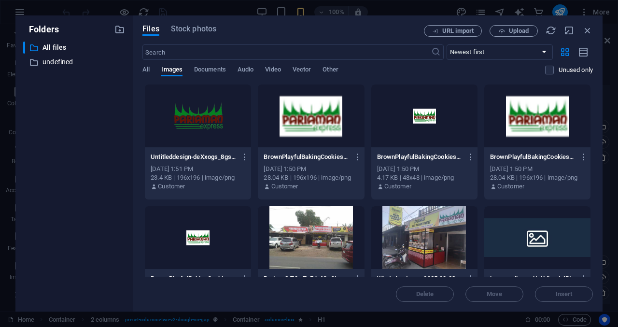
click at [326, 117] on div at bounding box center [311, 116] width 106 height 63
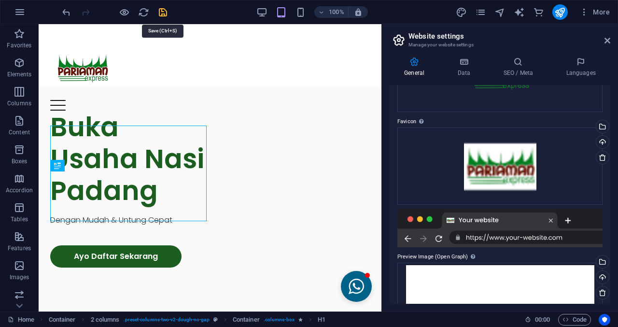
click at [165, 14] on icon "save" at bounding box center [162, 12] width 11 height 11
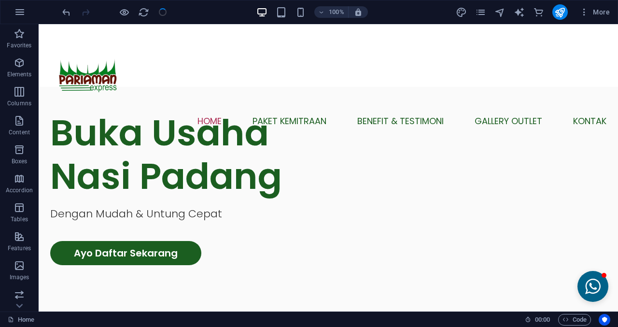
click at [166, 14] on div at bounding box center [114, 11] width 108 height 15
click at [582, 13] on icon "button" at bounding box center [585, 12] width 10 height 10
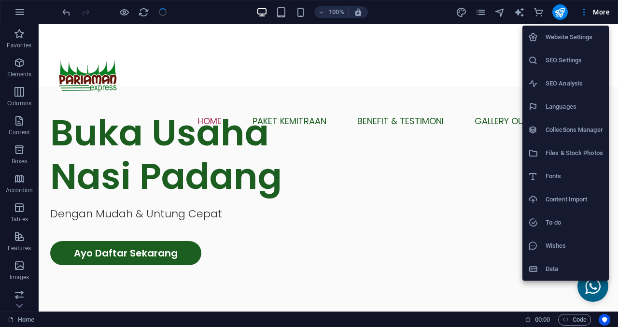
click at [544, 47] on li "Website Settings" at bounding box center [566, 37] width 86 height 23
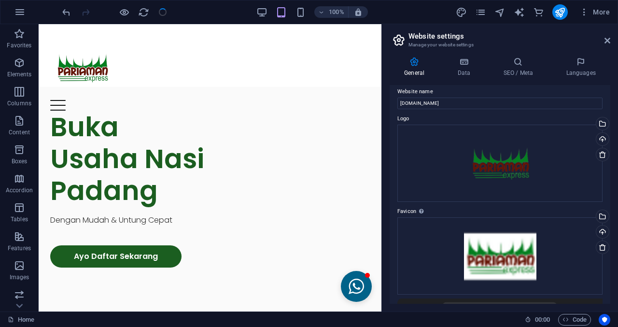
scroll to position [0, 0]
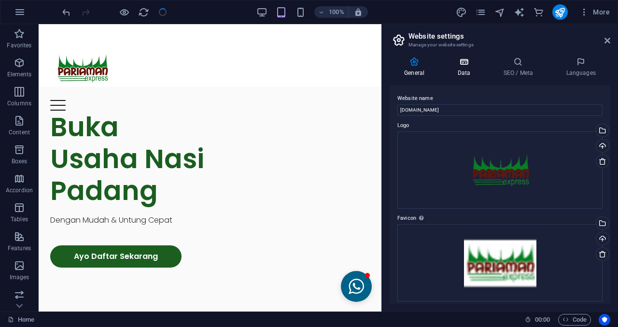
click at [456, 65] on icon at bounding box center [464, 62] width 42 height 10
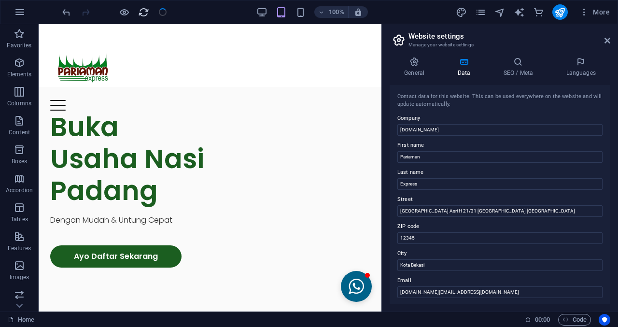
click at [138, 14] on icon "reload" at bounding box center [143, 12] width 11 height 11
click at [139, 16] on icon "reload" at bounding box center [143, 12] width 11 height 11
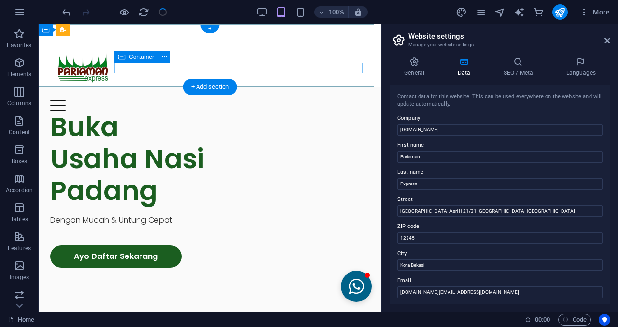
click at [193, 100] on div "Menu" at bounding box center [210, 105] width 320 height 11
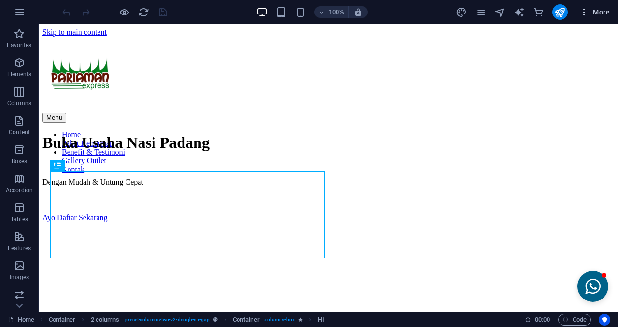
click at [610, 10] on span "More" at bounding box center [595, 12] width 30 height 10
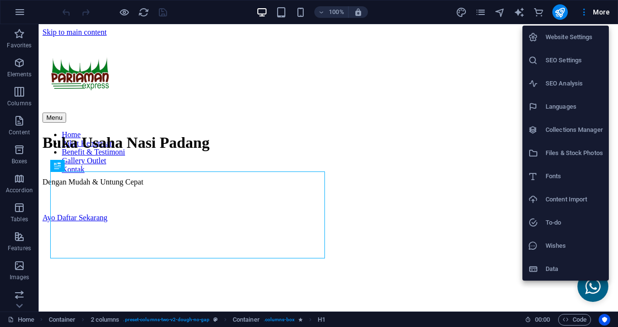
click at [556, 41] on h6 "Website Settings" at bounding box center [574, 37] width 57 height 12
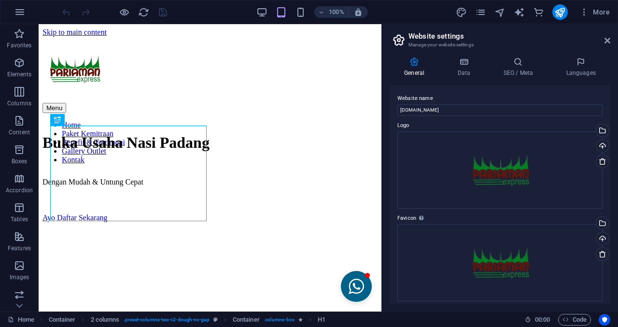
scroll to position [97, 0]
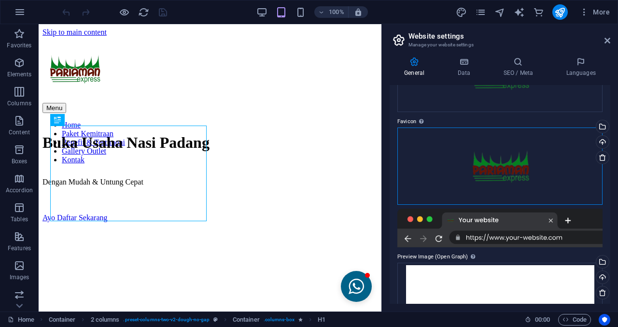
click at [520, 152] on div "Drag files here, click to choose files or select files from Files or our free s…" at bounding box center [500, 166] width 205 height 77
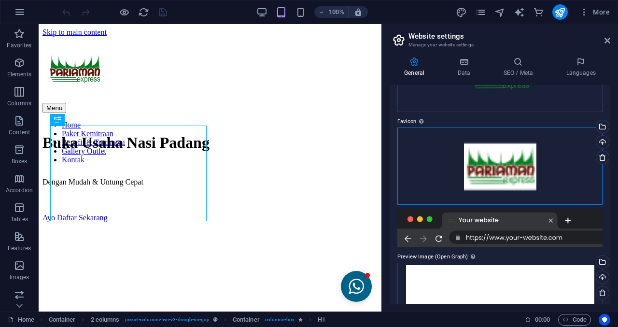
click at [555, 135] on div "Drag files here, click to choose files or select files from Files or our free s…" at bounding box center [500, 166] width 205 height 77
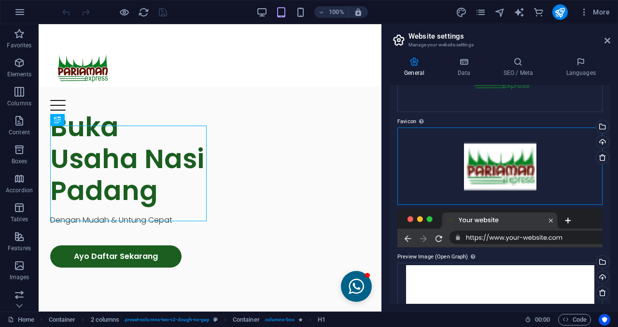
click at [504, 151] on div "Drag files here, click to choose files or select files from Files or our free s…" at bounding box center [500, 166] width 205 height 77
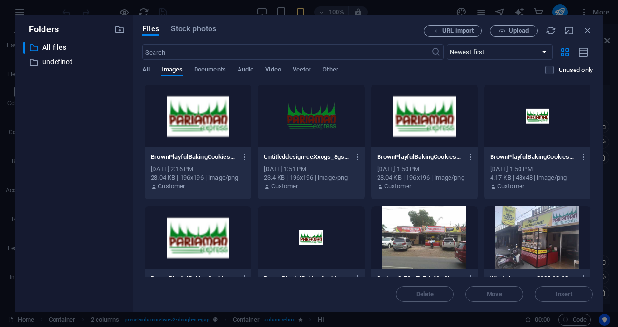
click at [177, 119] on div at bounding box center [198, 116] width 106 height 63
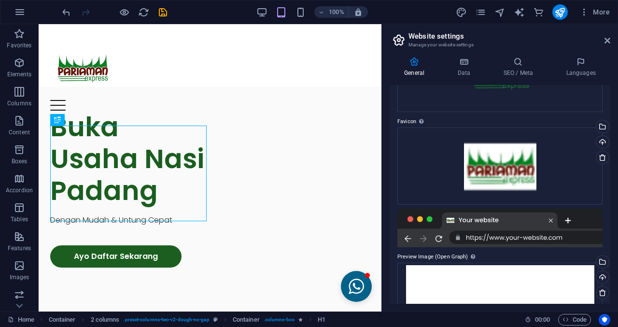
drag, startPoint x: 161, startPoint y: 18, endPoint x: 126, endPoint y: 3, distance: 38.5
click at [161, 18] on div at bounding box center [114, 11] width 108 height 15
click at [161, 10] on icon "save" at bounding box center [162, 12] width 11 height 11
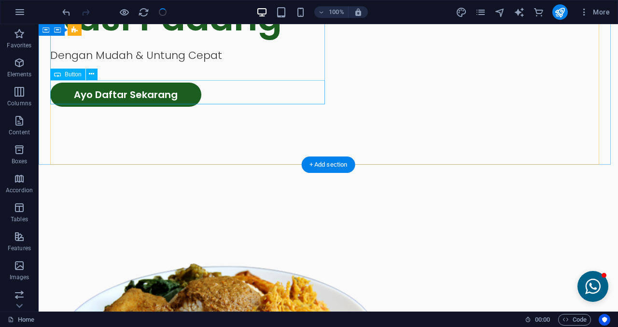
scroll to position [242, 0]
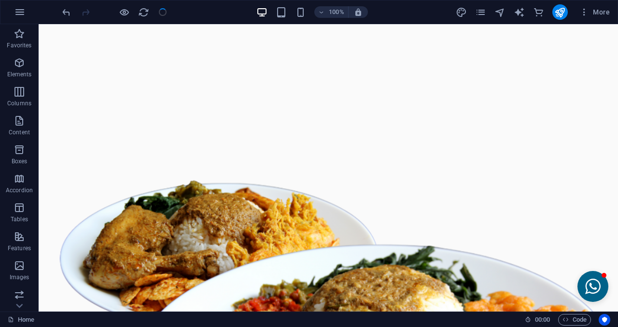
click at [166, 14] on div at bounding box center [114, 11] width 108 height 15
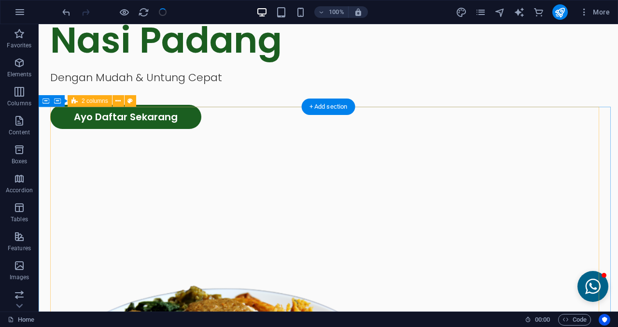
scroll to position [0, 0]
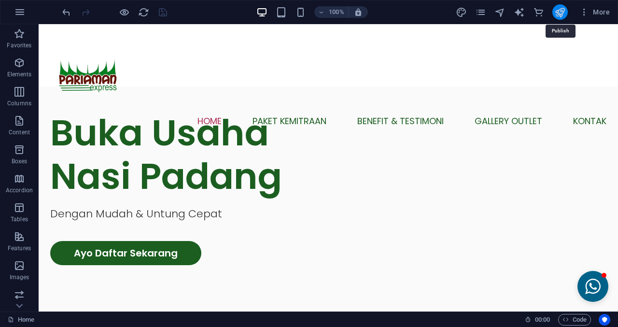
click at [559, 13] on icon "publish" at bounding box center [560, 12] width 11 height 11
click at [556, 10] on icon "publish" at bounding box center [560, 12] width 11 height 11
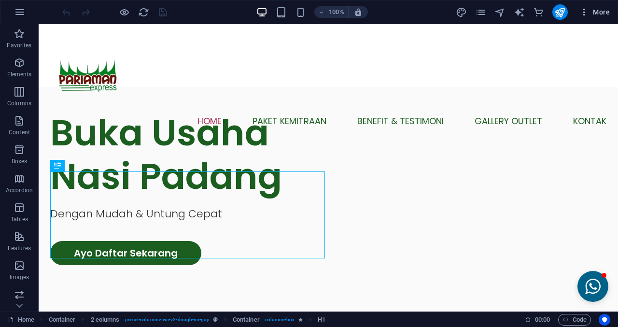
click at [600, 5] on button "More" at bounding box center [595, 11] width 38 height 15
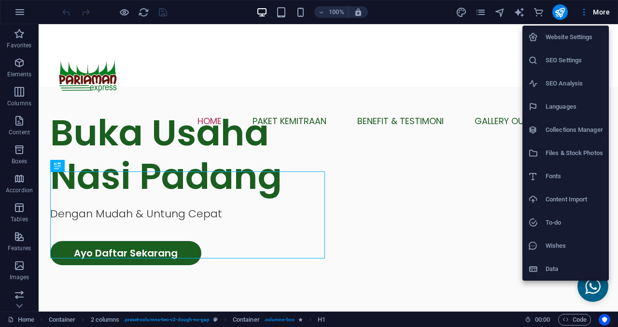
click at [568, 33] on h6 "Website Settings" at bounding box center [574, 37] width 57 height 12
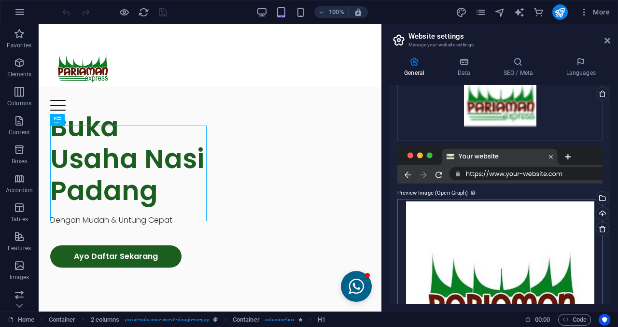
scroll to position [160, 0]
click at [433, 157] on div at bounding box center [500, 164] width 205 height 39
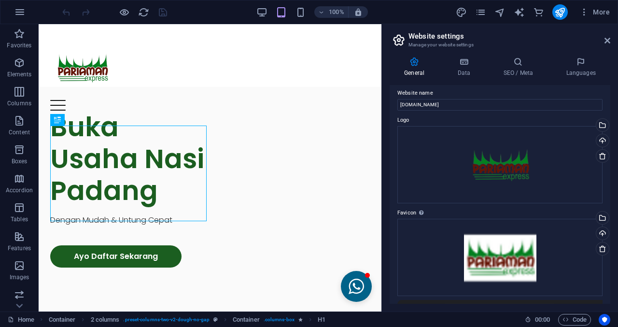
scroll to position [0, 0]
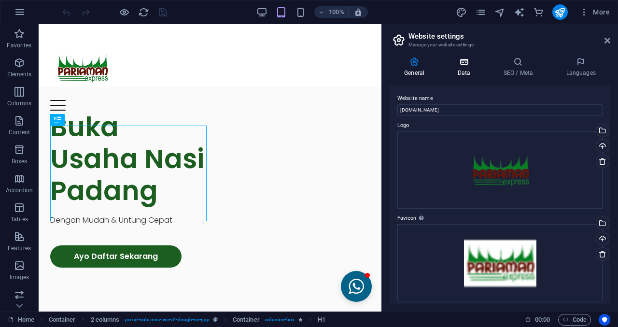
click at [469, 60] on icon at bounding box center [464, 62] width 42 height 10
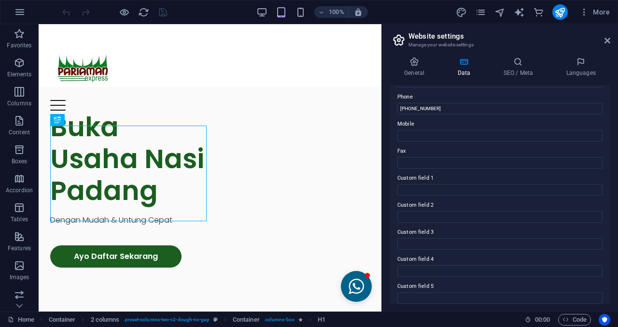
scroll to position [193, 0]
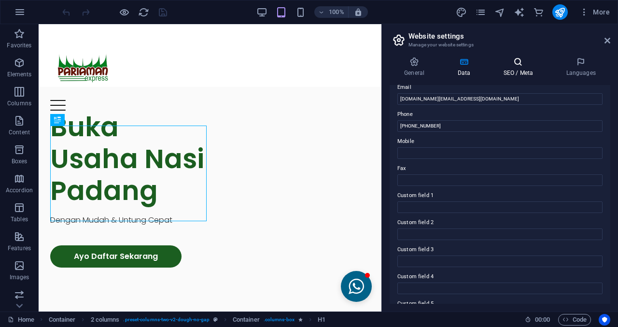
click at [494, 72] on h4 "SEO / Meta" at bounding box center [520, 67] width 63 height 20
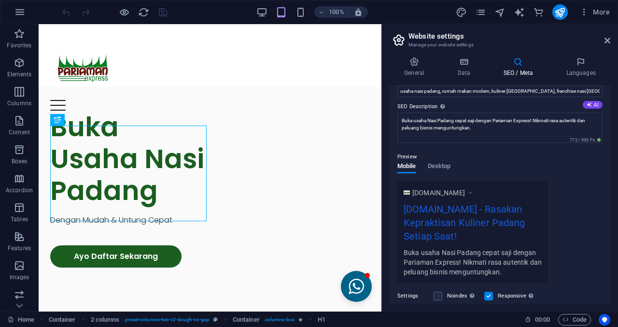
scroll to position [97, 0]
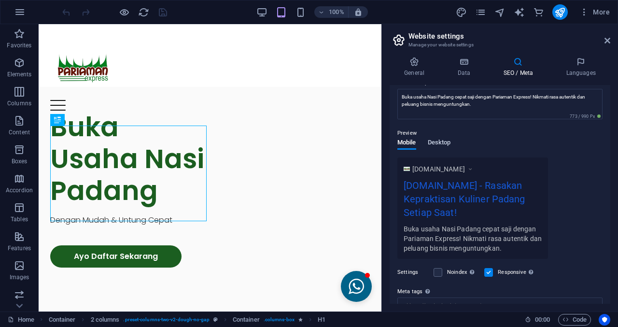
click at [436, 149] on button "Desktop" at bounding box center [439, 144] width 23 height 11
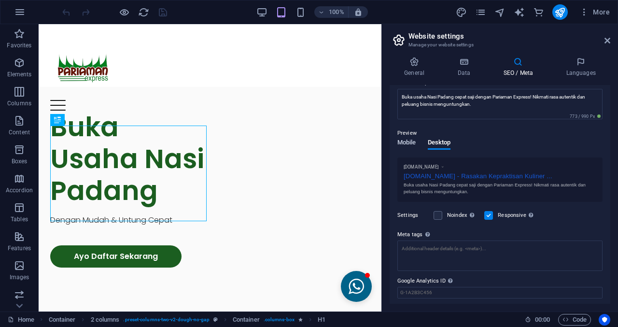
click at [409, 145] on span "Mobile" at bounding box center [407, 144] width 19 height 14
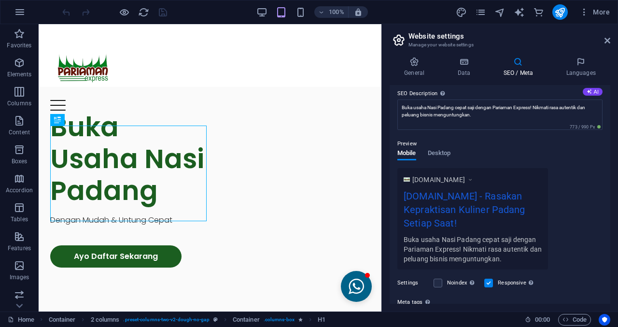
scroll to position [0, 0]
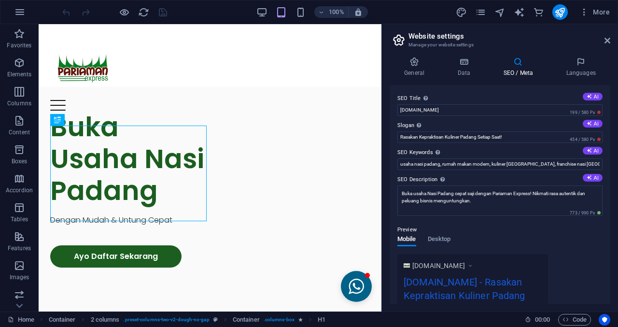
click at [602, 43] on header "Website settings Manage your website settings" at bounding box center [501, 36] width 219 height 25
click at [607, 38] on icon at bounding box center [608, 41] width 6 height 8
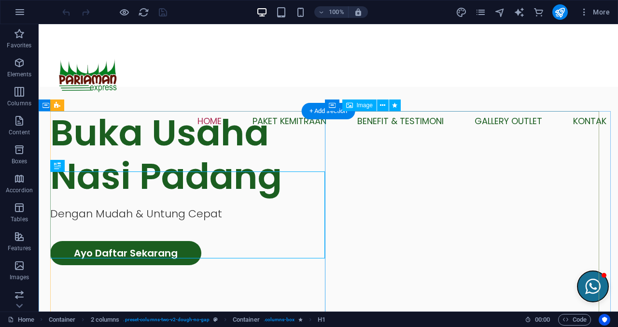
click at [585, 286] on button "Open chat window" at bounding box center [593, 286] width 31 height 31
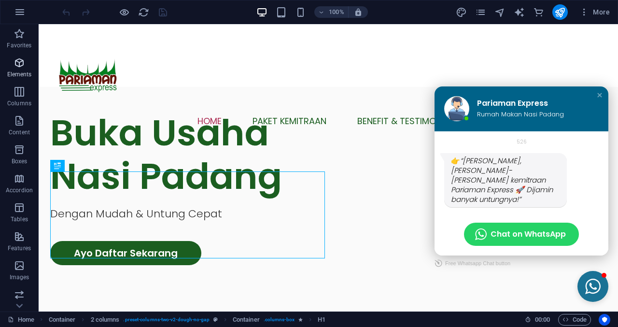
drag, startPoint x: 553, startPoint y: 254, endPoint x: 15, endPoint y: 64, distance: 570.7
click at [20, 33] on icon "button" at bounding box center [20, 34] width 12 height 12
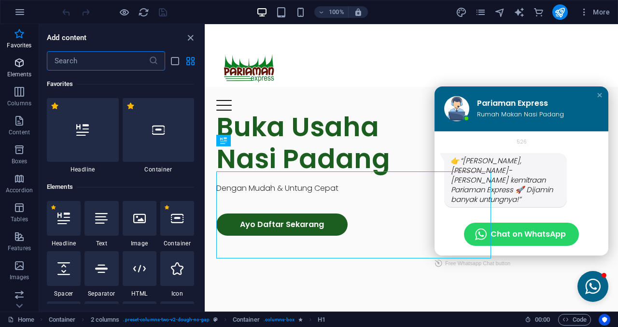
click at [15, 64] on icon "button" at bounding box center [20, 63] width 12 height 12
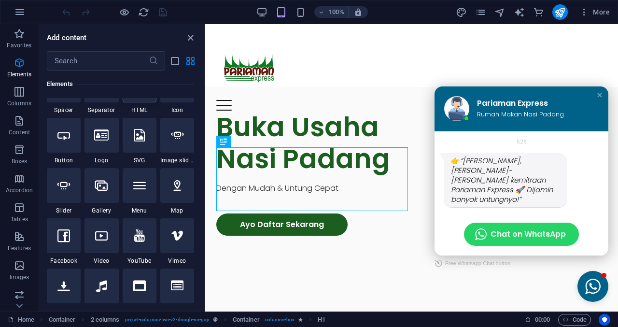
scroll to position [248, 0]
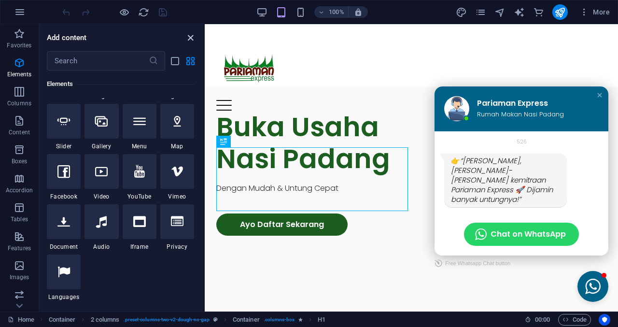
click at [191, 39] on icon "close panel" at bounding box center [190, 37] width 11 height 11
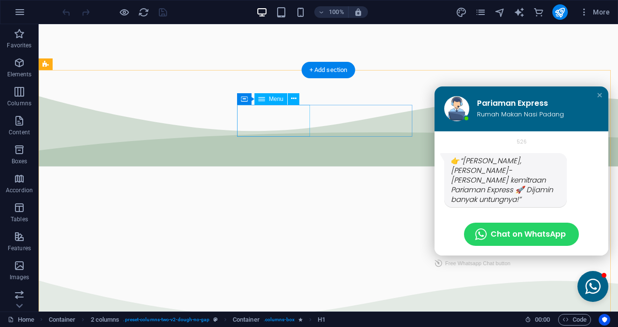
scroll to position [821, 0]
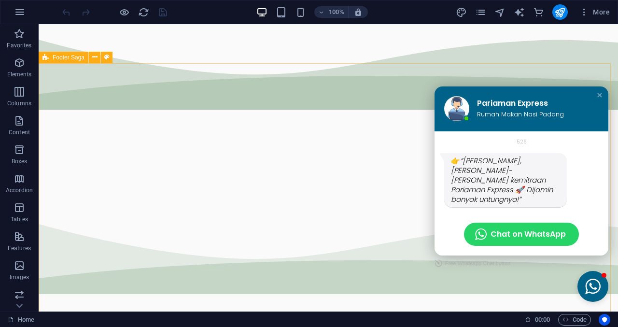
click at [76, 59] on span "Footer Saga" at bounding box center [69, 58] width 32 height 6
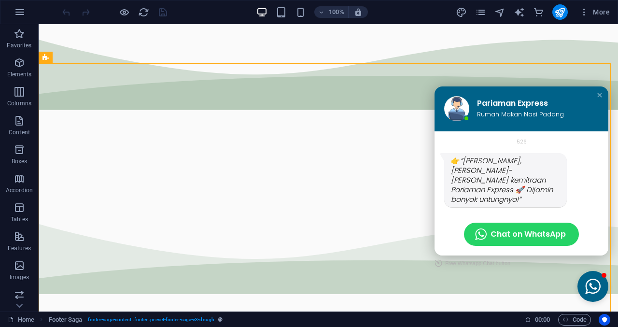
click at [598, 104] on div "Pariaman Express Rumah Makan Nasi Padang" at bounding box center [522, 108] width 174 height 45
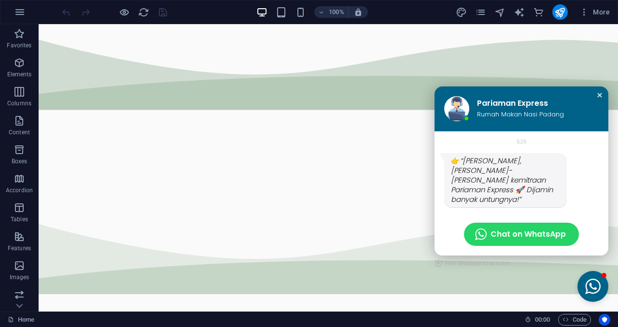
click at [596, 100] on div "Close chat window" at bounding box center [600, 95] width 10 height 10
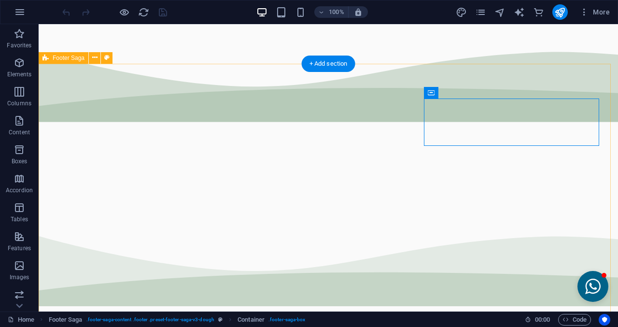
scroll to position [773, 0]
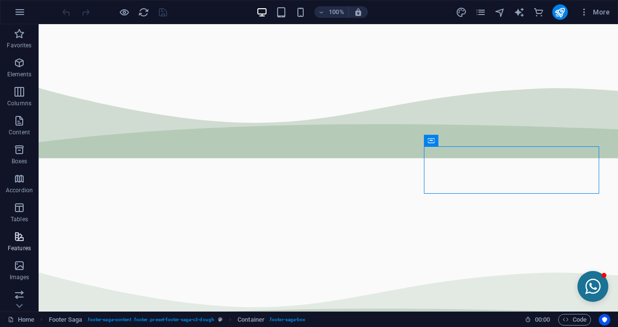
drag, startPoint x: 539, startPoint y: 258, endPoint x: 17, endPoint y: 239, distance: 521.6
click at [17, 239] on span "Features" at bounding box center [19, 242] width 39 height 23
click at [17, 239] on icon "button" at bounding box center [20, 237] width 12 height 12
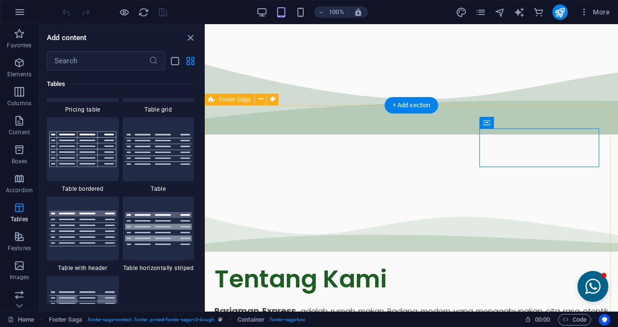
scroll to position [573, 0]
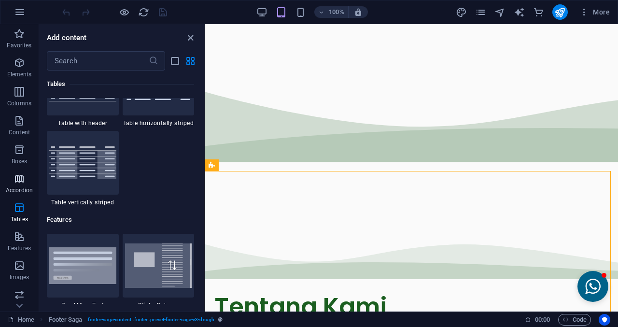
click at [18, 176] on icon "button" at bounding box center [20, 179] width 12 height 12
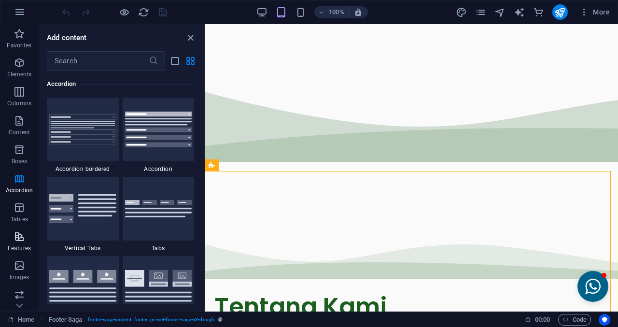
click at [13, 229] on button "Features" at bounding box center [19, 241] width 39 height 29
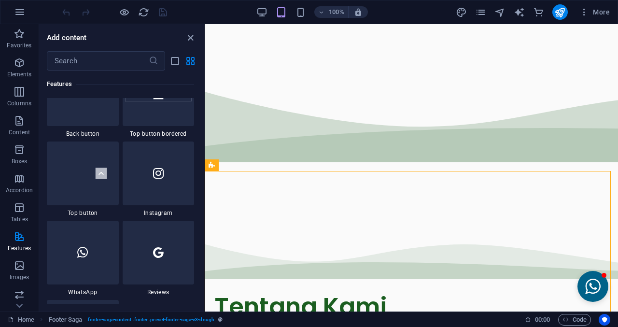
scroll to position [4617, 0]
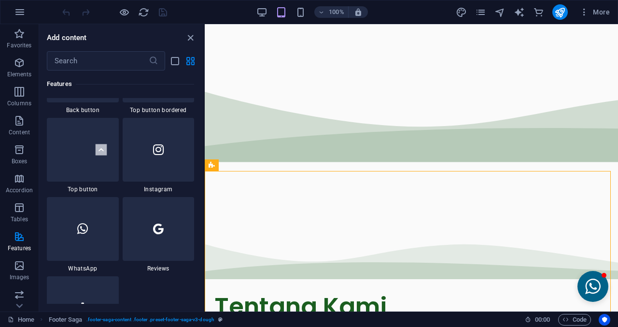
click at [102, 234] on div at bounding box center [83, 229] width 72 height 64
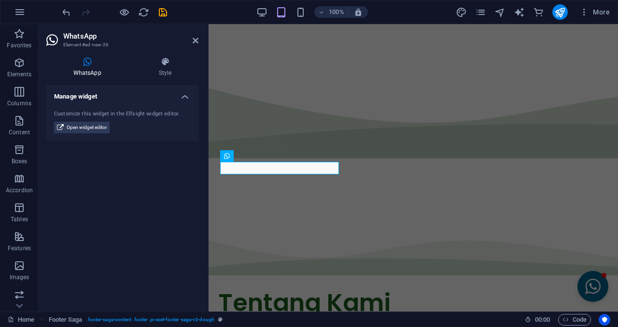
scroll to position [606, 0]
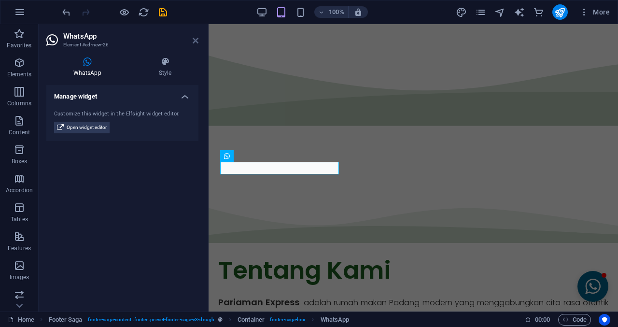
drag, startPoint x: 195, startPoint y: 40, endPoint x: 226, endPoint y: 50, distance: 32.1
click at [195, 40] on icon at bounding box center [196, 41] width 6 height 8
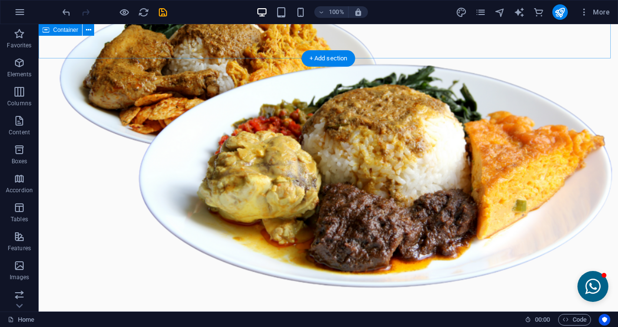
scroll to position [421, 0]
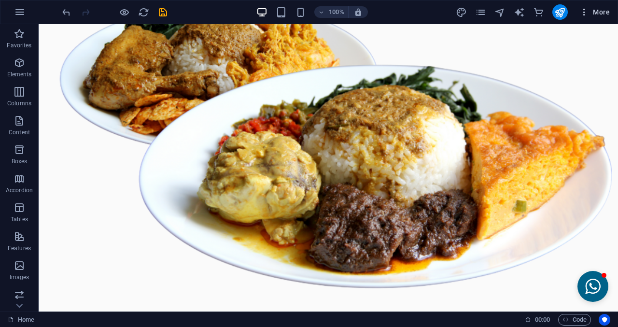
click at [600, 10] on span "More" at bounding box center [595, 12] width 30 height 10
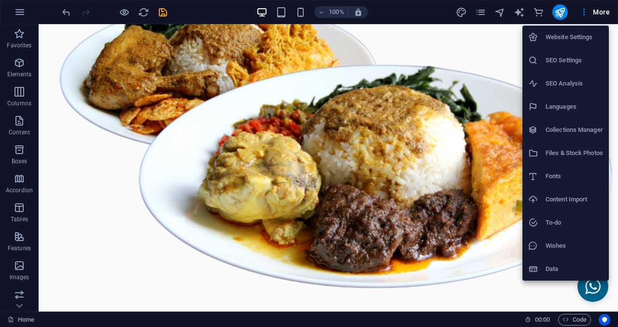
click at [481, 14] on div at bounding box center [309, 163] width 618 height 327
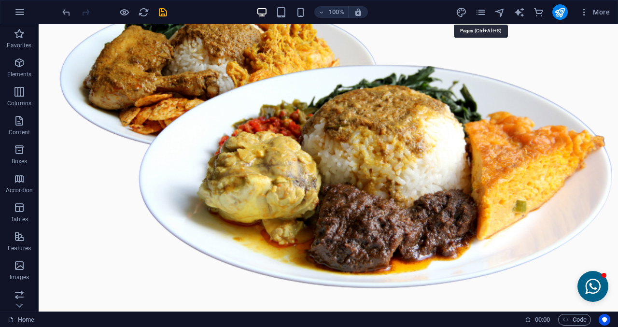
click at [481, 14] on icon "pages" at bounding box center [480, 12] width 11 height 11
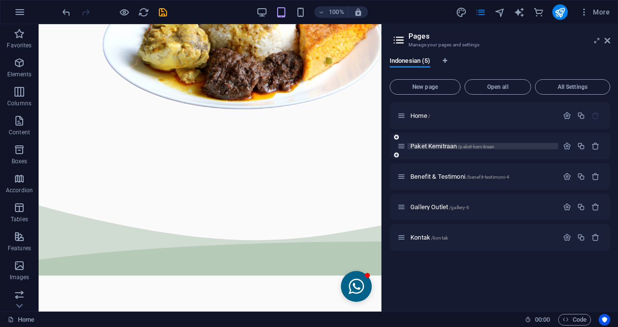
click at [417, 146] on span "Paket Kemitraan /paket-kemitraan" at bounding box center [453, 146] width 84 height 7
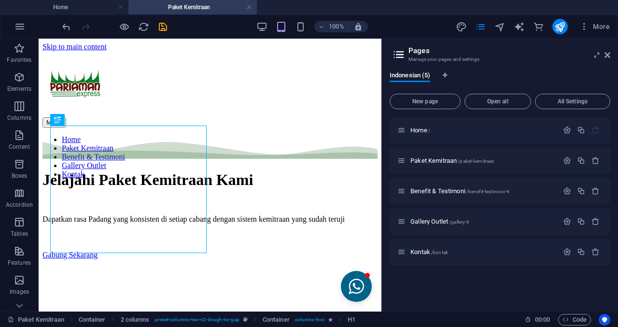
scroll to position [0, 0]
click at [606, 54] on icon at bounding box center [608, 55] width 6 height 8
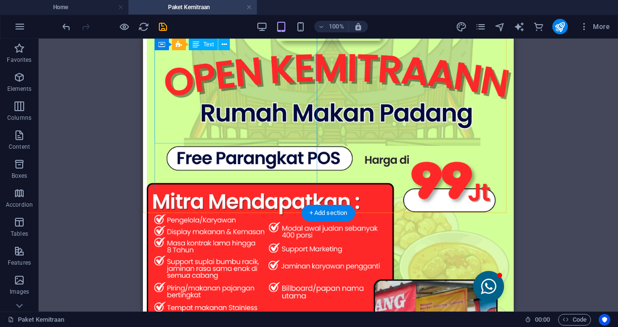
scroll to position [870, 0]
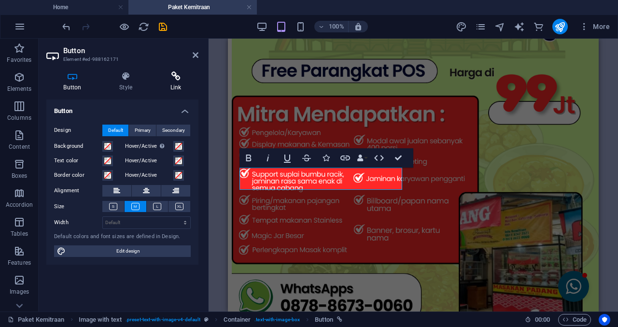
click at [164, 71] on icon at bounding box center [175, 76] width 45 height 10
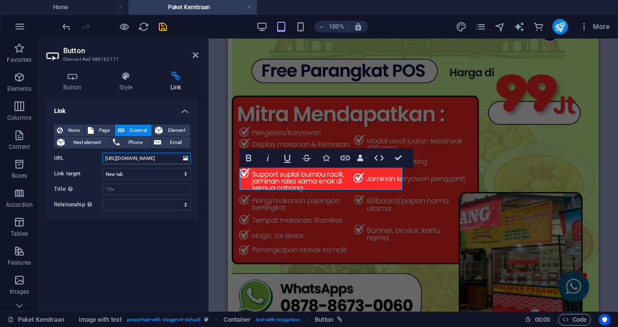
click at [132, 161] on input "[URL][DOMAIN_NAME]" at bounding box center [146, 159] width 88 height 12
click at [197, 58] on icon at bounding box center [196, 55] width 6 height 8
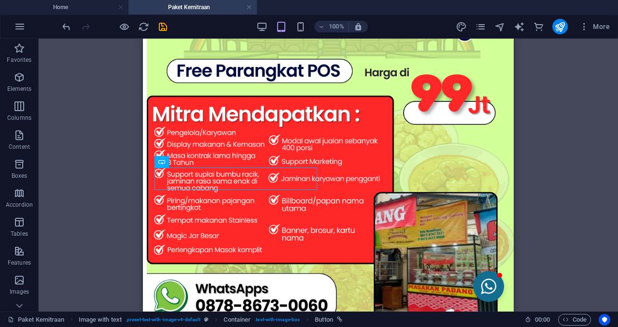
click at [486, 293] on button "Open chat window" at bounding box center [488, 286] width 31 height 31
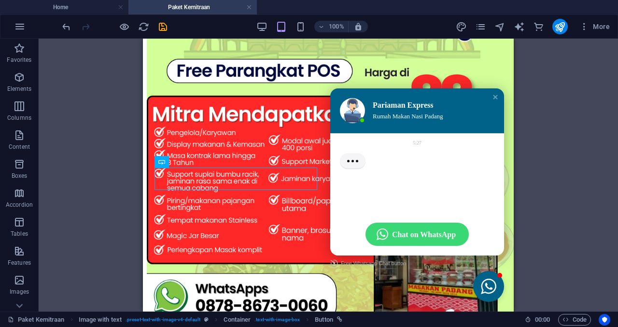
click at [433, 230] on span "Chat on WhatsApp" at bounding box center [424, 234] width 64 height 10
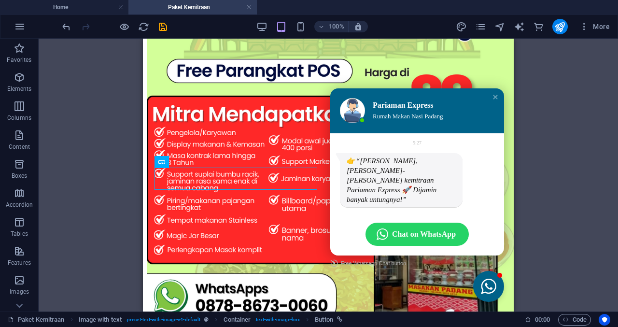
click at [546, 231] on div "H1 Container Container 2 columns 2 columns Container Container Reference Spacer…" at bounding box center [329, 175] width 580 height 273
click at [159, 28] on icon "save" at bounding box center [162, 26] width 11 height 11
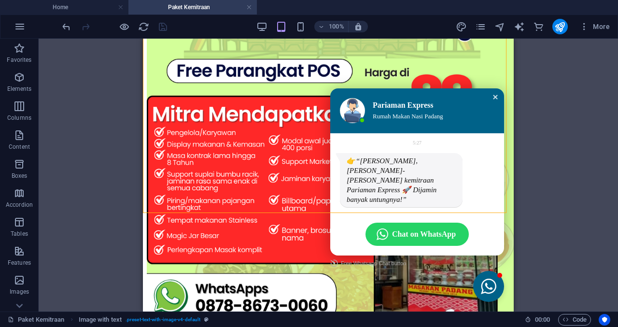
click at [491, 102] on div "Close chat window" at bounding box center [496, 97] width 10 height 10
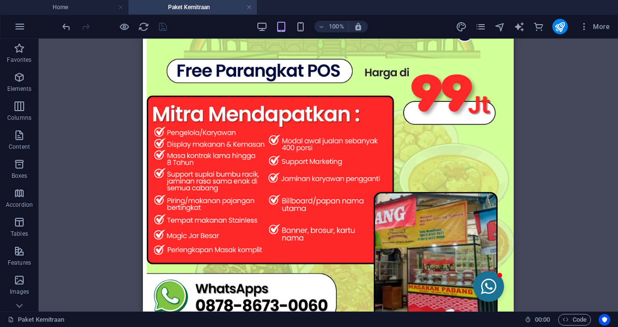
click at [485, 293] on button "Open chat window" at bounding box center [488, 286] width 31 height 31
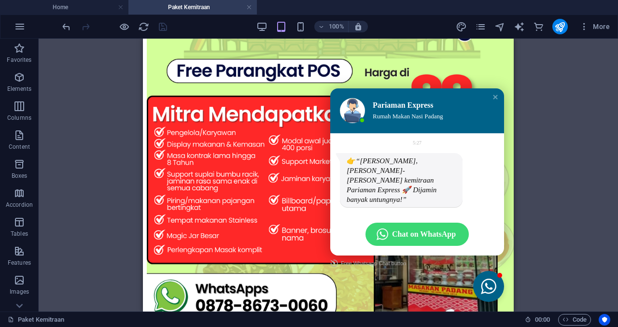
click at [435, 237] on span "Chat on WhatsApp" at bounding box center [424, 234] width 64 height 10
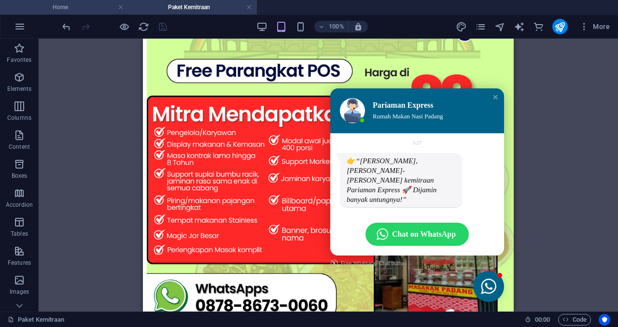
click at [99, 9] on h4 "Home" at bounding box center [64, 7] width 129 height 11
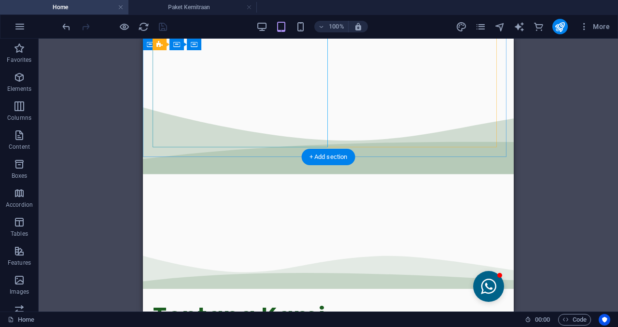
scroll to position [631, 0]
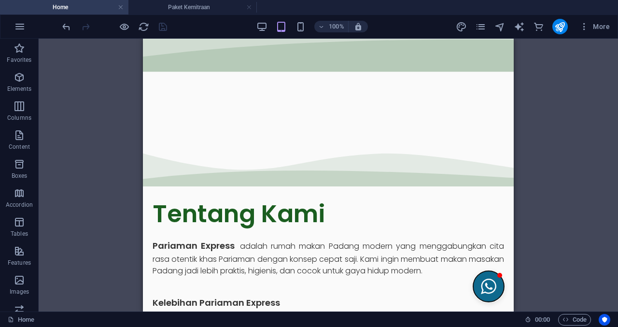
click at [484, 285] on button "Open chat window" at bounding box center [488, 286] width 31 height 31
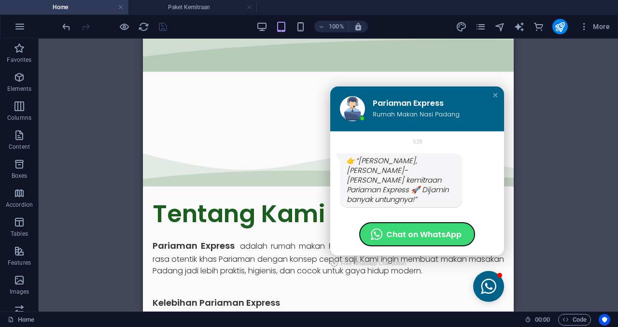
click at [445, 236] on span "Chat on WhatsApp" at bounding box center [423, 234] width 75 height 10
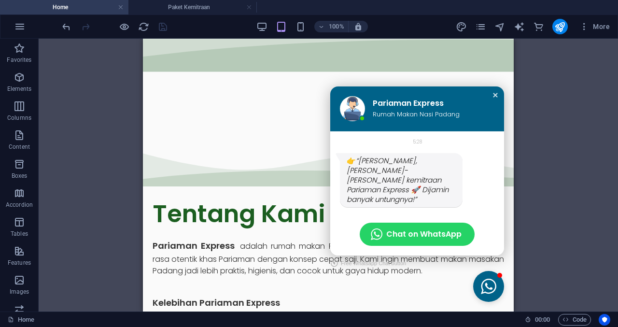
click at [491, 100] on div "Close chat window" at bounding box center [496, 95] width 10 height 10
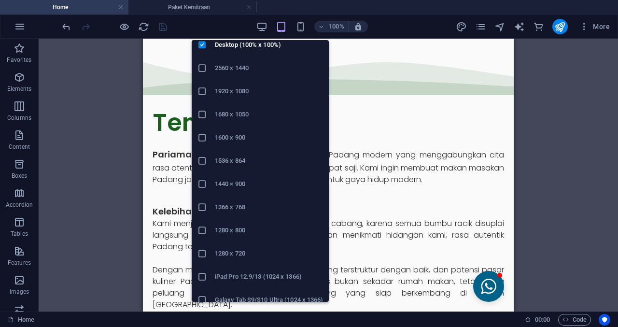
scroll to position [40, 0]
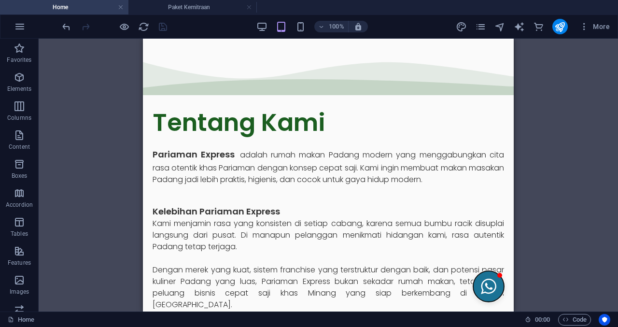
click at [484, 281] on button "Open chat window" at bounding box center [488, 286] width 31 height 31
drag, startPoint x: 345, startPoint y: 249, endPoint x: 516, endPoint y: 246, distance: 171.0
click at [516, 246] on div "2 columns Container Container H1 Container Container 2 columns 2 columns Contai…" at bounding box center [329, 175] width 580 height 273
click at [23, 253] on icon "button" at bounding box center [20, 251] width 12 height 12
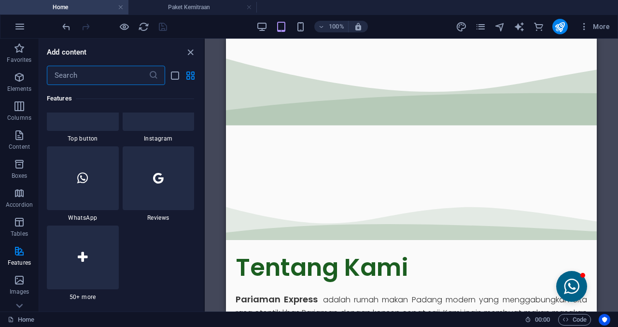
scroll to position [4684, 0]
click at [86, 186] on div at bounding box center [83, 177] width 72 height 64
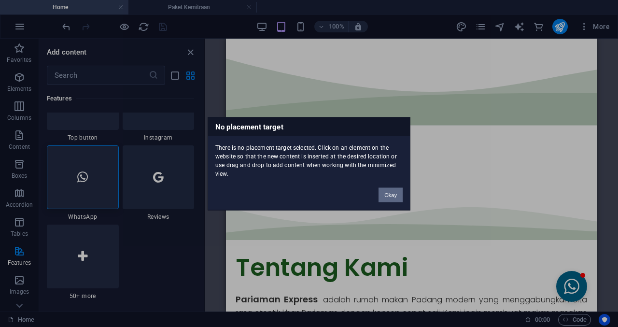
click at [384, 193] on button "Okay" at bounding box center [391, 194] width 24 height 14
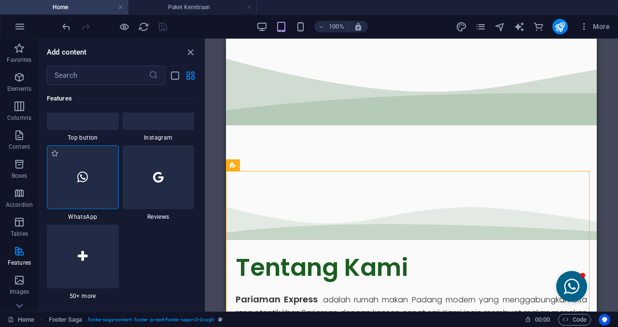
click at [89, 176] on div at bounding box center [83, 177] width 72 height 64
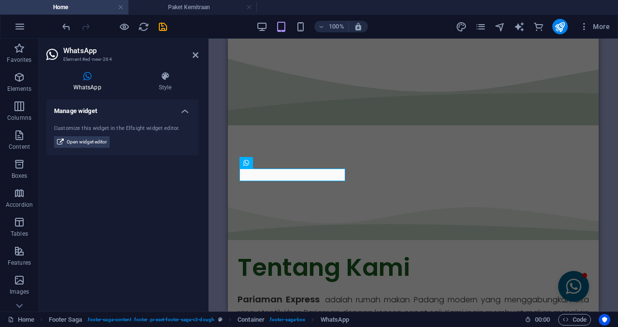
scroll to position [603, 0]
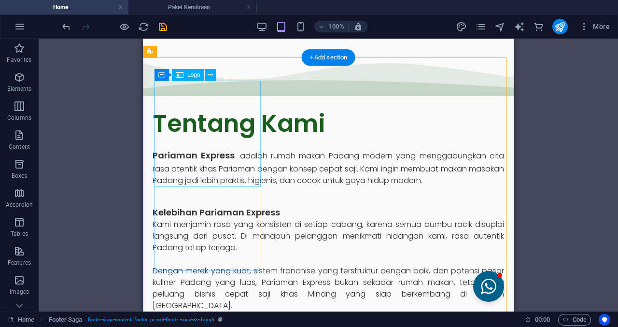
scroll to position [723, 0]
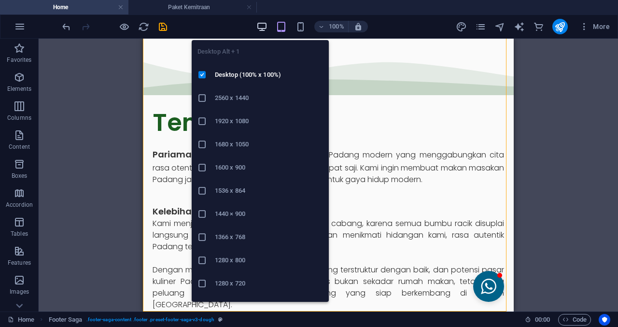
click at [260, 23] on icon "button" at bounding box center [262, 26] width 11 height 11
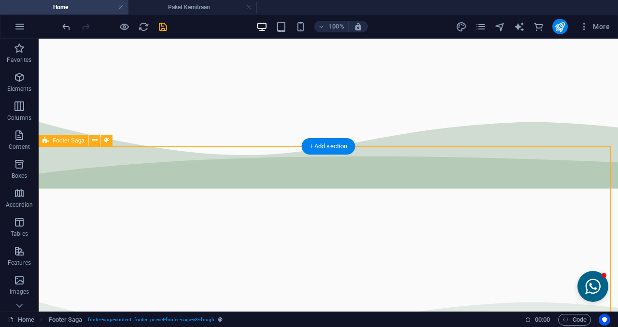
scroll to position [771, 0]
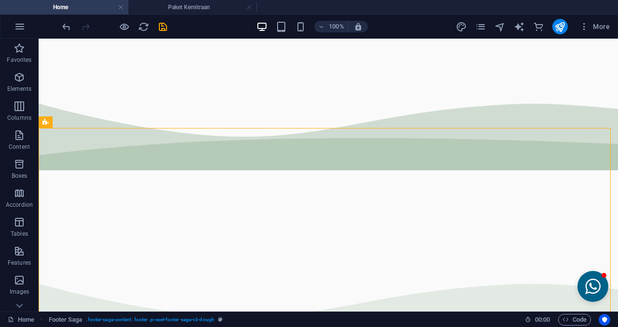
click at [160, 20] on div at bounding box center [114, 26] width 108 height 15
click at [166, 31] on icon "save" at bounding box center [162, 26] width 11 height 11
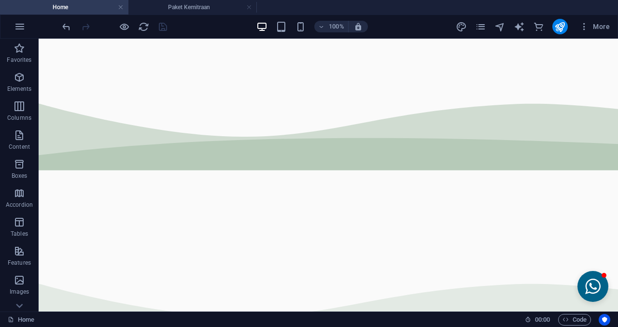
click at [164, 28] on div at bounding box center [114, 26] width 108 height 15
click at [578, 280] on button "Open chat window" at bounding box center [593, 286] width 31 height 31
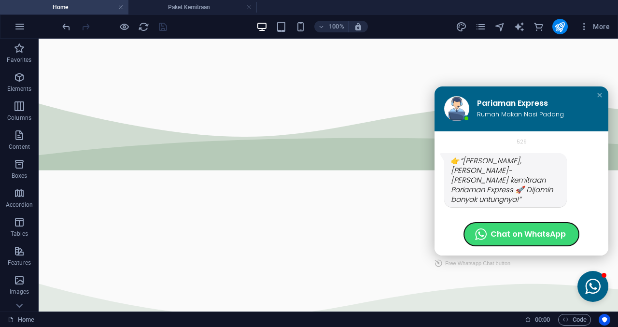
click at [523, 233] on span "Chat on WhatsApp" at bounding box center [528, 234] width 75 height 10
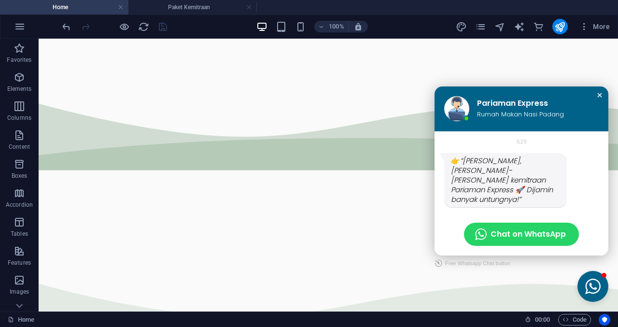
click at [595, 100] on div "Close chat window" at bounding box center [600, 95] width 10 height 10
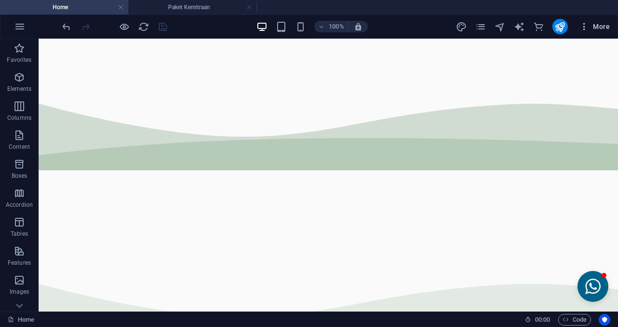
click at [578, 27] on button "More" at bounding box center [595, 26] width 38 height 15
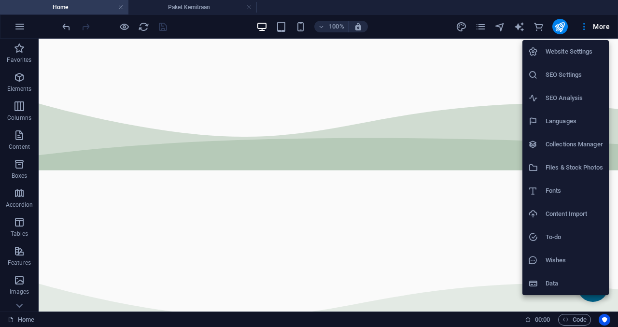
click at [547, 215] on h6 "Content Import" at bounding box center [574, 214] width 57 height 12
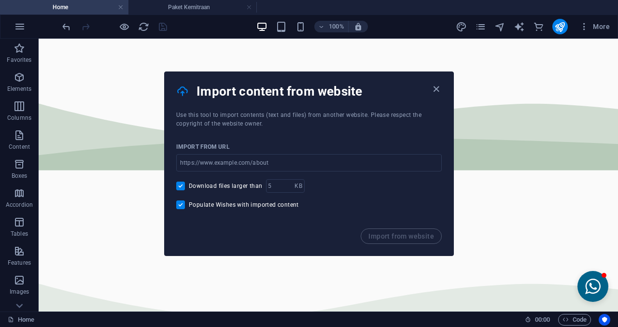
drag, startPoint x: 436, startPoint y: 87, endPoint x: 444, endPoint y: 84, distance: 8.9
click at [435, 87] on icon "button" at bounding box center [436, 89] width 11 height 11
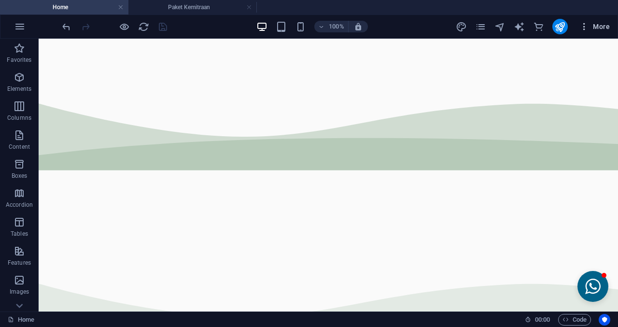
click at [601, 24] on span "More" at bounding box center [595, 27] width 30 height 10
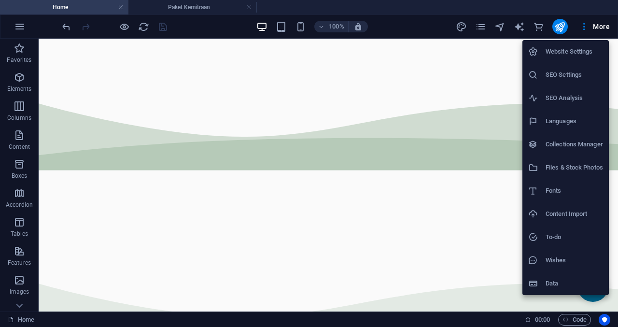
click at [554, 279] on h6 "Data" at bounding box center [574, 284] width 57 height 12
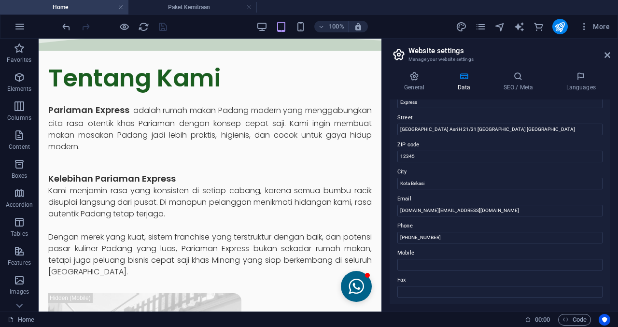
scroll to position [97, 0]
click at [606, 53] on icon at bounding box center [608, 55] width 6 height 8
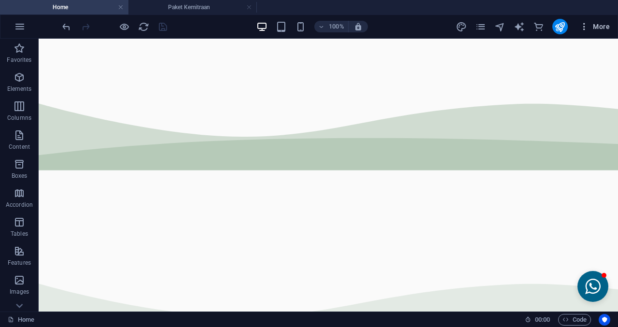
click at [602, 29] on span "More" at bounding box center [595, 27] width 30 height 10
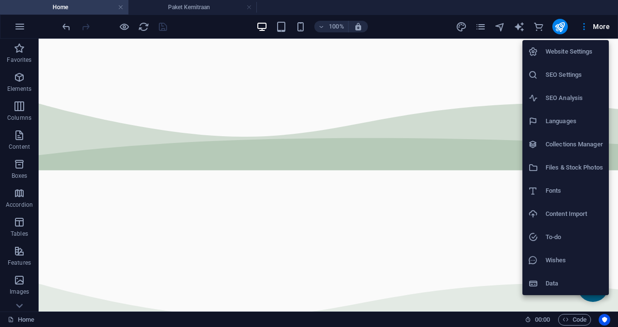
click at [531, 153] on li "Collections Manager" at bounding box center [566, 144] width 86 height 23
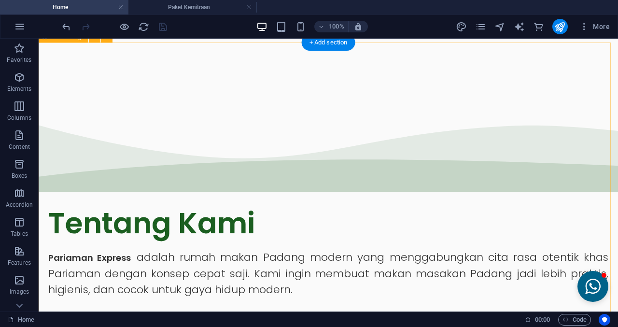
scroll to position [945, 0]
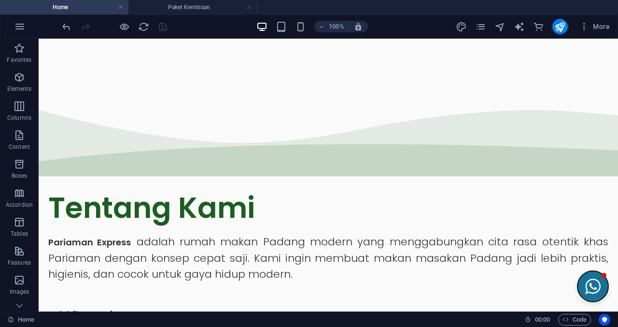
click at [584, 287] on button "Open chat window" at bounding box center [593, 286] width 31 height 31
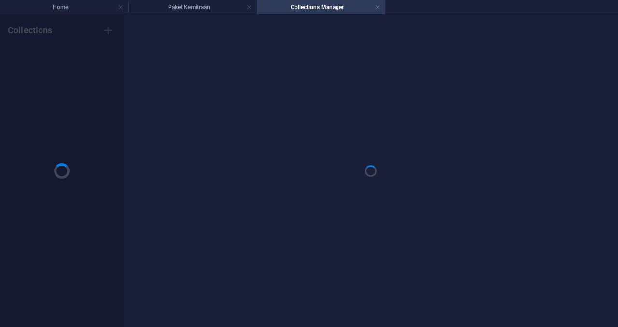
scroll to position [0, 0]
click at [339, 208] on div at bounding box center [371, 171] width 472 height 293
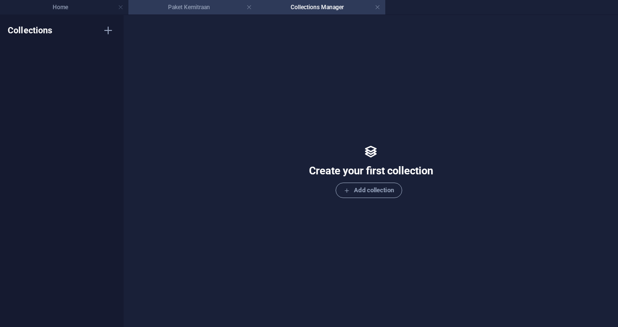
click at [208, 6] on h4 "Paket Kemitraan" at bounding box center [193, 7] width 129 height 11
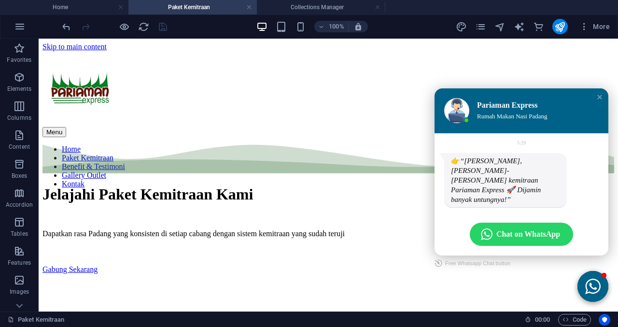
scroll to position [870, 0]
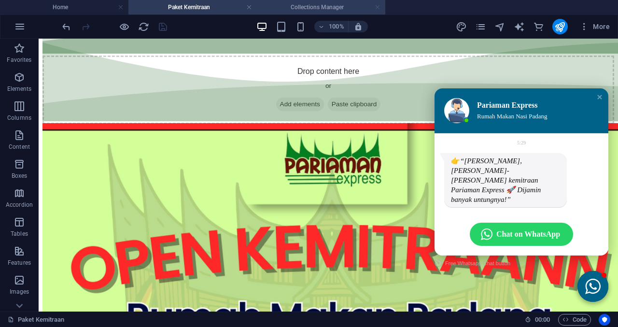
drag, startPoint x: 368, startPoint y: 9, endPoint x: 379, endPoint y: 10, distance: 11.1
click at [379, 10] on link at bounding box center [378, 7] width 6 height 9
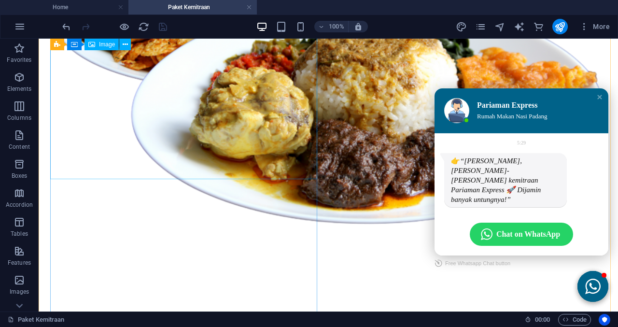
scroll to position [435, 0]
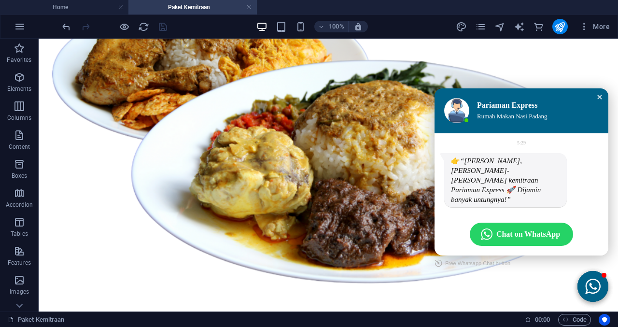
click at [595, 102] on div "Close chat window" at bounding box center [600, 97] width 10 height 10
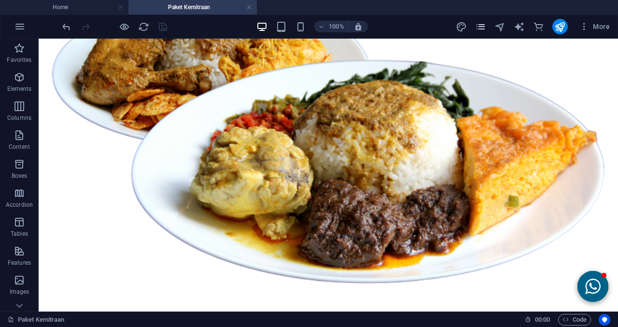
click at [482, 26] on icon "pages" at bounding box center [480, 26] width 11 height 11
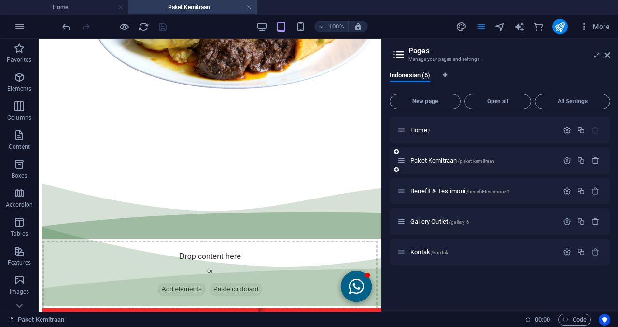
scroll to position [433, 0]
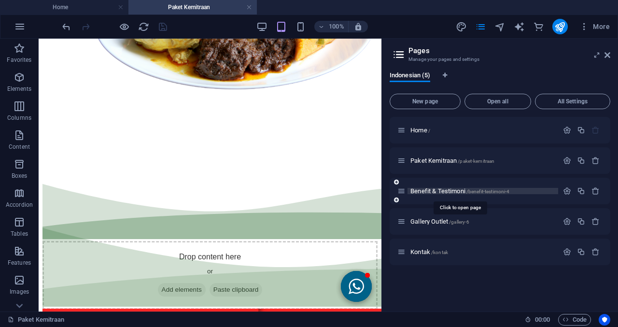
click at [416, 191] on span "Benefit & Testimoni /benefit-testimoni-4" at bounding box center [460, 190] width 99 height 7
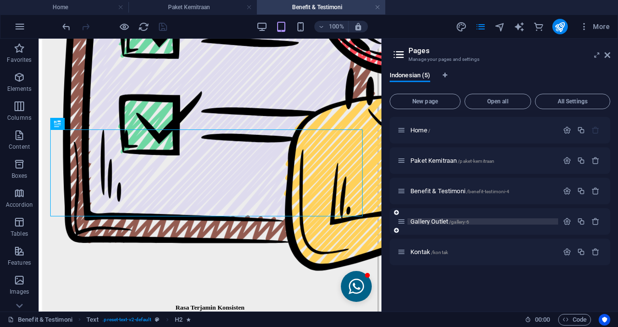
scroll to position [400, 0]
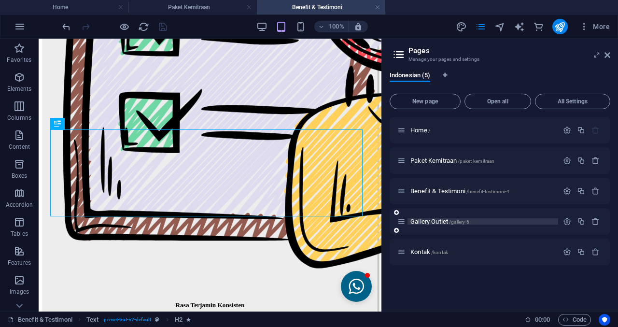
click at [426, 222] on span "Gallery Outlet /gallery-6" at bounding box center [440, 221] width 59 height 7
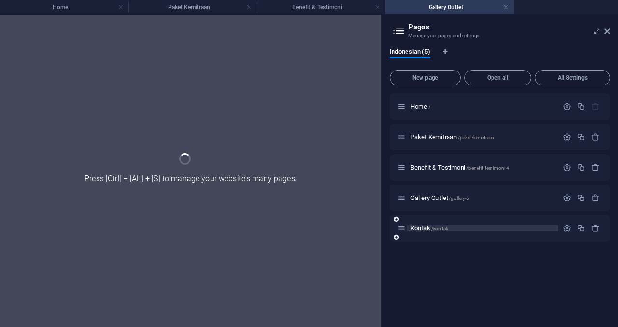
scroll to position [0, 0]
click at [427, 229] on span "Kontak /kontak" at bounding box center [430, 228] width 38 height 7
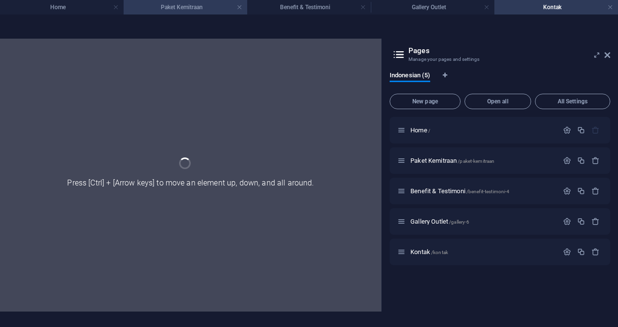
click at [196, 14] on li "Paket Kemitraan" at bounding box center [186, 7] width 124 height 14
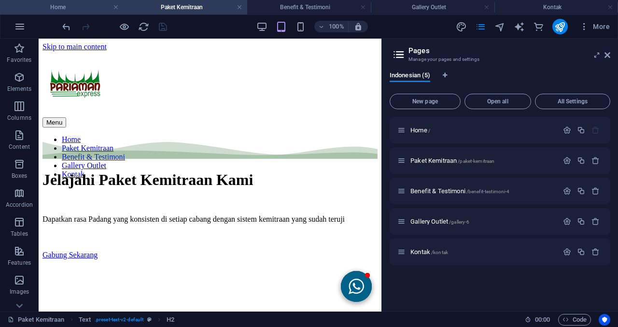
click at [49, 9] on h4 "Home" at bounding box center [62, 7] width 124 height 11
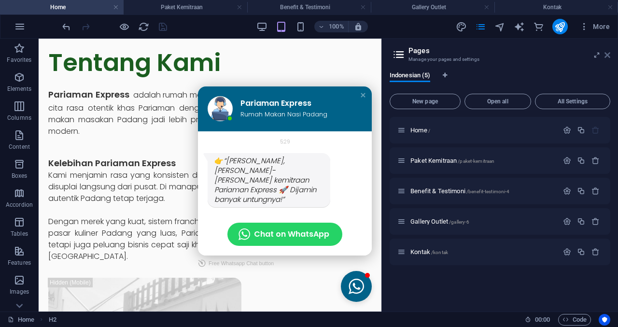
click at [610, 53] on icon at bounding box center [608, 55] width 6 height 8
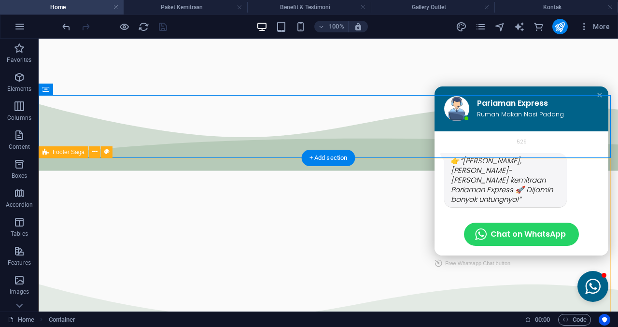
scroll to position [786, 0]
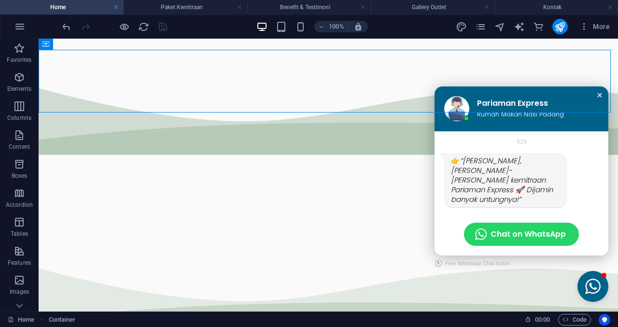
click at [595, 100] on div "Close chat window" at bounding box center [600, 95] width 10 height 10
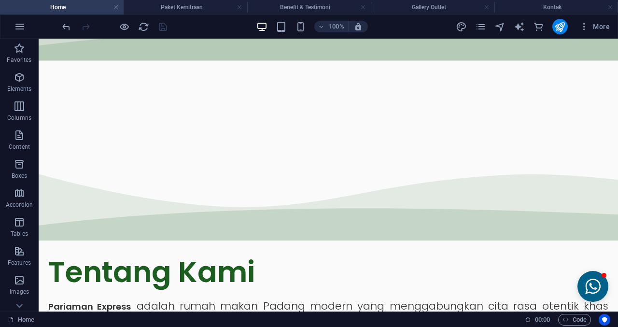
scroll to position [883, 0]
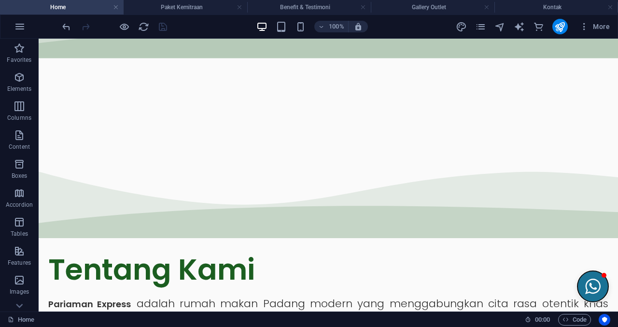
click at [578, 291] on button "Open chat window" at bounding box center [593, 286] width 31 height 31
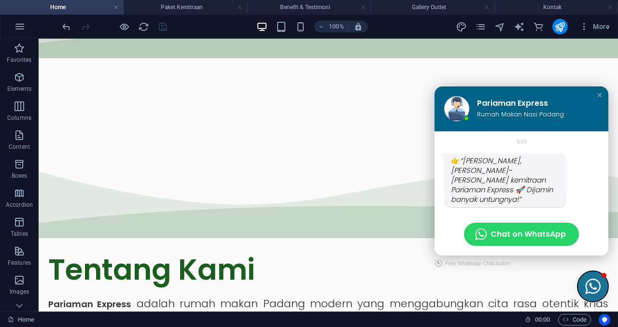
click at [578, 291] on button "Close chat window" at bounding box center [593, 286] width 31 height 31
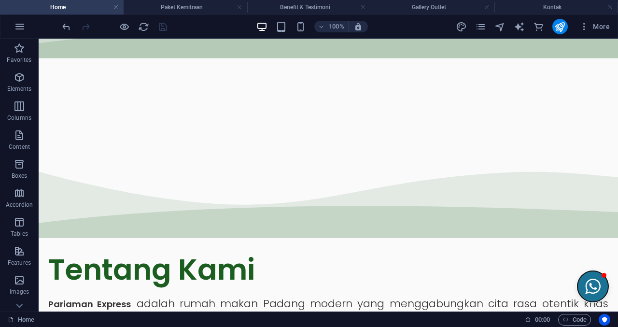
click at [578, 291] on button "Open chat window" at bounding box center [593, 286] width 31 height 31
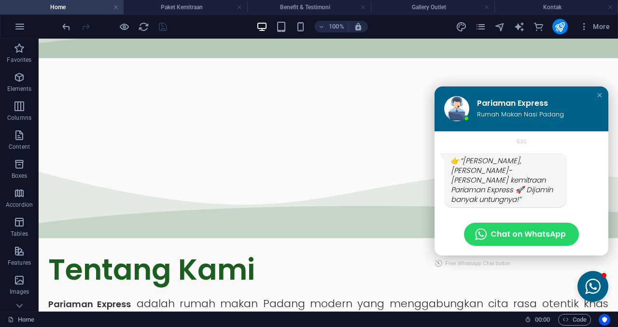
click at [455, 261] on link "Free Whatsapp Chat button" at bounding box center [473, 263] width 76 height 15
click at [24, 248] on icon "button" at bounding box center [20, 251] width 12 height 12
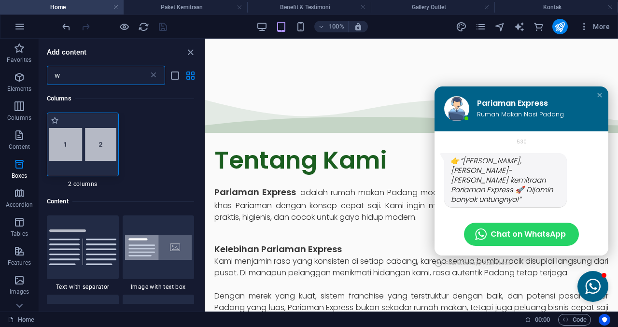
scroll to position [0, 0]
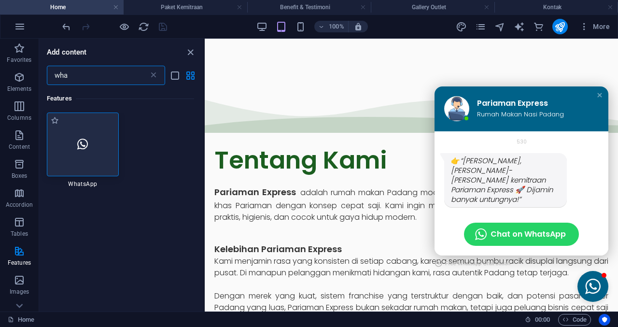
type input "wha"
click at [103, 149] on div at bounding box center [83, 145] width 72 height 64
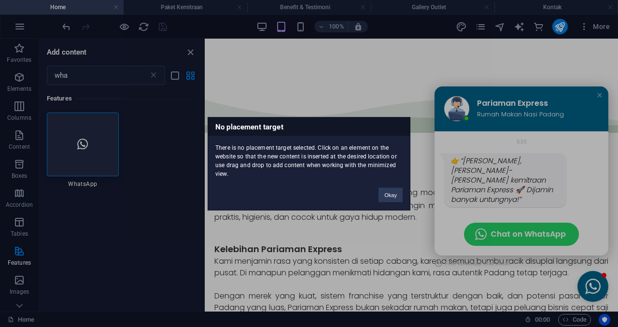
click at [95, 112] on div "No placement target There is no placement target selected. Click on an element …" at bounding box center [309, 163] width 618 height 327
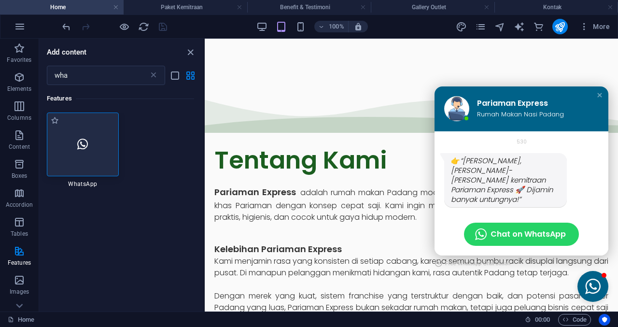
click at [57, 121] on label "1 Star" at bounding box center [55, 120] width 8 height 8
click at [51, 126] on input "1 Star" at bounding box center [50, 126] width 0 height 0
radio input "true"
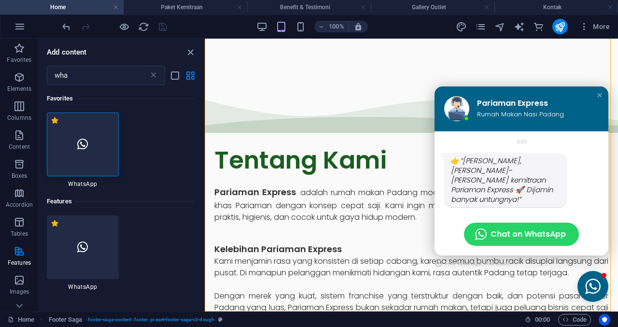
drag, startPoint x: 105, startPoint y: 171, endPoint x: 2, endPoint y: 158, distance: 103.1
click at [105, 171] on div at bounding box center [83, 145] width 72 height 64
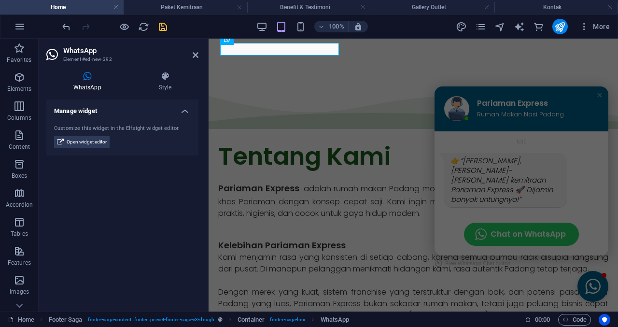
scroll to position [732, 0]
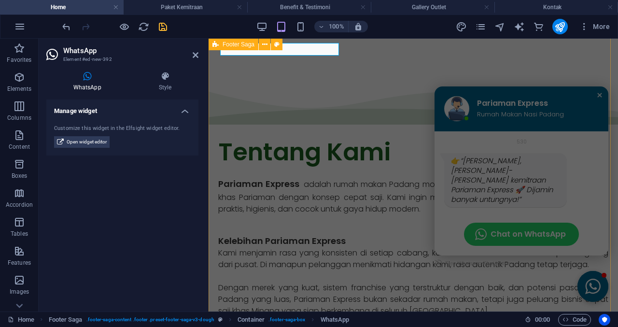
drag, startPoint x: 604, startPoint y: 105, endPoint x: 761, endPoint y: 106, distance: 157.5
click at [605, 100] on div "Close chat window" at bounding box center [600, 95] width 10 height 10
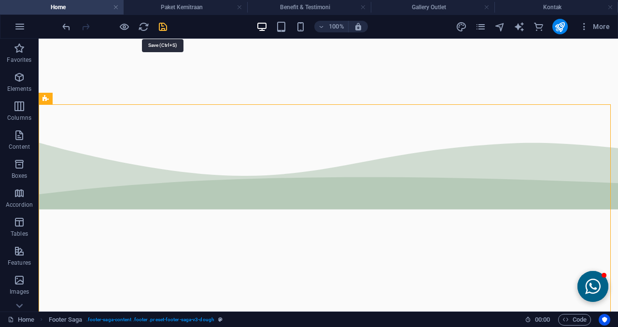
drag, startPoint x: 161, startPoint y: 27, endPoint x: 103, endPoint y: 6, distance: 61.7
click at [161, 27] on icon "save" at bounding box center [162, 26] width 11 height 11
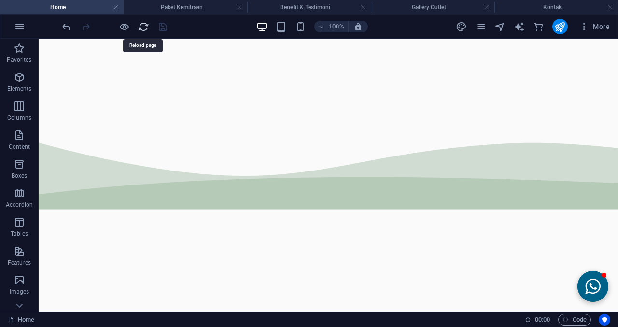
drag, startPoint x: 142, startPoint y: 26, endPoint x: 196, endPoint y: 113, distance: 102.6
click at [142, 26] on icon "reload" at bounding box center [143, 26] width 11 height 11
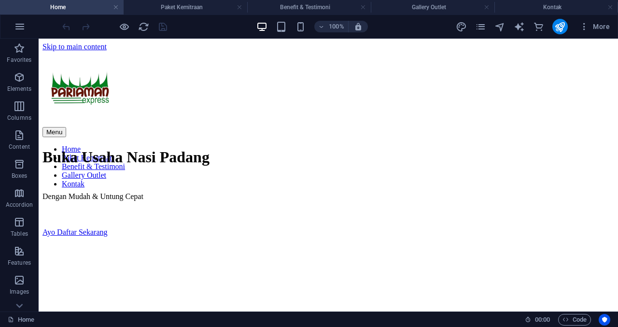
scroll to position [0, 0]
click at [592, 284] on button "Open chat window" at bounding box center [593, 286] width 31 height 31
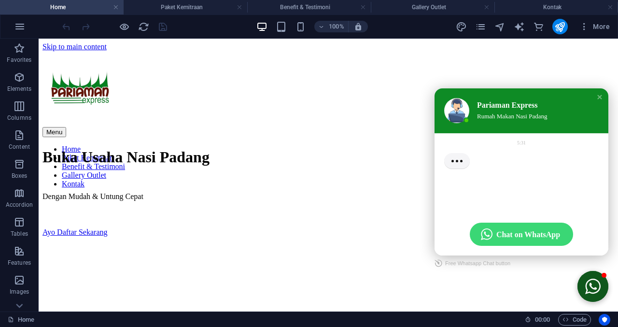
click at [530, 230] on span "Chat on WhatsApp" at bounding box center [529, 234] width 64 height 10
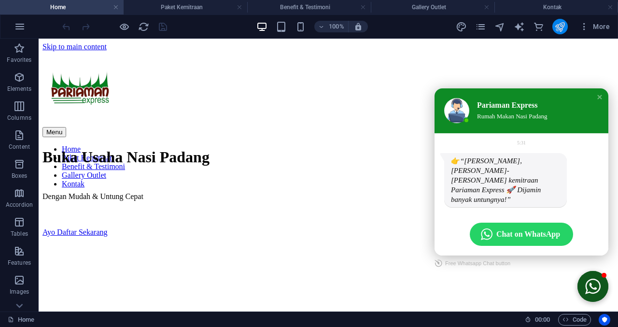
click at [559, 27] on icon "publish" at bounding box center [560, 26] width 11 height 11
